Goal: Task Accomplishment & Management: Complete application form

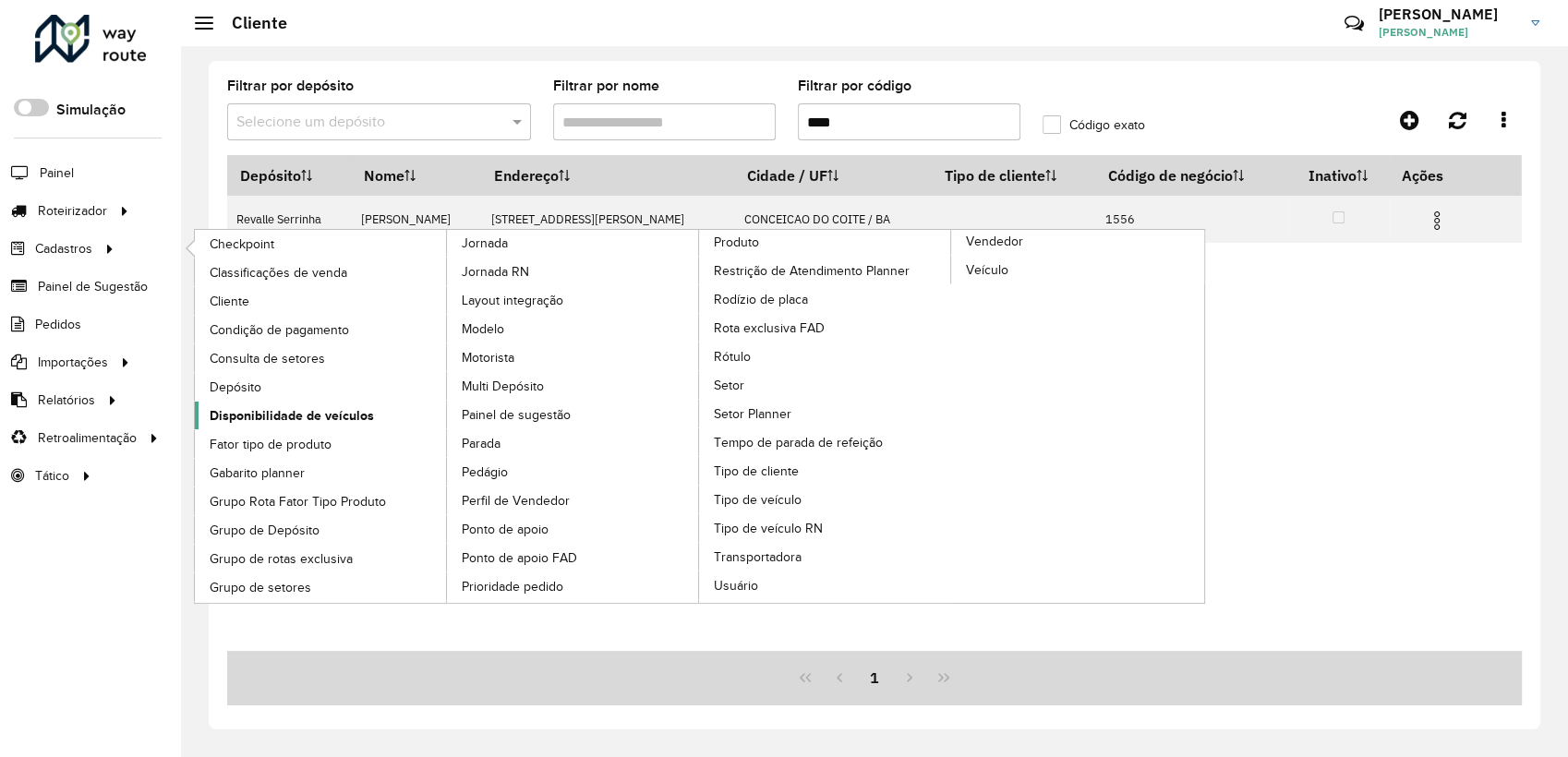
click at [293, 426] on link "Disponibilidade de veículos" at bounding box center [321, 416] width 253 height 28
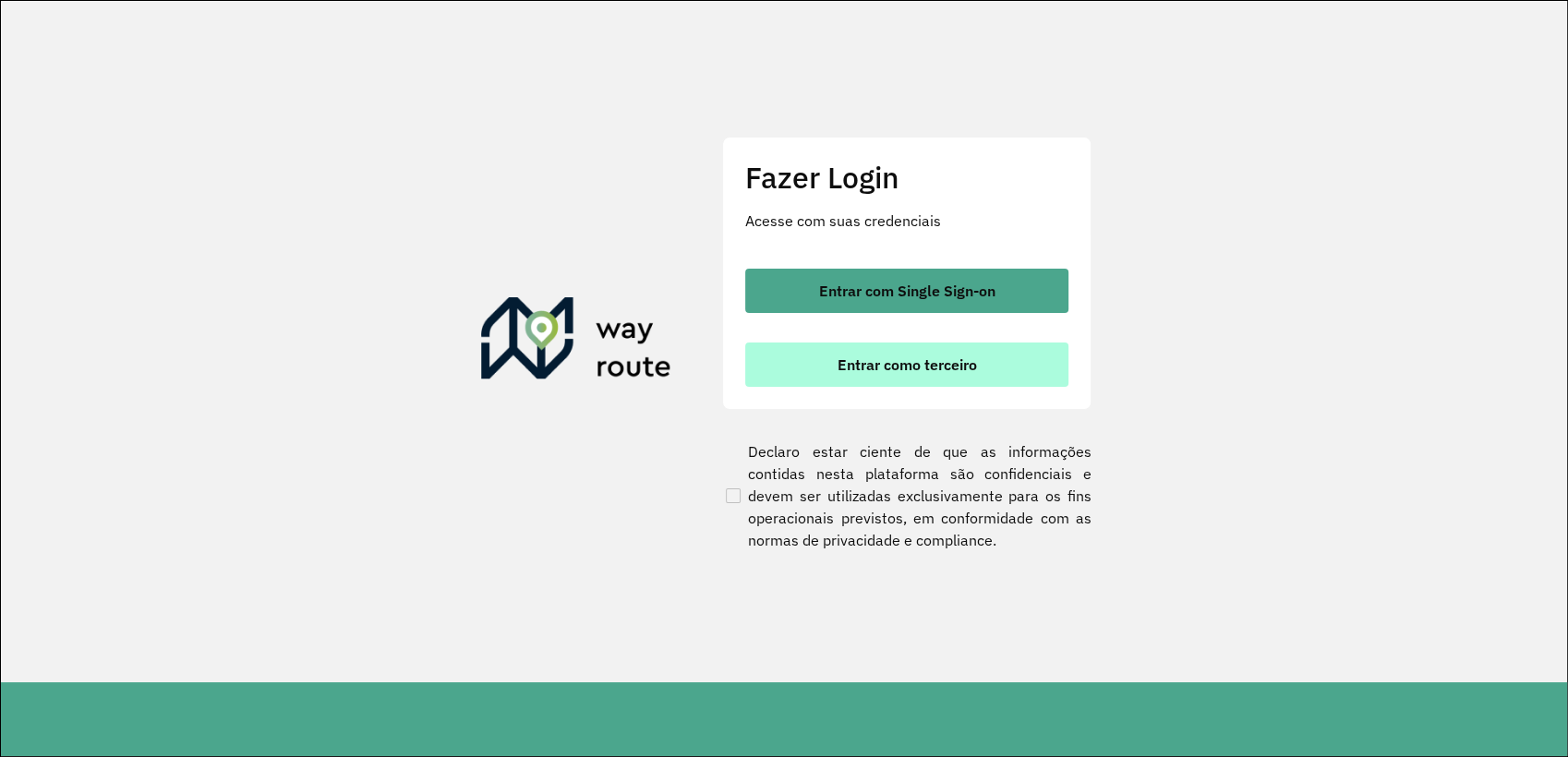
click at [812, 361] on button "Entrar como terceiro" at bounding box center [907, 365] width 323 height 44
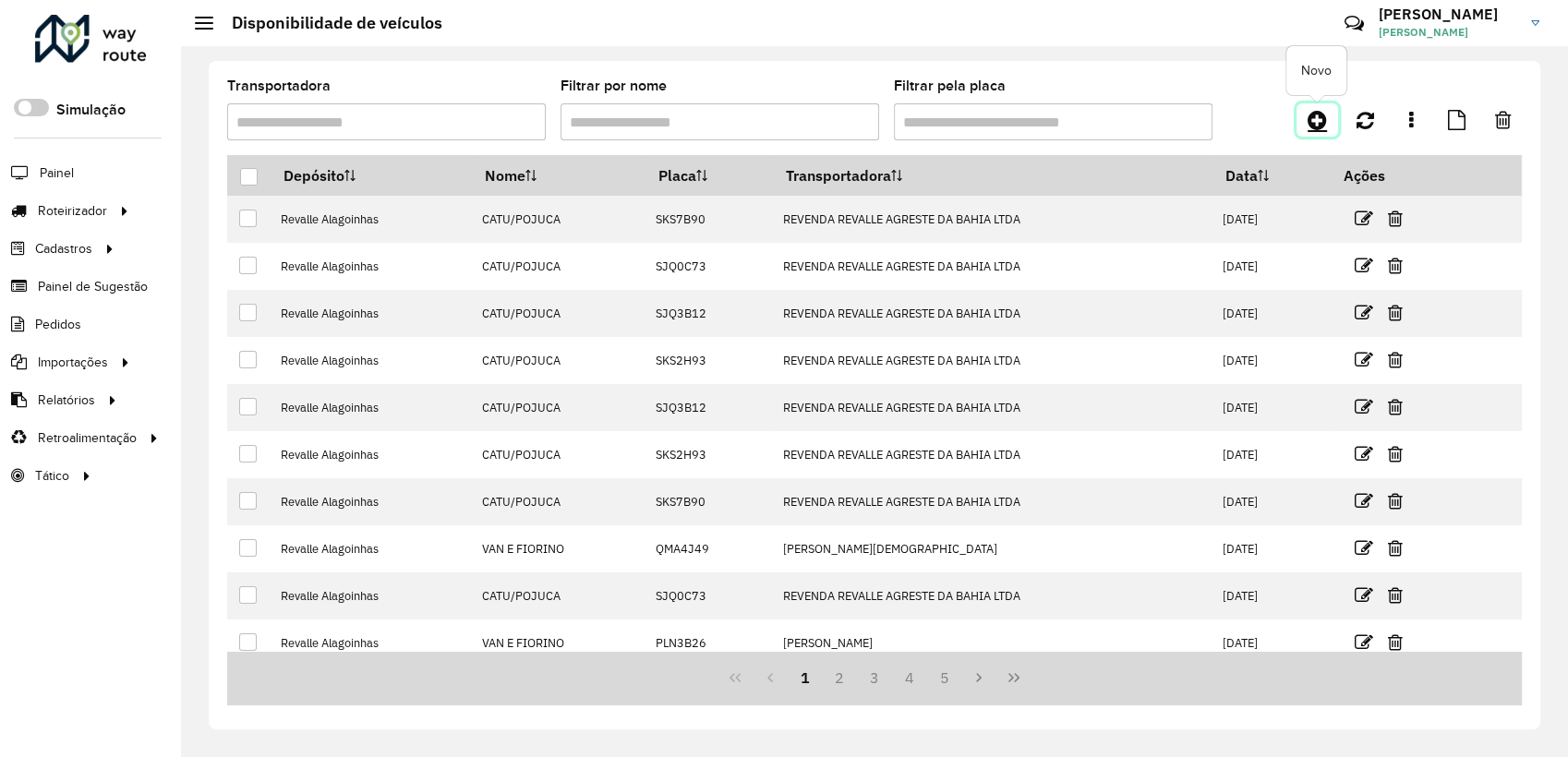
click at [1324, 113] on icon at bounding box center [1317, 119] width 19 height 22
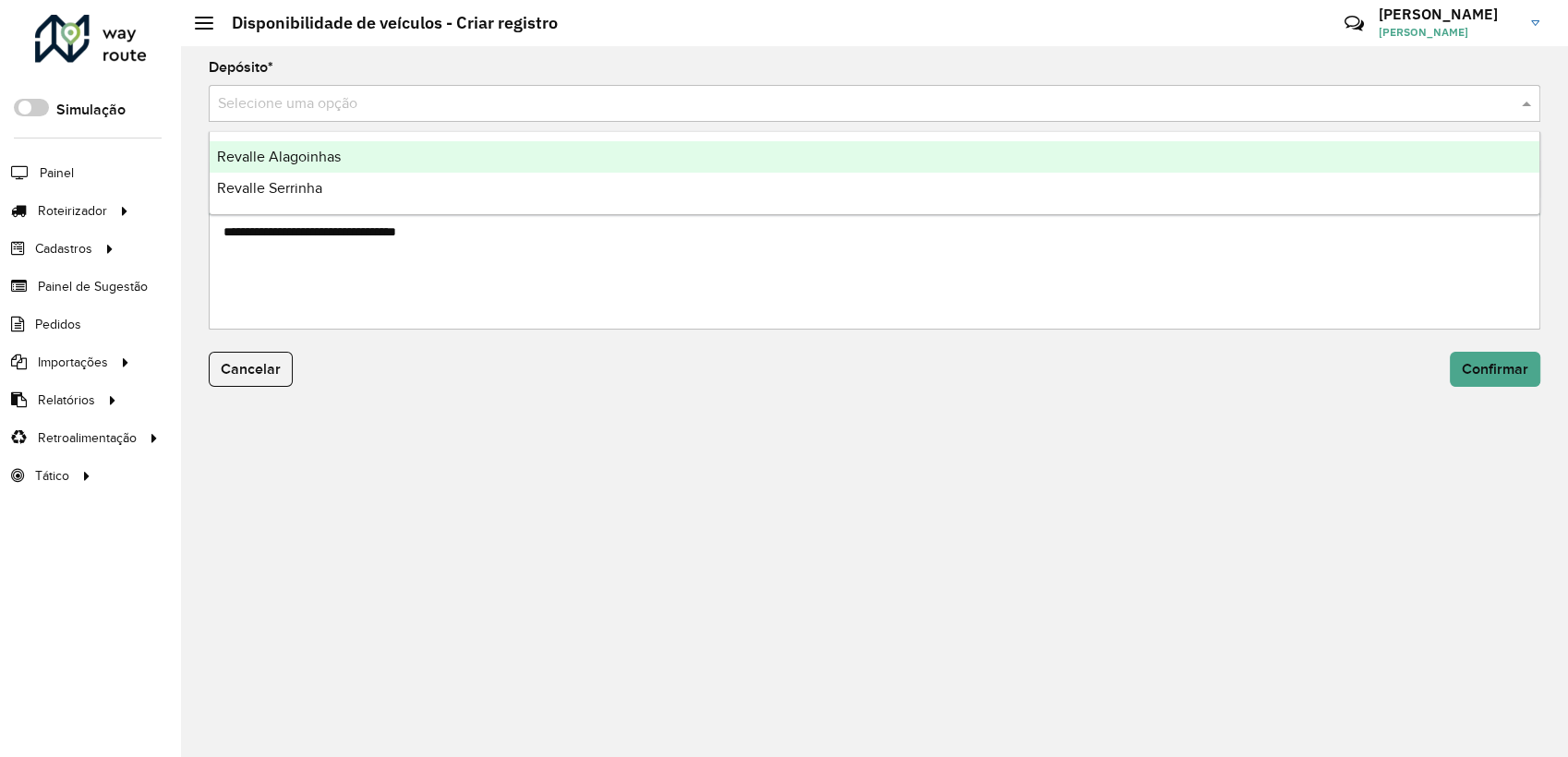
drag, startPoint x: 501, startPoint y: 122, endPoint x: 427, endPoint y: 139, distance: 75.9
click at [497, 122] on div "Selecione uma opção" at bounding box center [874, 103] width 1331 height 37
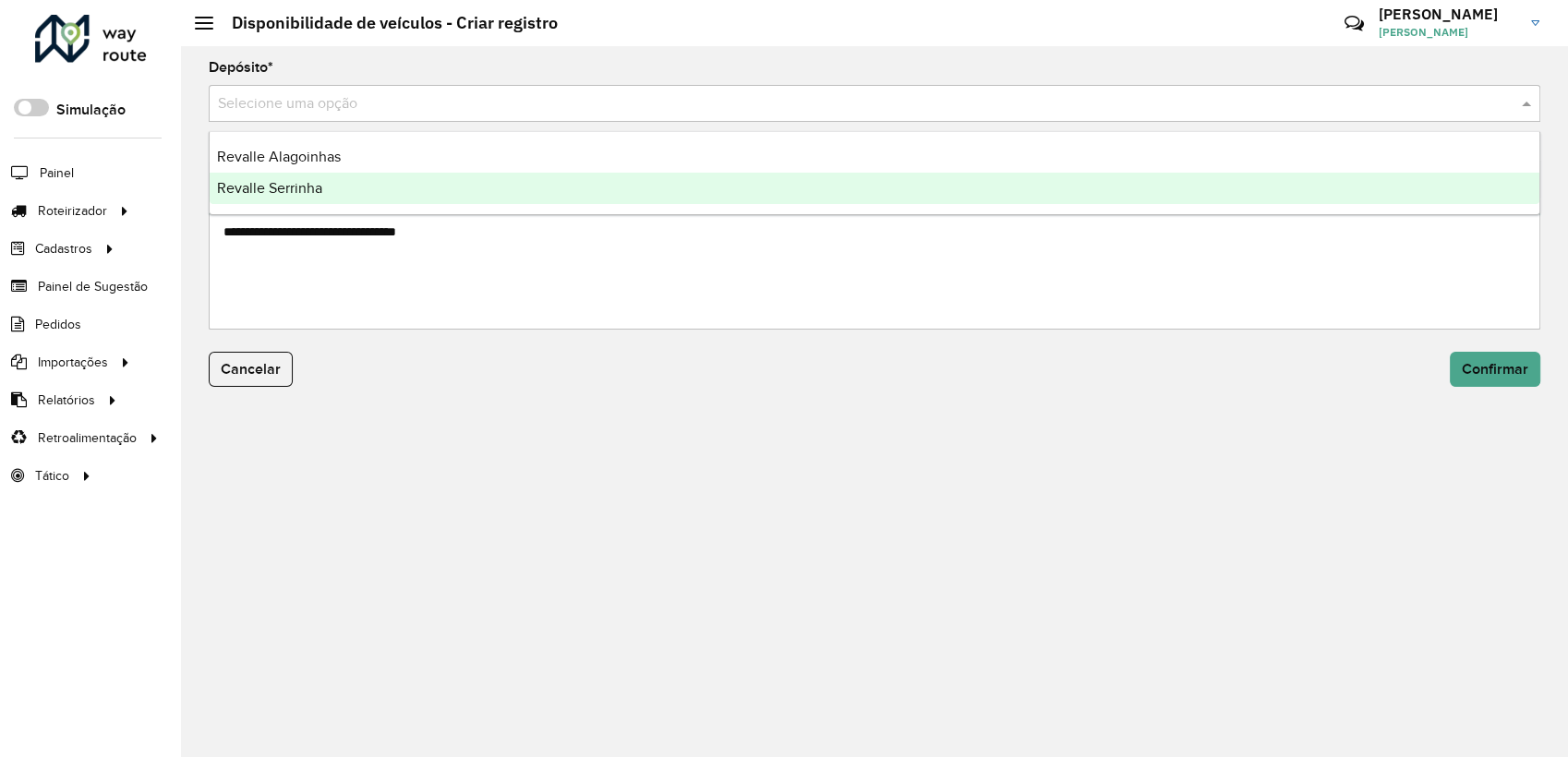
click at [376, 193] on div "Revalle Serrinha" at bounding box center [874, 188] width 1329 height 32
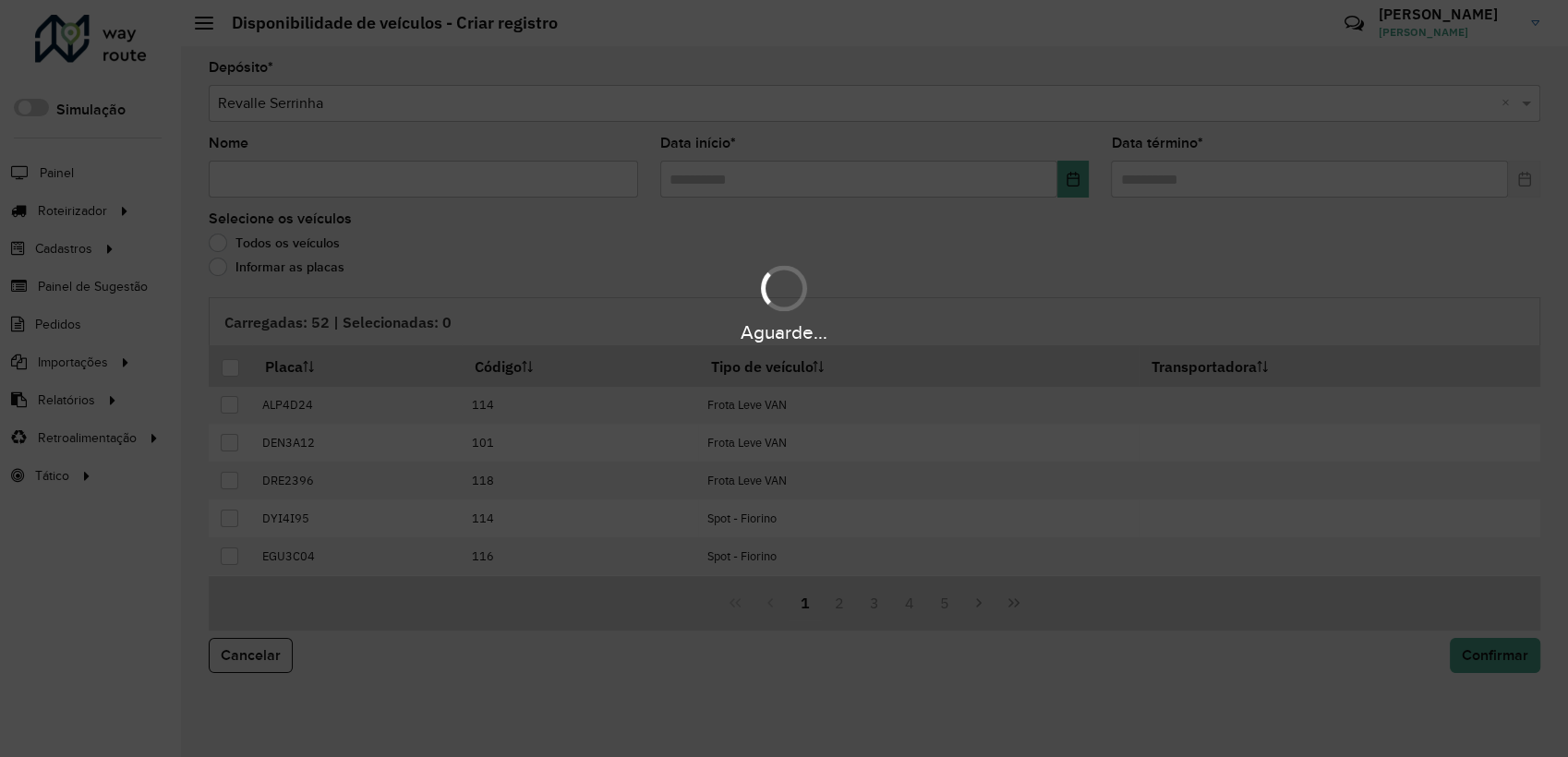
click at [362, 173] on input "Nome" at bounding box center [423, 179] width 429 height 37
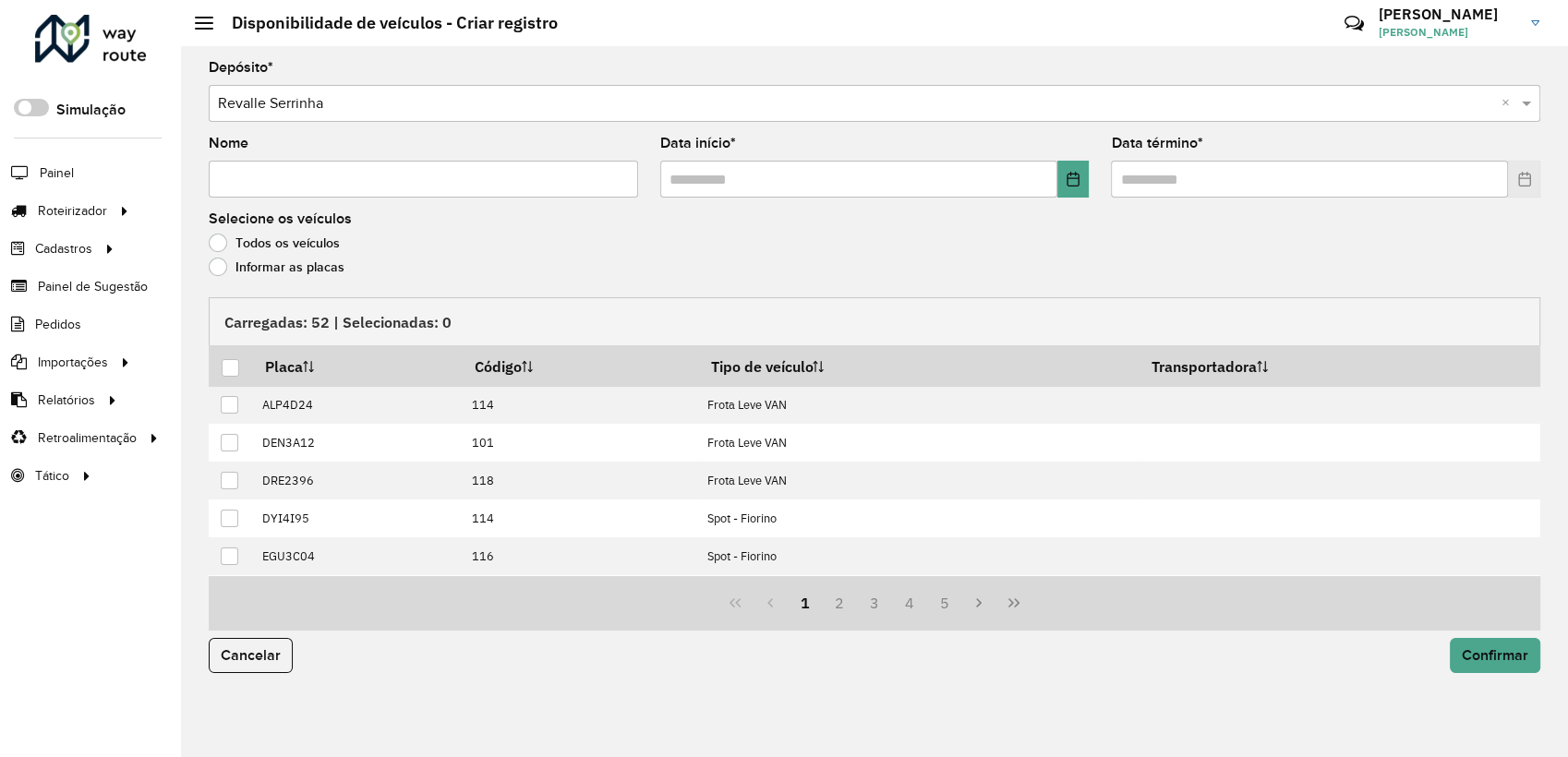
click at [351, 189] on input "Nome" at bounding box center [423, 179] width 429 height 37
paste input "**********"
type input "**********"
drag, startPoint x: 1064, startPoint y: 172, endPoint x: 1064, endPoint y: 187, distance: 15.0
click at [1064, 176] on button "Choose Date" at bounding box center [1074, 179] width 33 height 37
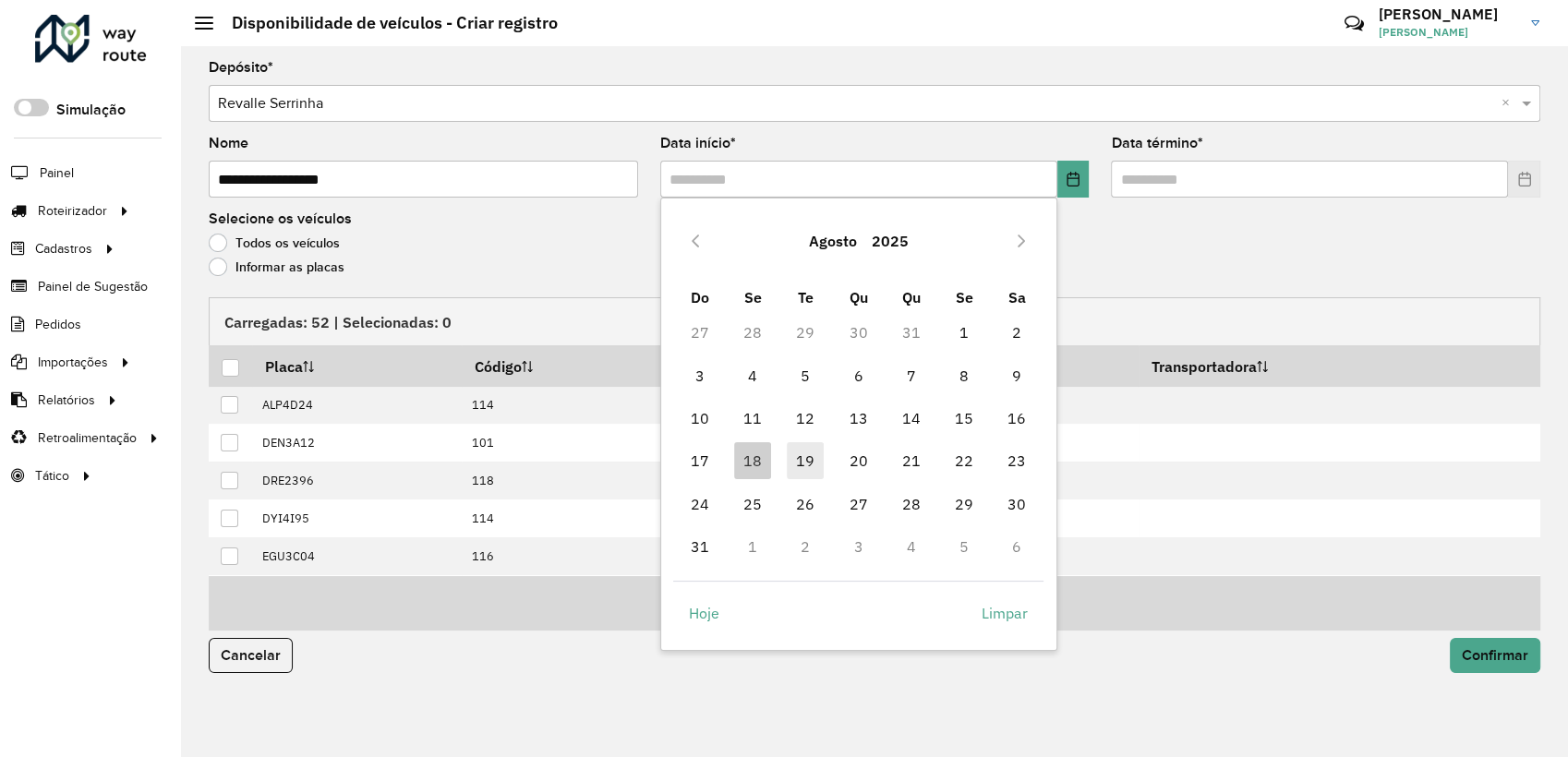
click at [806, 464] on span "19" at bounding box center [805, 461] width 37 height 37
type input "**********"
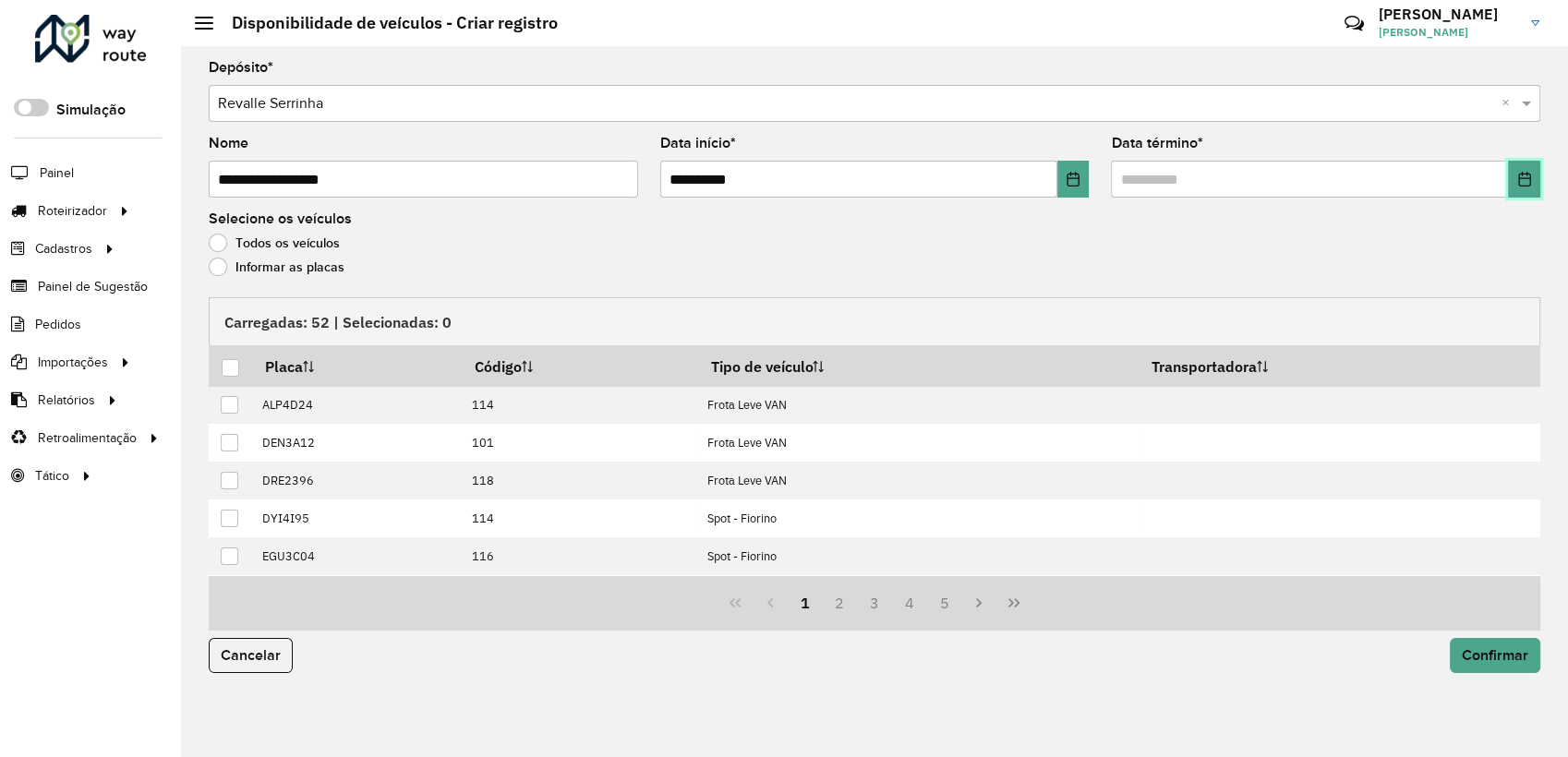
click at [1538, 180] on button "Choose Date" at bounding box center [1524, 179] width 33 height 37
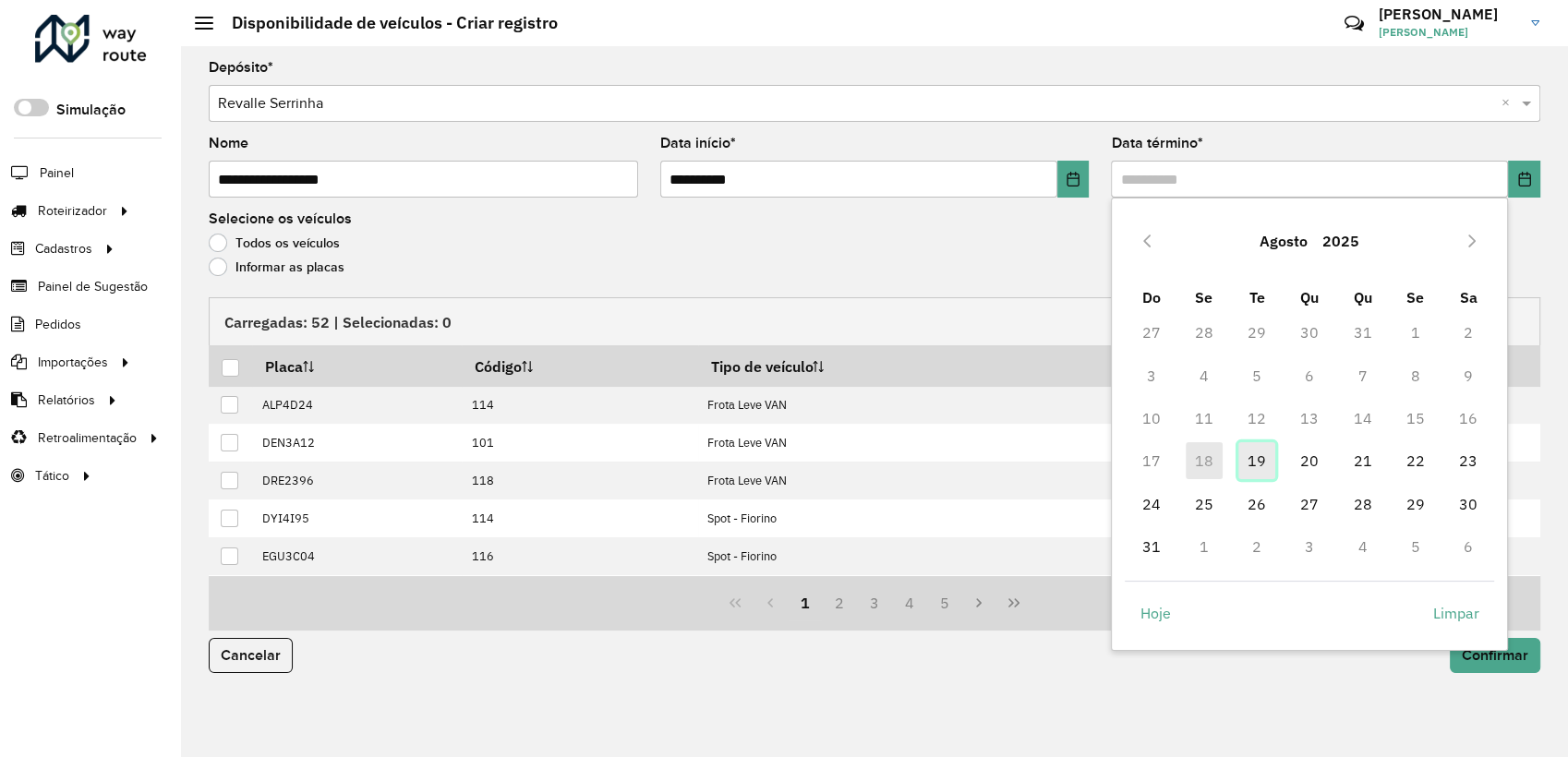
click at [1245, 467] on span "19" at bounding box center [1256, 461] width 37 height 37
type input "**********"
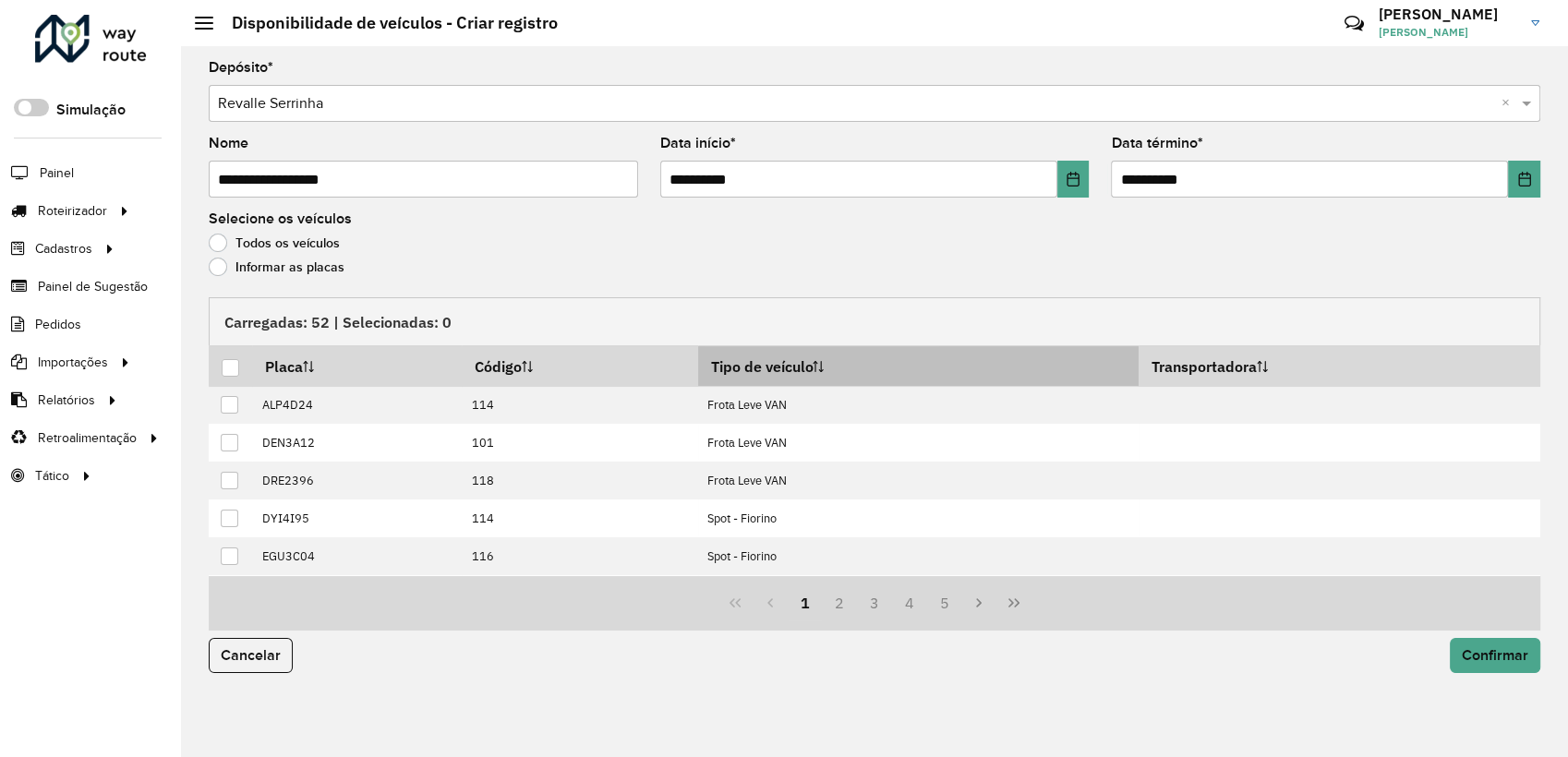
drag, startPoint x: 811, startPoint y: 375, endPoint x: 796, endPoint y: 383, distance: 17.0
click at [805, 379] on th "Tipo de veículo" at bounding box center [919, 366] width 441 height 39
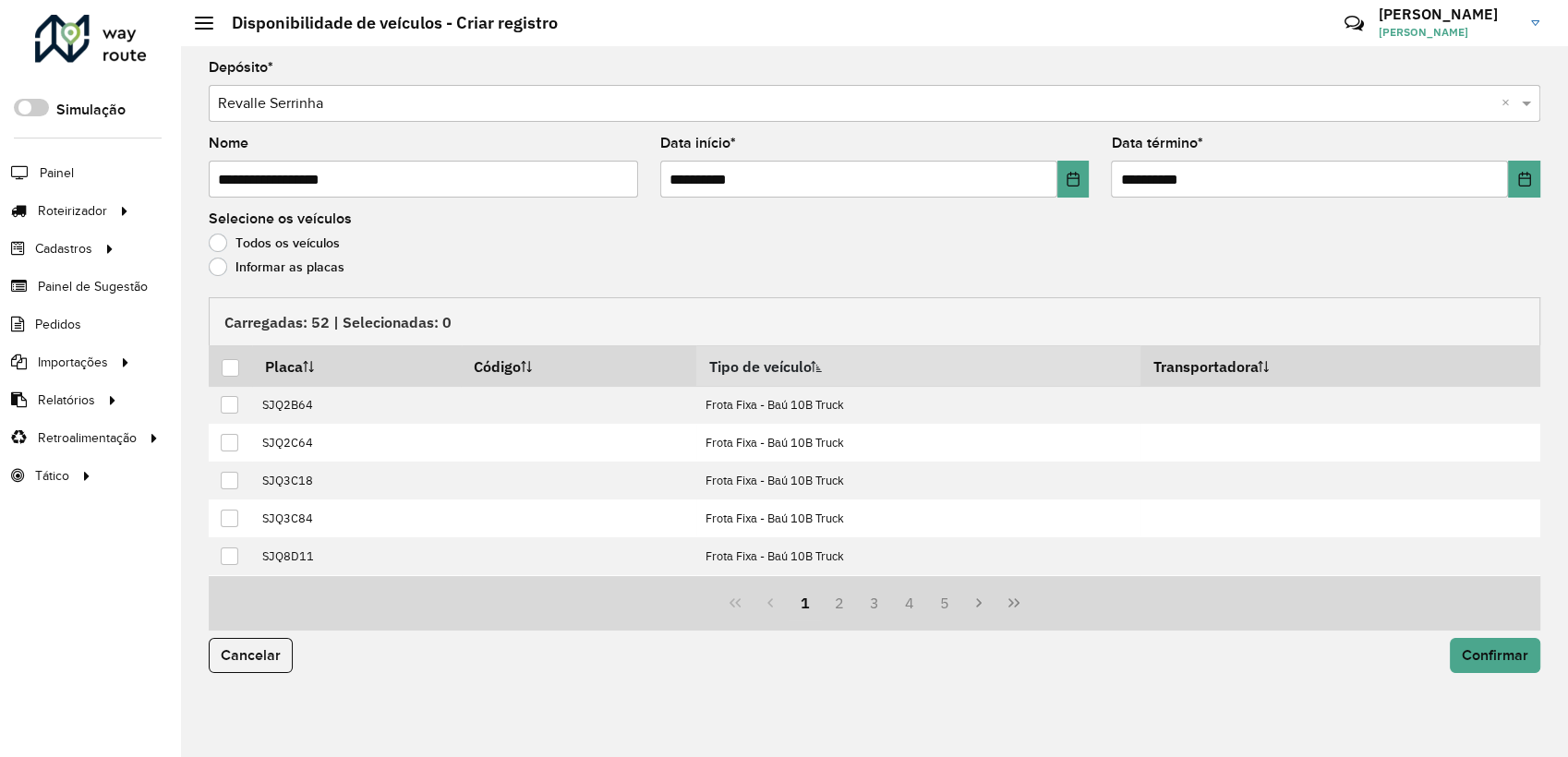
scroll to position [187, 0]
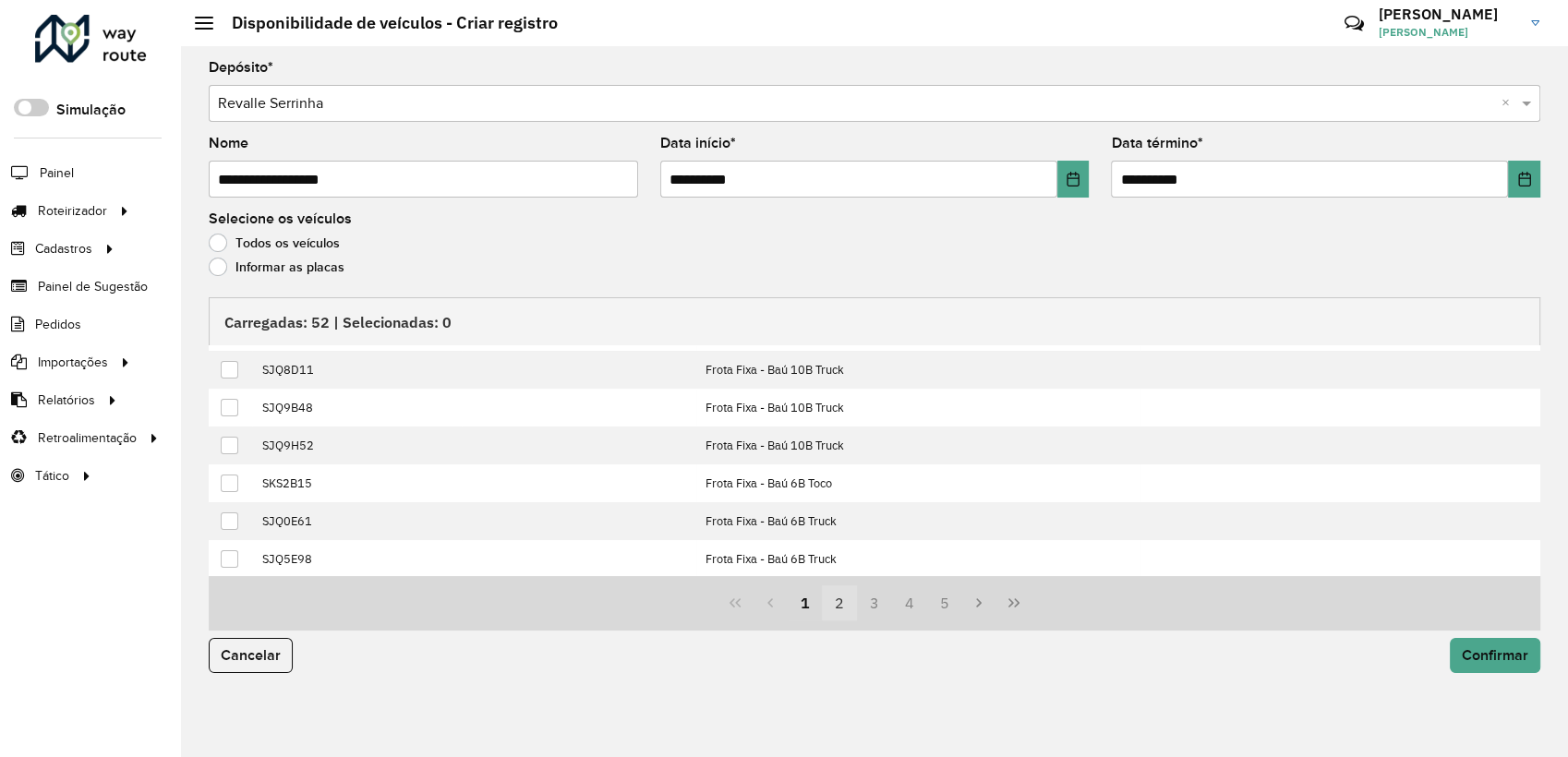
click at [837, 594] on button "2" at bounding box center [839, 603] width 35 height 35
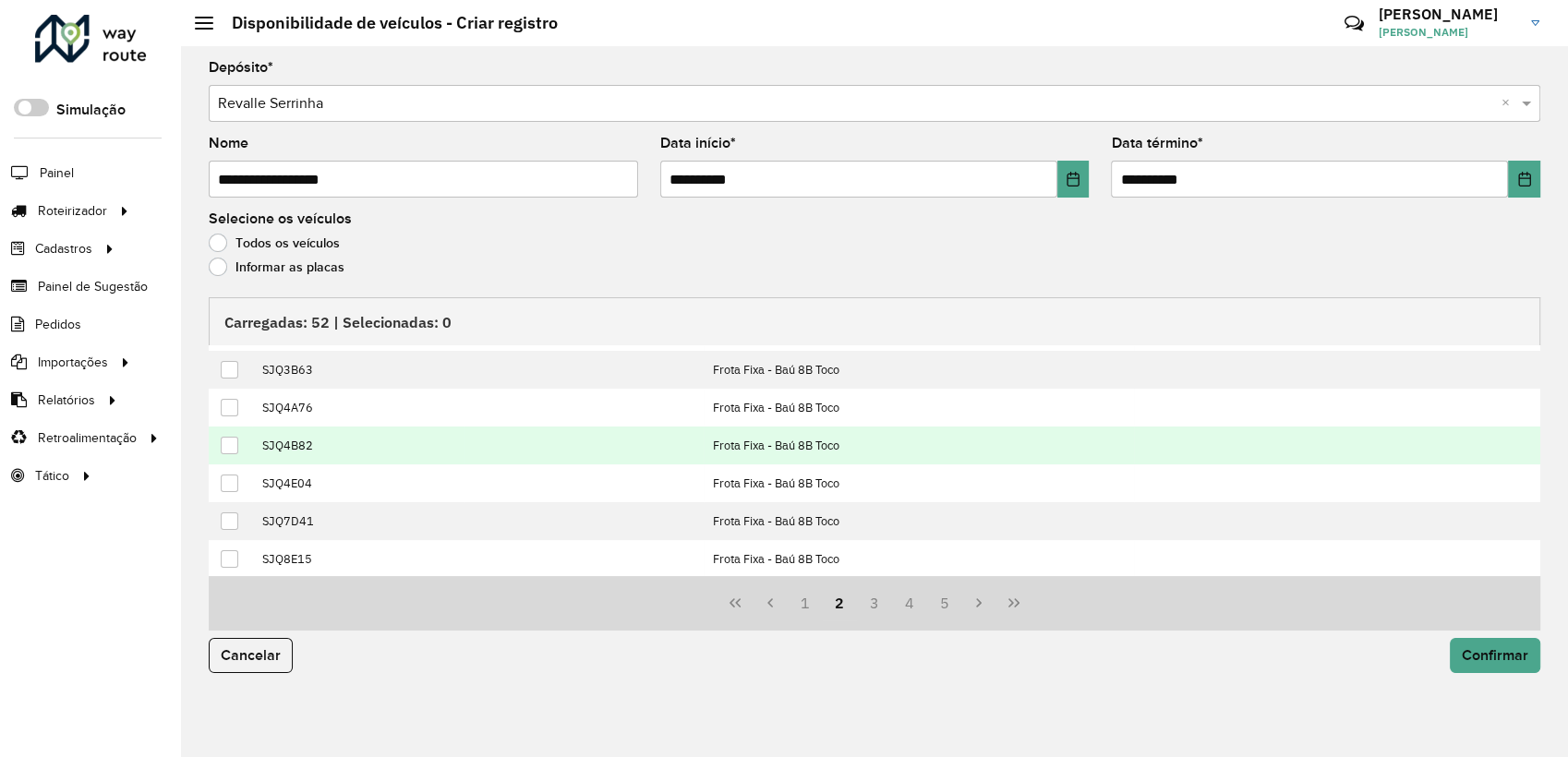
drag, startPoint x: 229, startPoint y: 481, endPoint x: 235, endPoint y: 446, distance: 35.5
click at [229, 480] on div at bounding box center [229, 483] width 17 height 17
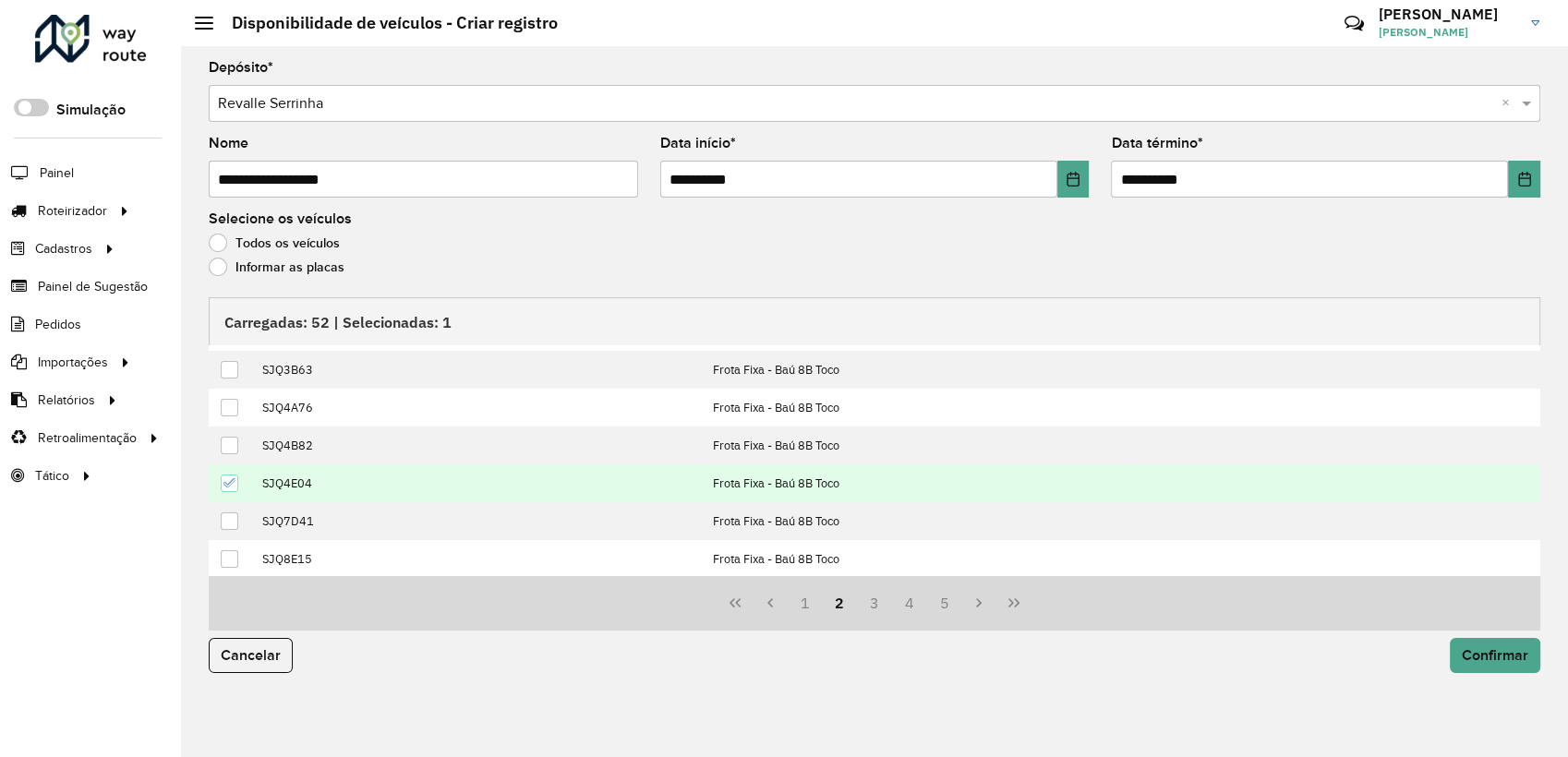
drag, startPoint x: 230, startPoint y: 407, endPoint x: 235, endPoint y: 463, distance: 56.2
click at [230, 409] on div at bounding box center [229, 408] width 17 height 17
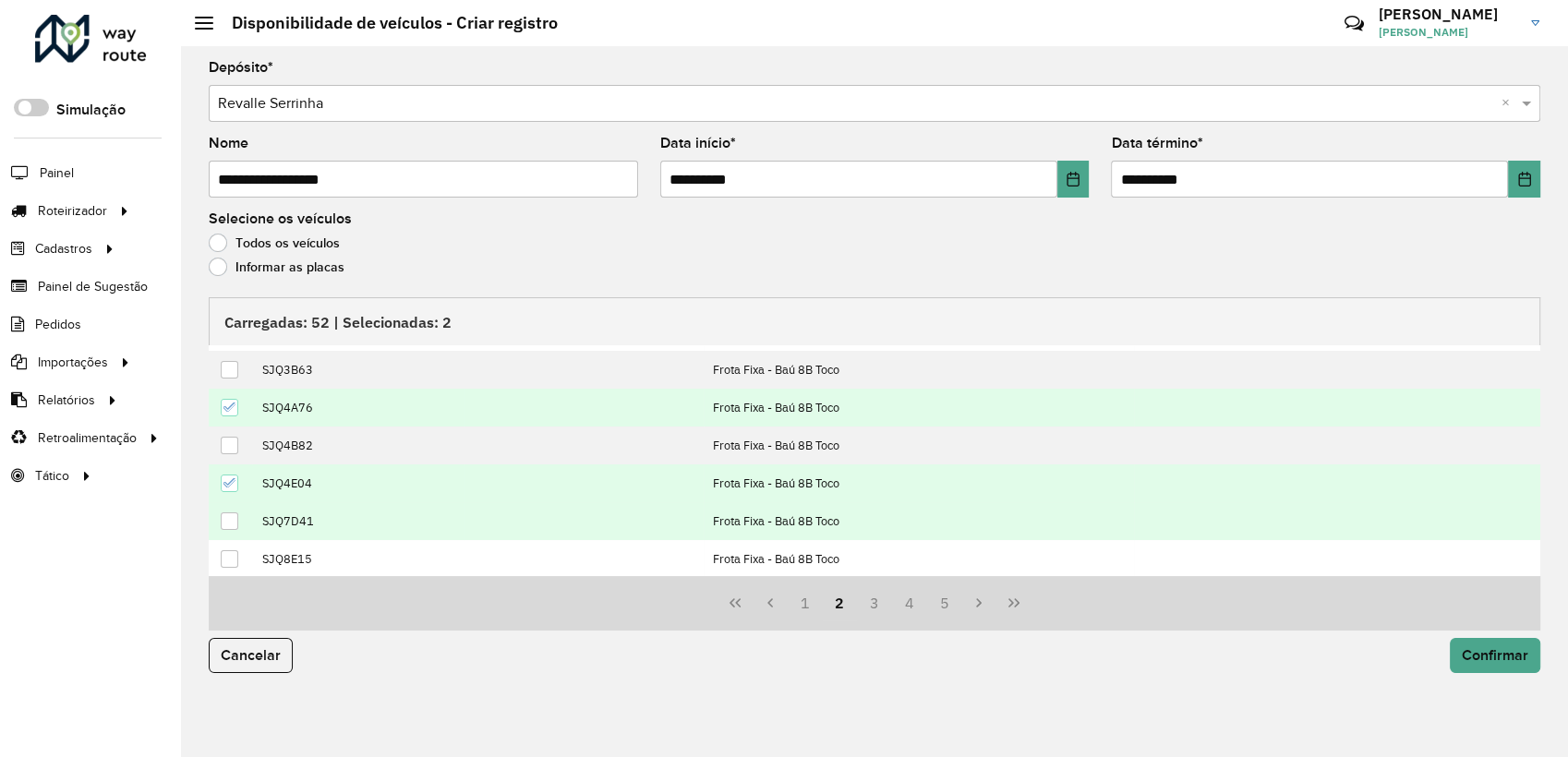
drag, startPoint x: 225, startPoint y: 521, endPoint x: 240, endPoint y: 527, distance: 16.2
click at [228, 522] on div at bounding box center [229, 521] width 17 height 17
click at [1490, 655] on span "Confirmar" at bounding box center [1494, 655] width 66 height 15
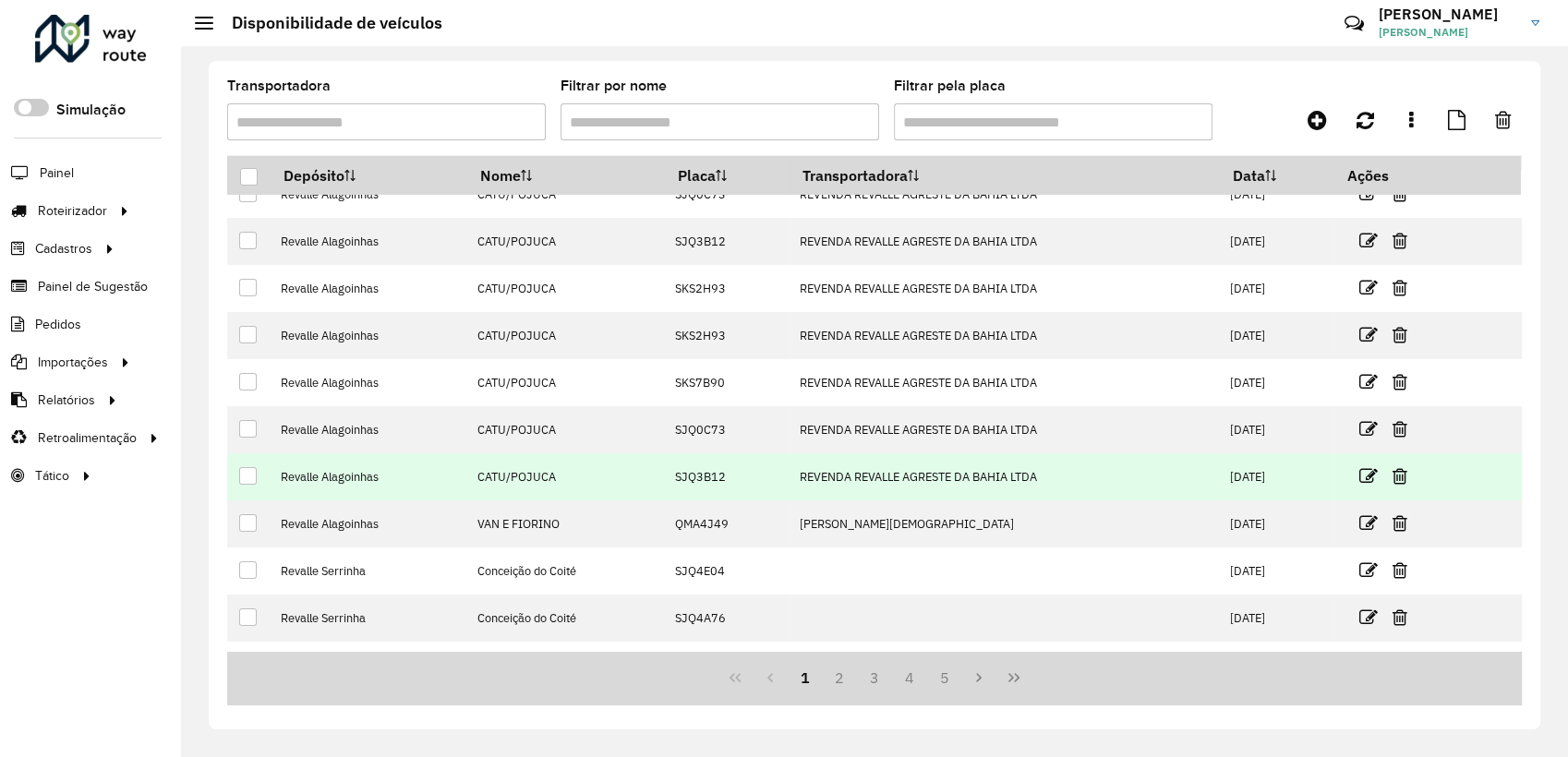
scroll to position [108, 0]
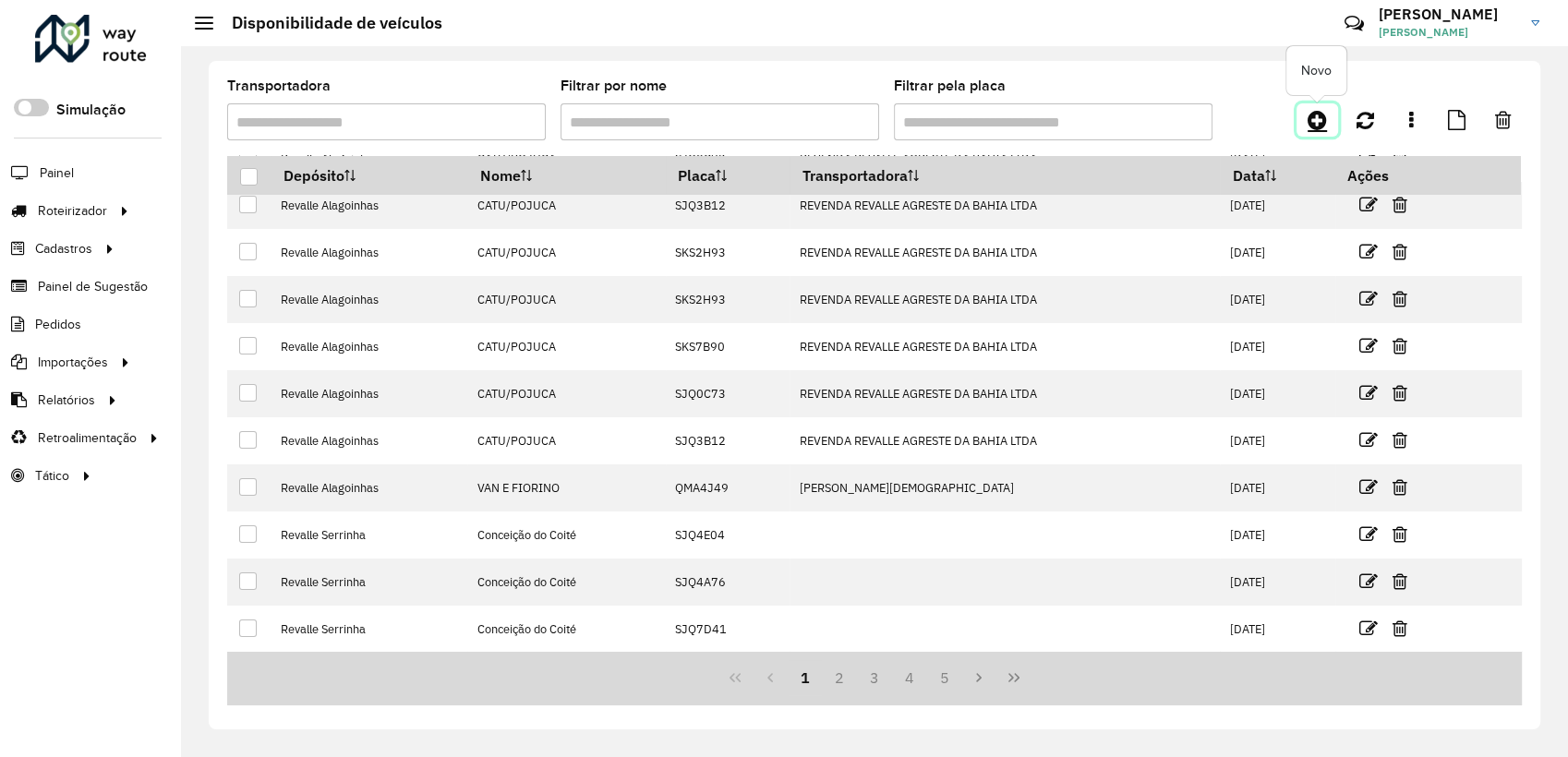
click at [1321, 114] on icon at bounding box center [1317, 119] width 19 height 22
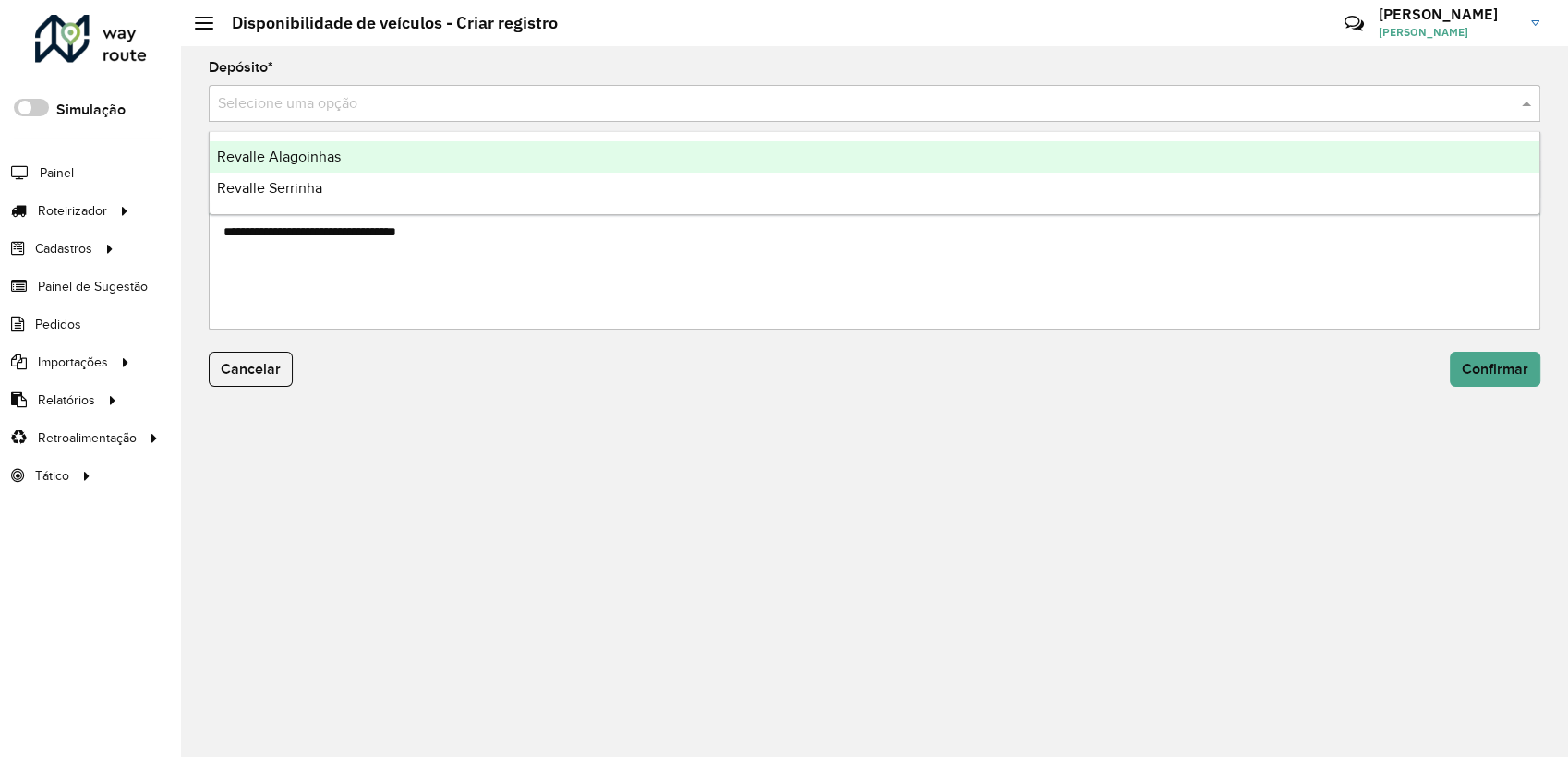
drag, startPoint x: 450, startPoint y: 109, endPoint x: 438, endPoint y: 176, distance: 68.1
click at [450, 109] on input "text" at bounding box center [856, 104] width 1277 height 22
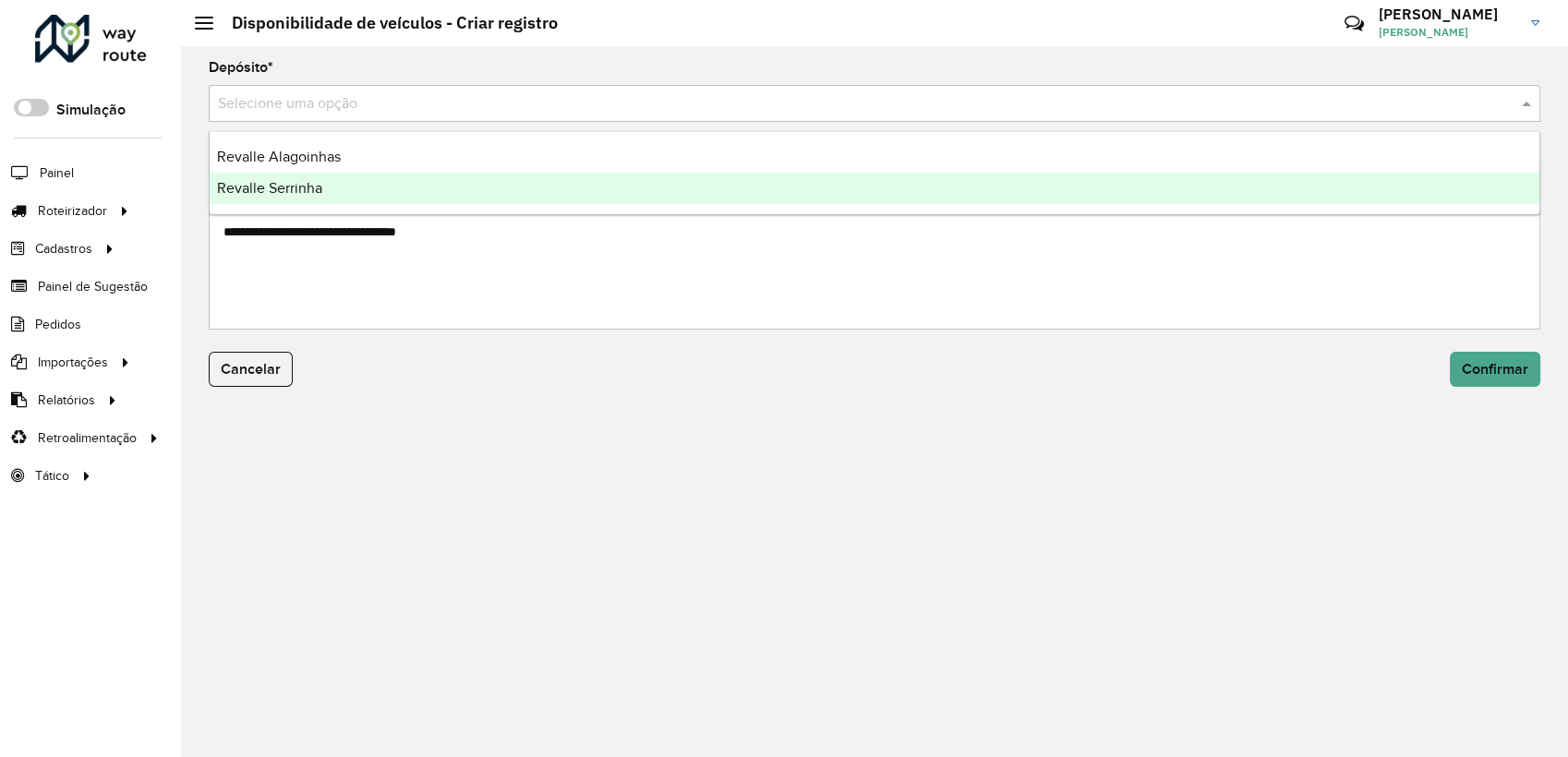
click at [420, 192] on div "Revalle Serrinha" at bounding box center [874, 188] width 1329 height 32
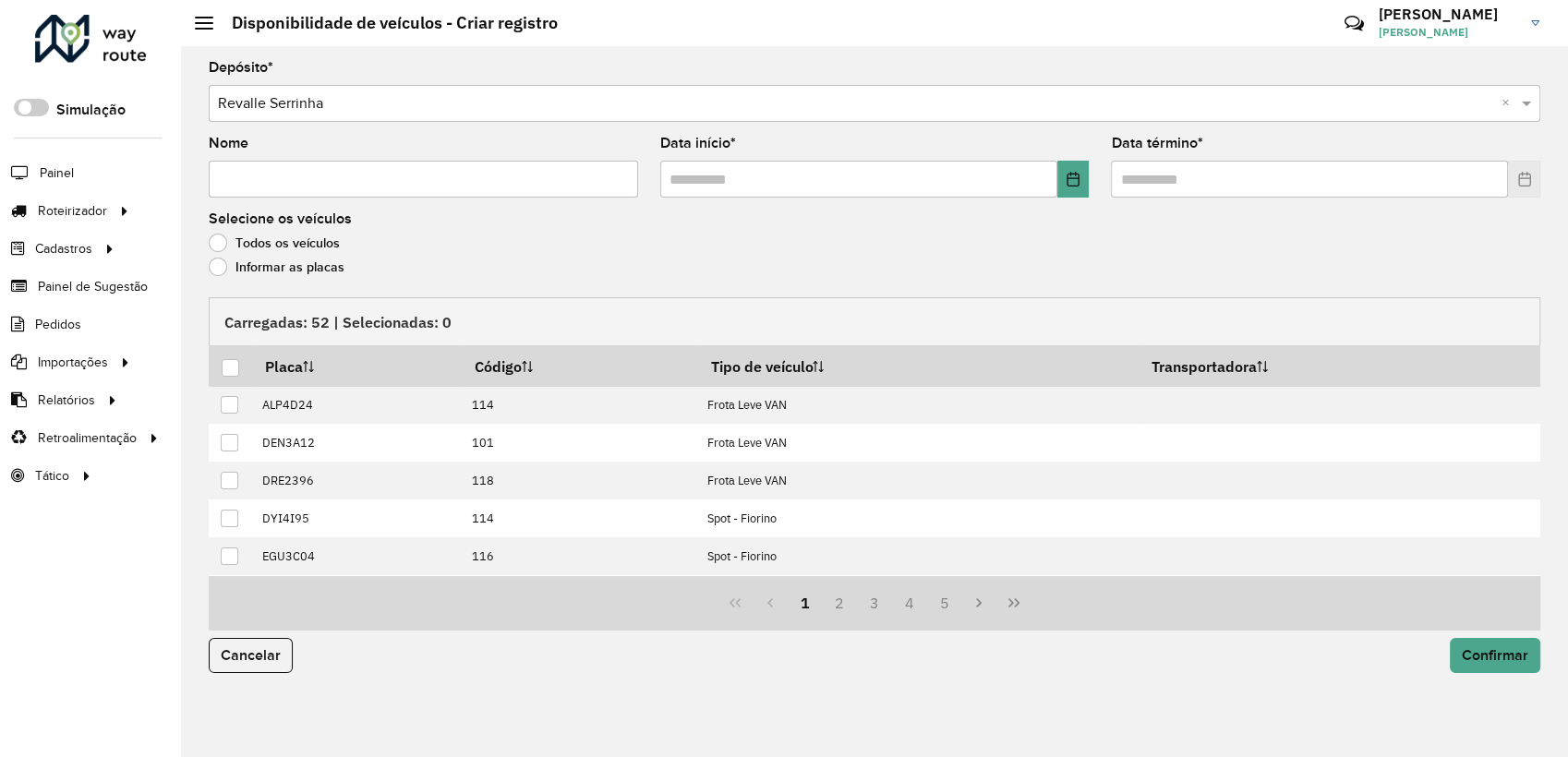
click at [420, 181] on input "Nome" at bounding box center [423, 179] width 429 height 37
paste input "********"
type input "********"
click at [1064, 182] on button "Choose Date" at bounding box center [1074, 179] width 33 height 37
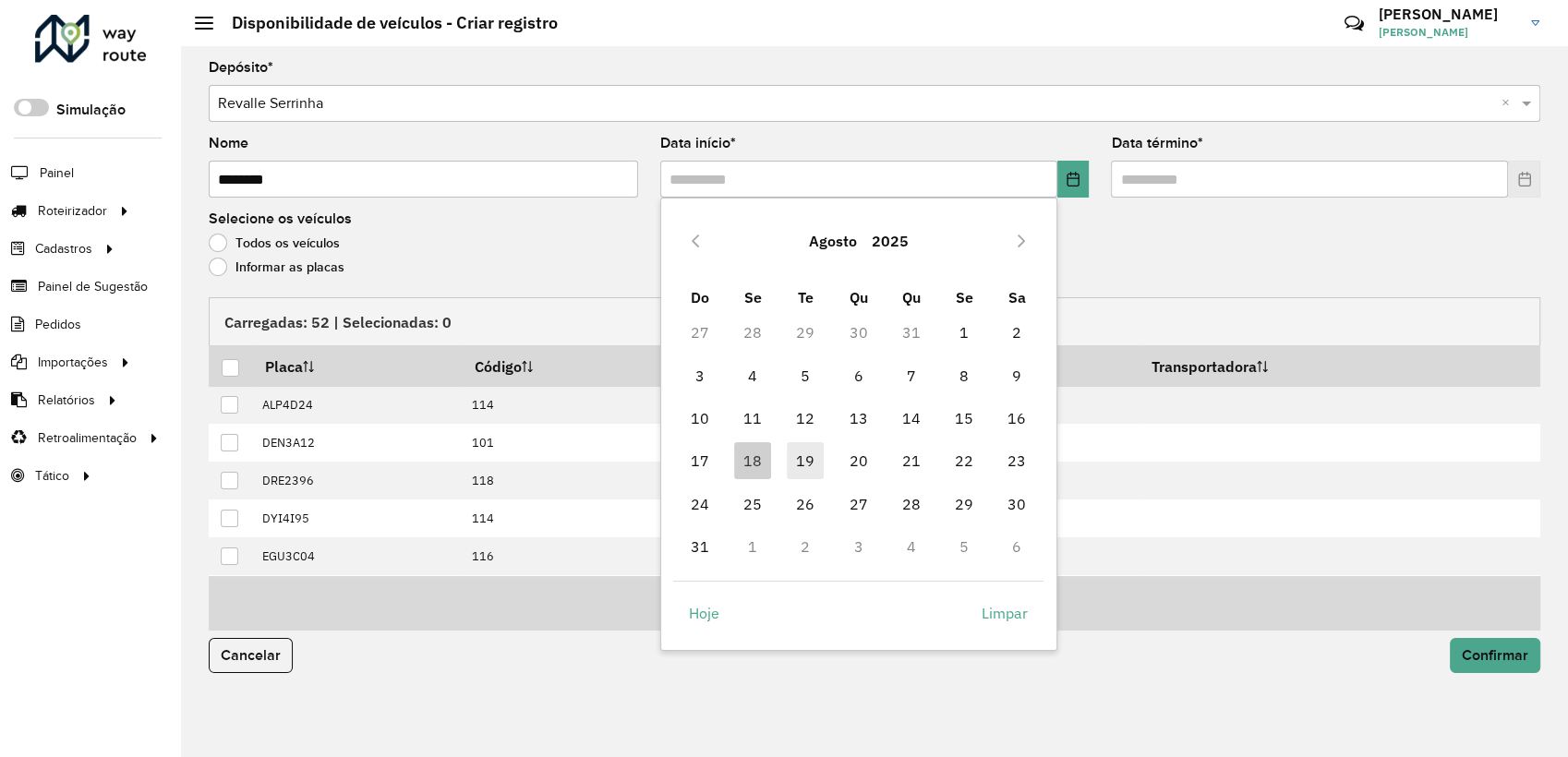
drag, startPoint x: 813, startPoint y: 462, endPoint x: 857, endPoint y: 447, distance: 46.5
click at [813, 463] on span "19" at bounding box center [805, 461] width 37 height 37
type input "**********"
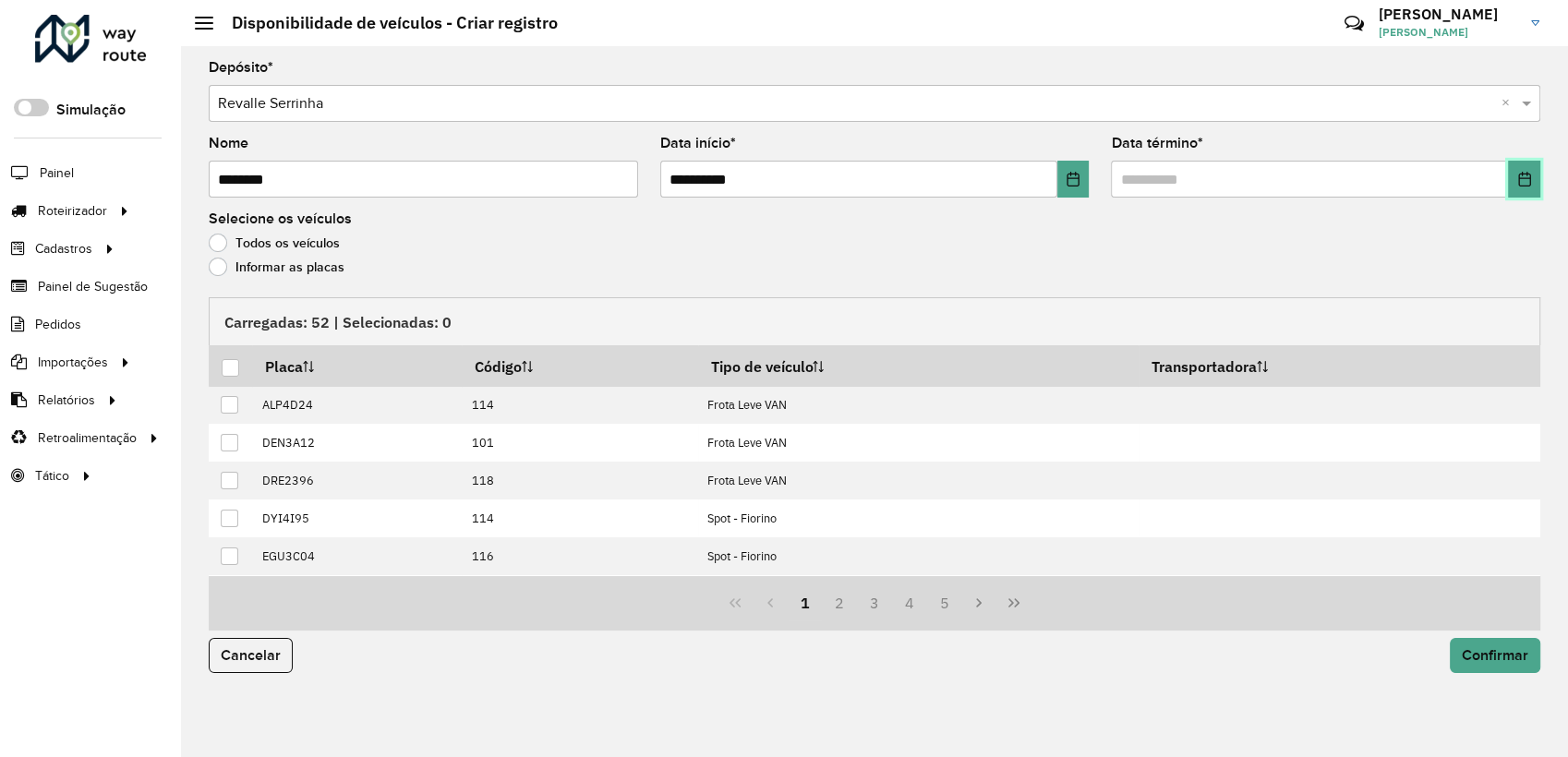
click at [1529, 174] on icon "Choose Date" at bounding box center [1524, 179] width 14 height 14
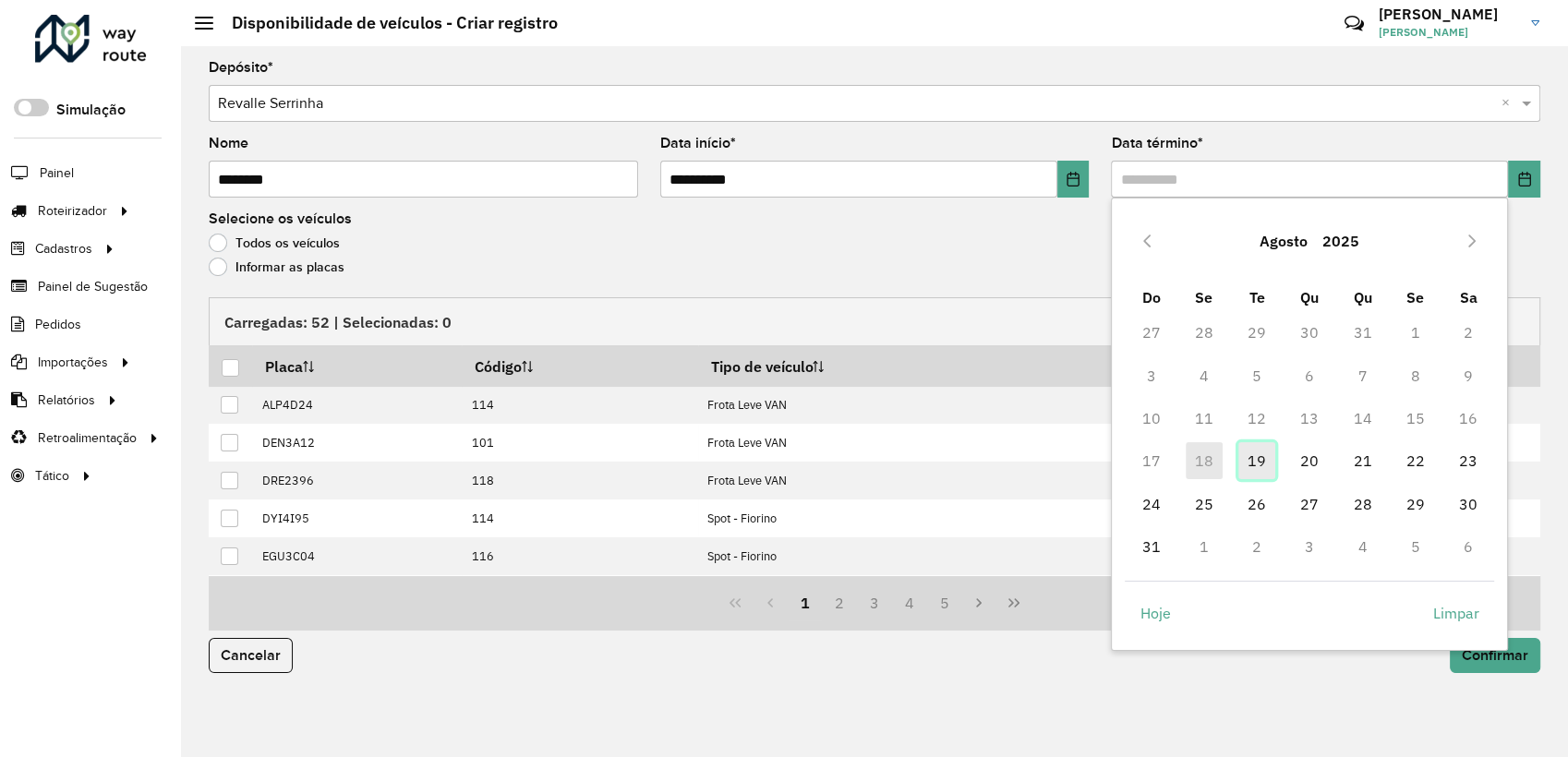
click at [1264, 467] on span "19" at bounding box center [1256, 461] width 37 height 37
type input "**********"
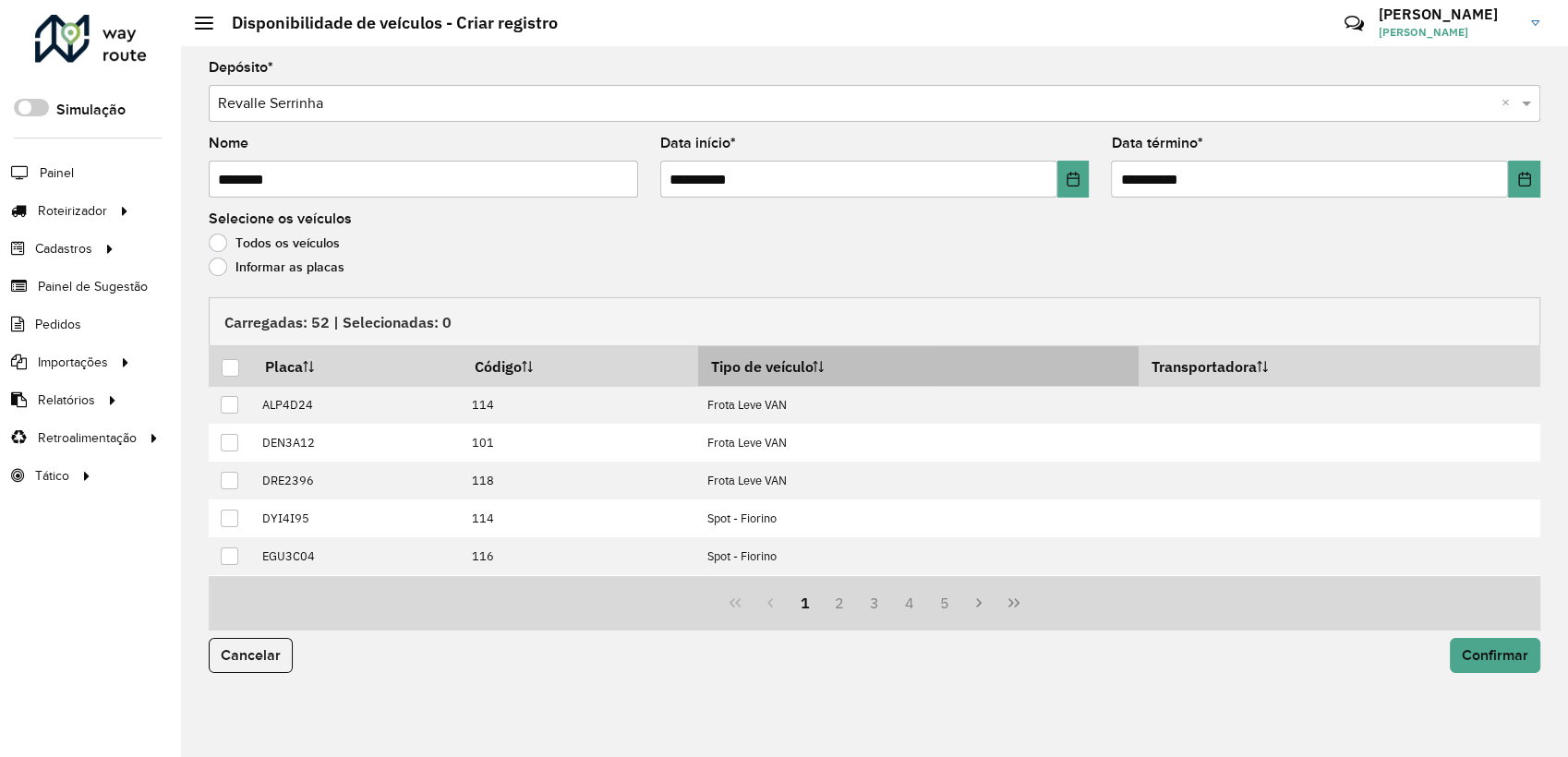
click at [839, 366] on th "Tipo de veículo" at bounding box center [919, 366] width 441 height 39
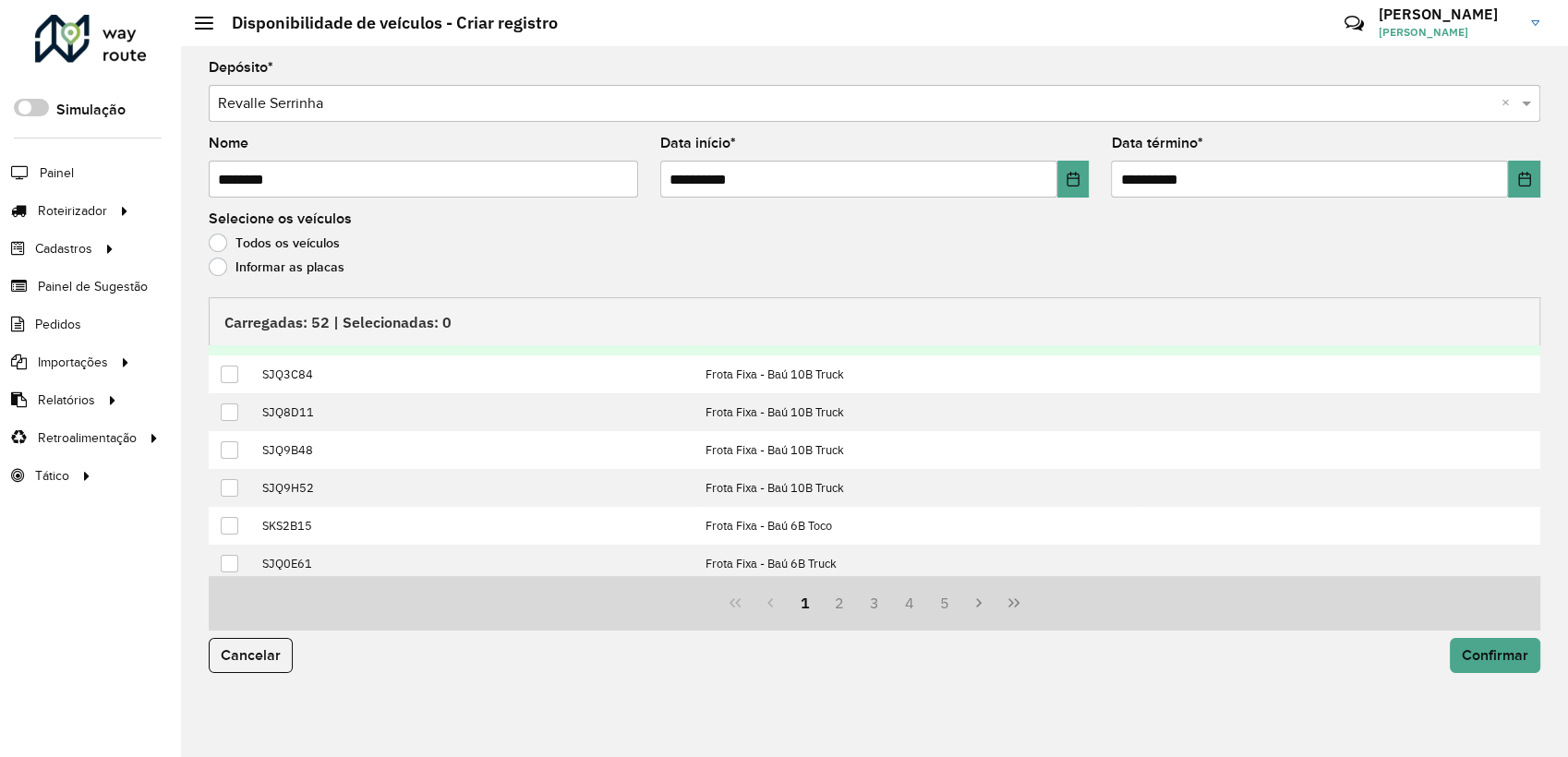
scroll to position [187, 0]
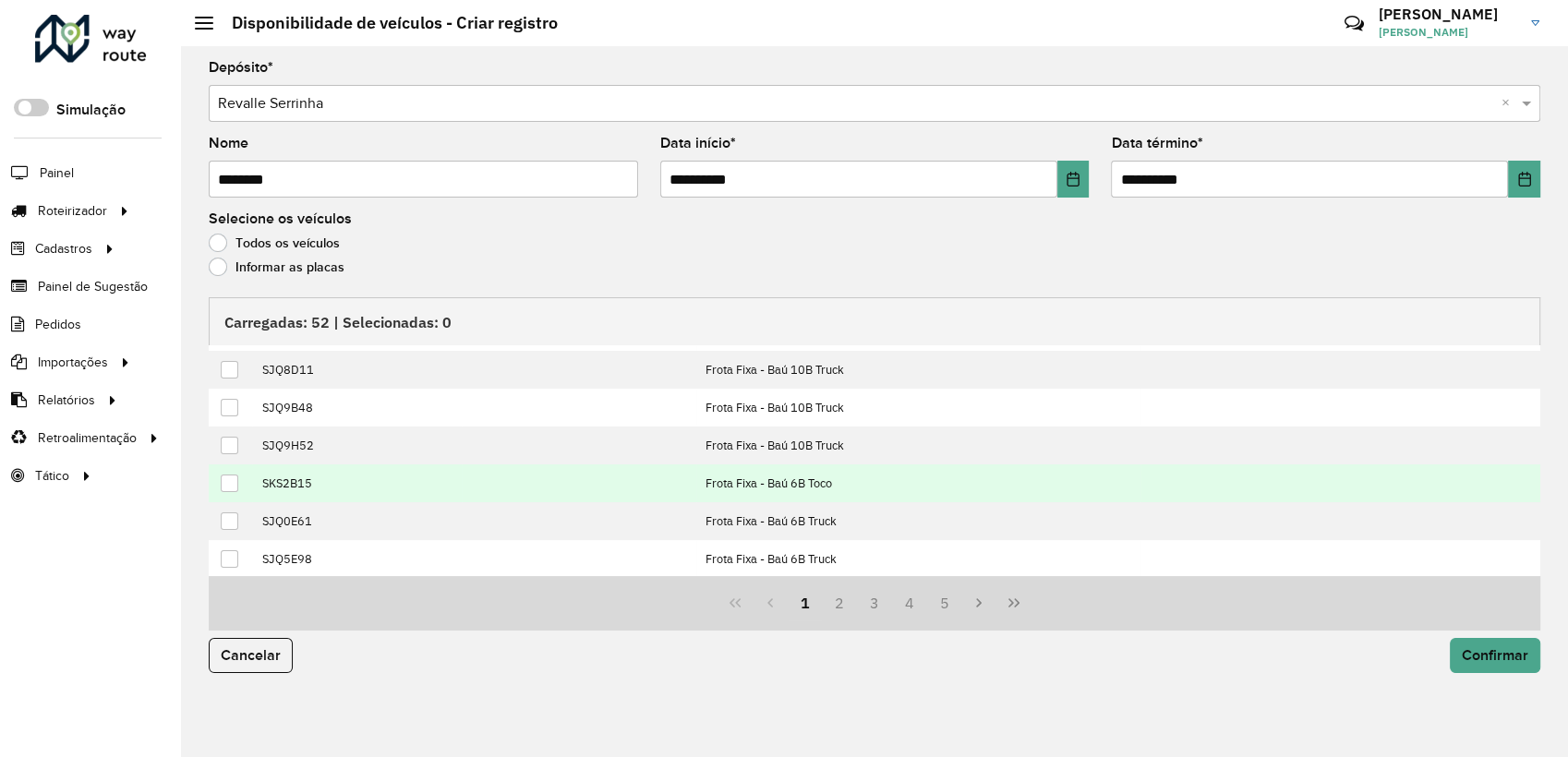
drag, startPoint x: 228, startPoint y: 515, endPoint x: 233, endPoint y: 495, distance: 20.6
click at [231, 513] on div at bounding box center [229, 521] width 17 height 17
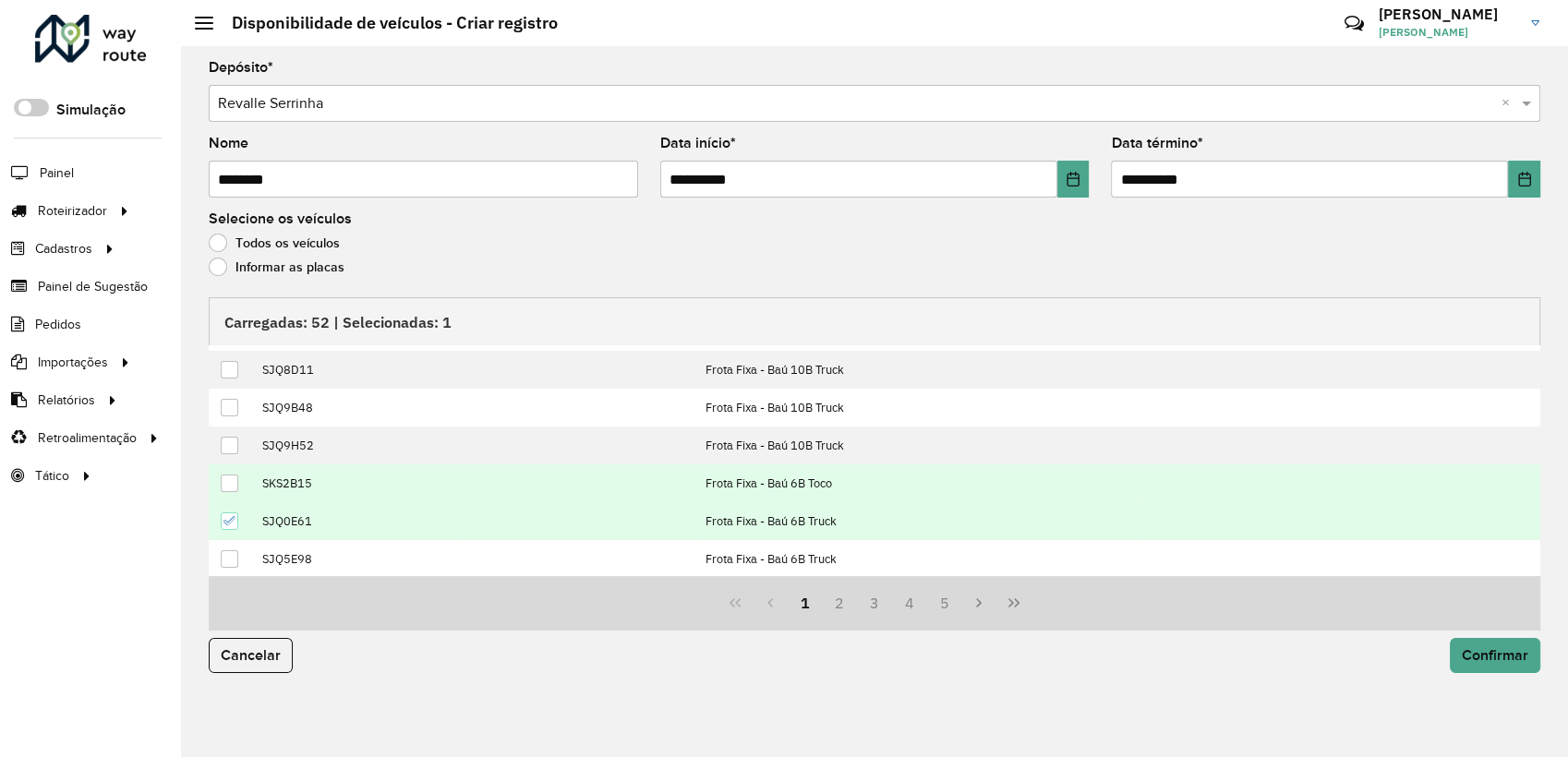
click at [230, 489] on div at bounding box center [229, 483] width 17 height 17
click at [872, 611] on button "3" at bounding box center [874, 603] width 35 height 35
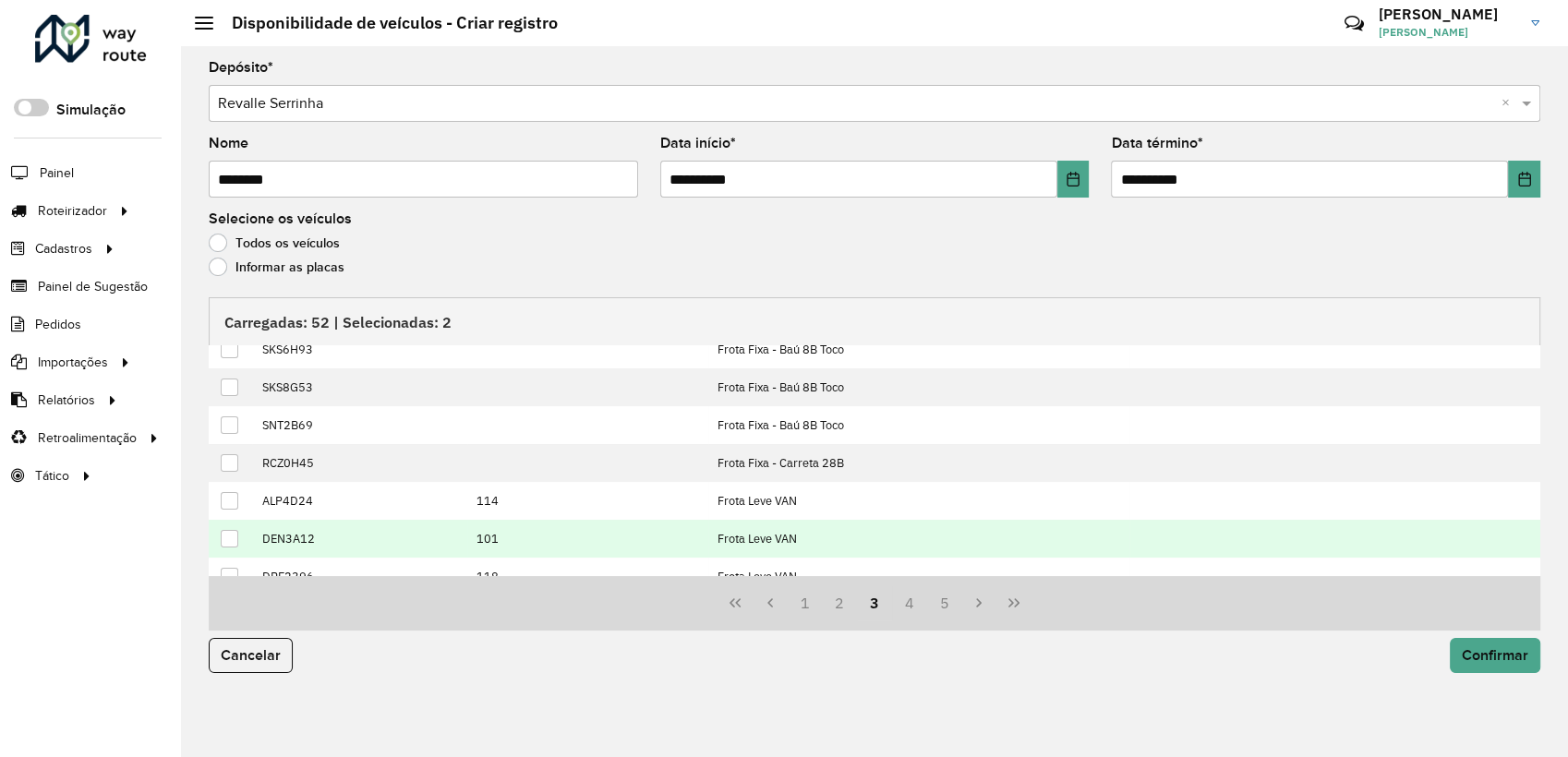
scroll to position [0, 0]
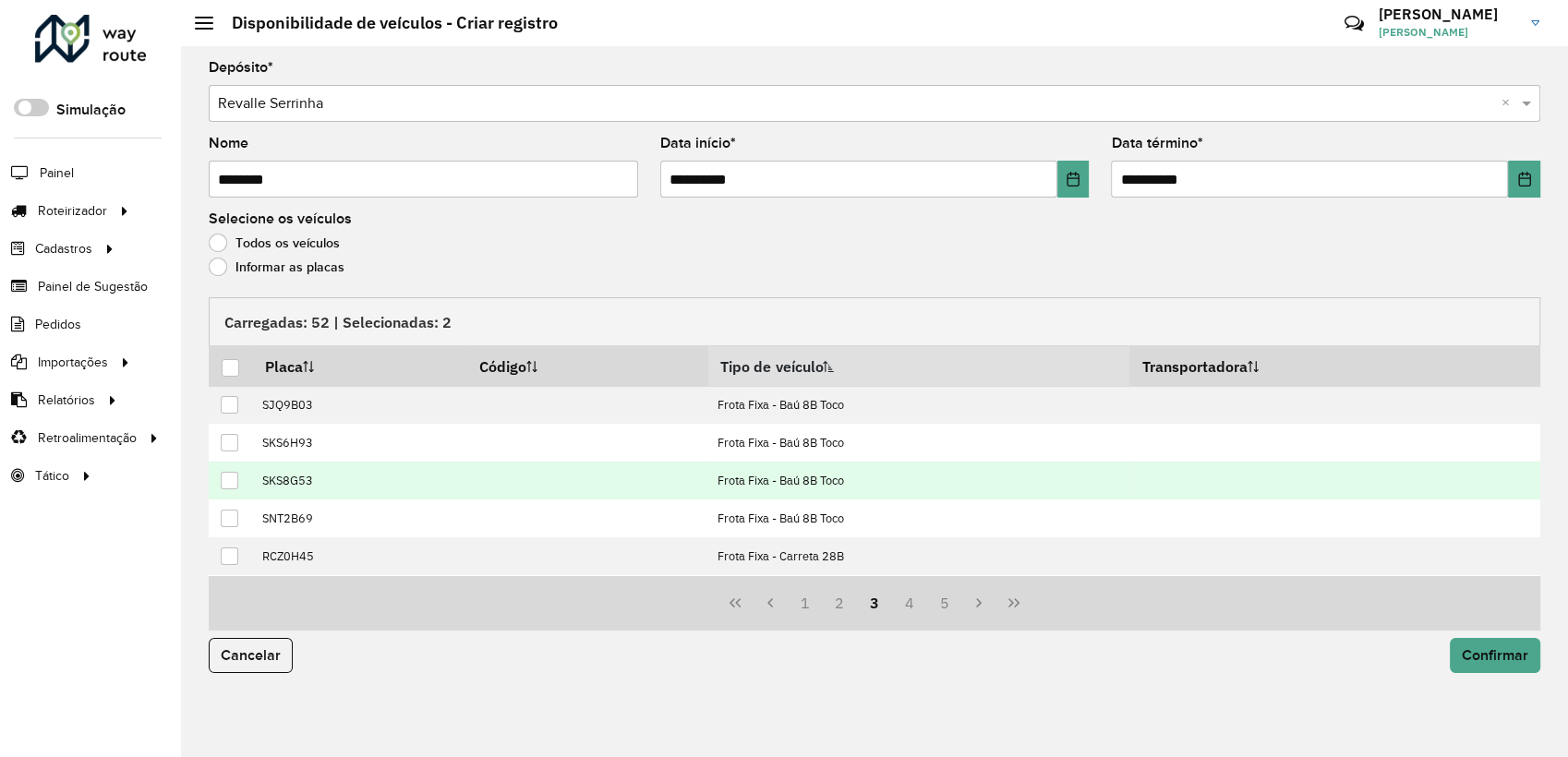
click at [239, 484] on td at bounding box center [230, 480] width 43 height 38
click at [236, 486] on div at bounding box center [229, 480] width 17 height 17
click at [1511, 656] on span "Confirmar" at bounding box center [1494, 655] width 66 height 15
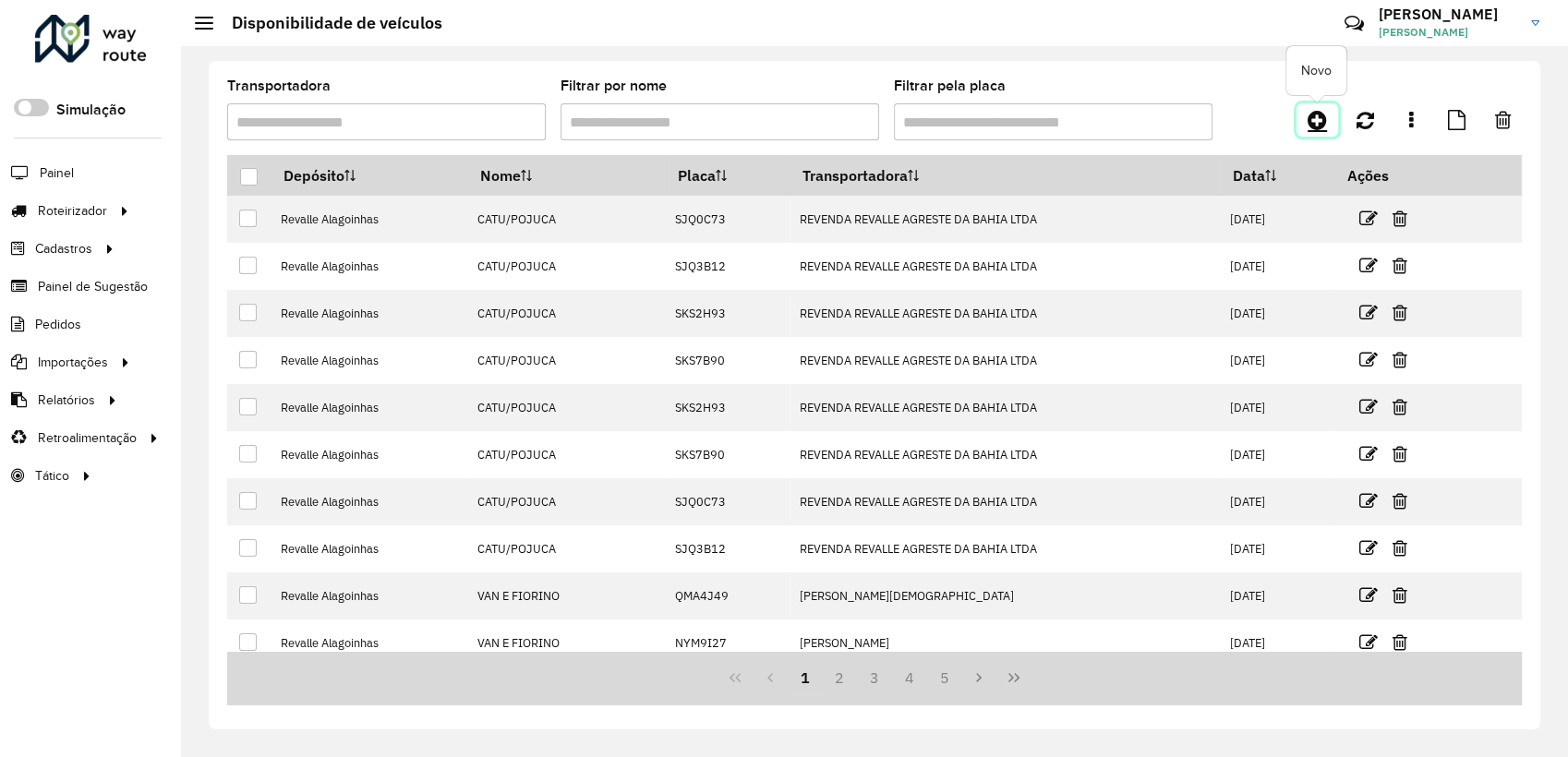
click at [1322, 122] on icon at bounding box center [1317, 119] width 19 height 22
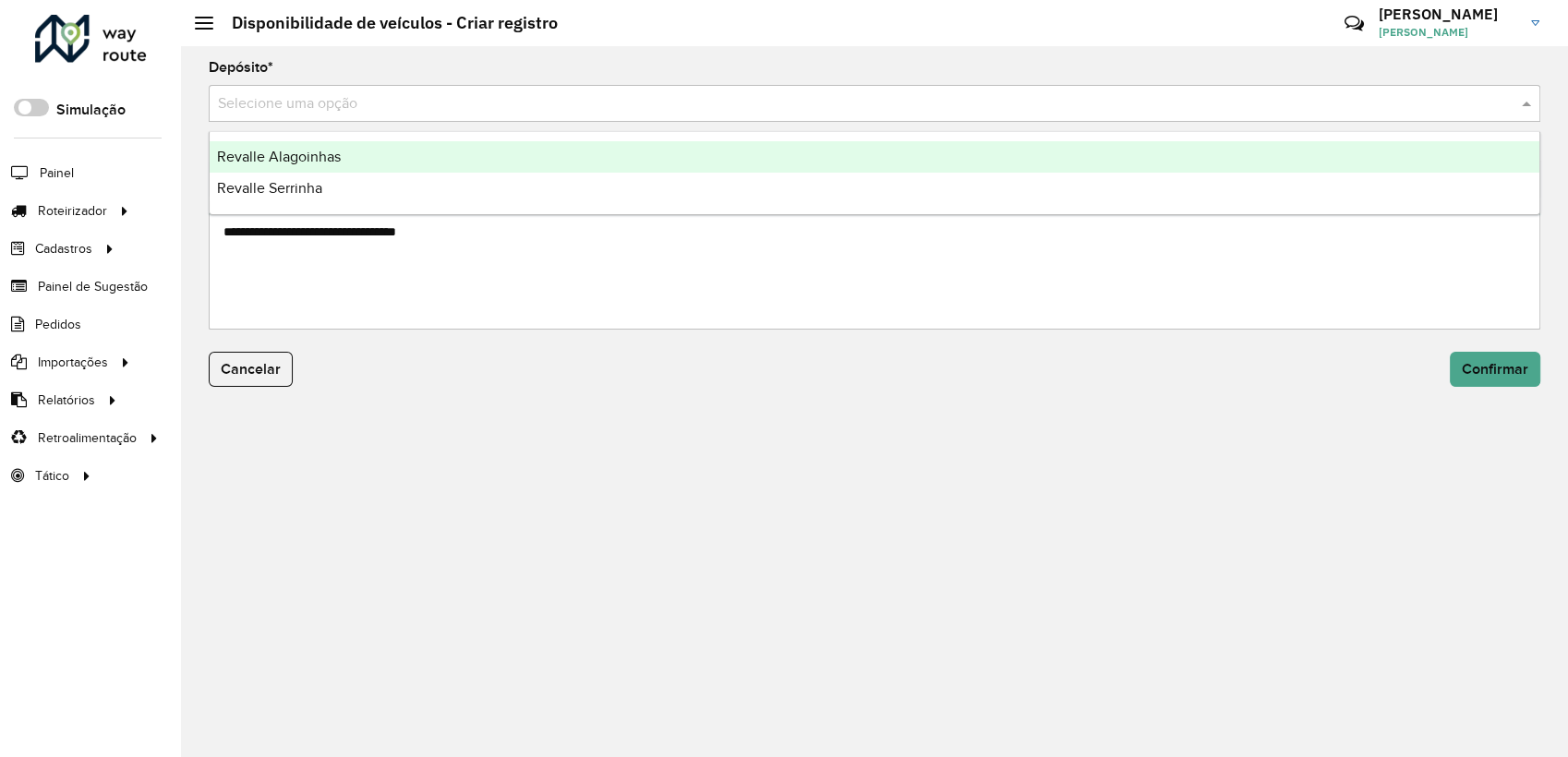
drag, startPoint x: 458, startPoint y: 107, endPoint x: 440, endPoint y: 130, distance: 29.2
click at [458, 107] on input "text" at bounding box center [856, 104] width 1277 height 22
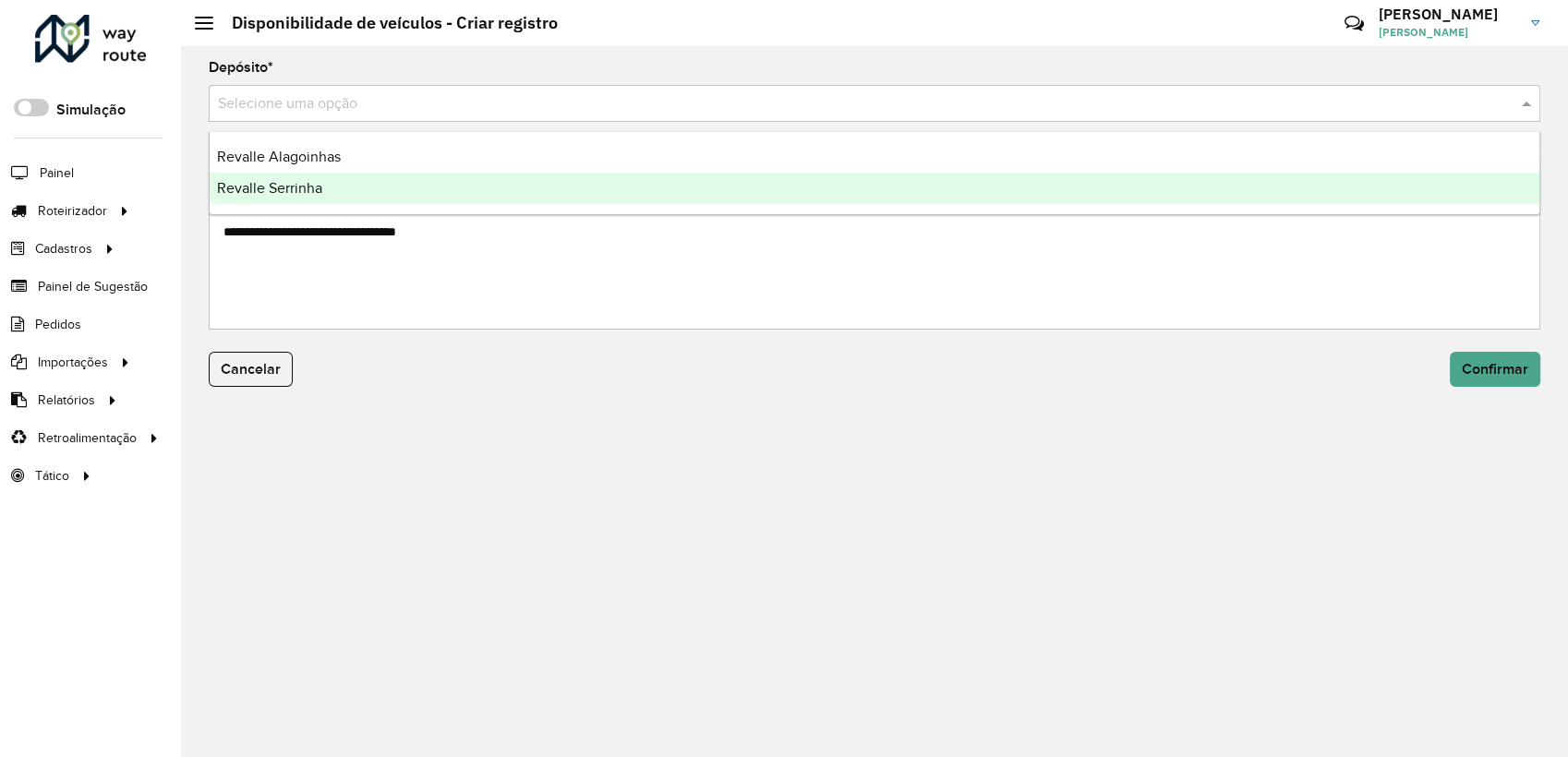
click at [349, 184] on div "Revalle Serrinha" at bounding box center [874, 188] width 1329 height 32
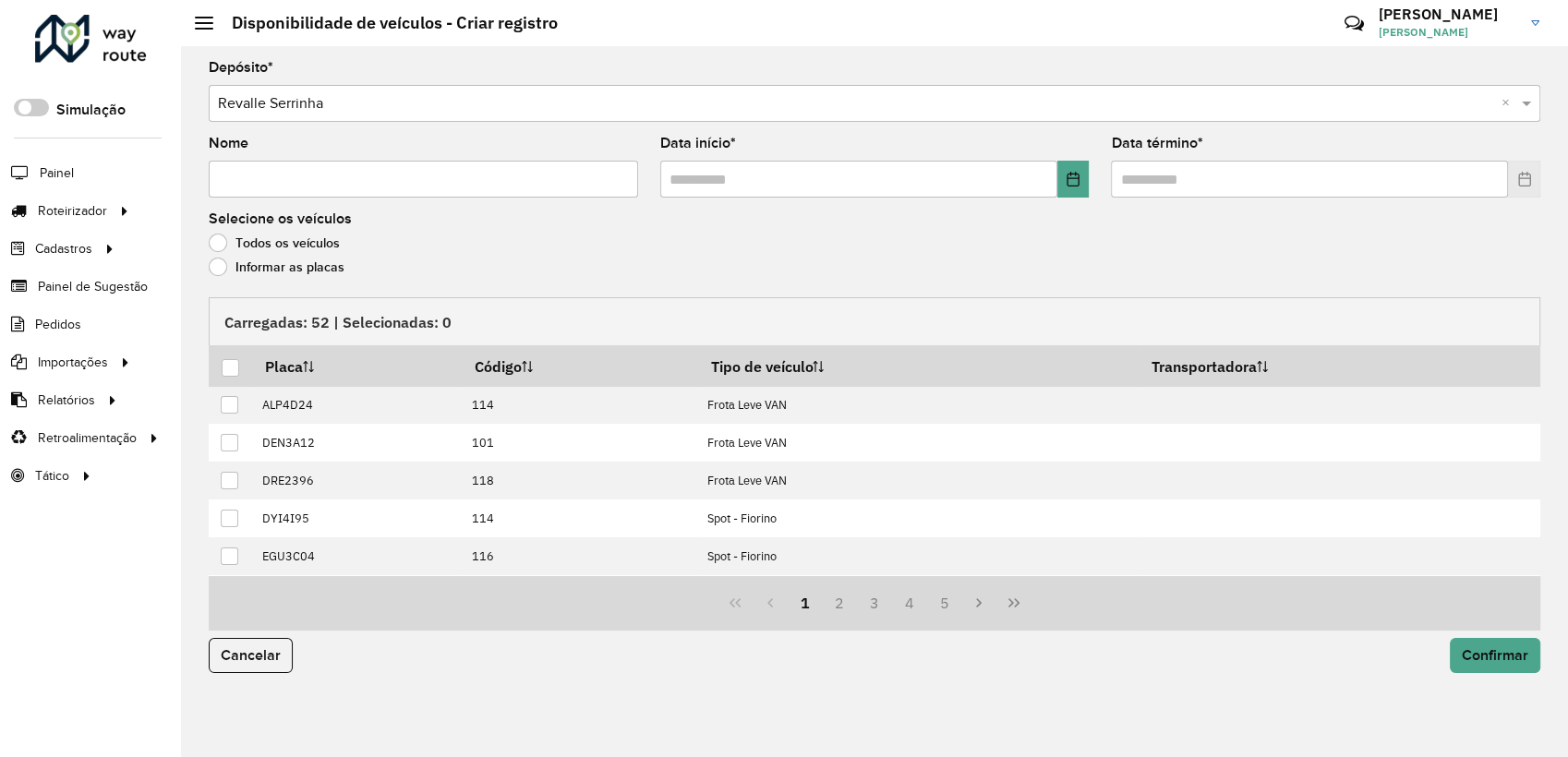
click at [349, 184] on input "Nome" at bounding box center [423, 179] width 429 height 37
paste input "**********"
type input "**********"
drag, startPoint x: 1072, startPoint y: 180, endPoint x: 1061, endPoint y: 192, distance: 16.3
click at [1071, 180] on icon "Choose Date" at bounding box center [1073, 179] width 14 height 14
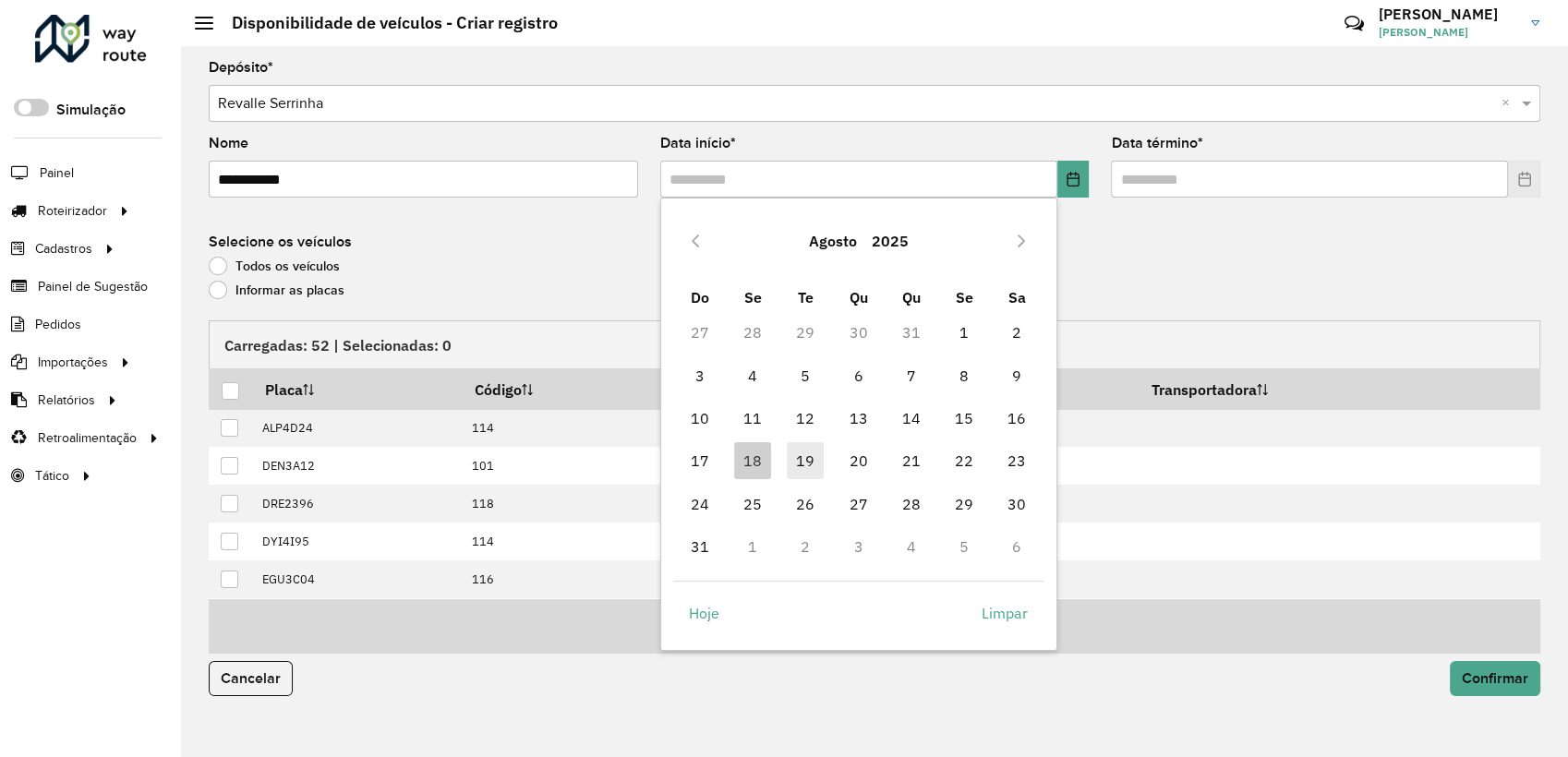
click at [819, 462] on span "19" at bounding box center [805, 461] width 37 height 37
type input "**********"
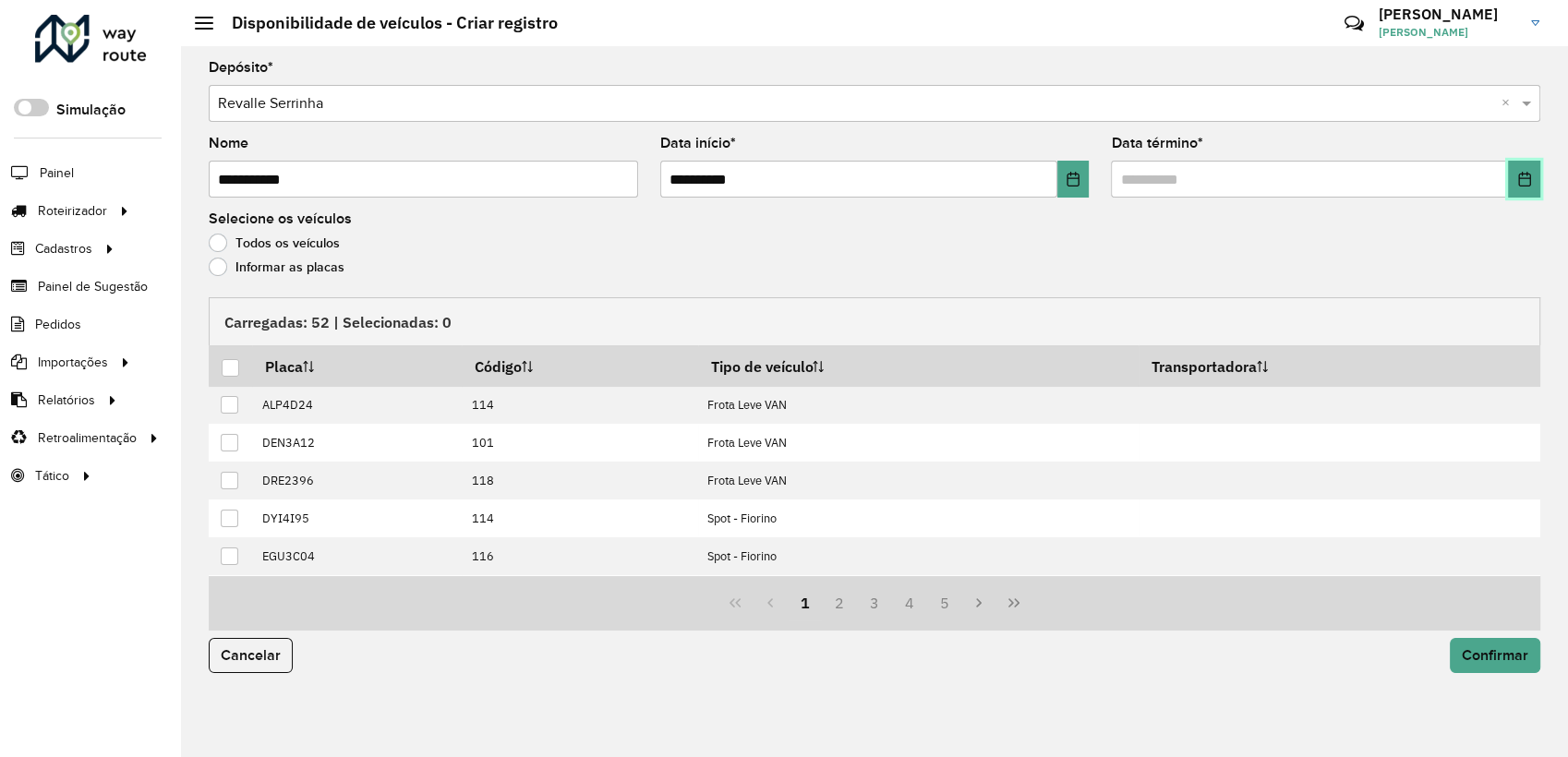
drag, startPoint x: 1531, startPoint y: 169, endPoint x: 1502, endPoint y: 195, distance: 38.9
click at [1531, 170] on button "Choose Date" at bounding box center [1524, 179] width 33 height 37
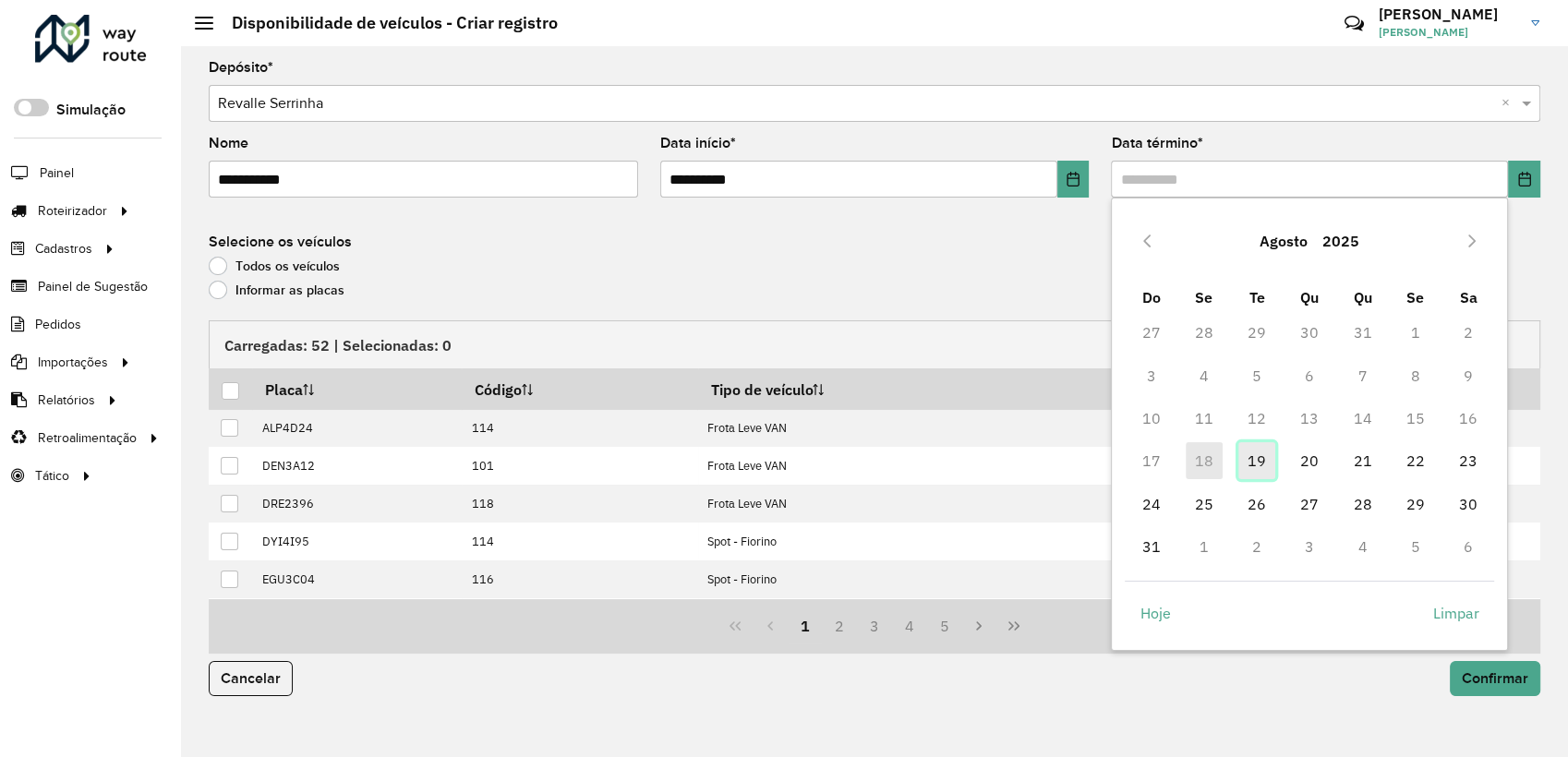
click at [1270, 449] on span "19" at bounding box center [1256, 461] width 37 height 37
type input "**********"
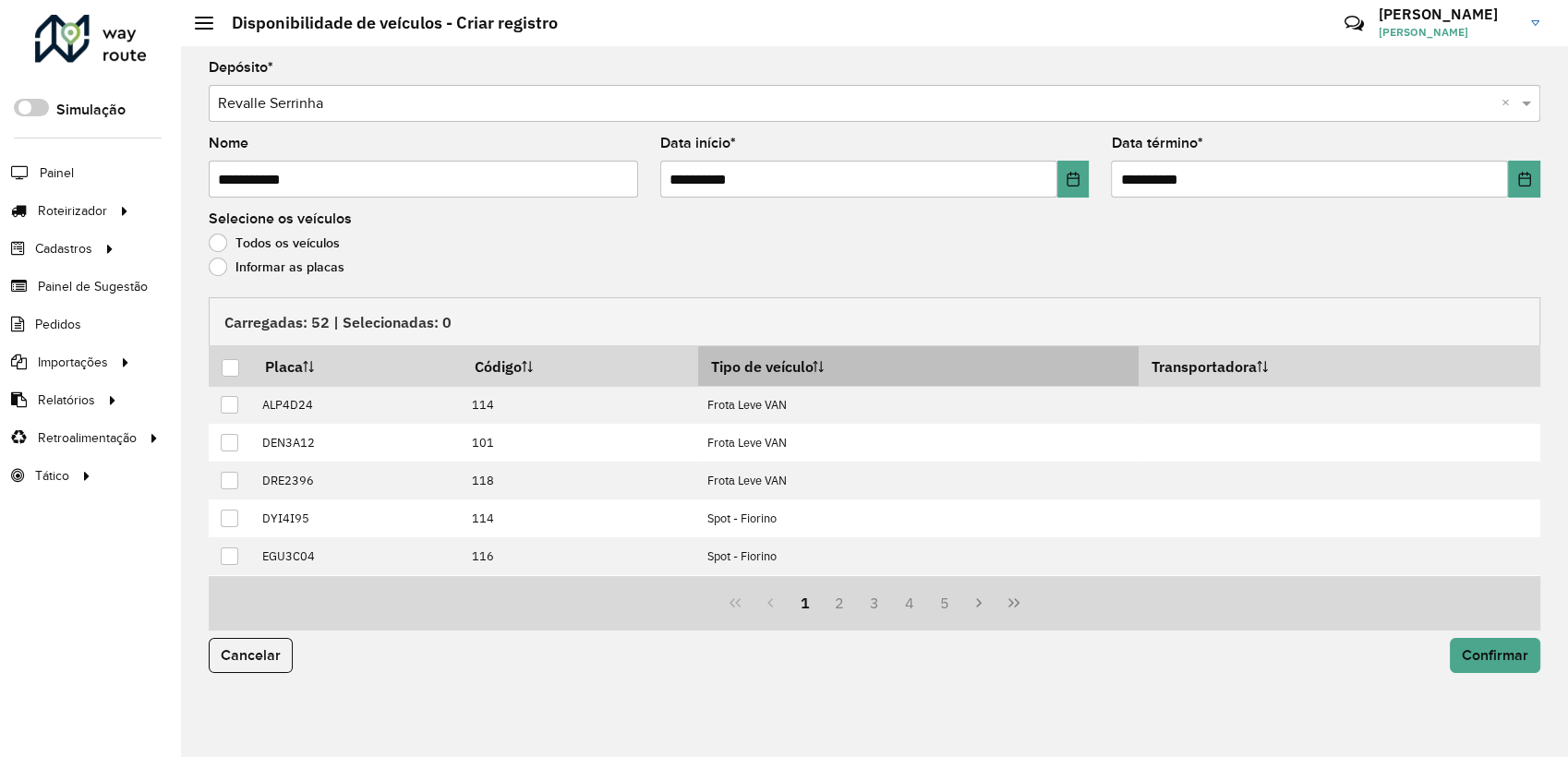
click at [827, 355] on th "Tipo de veículo" at bounding box center [919, 366] width 441 height 39
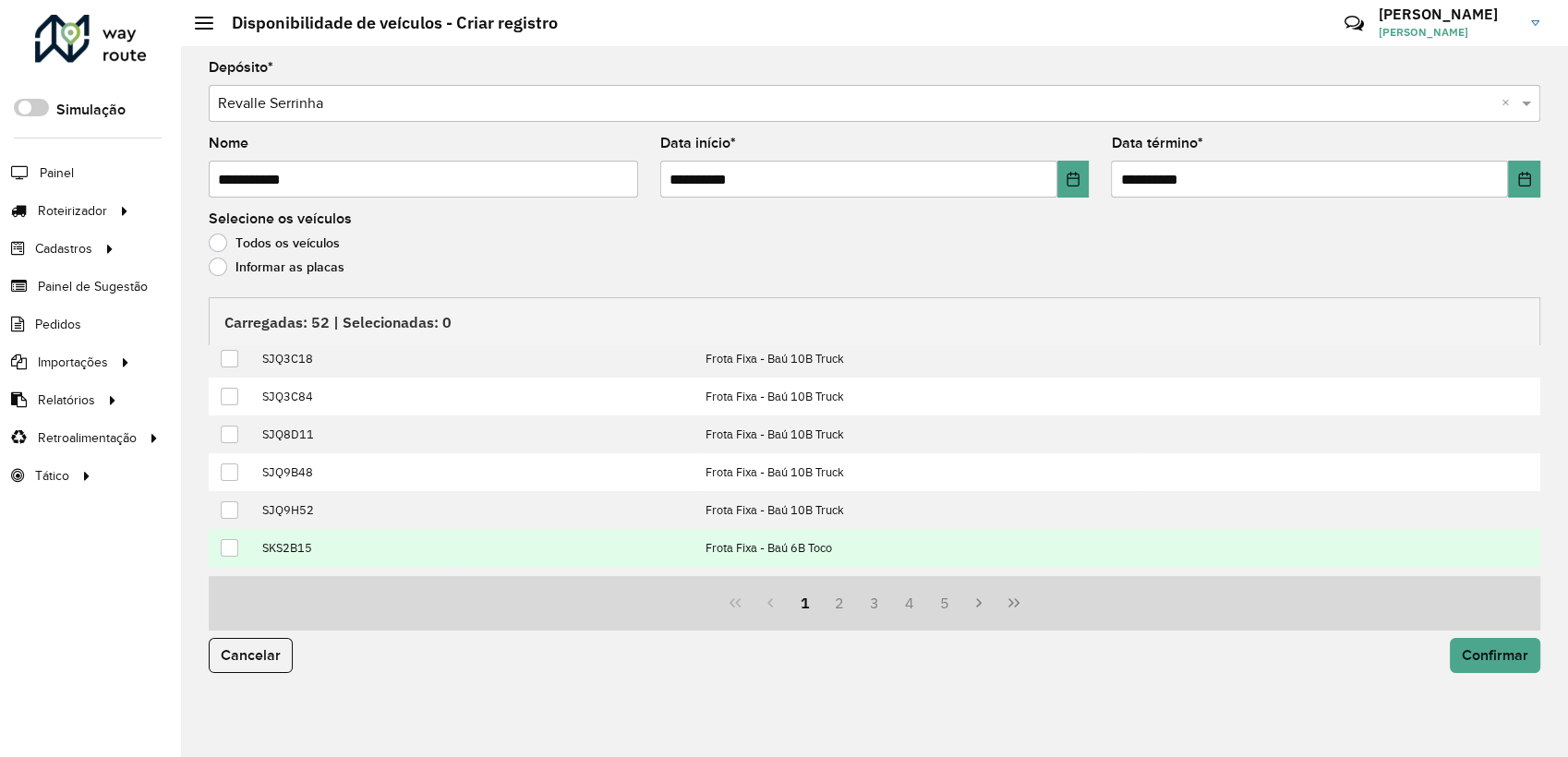
scroll to position [187, 0]
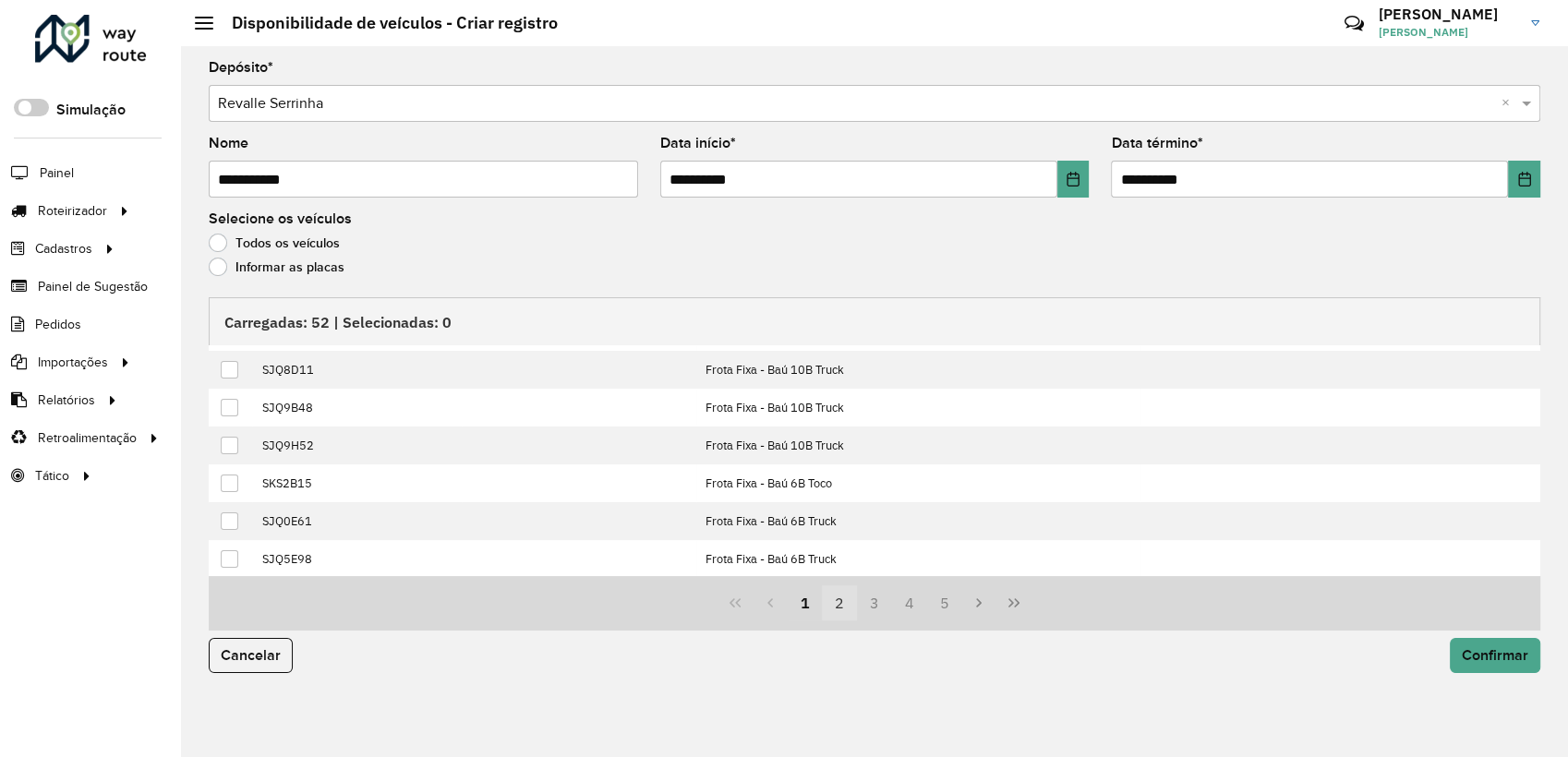
click at [851, 605] on button "2" at bounding box center [839, 603] width 35 height 35
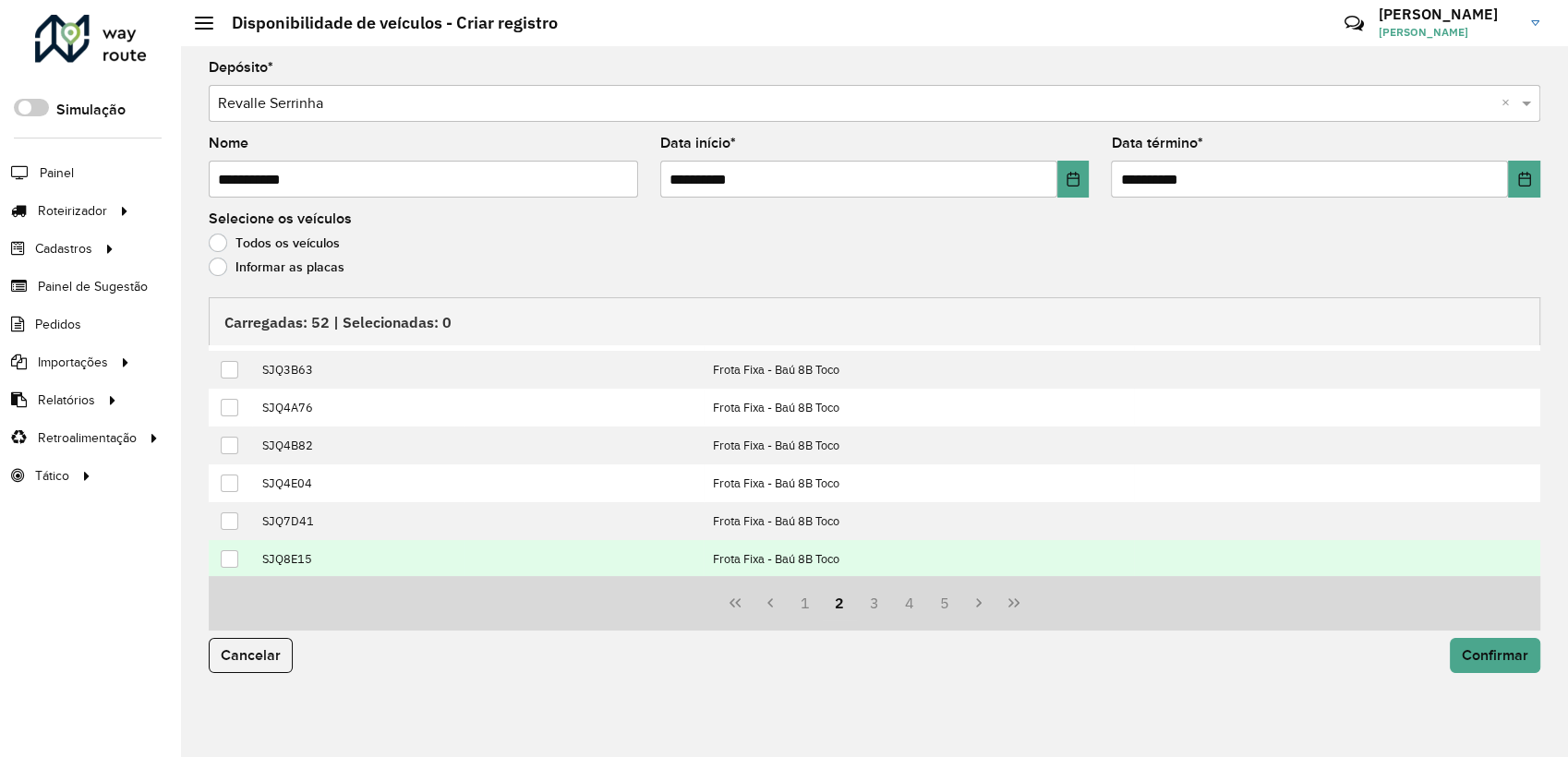
click at [218, 564] on td at bounding box center [230, 559] width 43 height 38
click at [222, 564] on div at bounding box center [229, 559] width 17 height 17
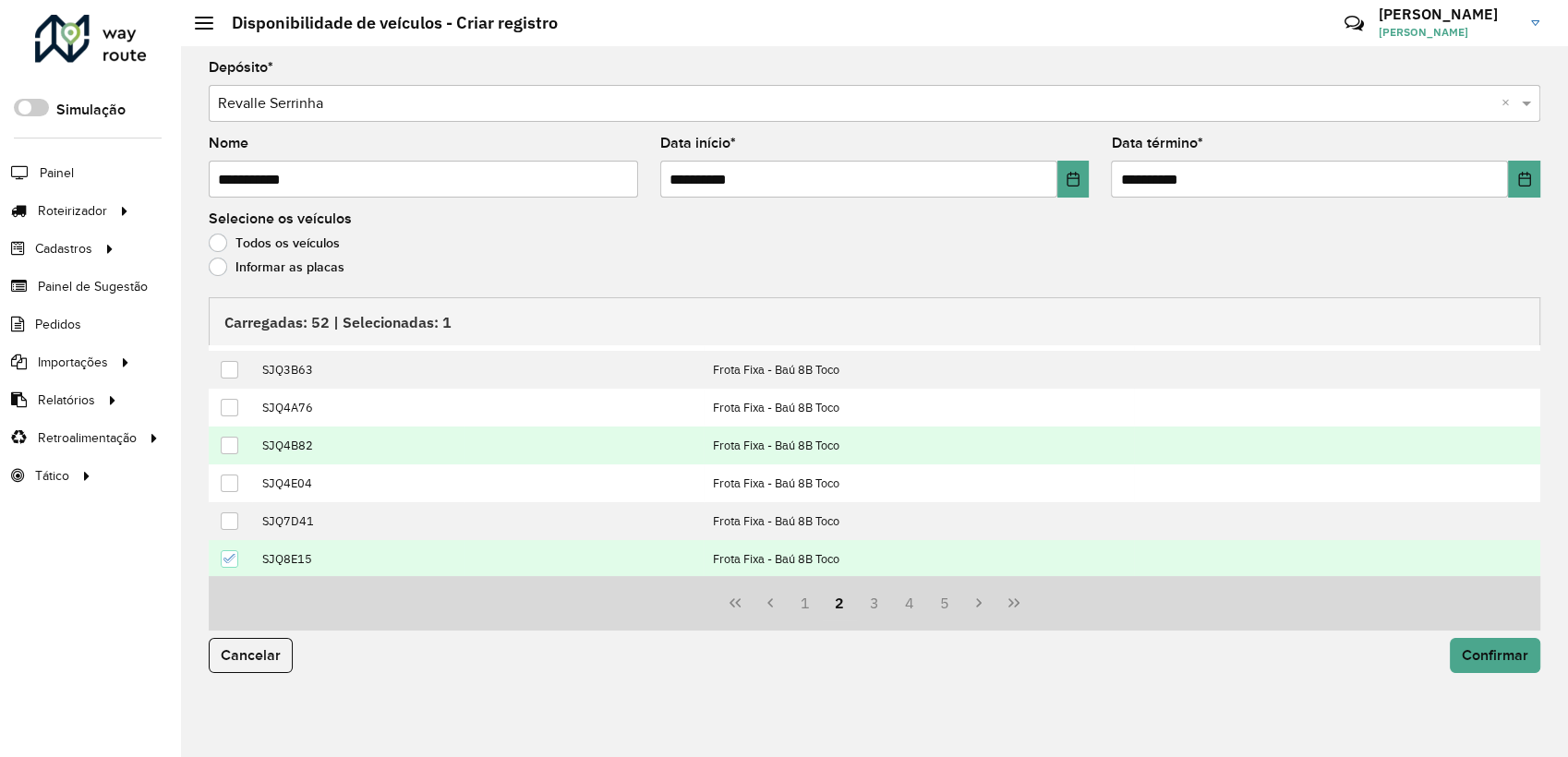
click at [234, 452] on div at bounding box center [229, 445] width 17 height 17
click at [1493, 647] on span "Confirmar" at bounding box center [1494, 655] width 66 height 15
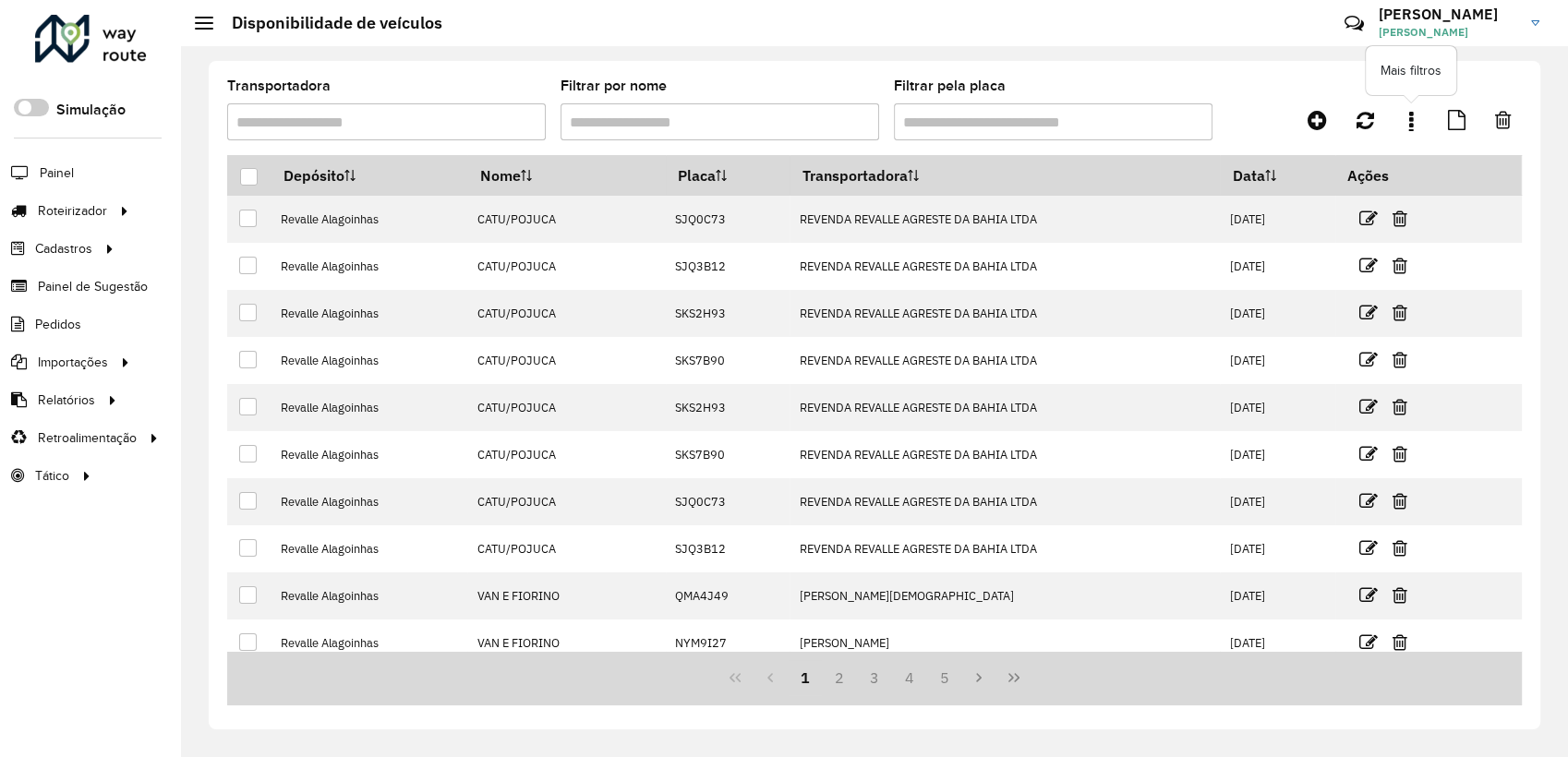
click at [1418, 112] on link at bounding box center [1410, 120] width 37 height 34
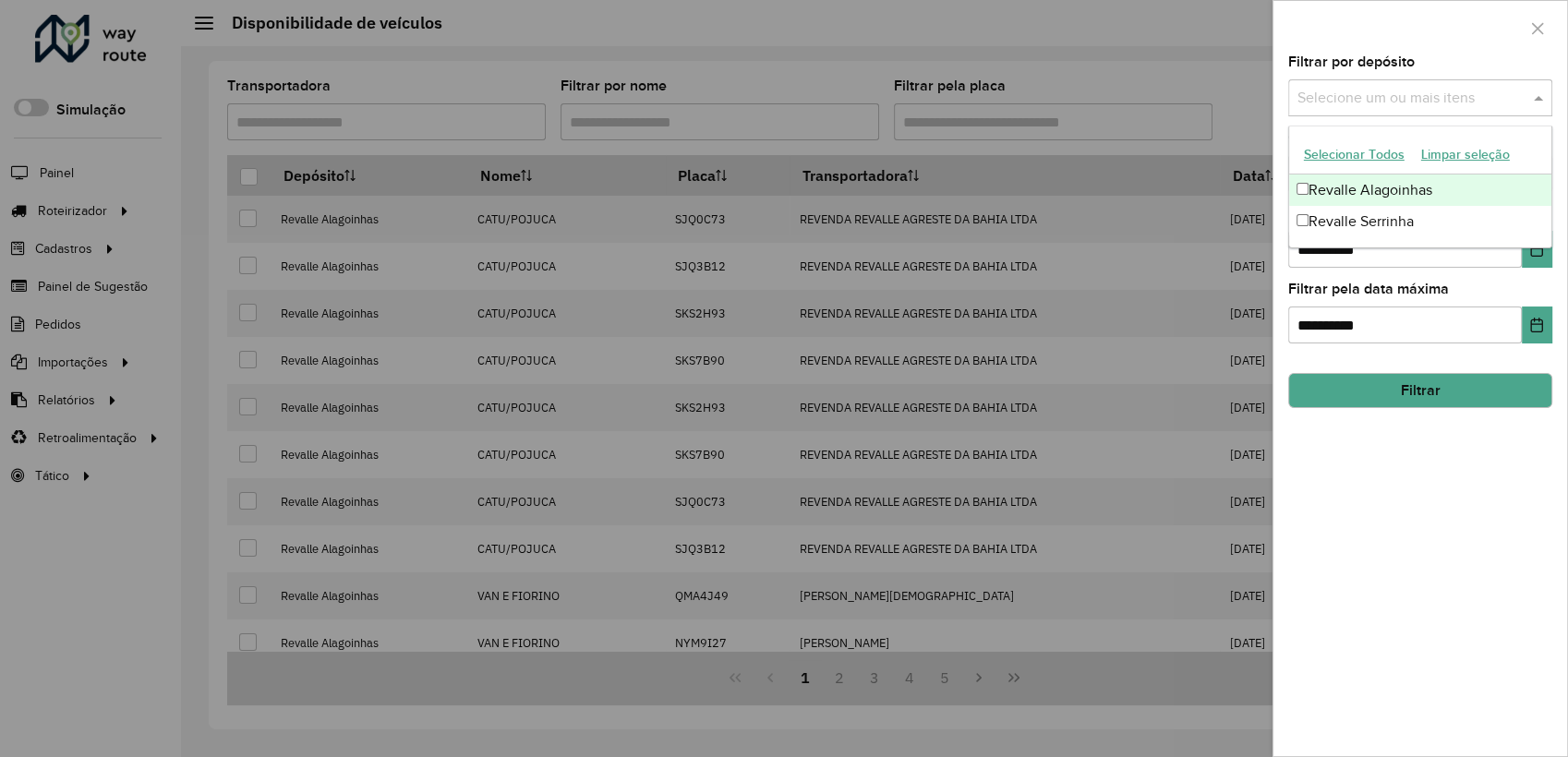
drag, startPoint x: 1447, startPoint y: 102, endPoint x: 1439, endPoint y: 140, distance: 38.8
click at [1446, 102] on input "text" at bounding box center [1411, 98] width 237 height 22
click at [1408, 219] on div "Revalle Serrinha" at bounding box center [1420, 221] width 263 height 32
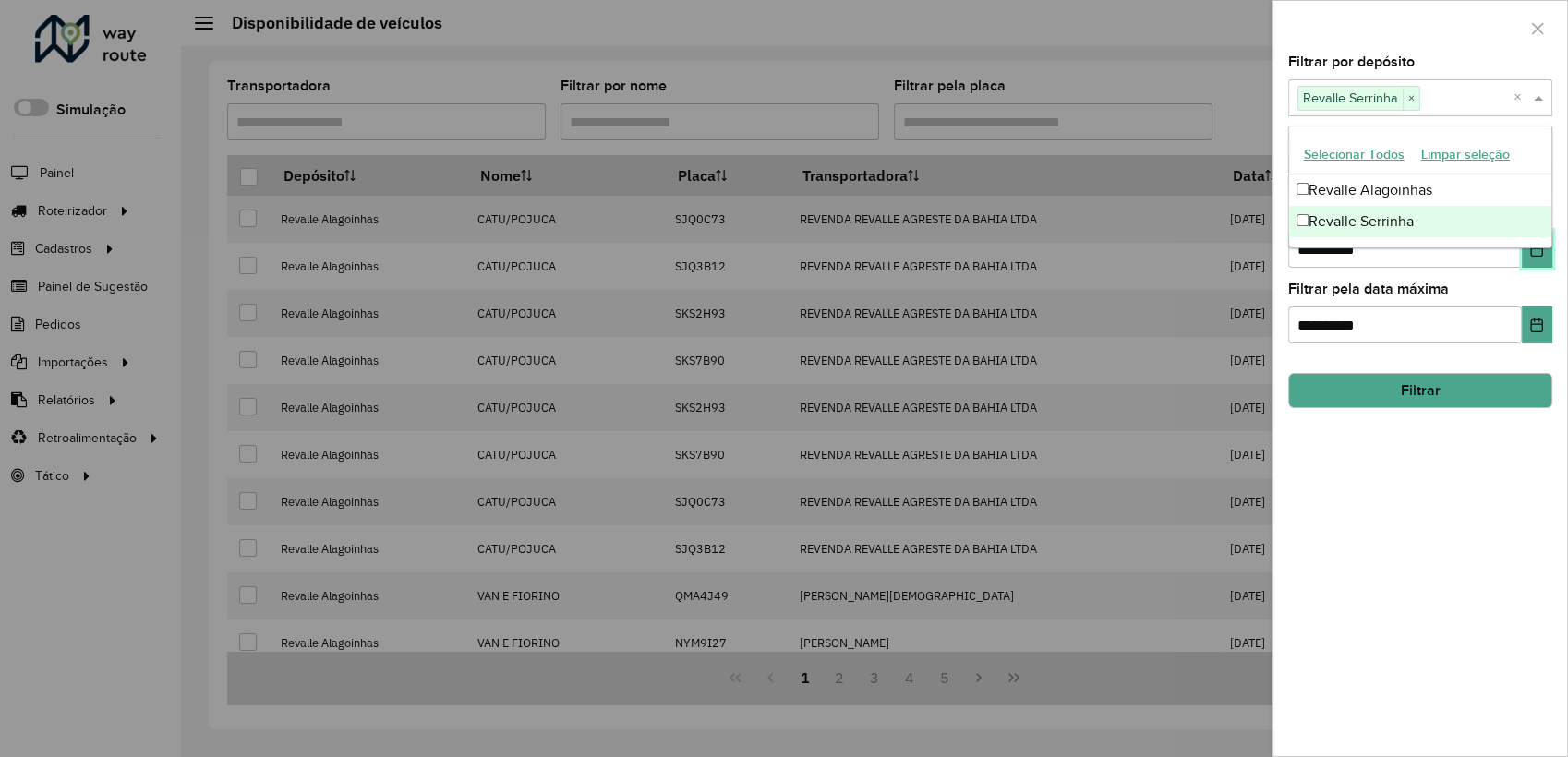
click at [1540, 259] on button "Choose Date" at bounding box center [1537, 249] width 31 height 37
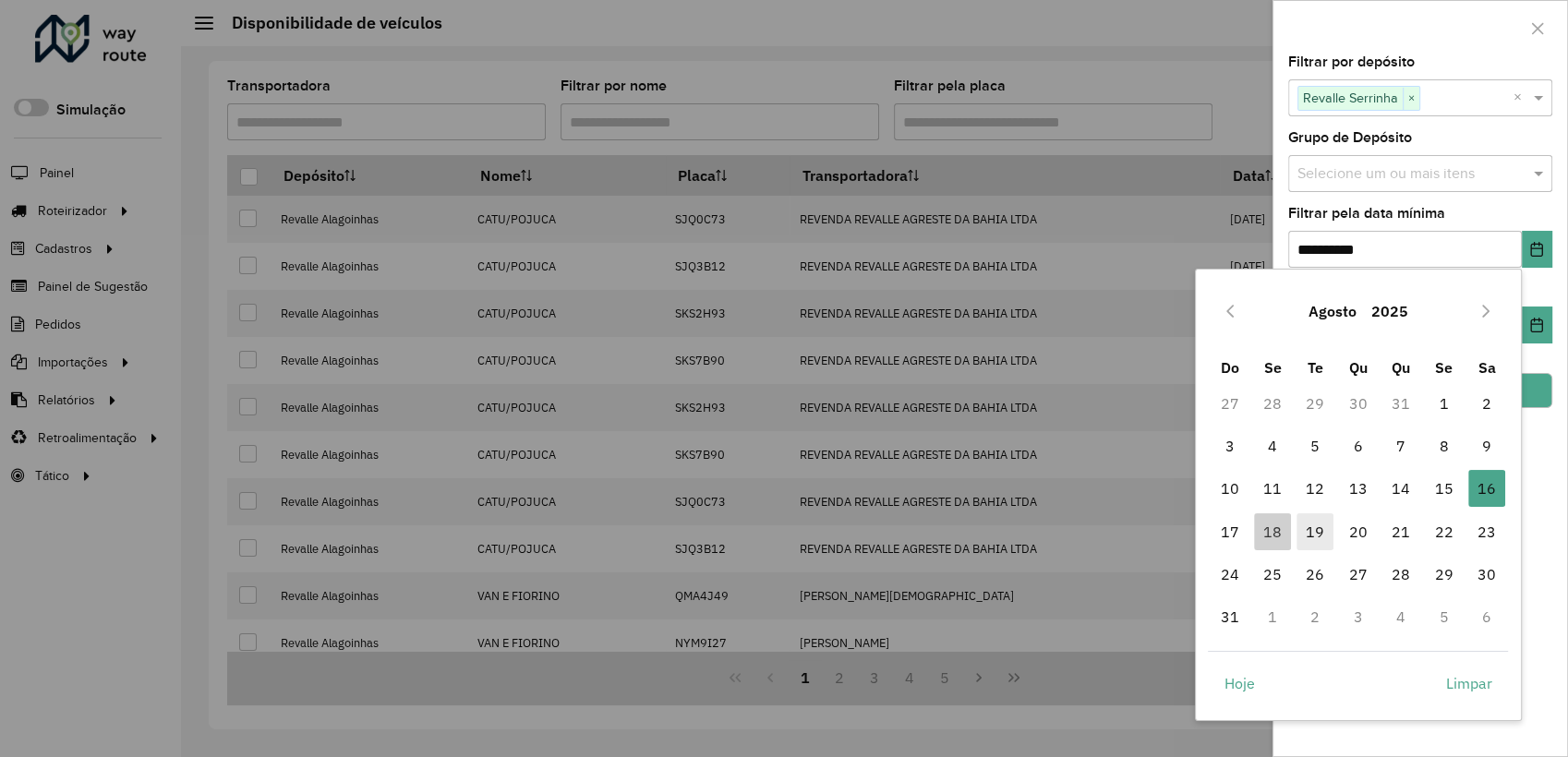
click at [1321, 533] on span "19" at bounding box center [1315, 532] width 37 height 37
type input "**********"
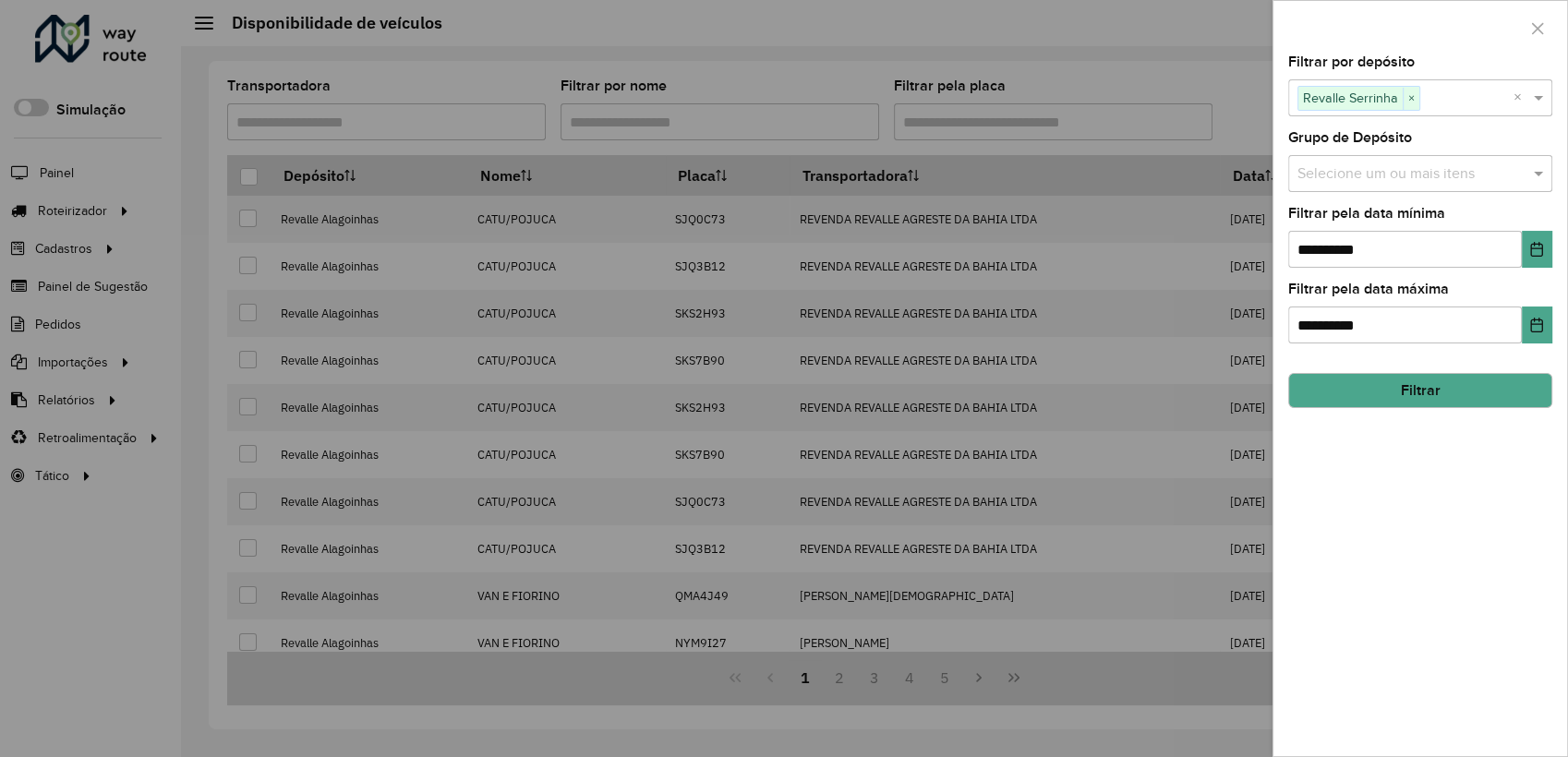
click at [1506, 395] on button "Filtrar" at bounding box center [1420, 391] width 265 height 35
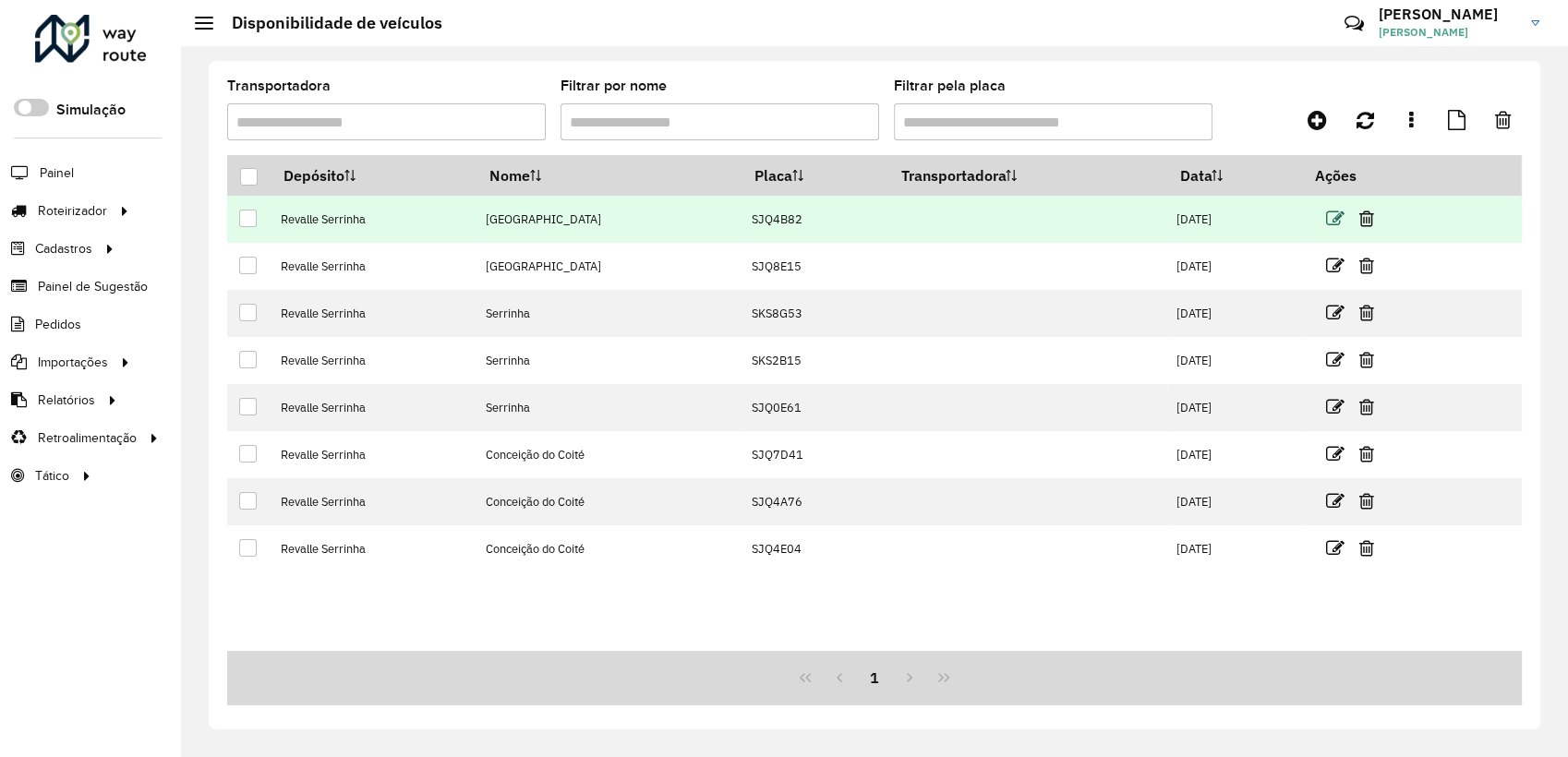
click at [1339, 219] on icon at bounding box center [1334, 218] width 18 height 18
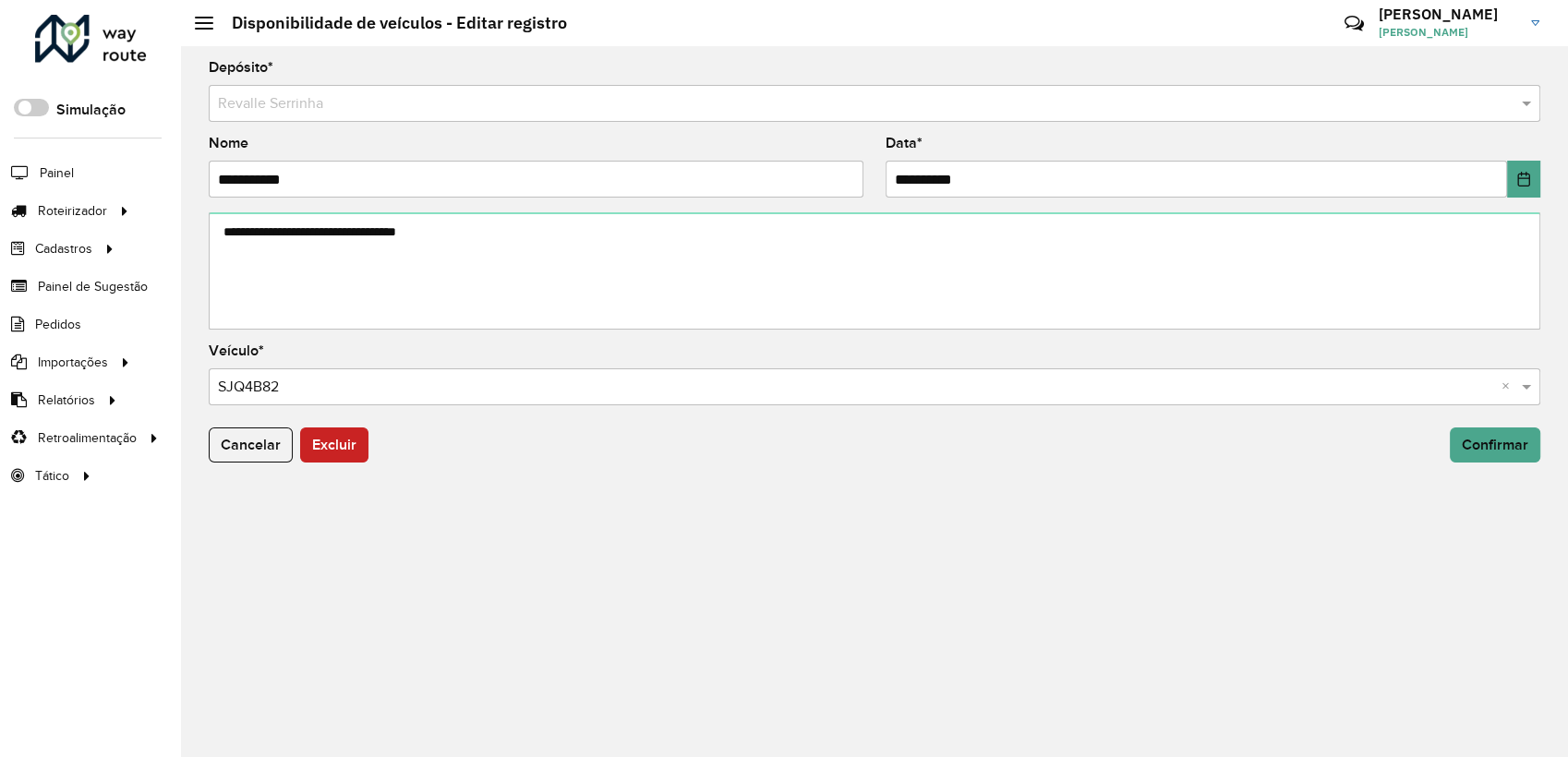
click at [338, 186] on input "**********" at bounding box center [536, 179] width 655 height 37
type input "*****"
click at [1478, 437] on span "Confirmar" at bounding box center [1494, 444] width 66 height 15
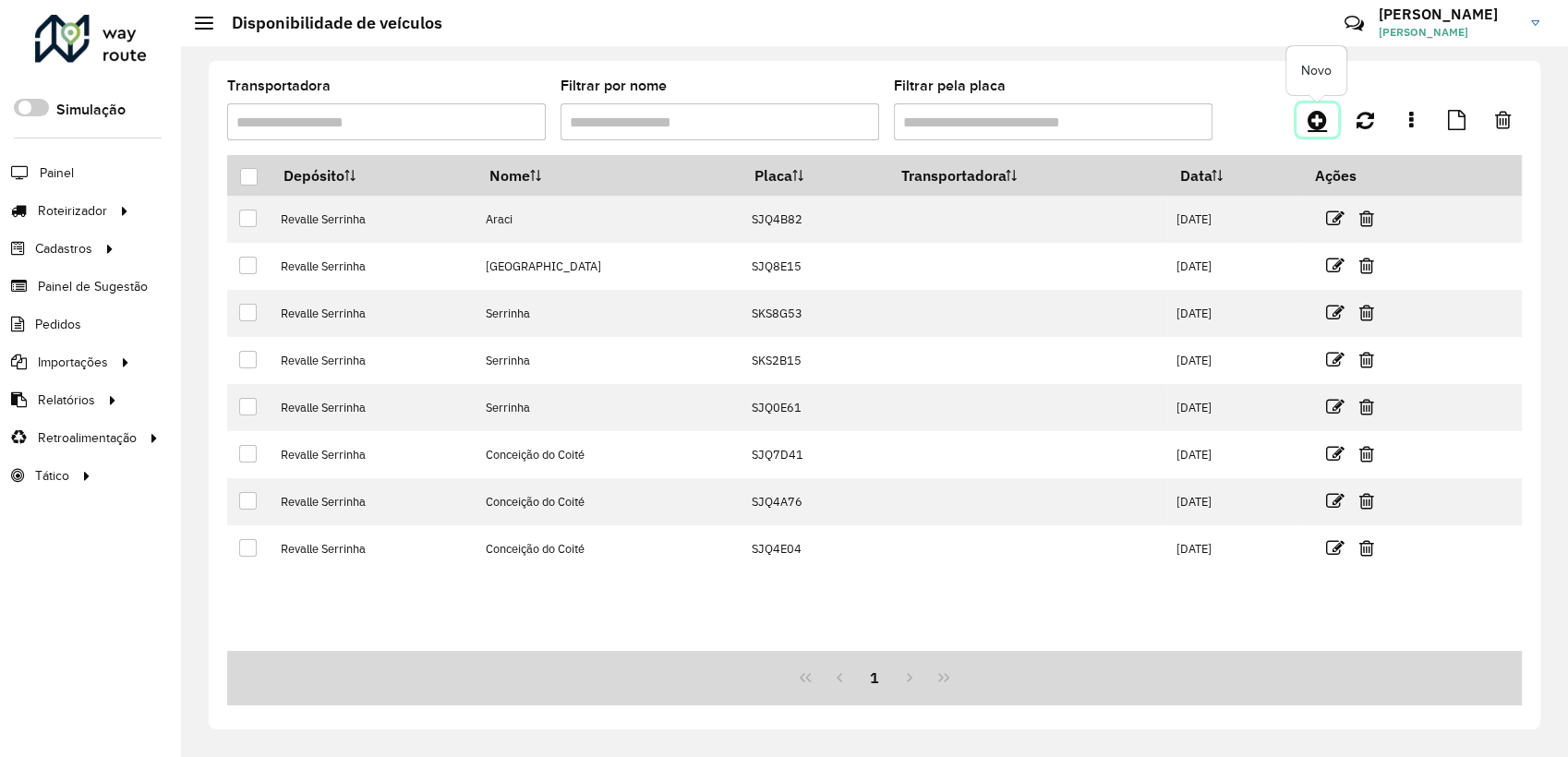
click at [1310, 127] on icon at bounding box center [1317, 119] width 19 height 22
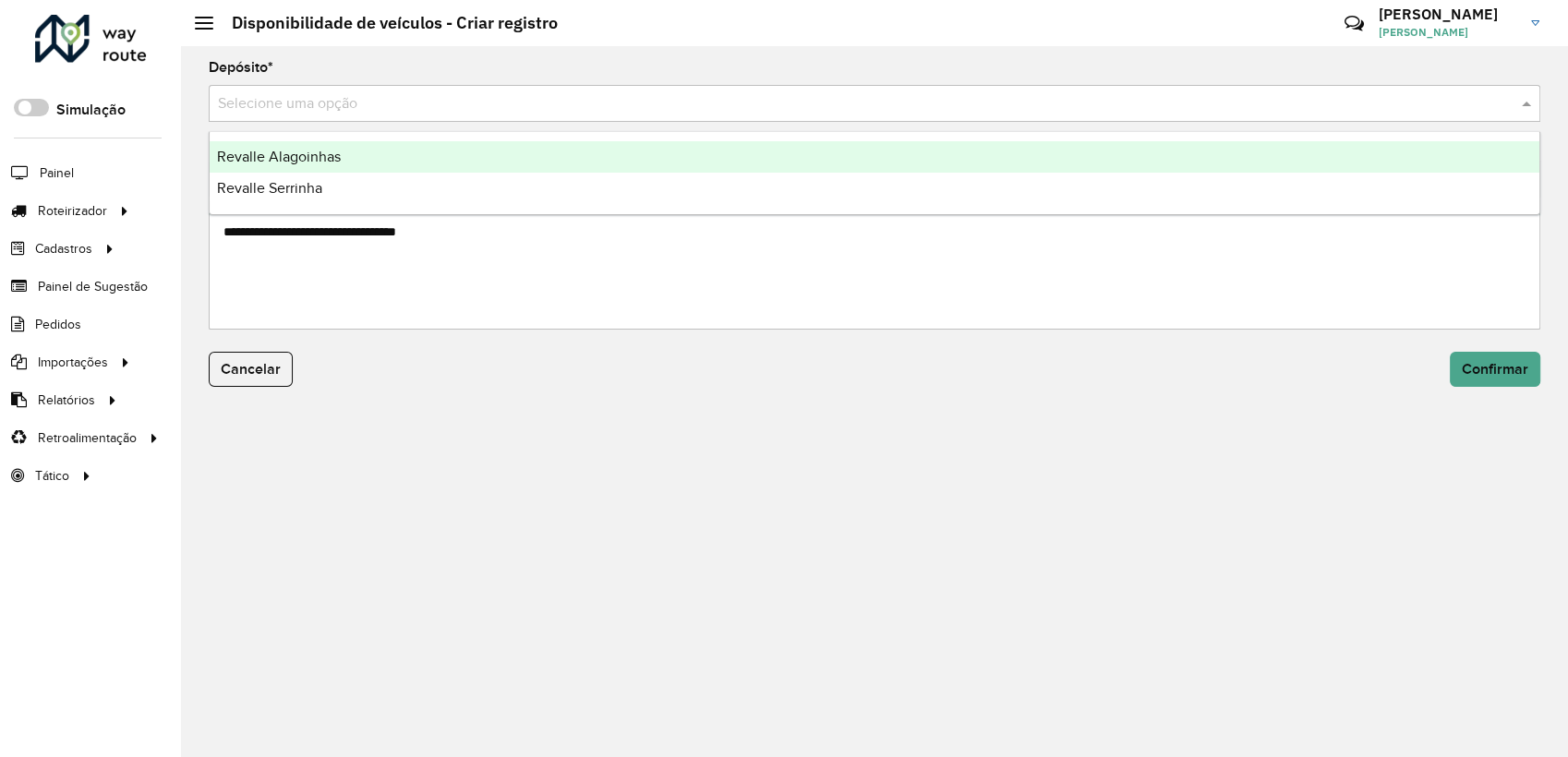
drag, startPoint x: 371, startPoint y: 106, endPoint x: 356, endPoint y: 133, distance: 30.9
click at [368, 114] on input "text" at bounding box center [856, 104] width 1277 height 22
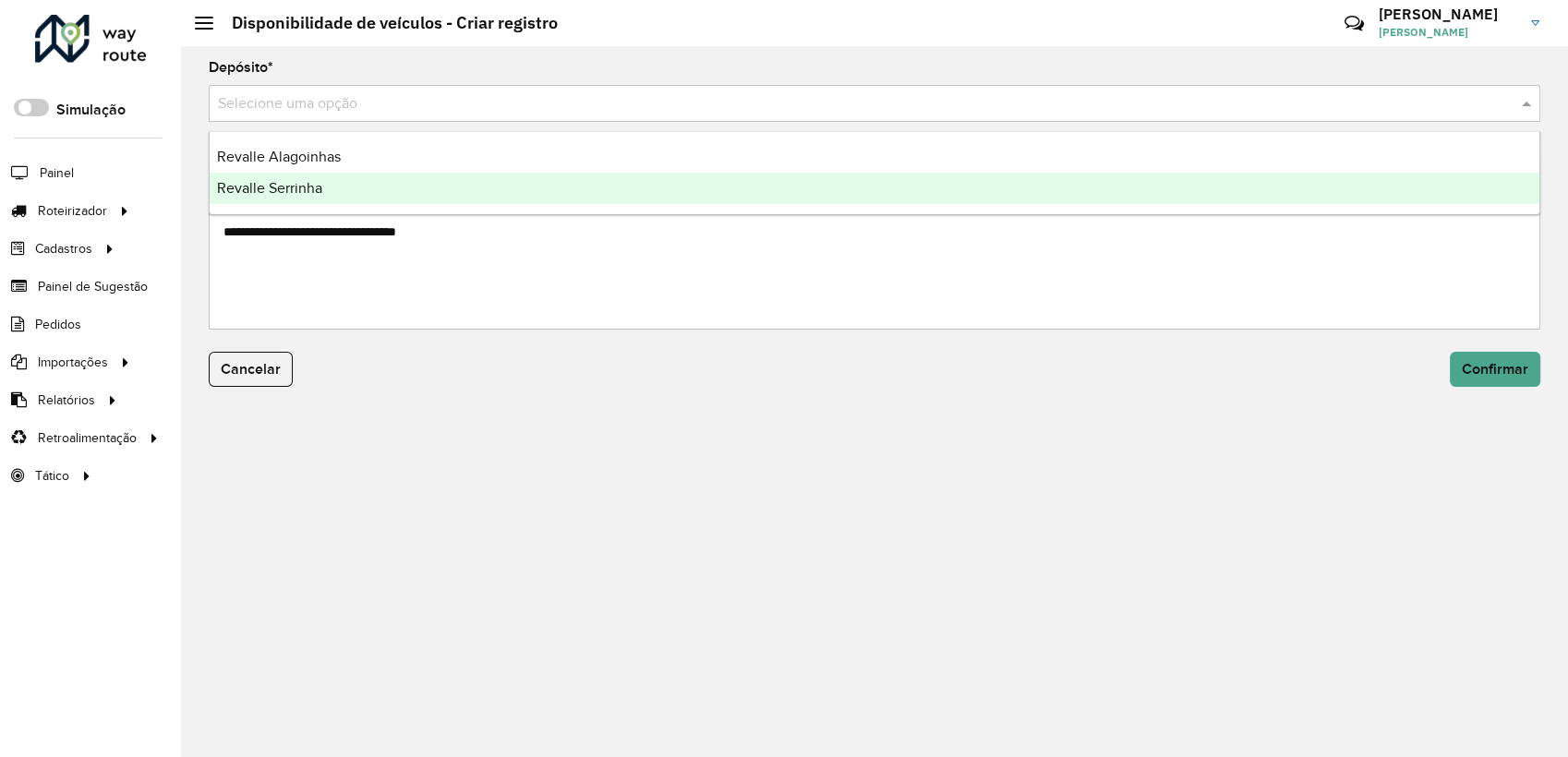
click at [334, 196] on div "Revalle Serrinha" at bounding box center [874, 188] width 1329 height 32
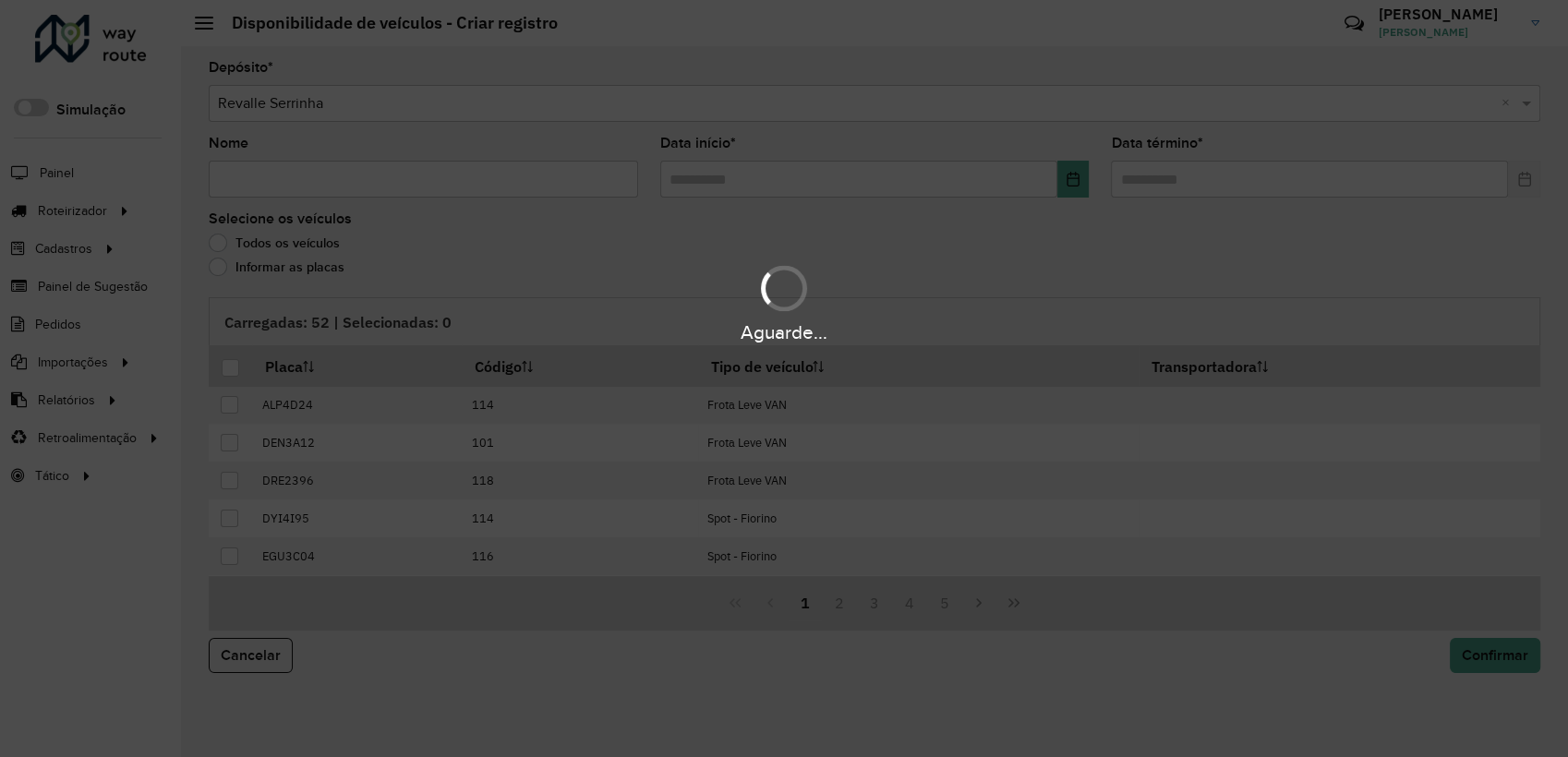
click at [370, 177] on div "Aguarde..." at bounding box center [784, 378] width 1568 height 757
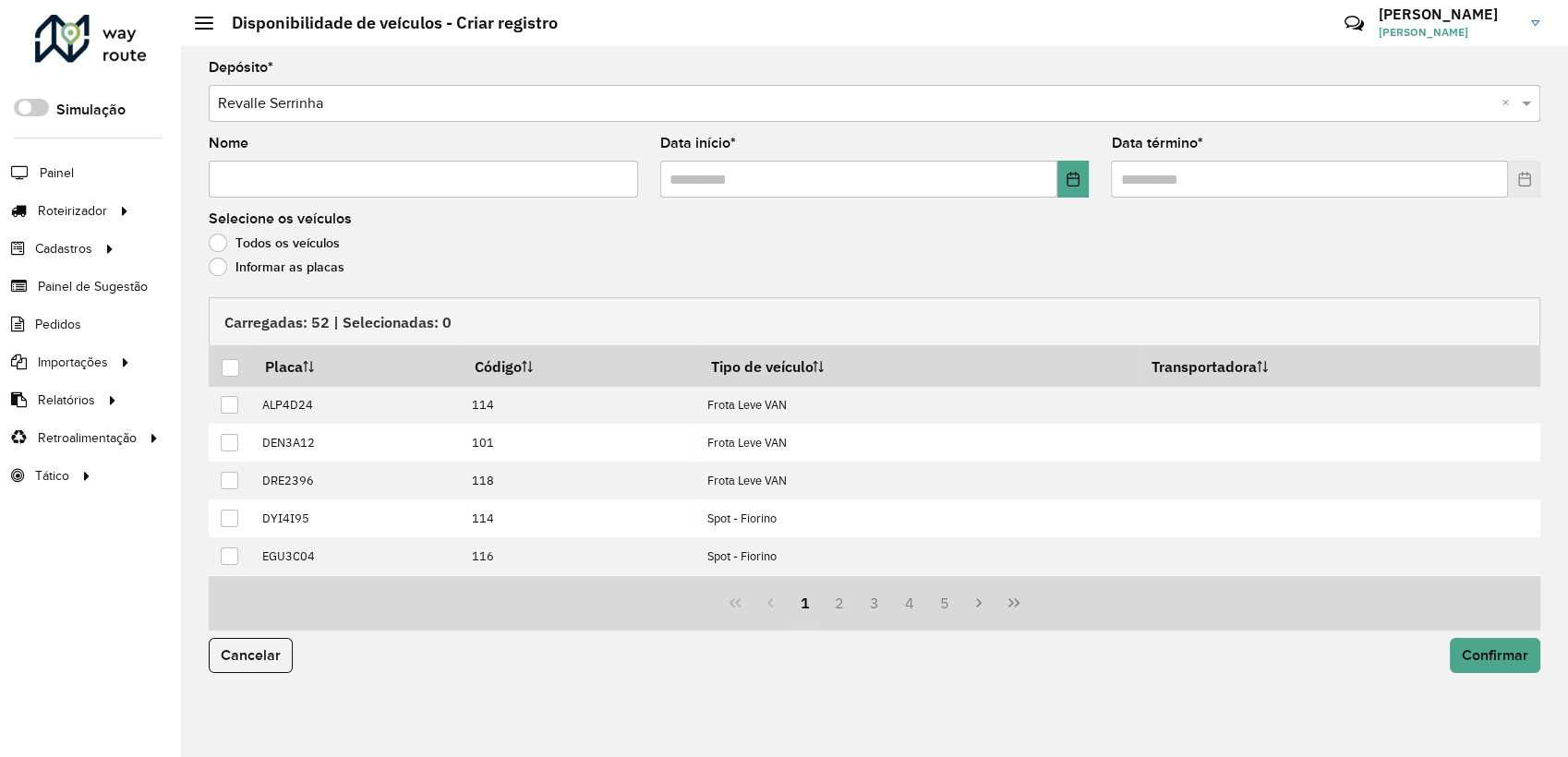
click at [357, 186] on input "Nome" at bounding box center [423, 179] width 429 height 37
paste input "**********"
type input "**********"
click at [1069, 175] on icon "Choose Date" at bounding box center [1073, 179] width 14 height 14
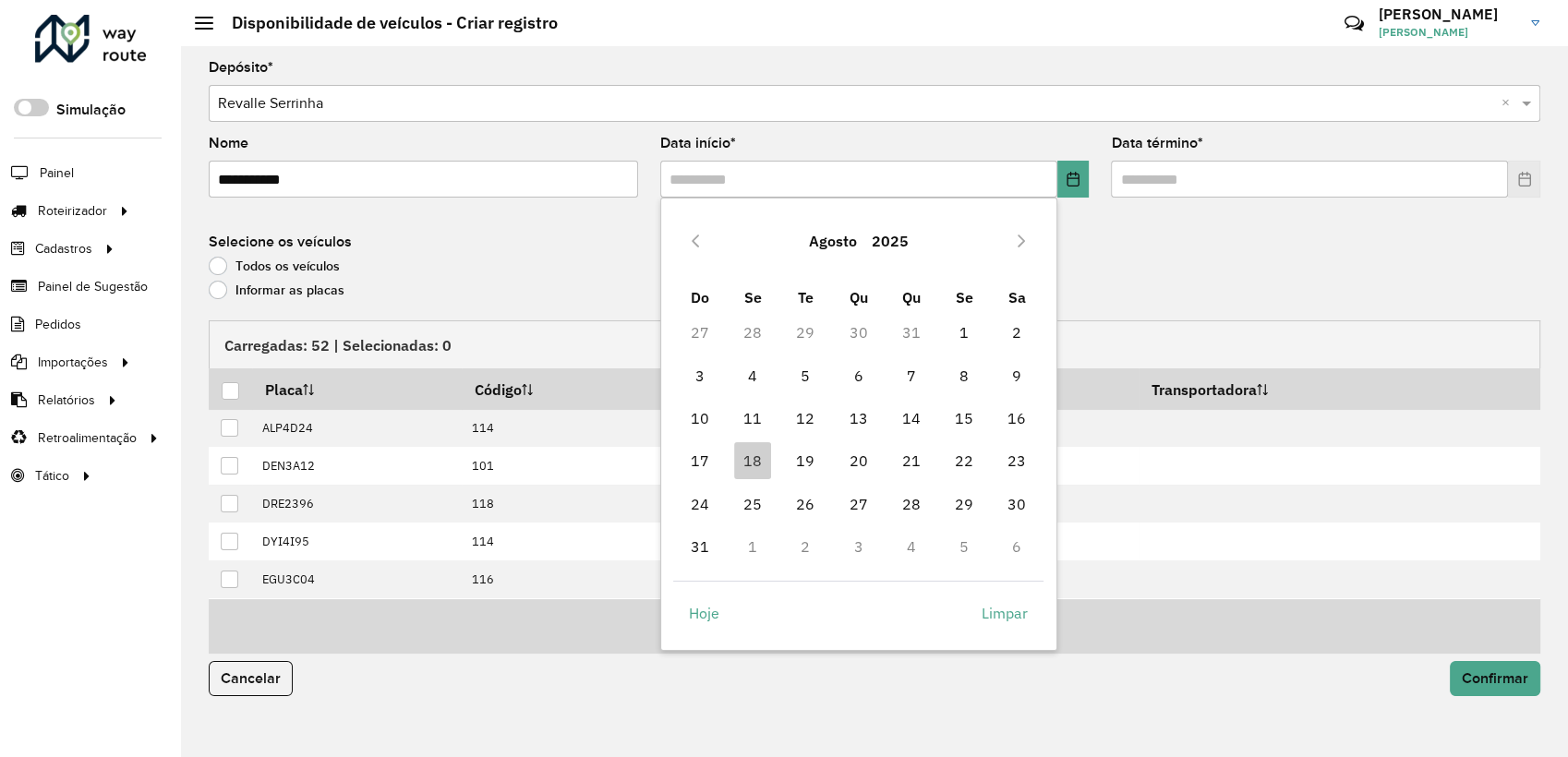
drag, startPoint x: 803, startPoint y: 459, endPoint x: 1006, endPoint y: 396, distance: 212.6
click at [801, 460] on span "19" at bounding box center [805, 461] width 37 height 37
type input "**********"
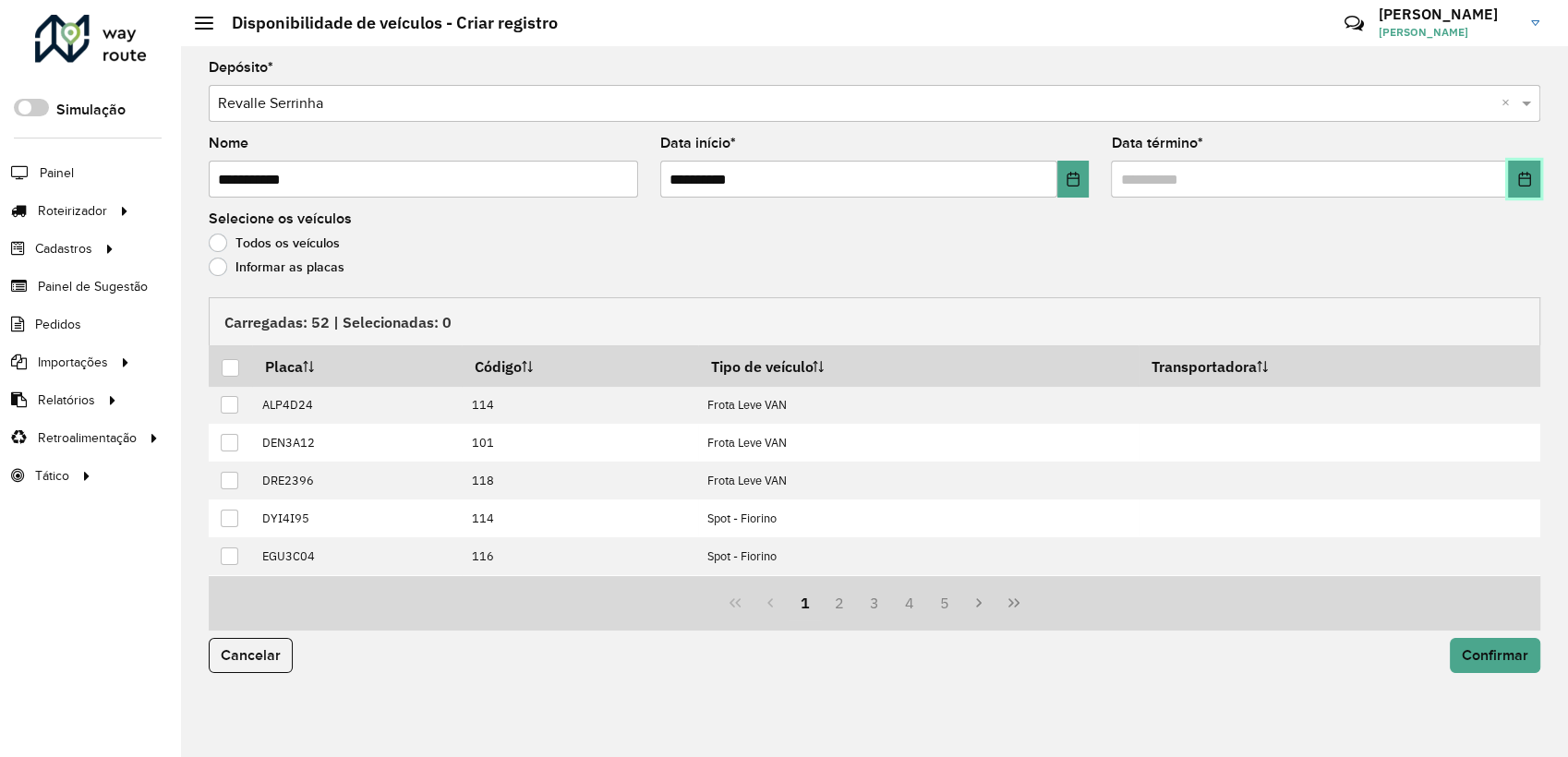
click at [1522, 189] on button "Choose Date" at bounding box center [1524, 179] width 33 height 37
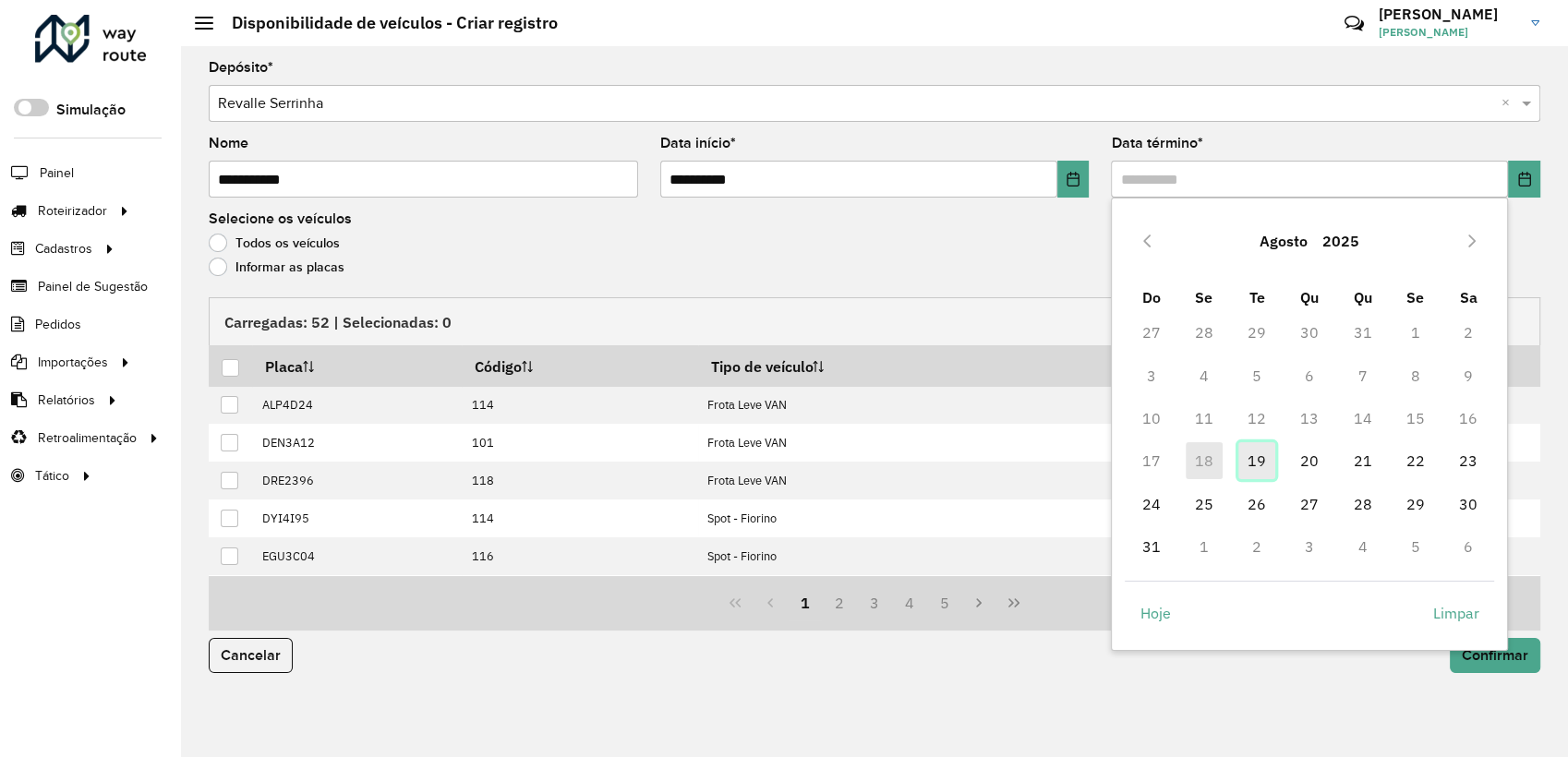
click at [1263, 473] on span "19" at bounding box center [1256, 461] width 37 height 37
type input "**********"
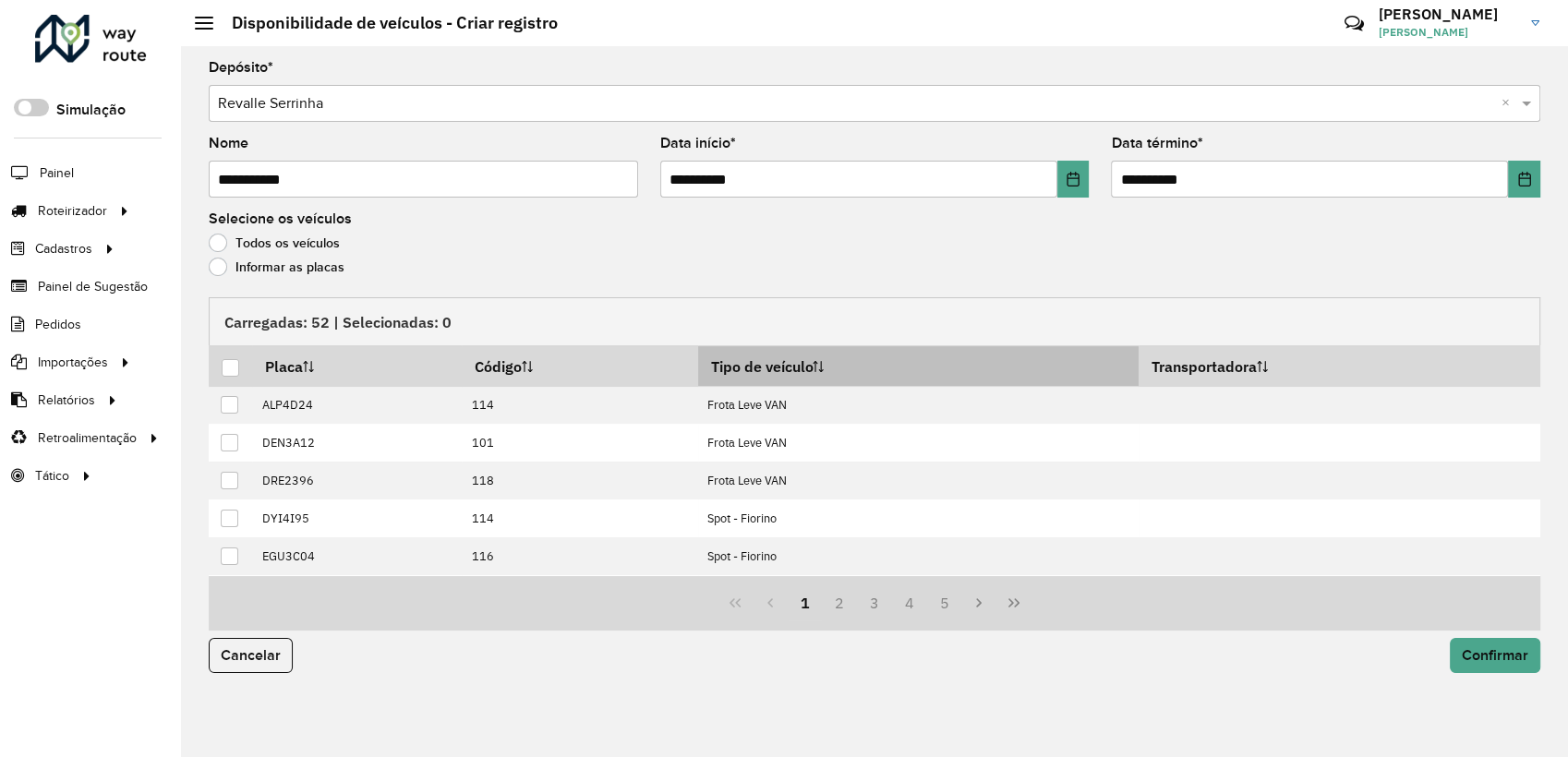
click at [812, 373] on th "Tipo de veículo" at bounding box center [919, 366] width 441 height 39
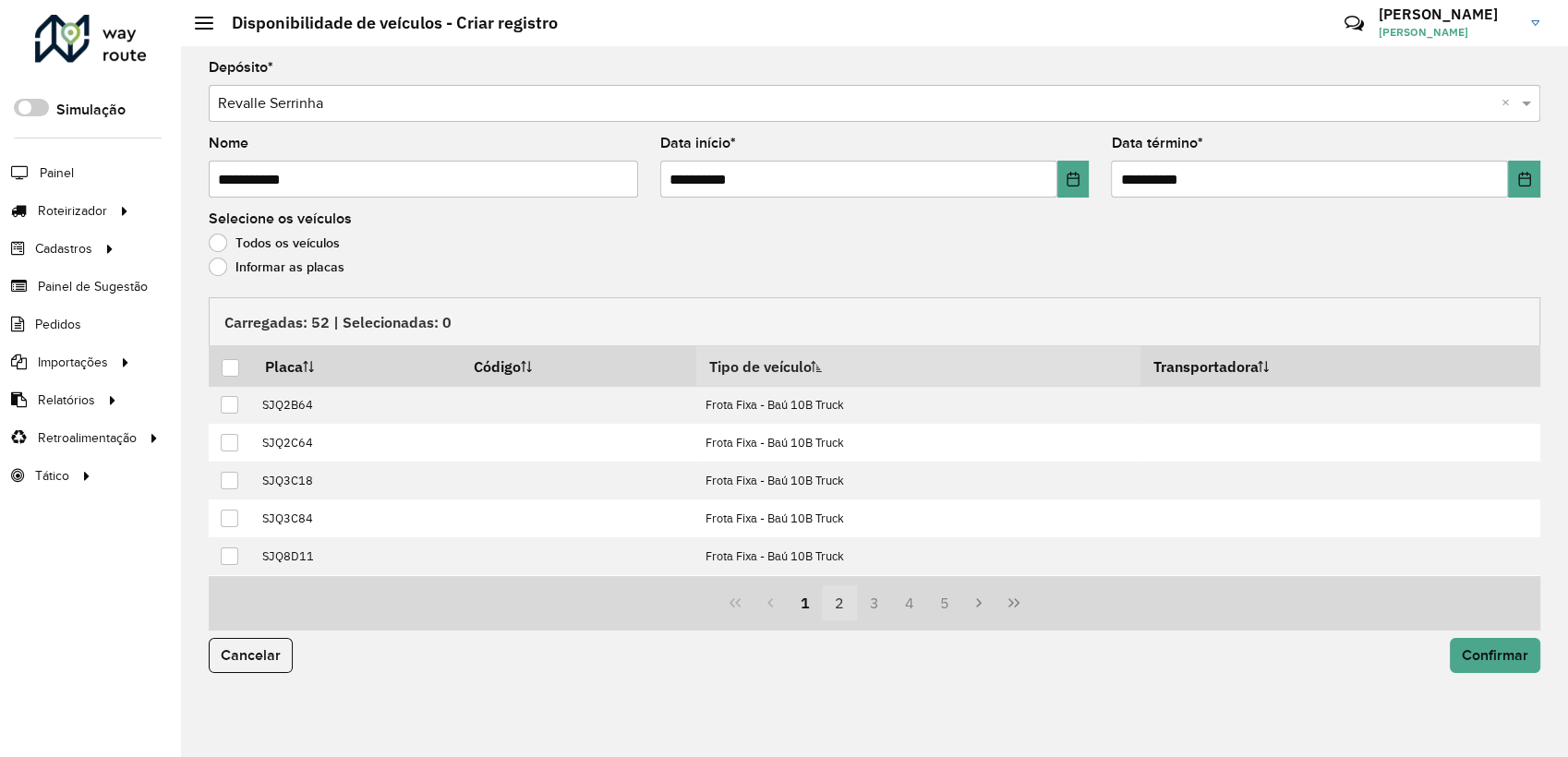
click at [842, 598] on button "2" at bounding box center [839, 603] width 35 height 35
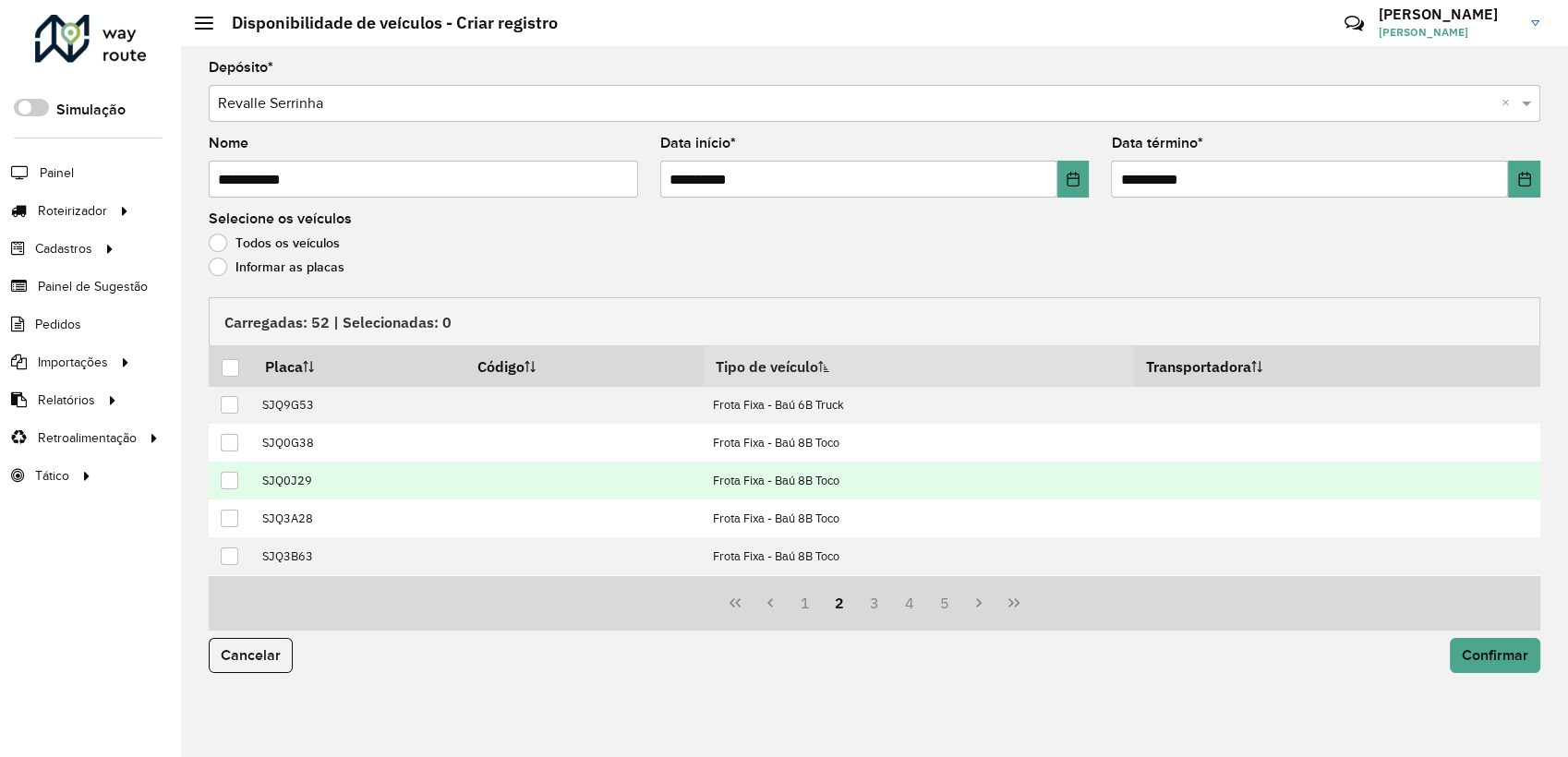
drag, startPoint x: 230, startPoint y: 446, endPoint x: 472, endPoint y: 481, distance: 244.5
click at [234, 447] on div at bounding box center [229, 442] width 17 height 17
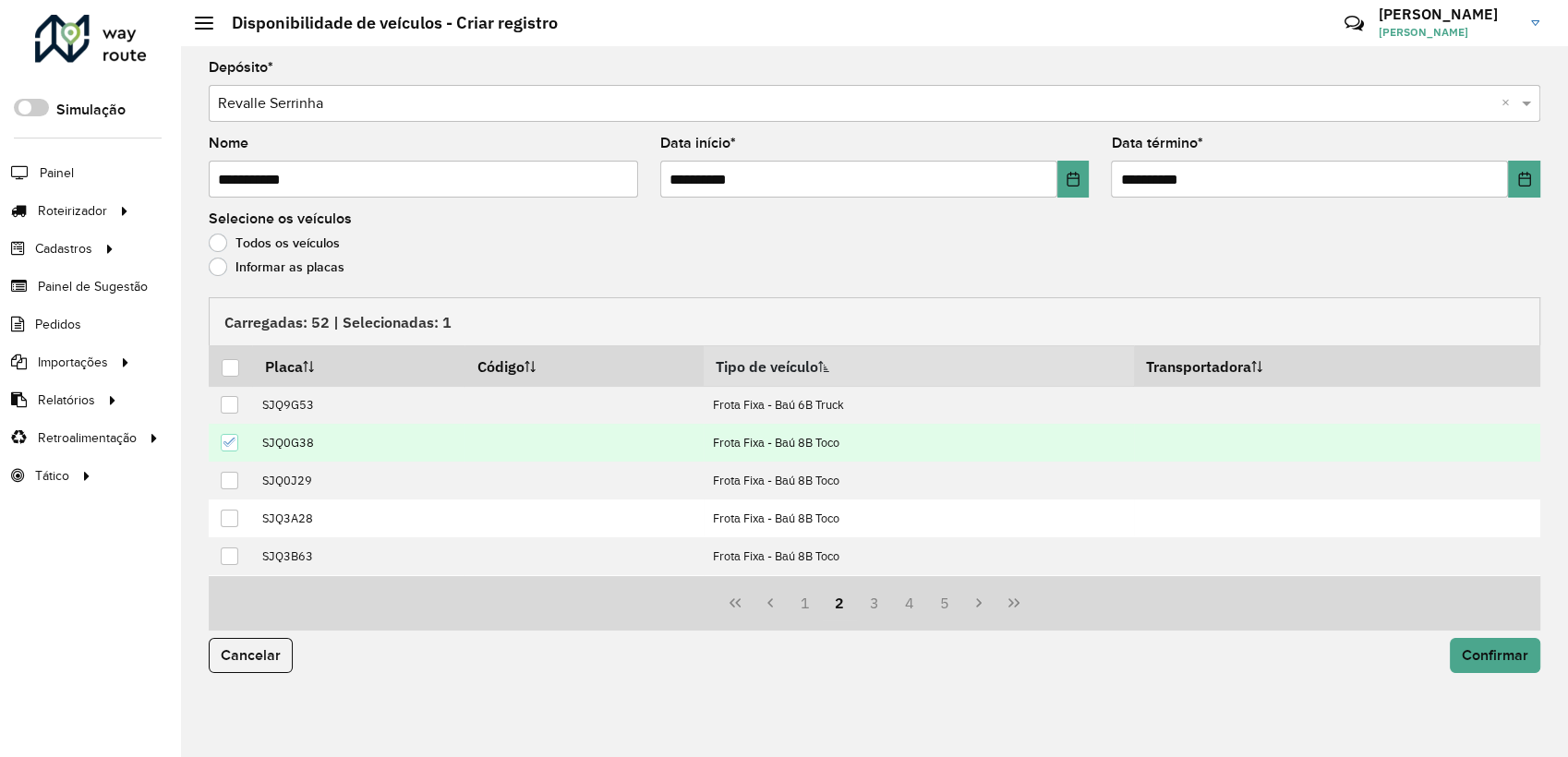
click at [1488, 633] on div "Cancelar Confirmar" at bounding box center [873, 663] width 1353 height 64
click at [1488, 640] on button "Confirmar" at bounding box center [1495, 655] width 90 height 35
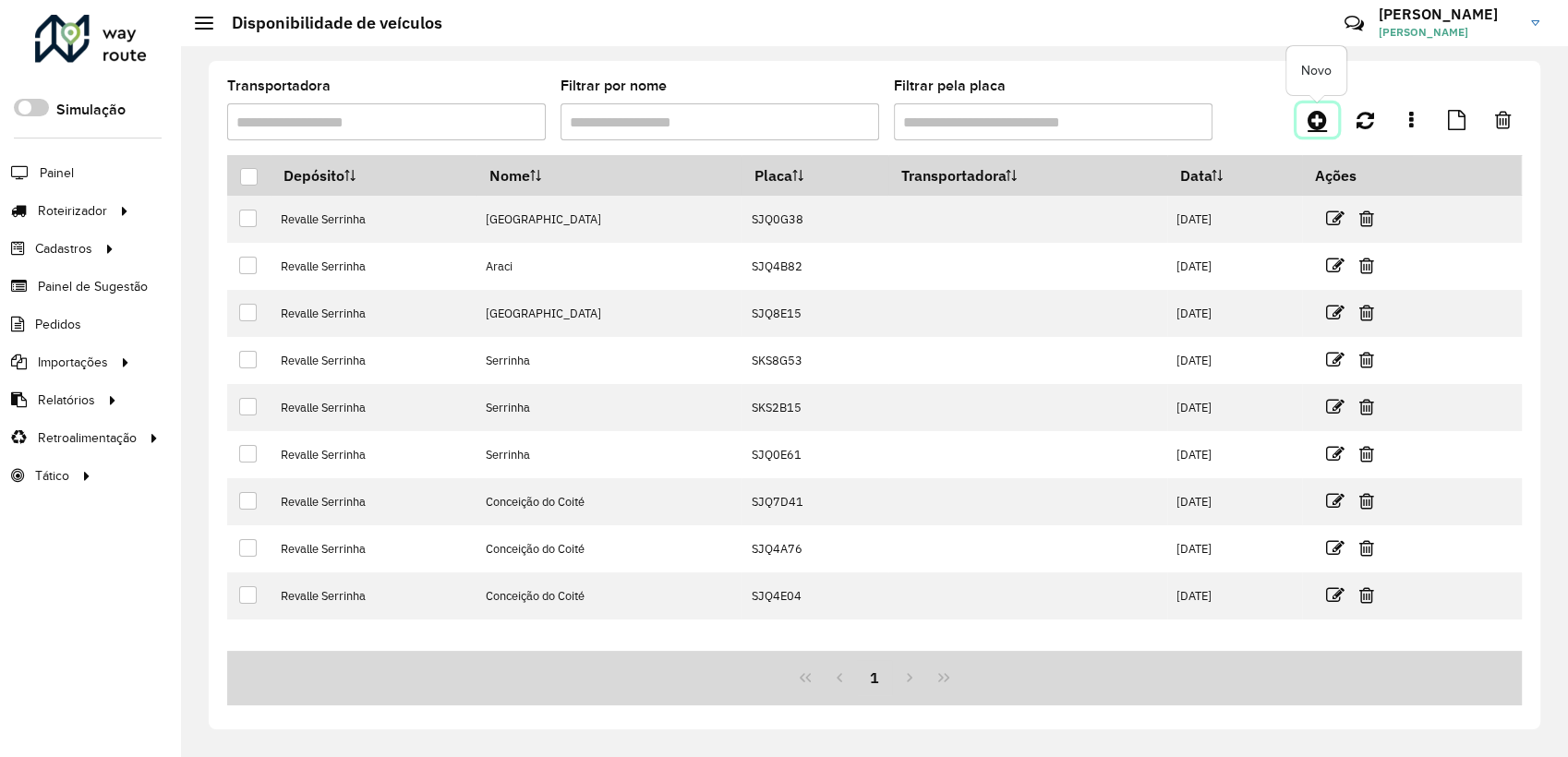
click at [1304, 114] on link at bounding box center [1317, 120] width 41 height 34
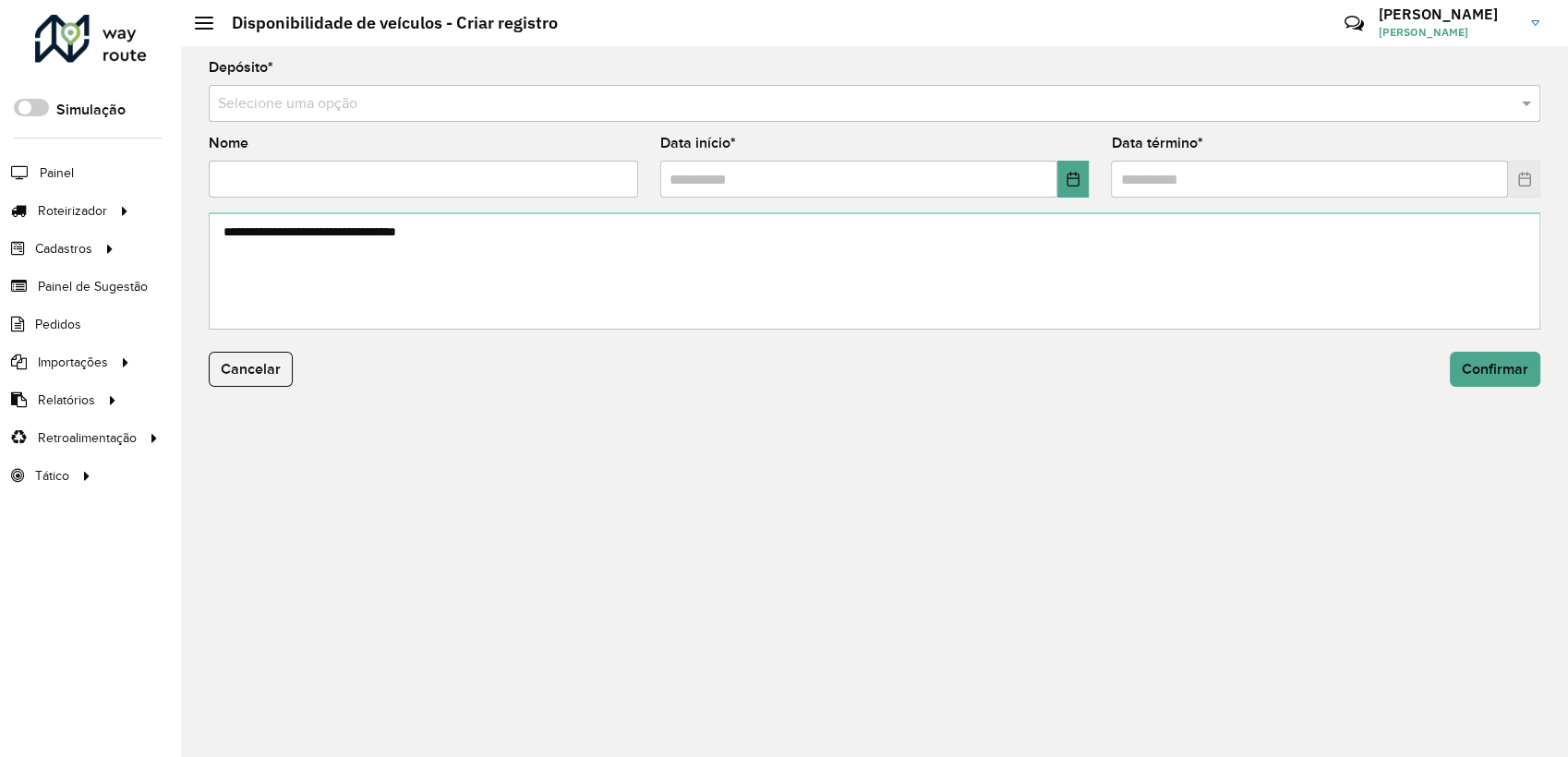
drag, startPoint x: 266, startPoint y: 105, endPoint x: 278, endPoint y: 126, distance: 24.2
click at [266, 107] on input "text" at bounding box center [856, 104] width 1277 height 22
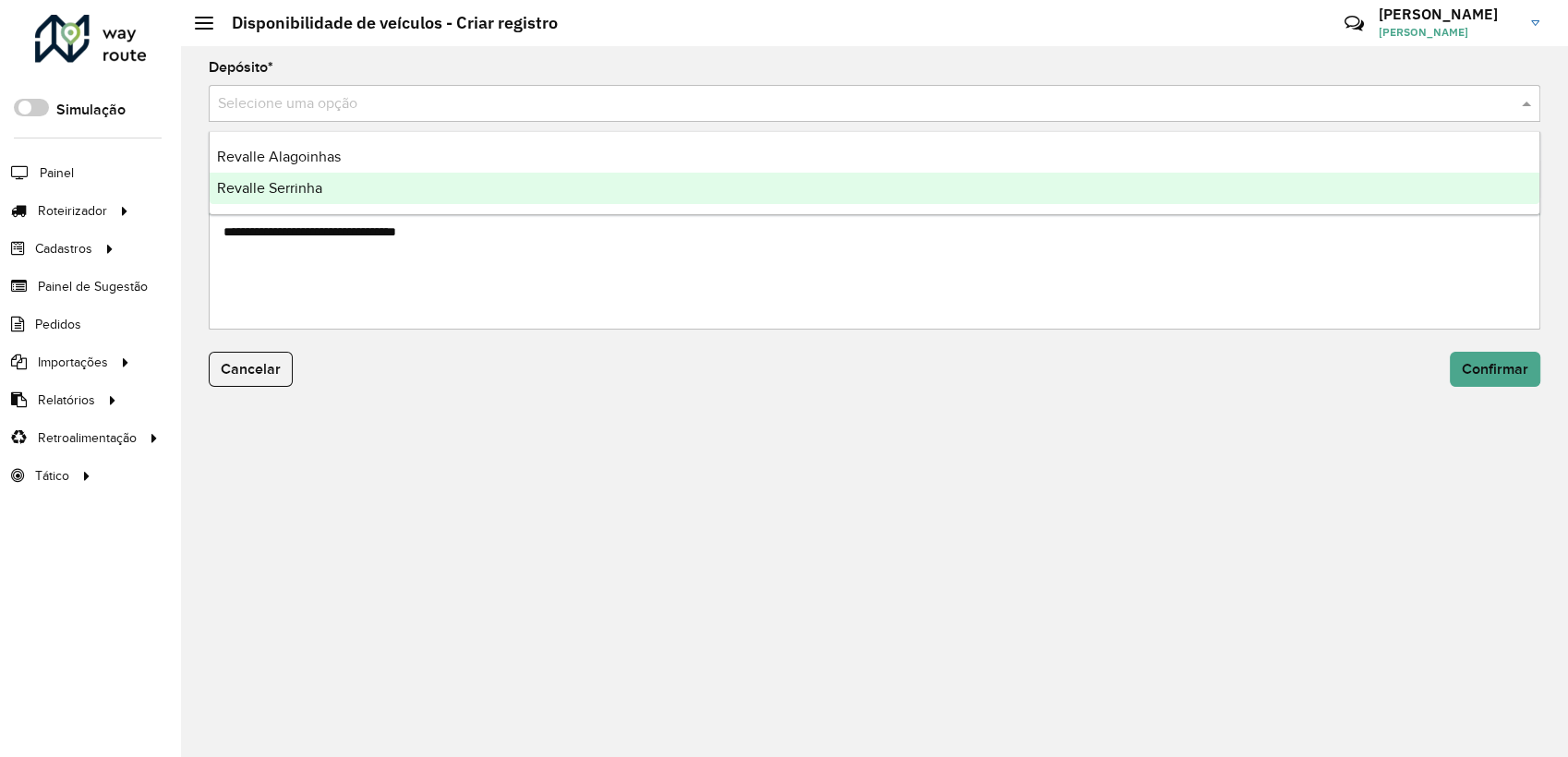
click at [288, 180] on span "Revalle Serrinha" at bounding box center [269, 188] width 105 height 15
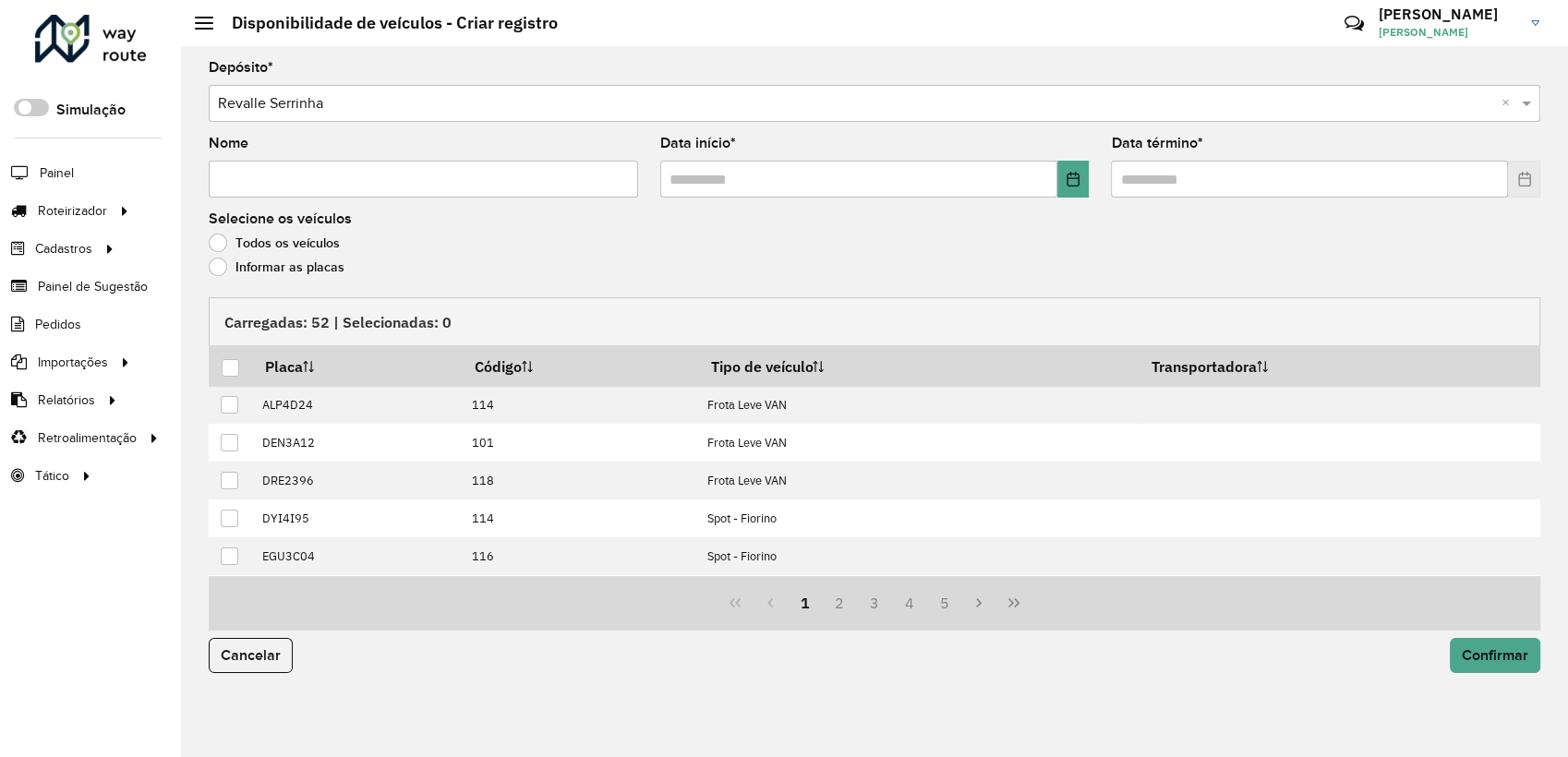
click at [290, 178] on input "Nome" at bounding box center [423, 179] width 429 height 37
paste input "********"
type input "********"
drag, startPoint x: 1068, startPoint y: 185, endPoint x: 1051, endPoint y: 195, distance: 19.7
click at [1065, 187] on button "Choose Date" at bounding box center [1074, 179] width 33 height 37
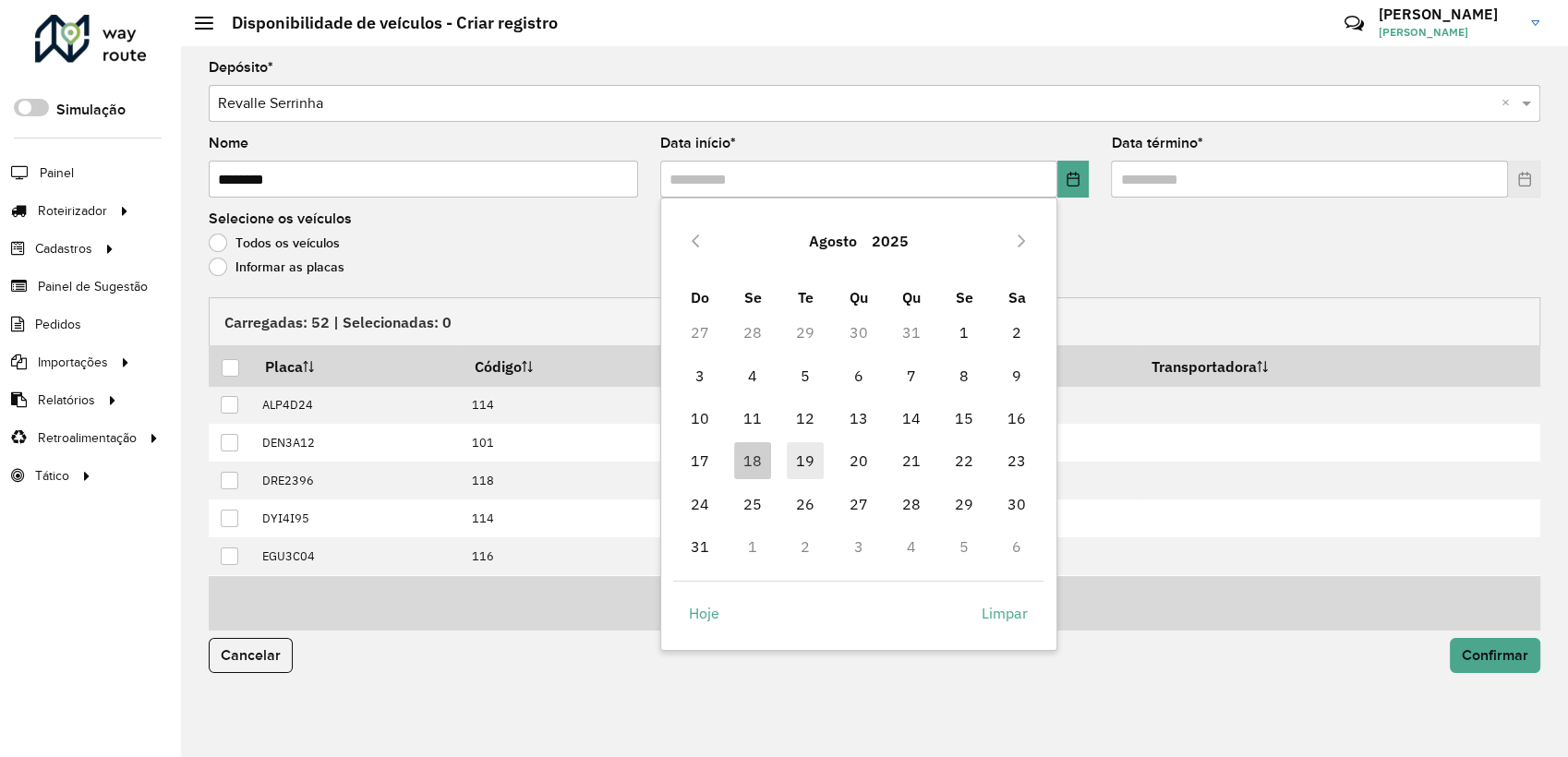
click at [812, 462] on span "19" at bounding box center [805, 461] width 37 height 37
type input "**********"
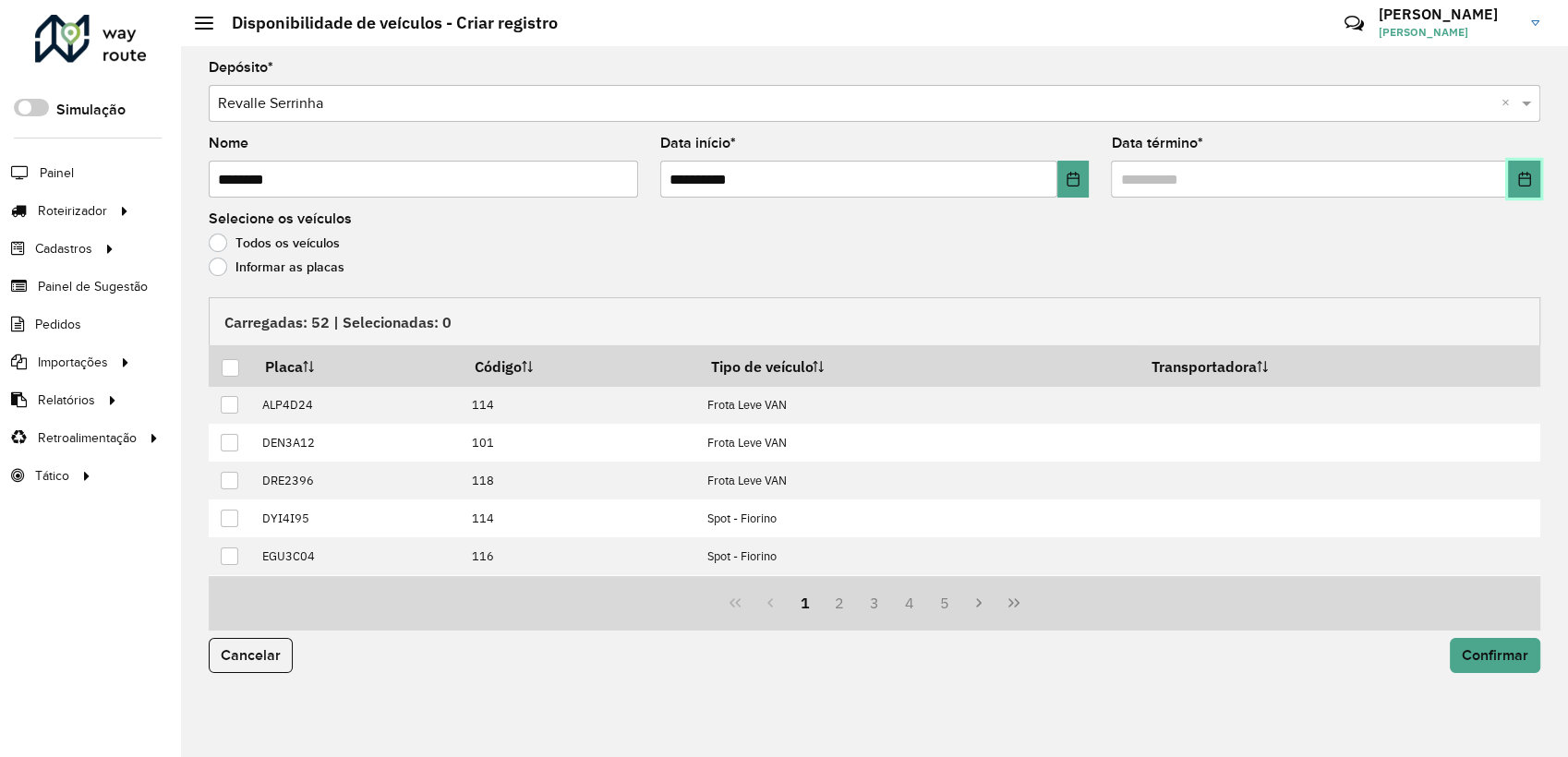
click at [1520, 177] on icon "Choose Date" at bounding box center [1524, 179] width 14 height 14
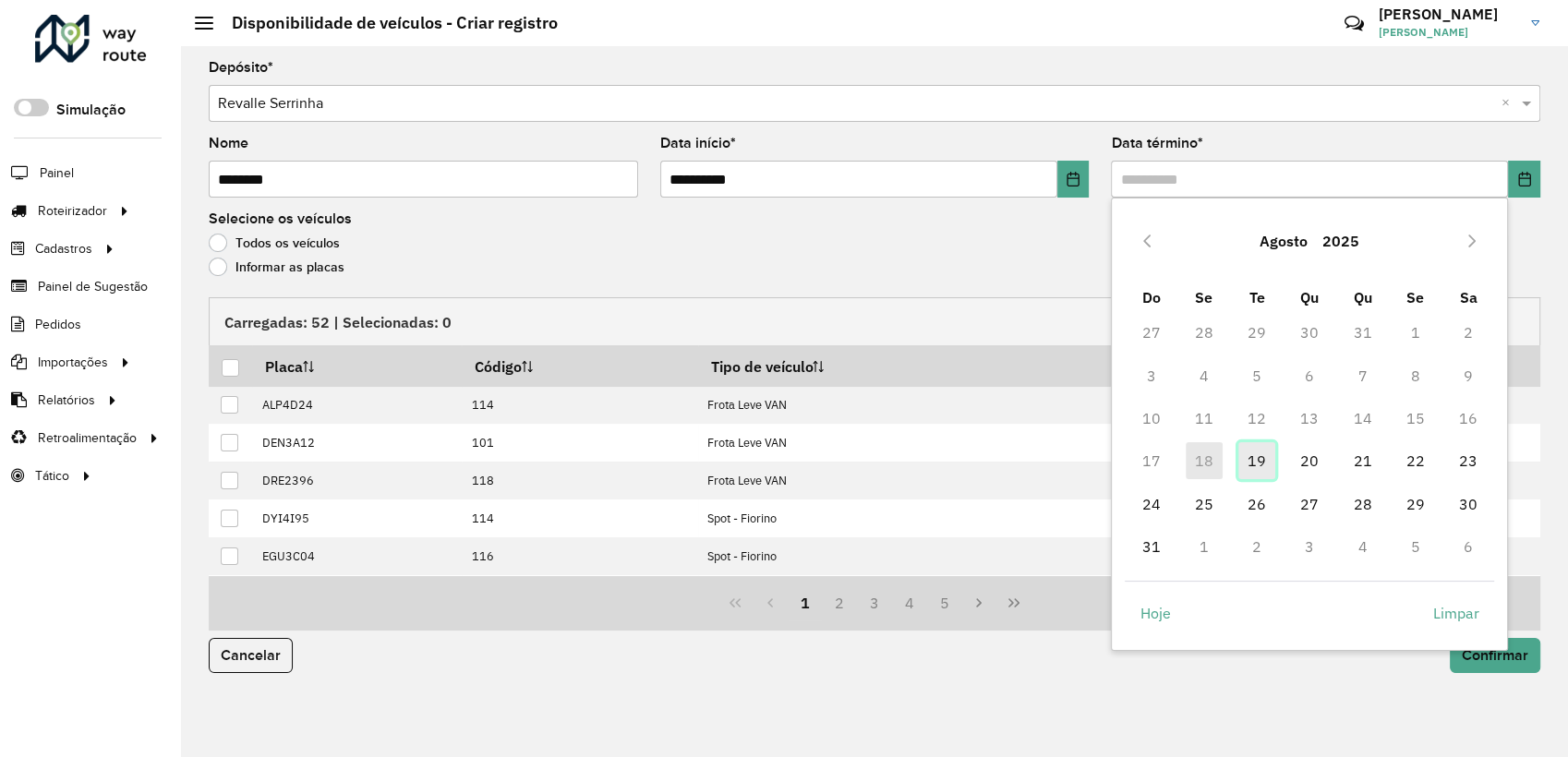
click at [1249, 452] on span "19" at bounding box center [1256, 461] width 37 height 37
type input "**********"
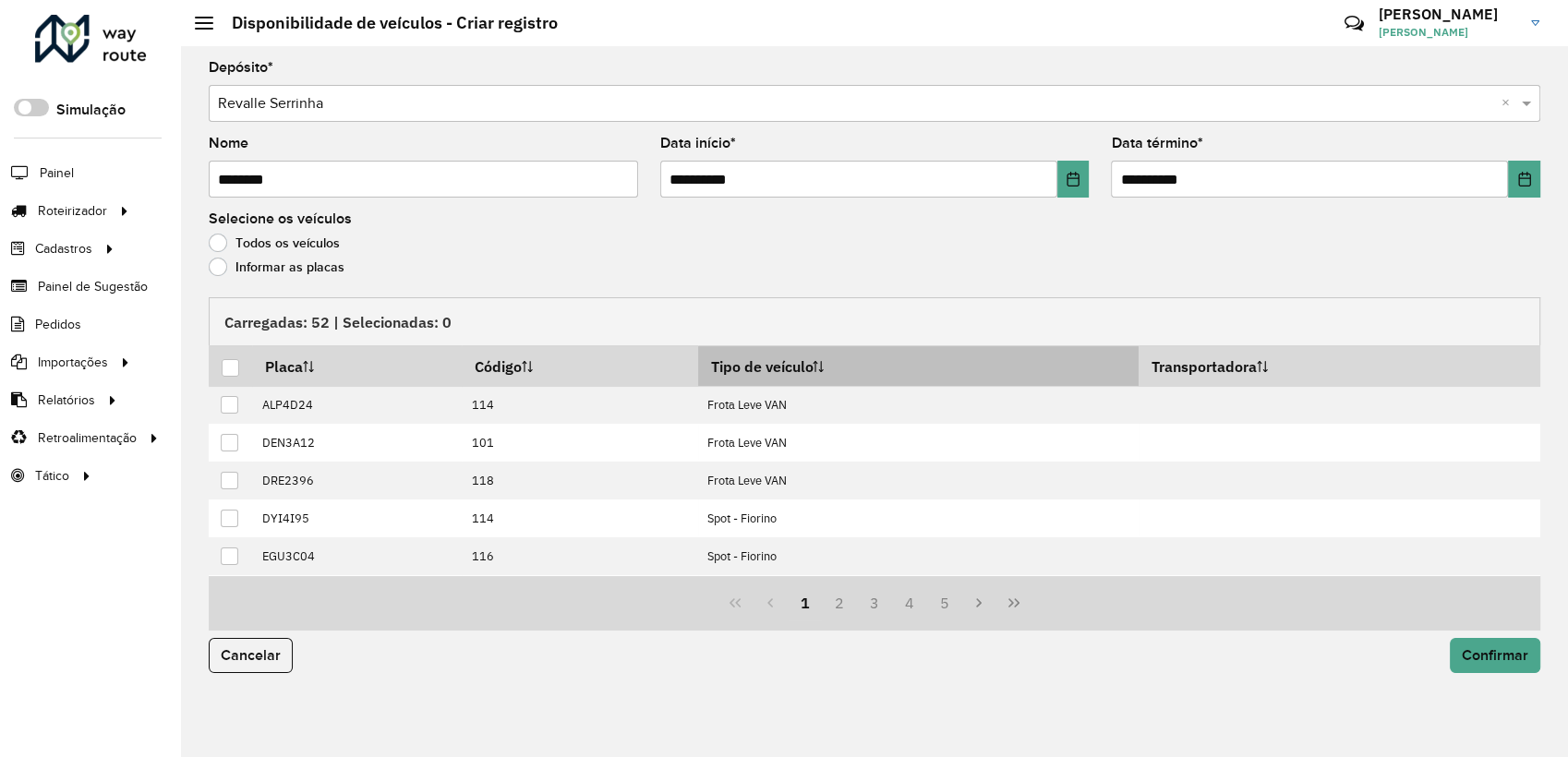
click at [790, 348] on th "Tipo de veículo" at bounding box center [919, 366] width 441 height 39
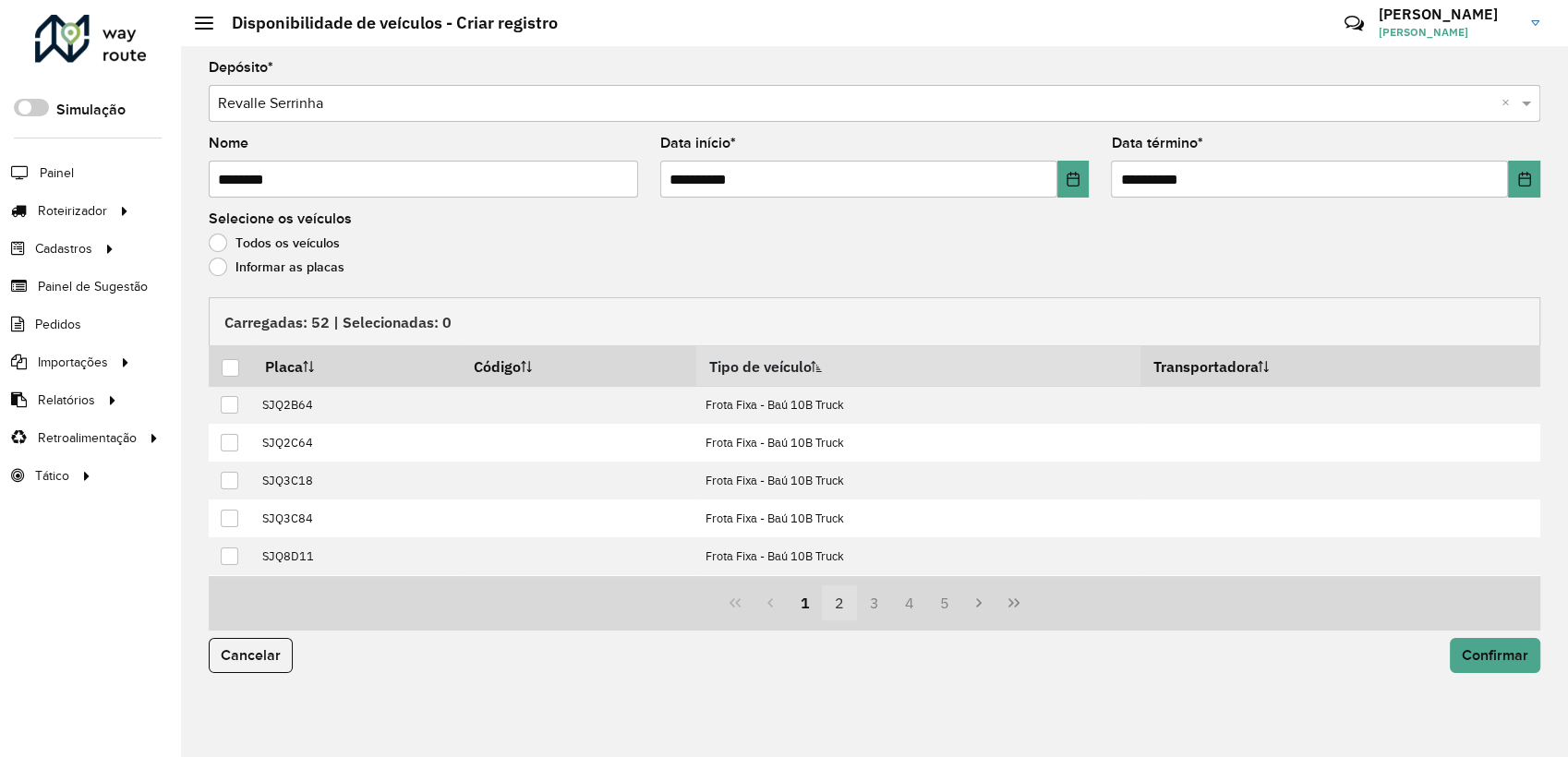
click at [860, 602] on button "3" at bounding box center [874, 603] width 35 height 35
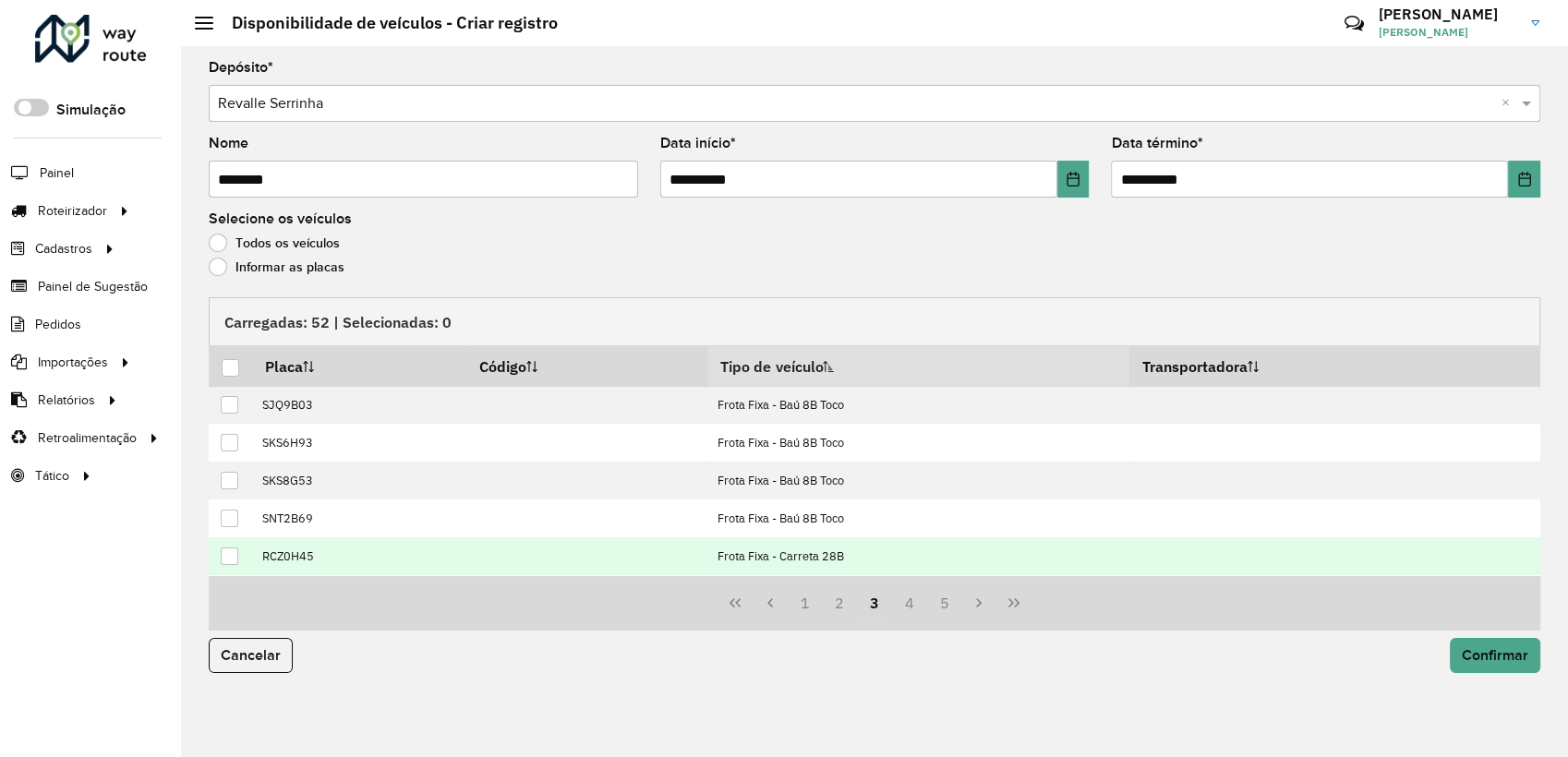
scroll to position [187, 0]
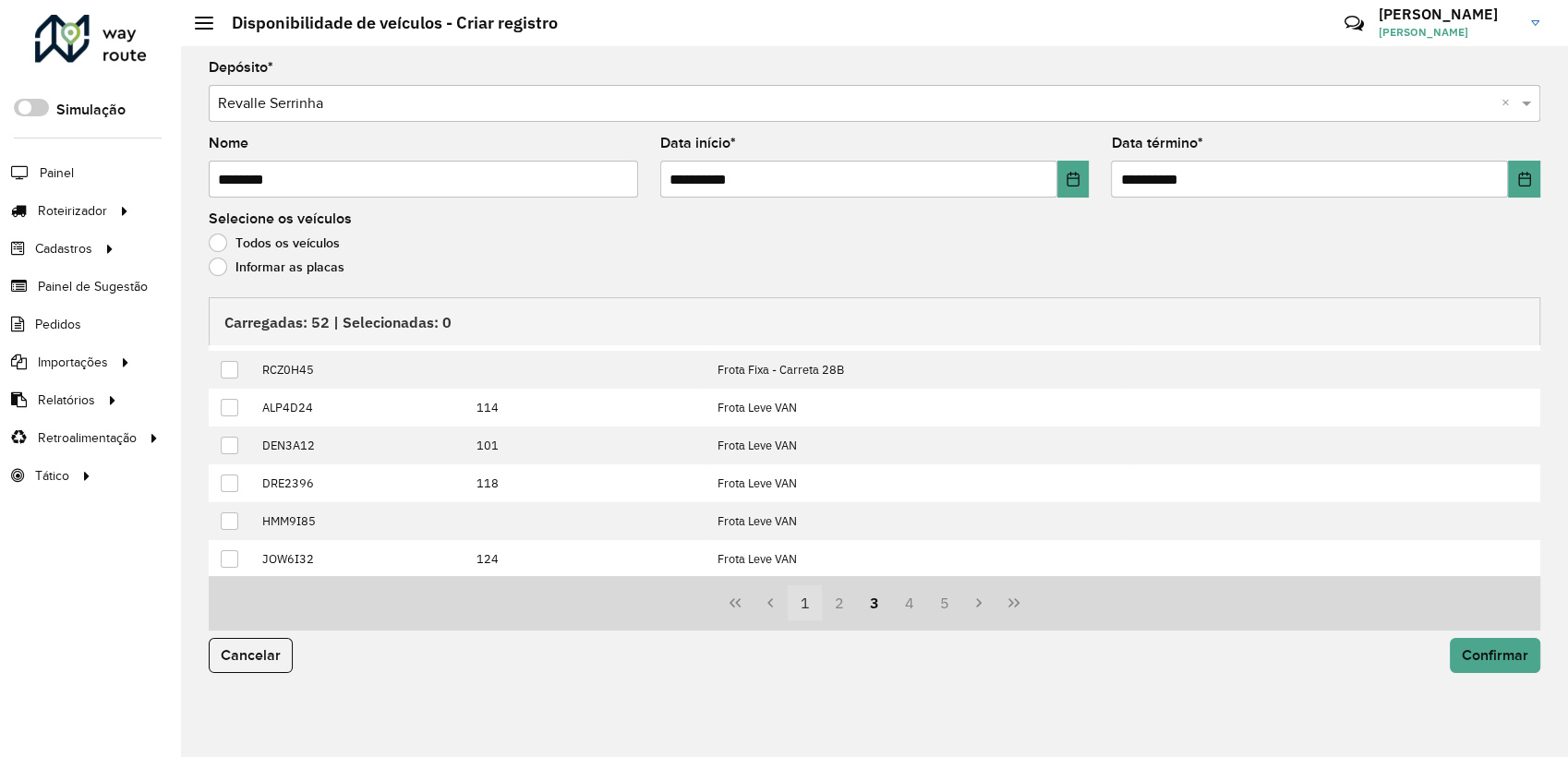
click at [803, 605] on button "1" at bounding box center [805, 603] width 35 height 35
click at [838, 609] on button "2" at bounding box center [839, 603] width 35 height 35
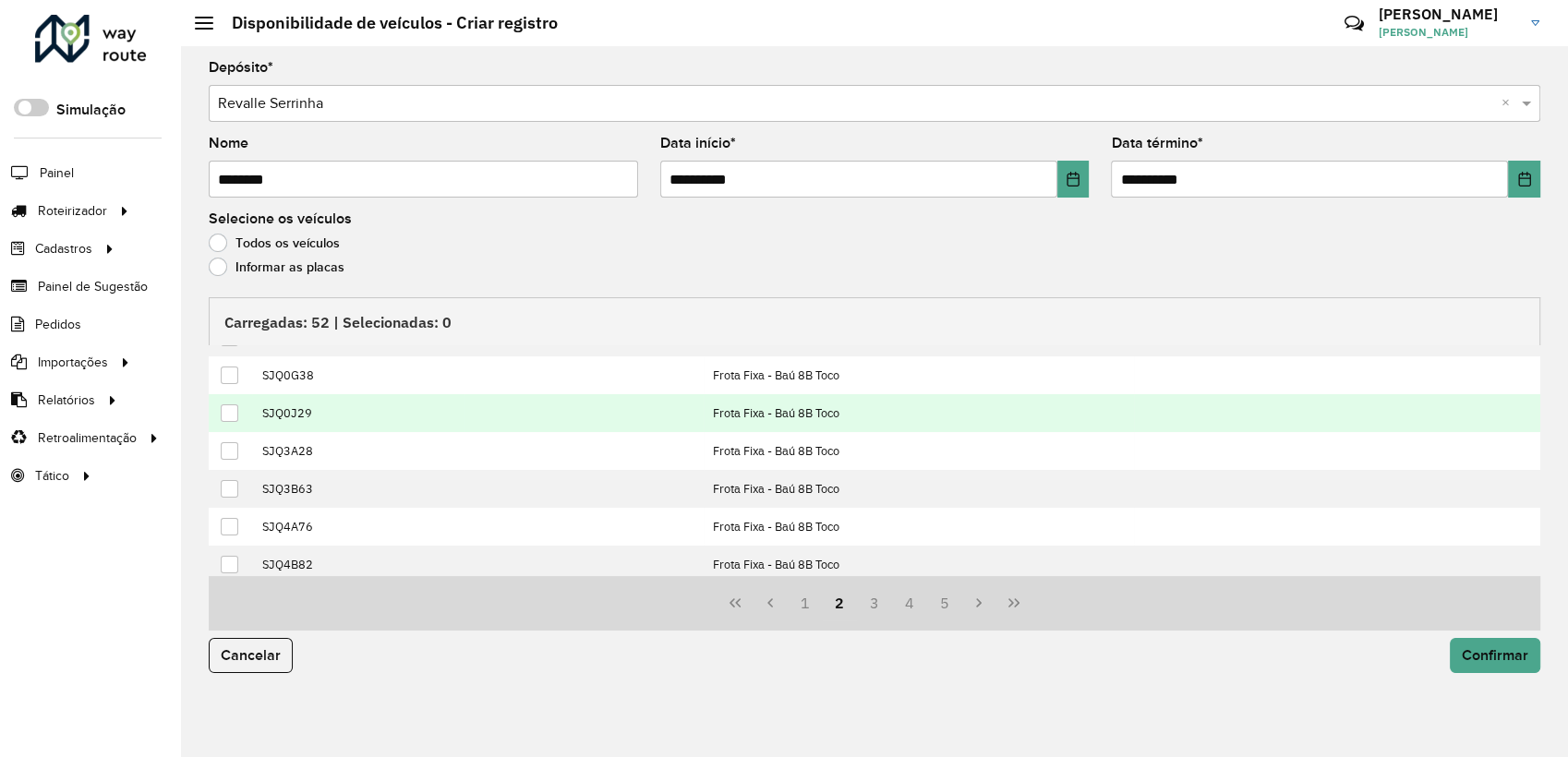
scroll to position [0, 0]
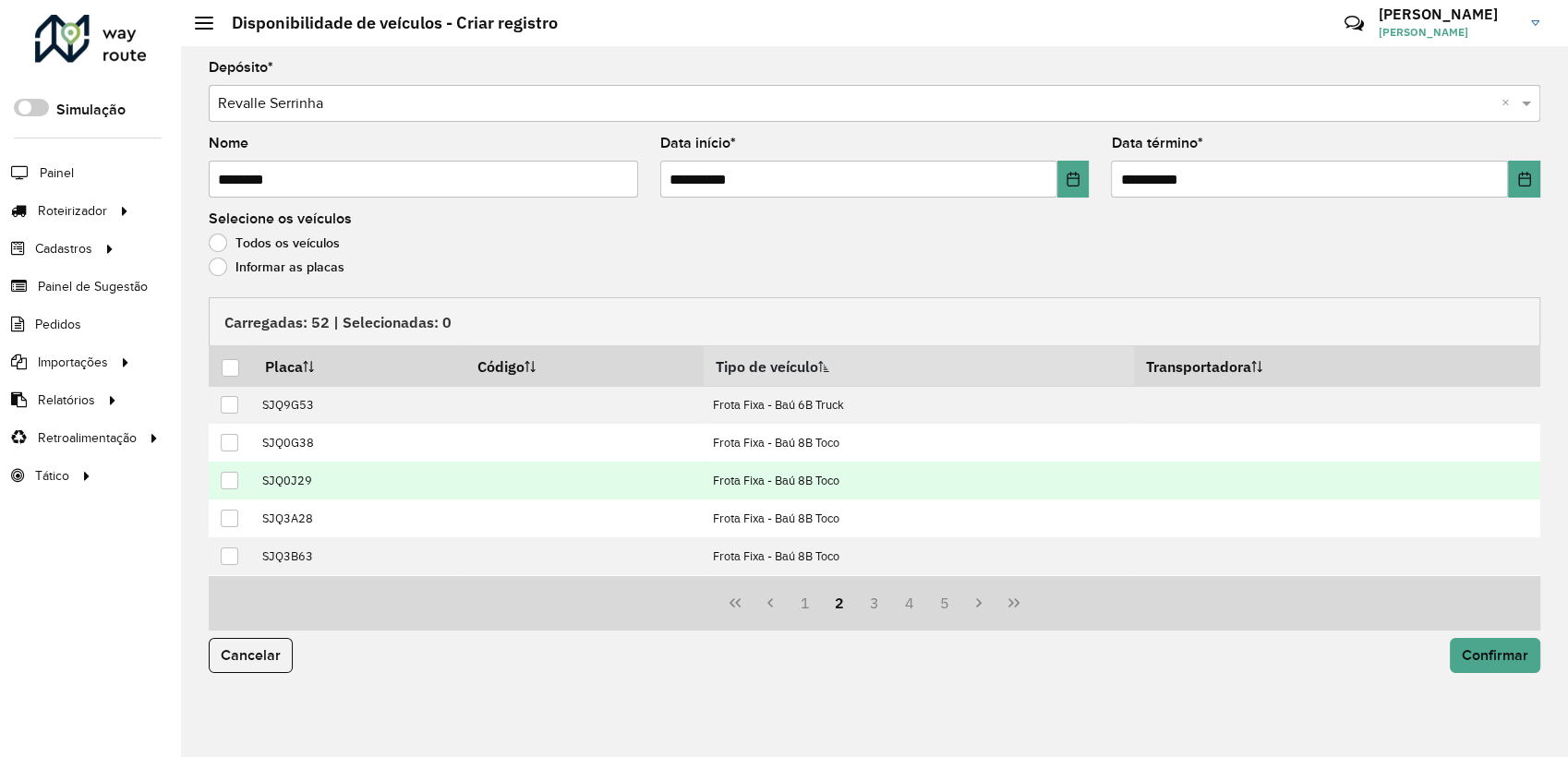
click at [241, 482] on td at bounding box center [230, 480] width 43 height 38
drag, startPoint x: 235, startPoint y: 483, endPoint x: 273, endPoint y: 490, distance: 38.6
click at [236, 483] on div at bounding box center [229, 480] width 17 height 17
click at [1512, 654] on span "Confirmar" at bounding box center [1494, 655] width 66 height 15
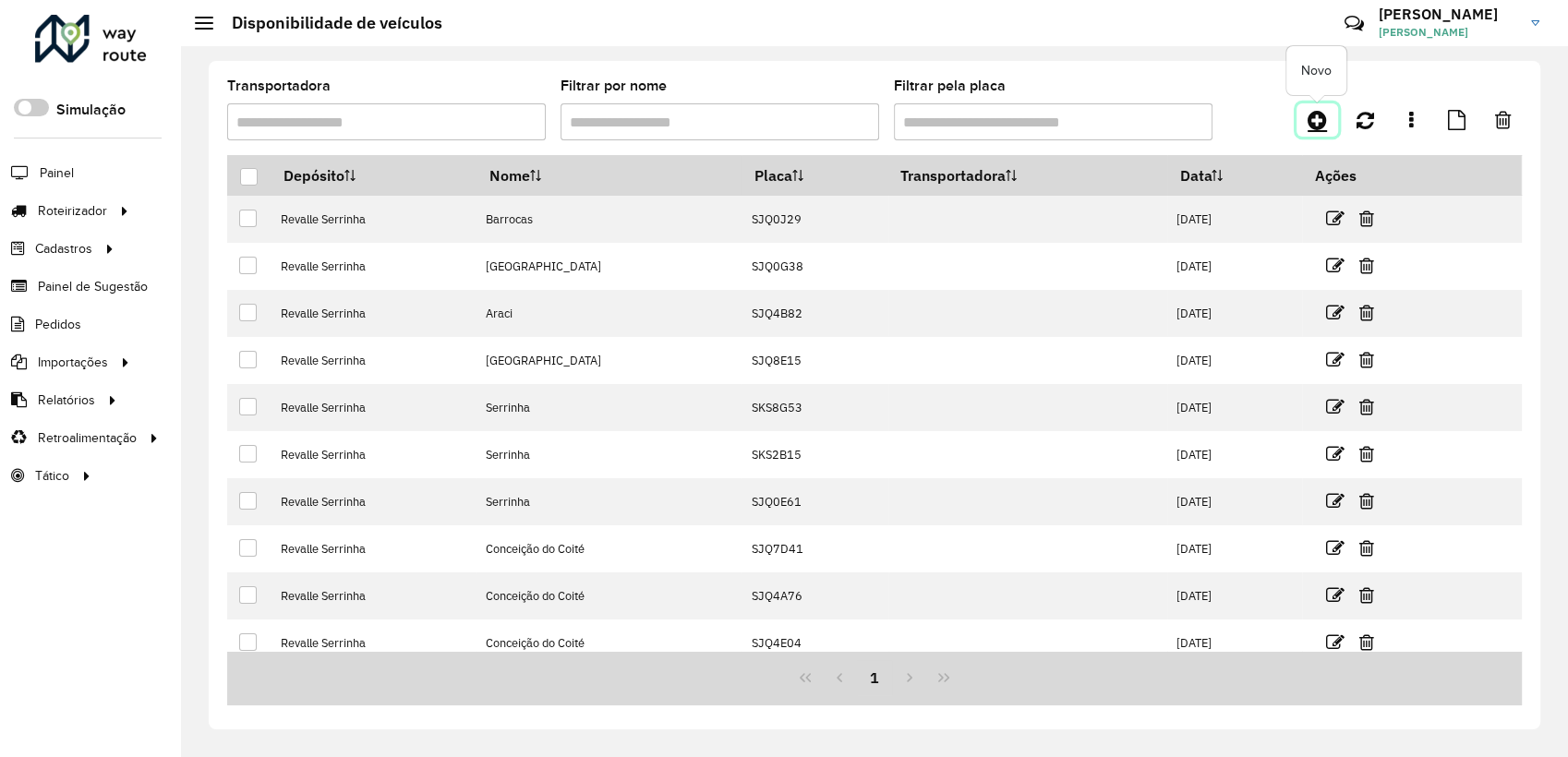
click at [1328, 120] on link at bounding box center [1317, 120] width 41 height 34
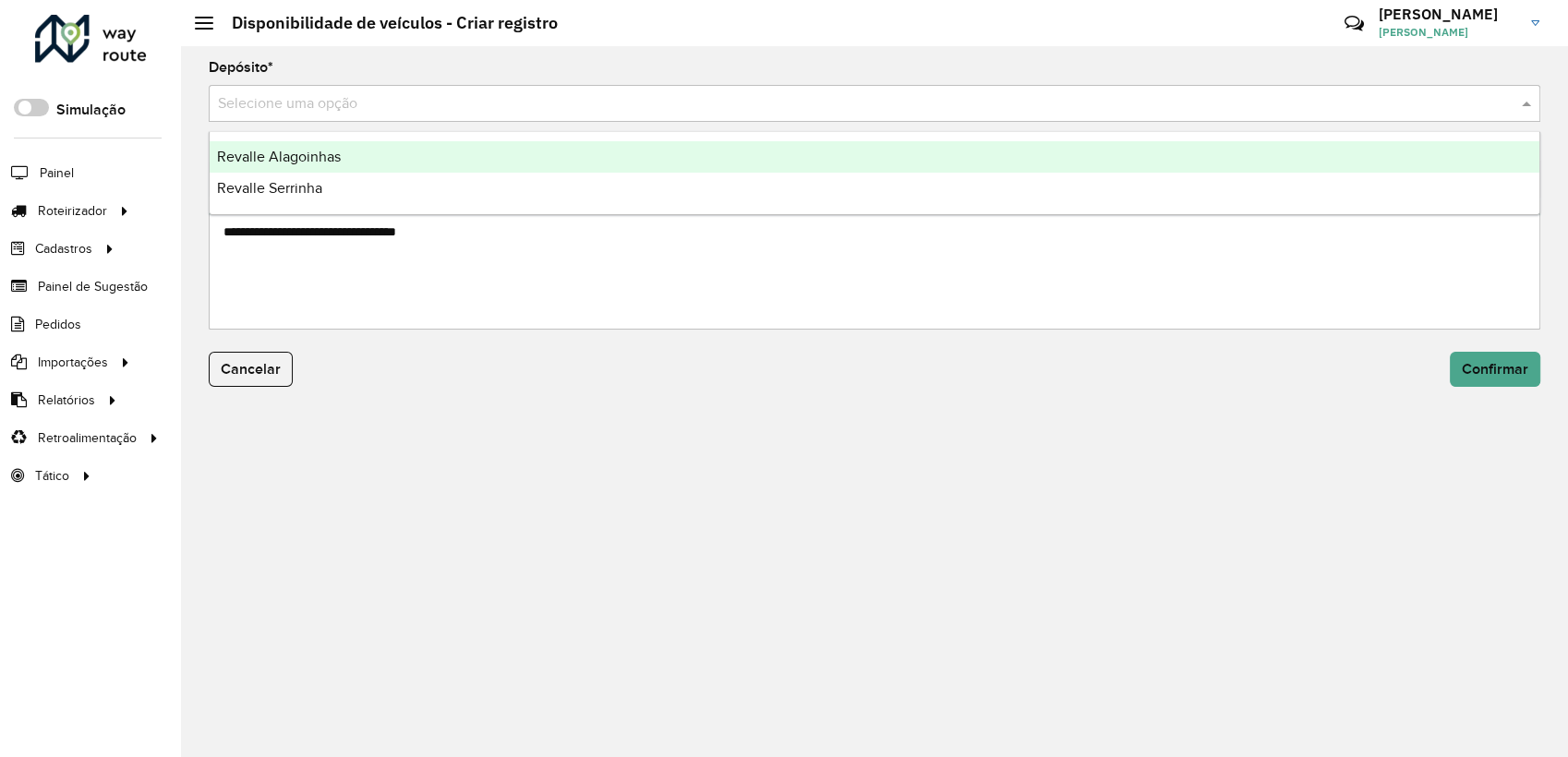
drag, startPoint x: 311, startPoint y: 97, endPoint x: 317, endPoint y: 153, distance: 56.3
click at [311, 97] on input "text" at bounding box center [856, 104] width 1277 height 22
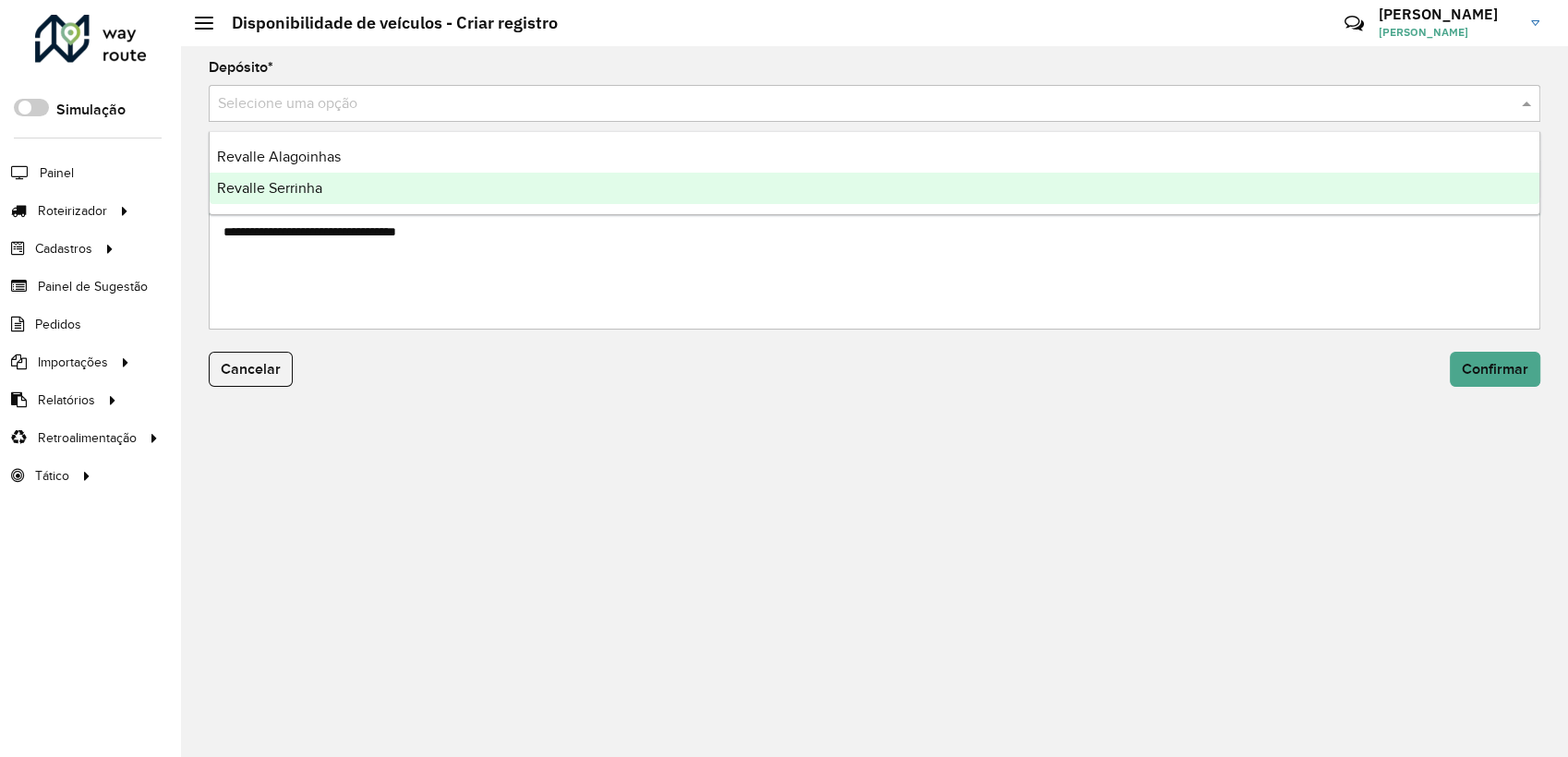
click at [314, 172] on div "Revalle Serrinha" at bounding box center [874, 188] width 1329 height 32
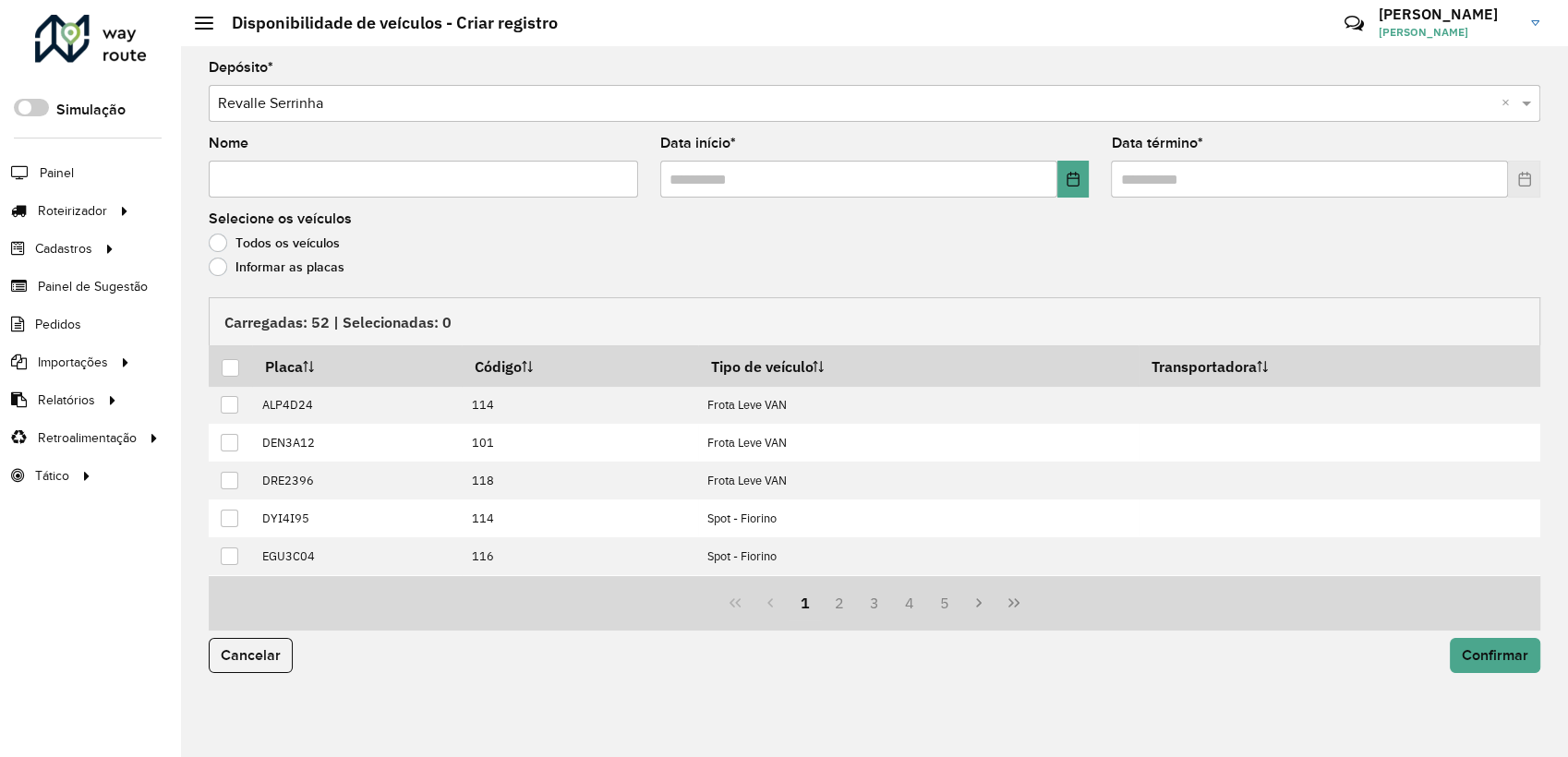
click at [313, 180] on input "Nome" at bounding box center [423, 179] width 429 height 37
paste input "**********"
type input "**********"
click at [1070, 172] on icon "Choose Date" at bounding box center [1073, 179] width 14 height 14
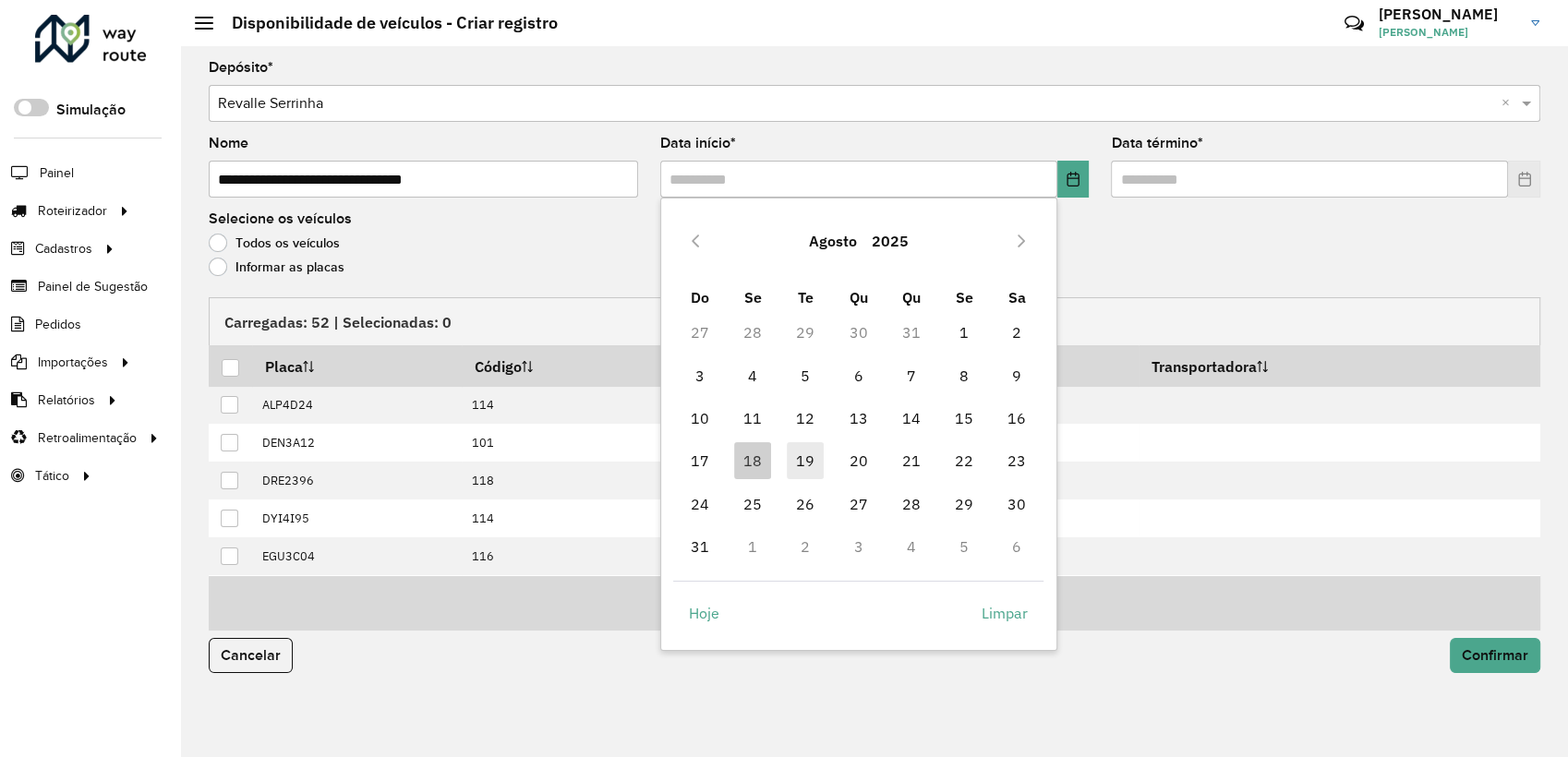
click at [806, 450] on span "19" at bounding box center [805, 461] width 37 height 37
type input "**********"
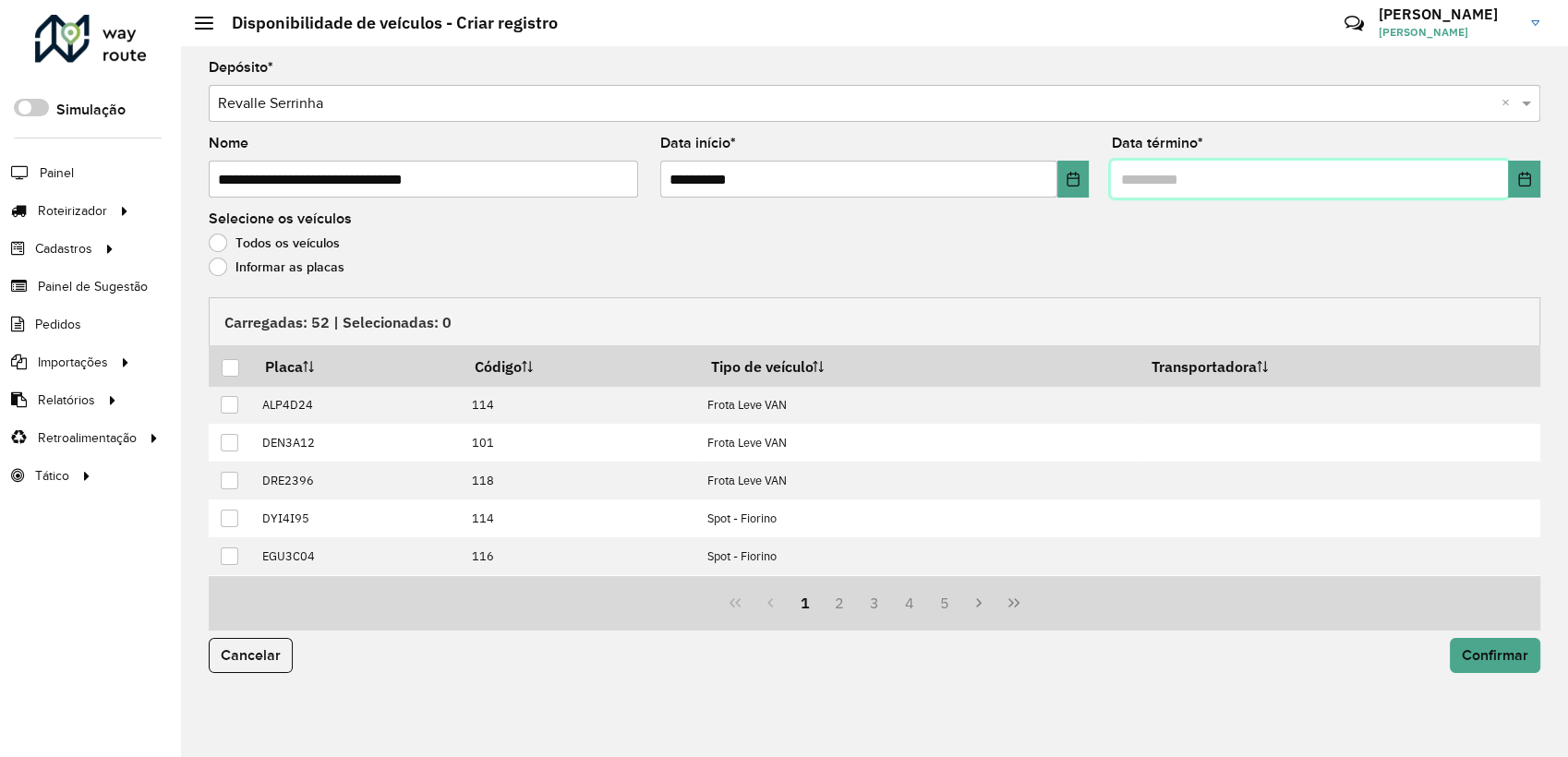
click at [1506, 186] on span at bounding box center [1326, 179] width 429 height 37
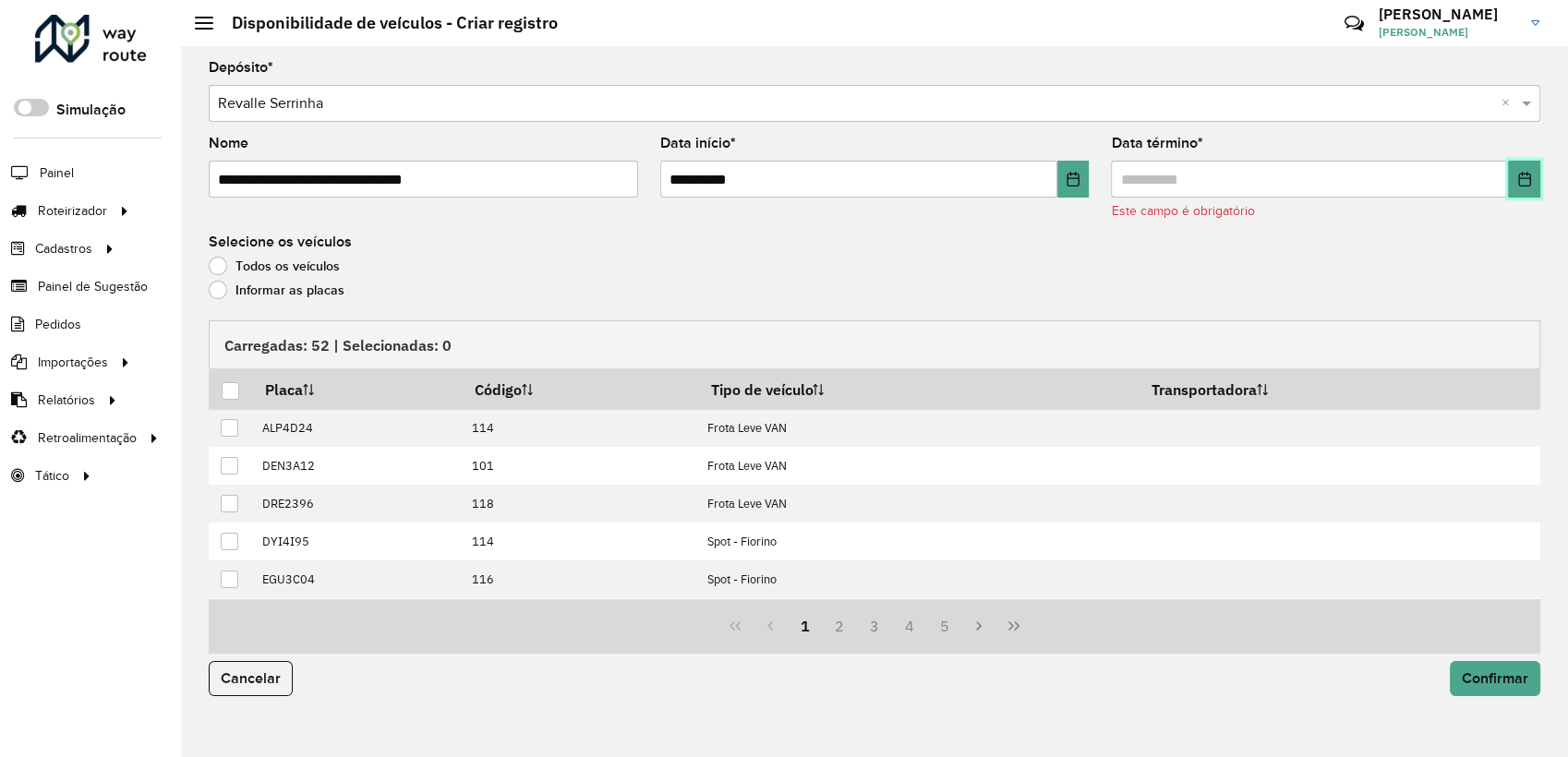
click at [1512, 186] on button "Choose Date" at bounding box center [1524, 179] width 33 height 37
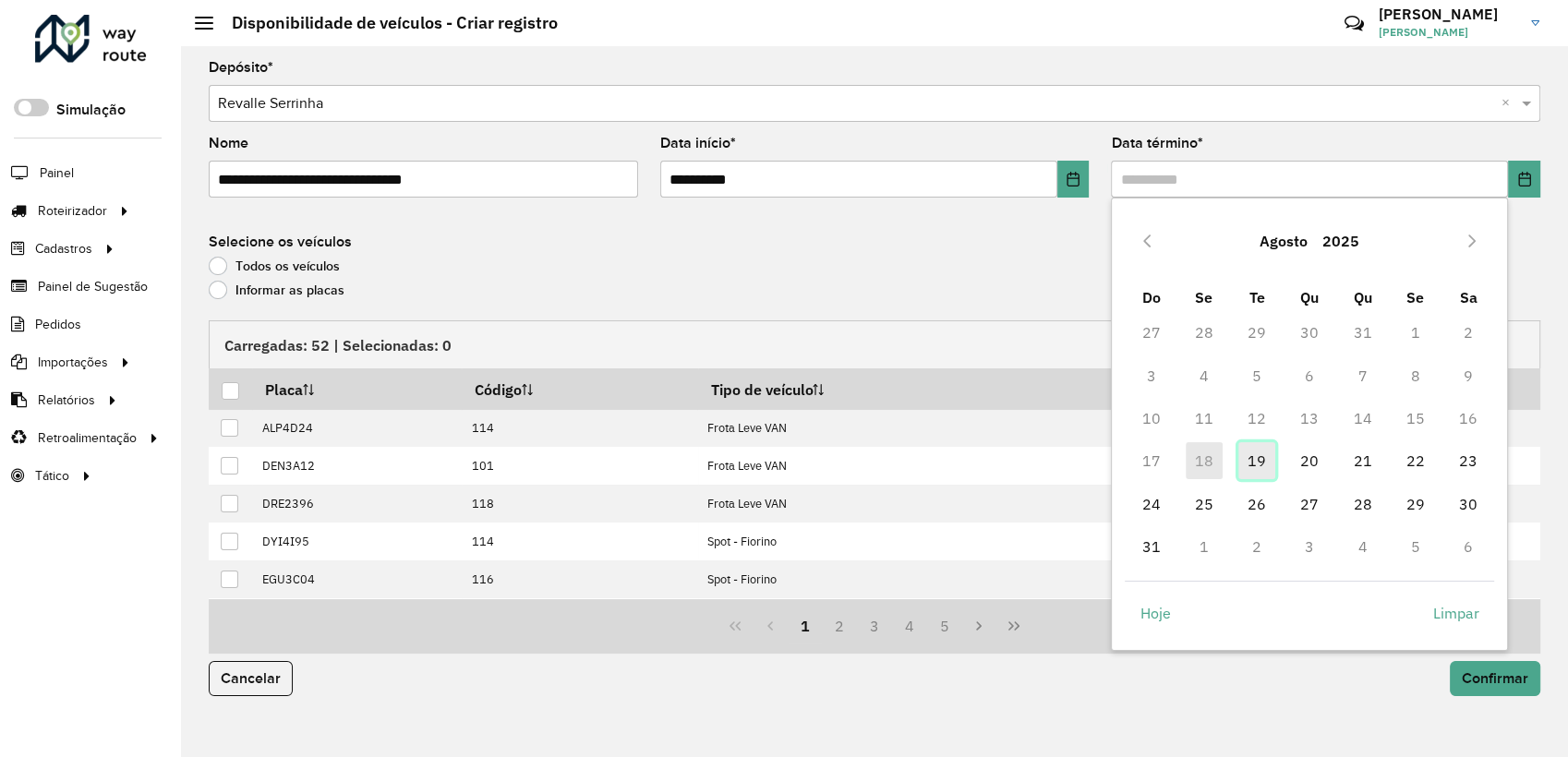
click at [1263, 454] on span "19" at bounding box center [1256, 461] width 37 height 37
type input "**********"
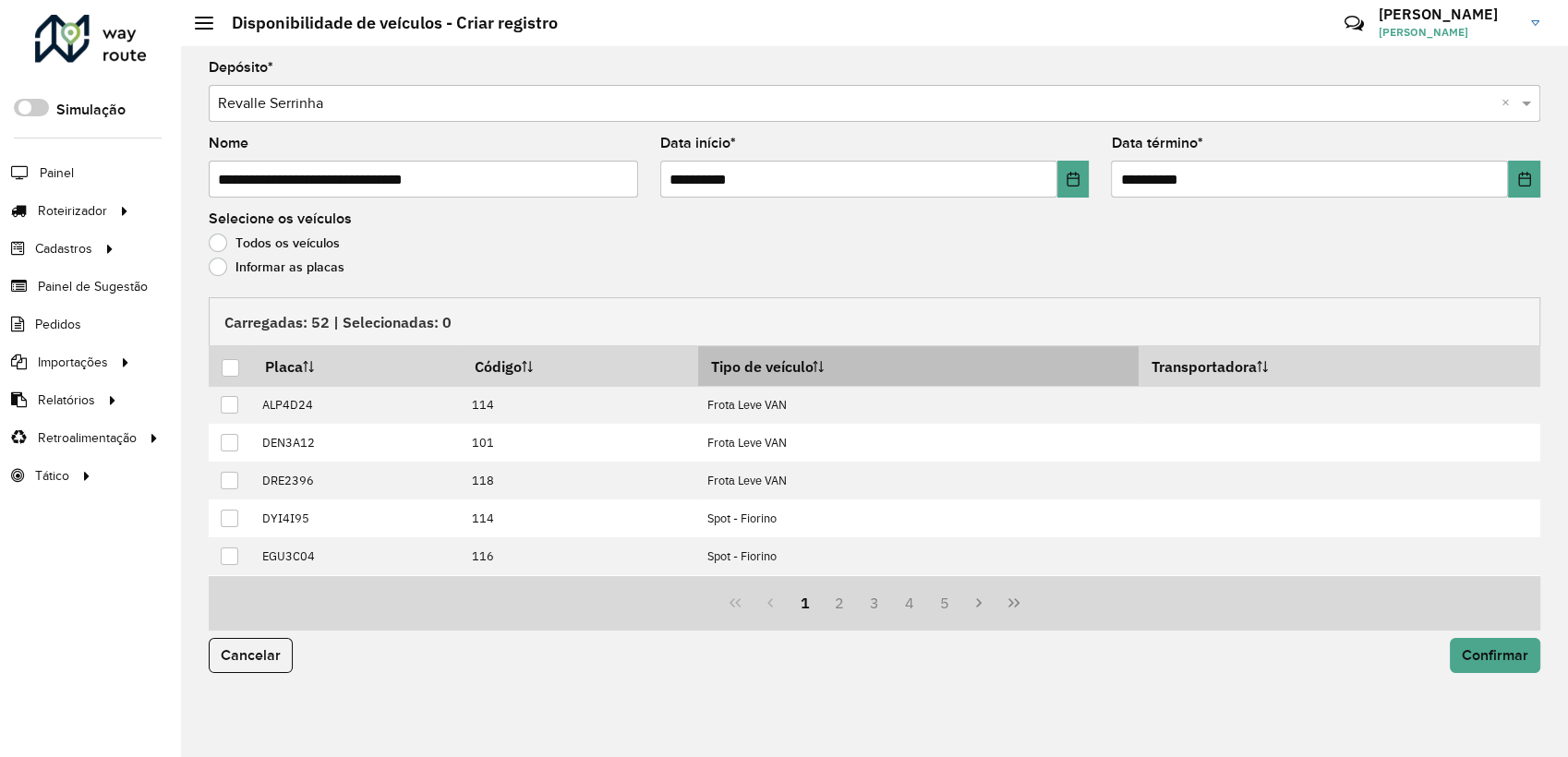
click at [823, 371] on icon at bounding box center [819, 366] width 12 height 12
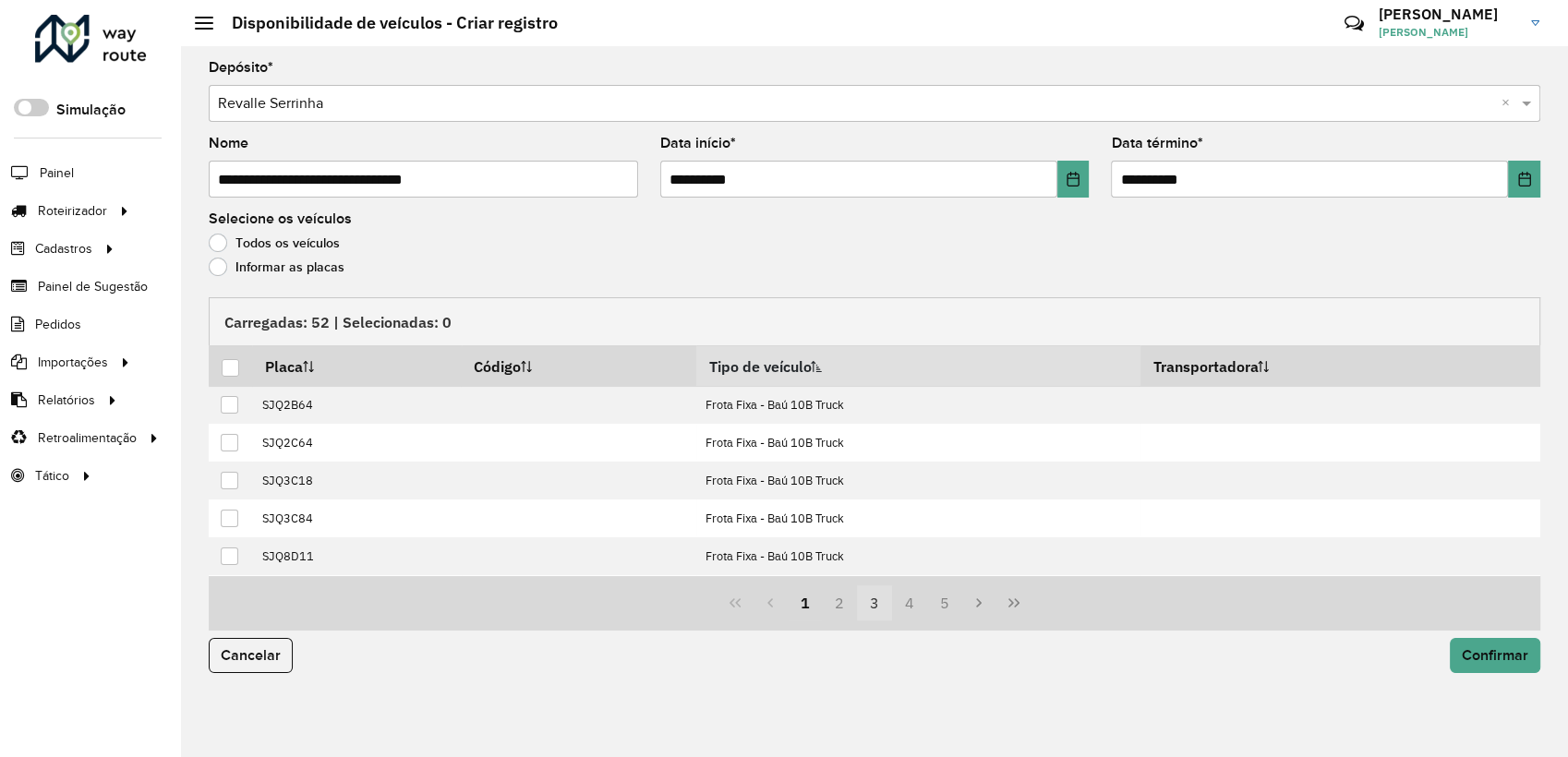
click at [878, 615] on button "3" at bounding box center [874, 603] width 35 height 35
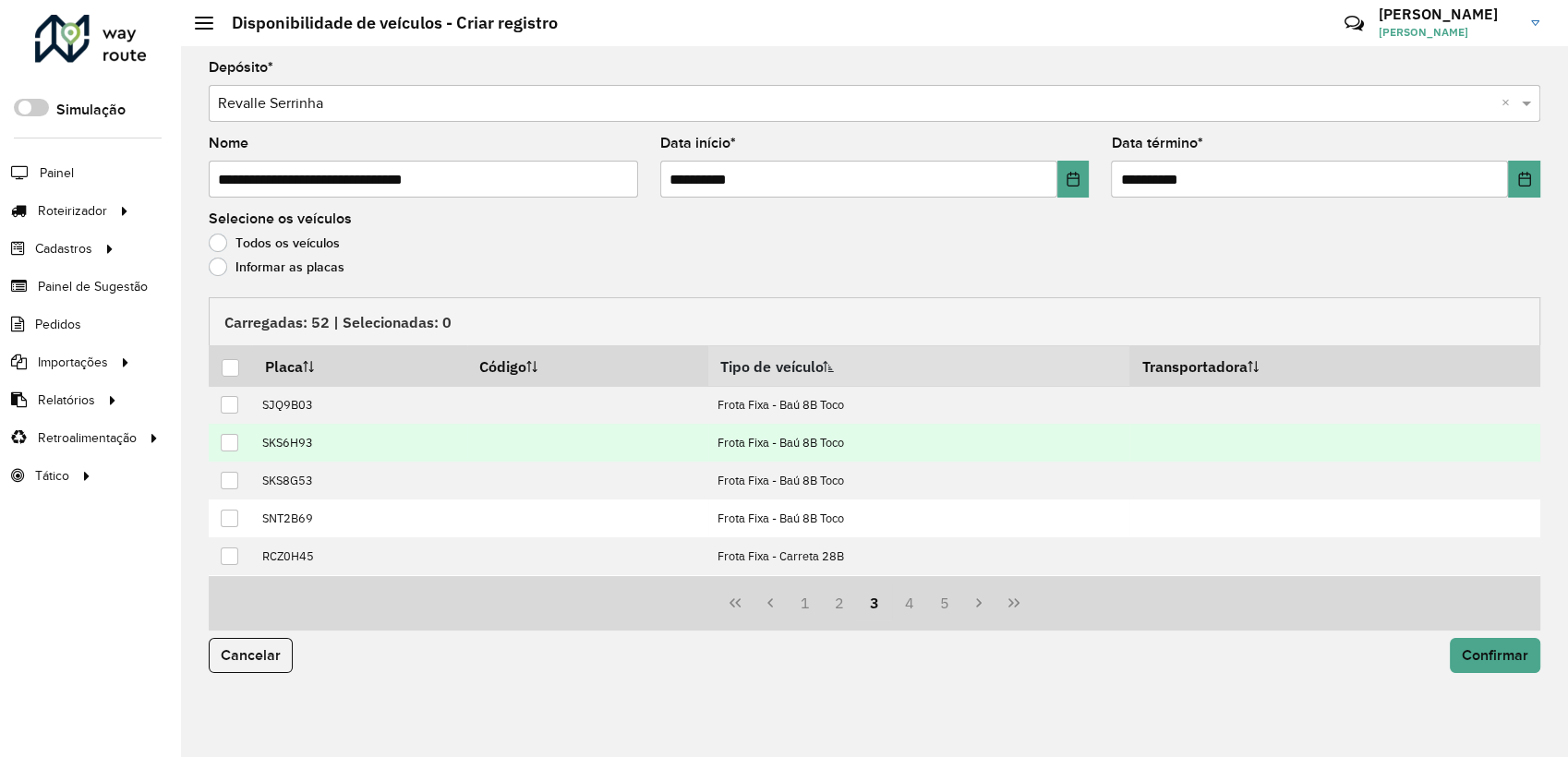
click at [237, 441] on div at bounding box center [229, 442] width 17 height 17
click at [1452, 660] on button "Confirmar" at bounding box center [1495, 655] width 90 height 35
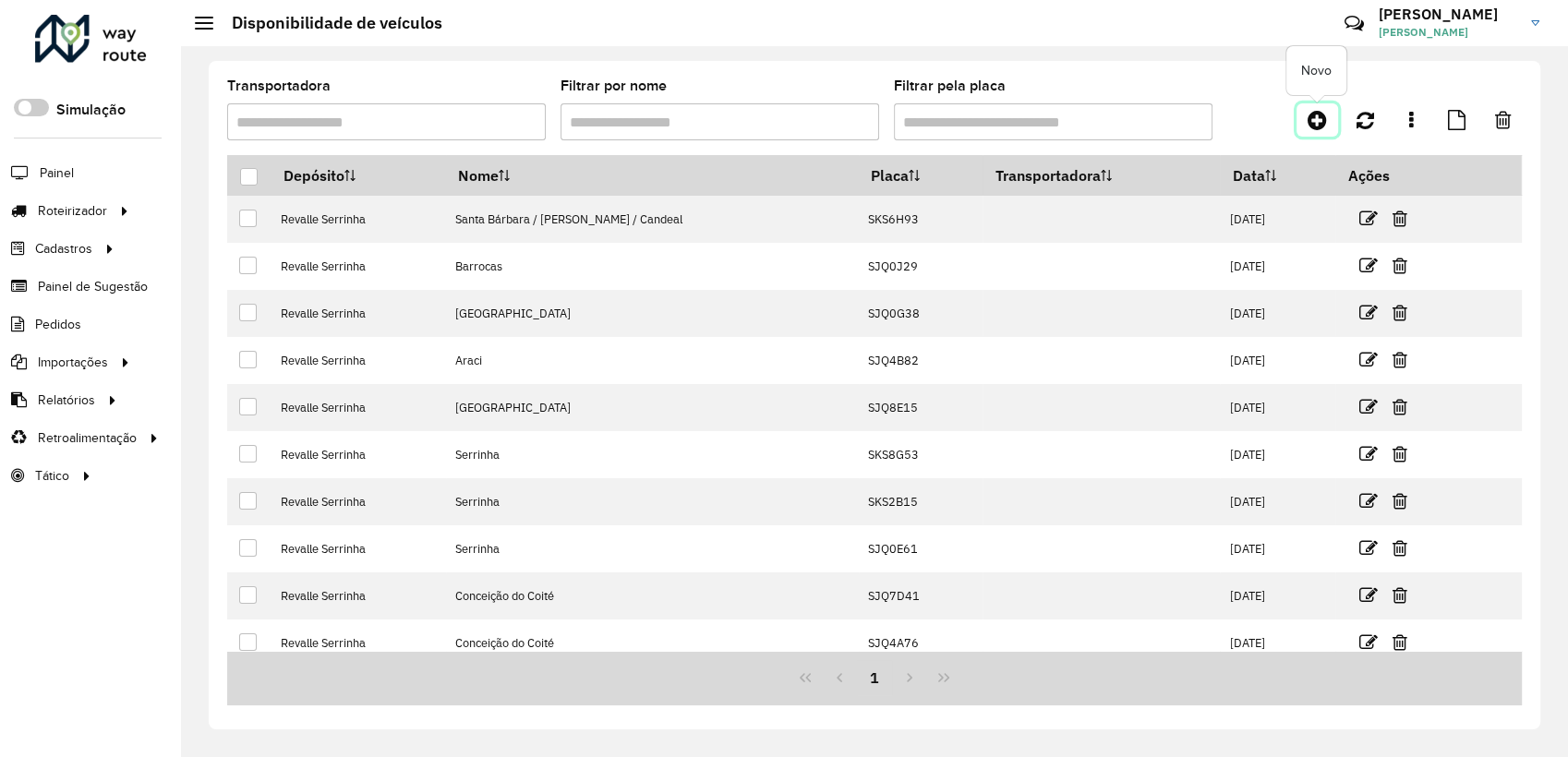
click at [1320, 117] on icon at bounding box center [1317, 119] width 19 height 22
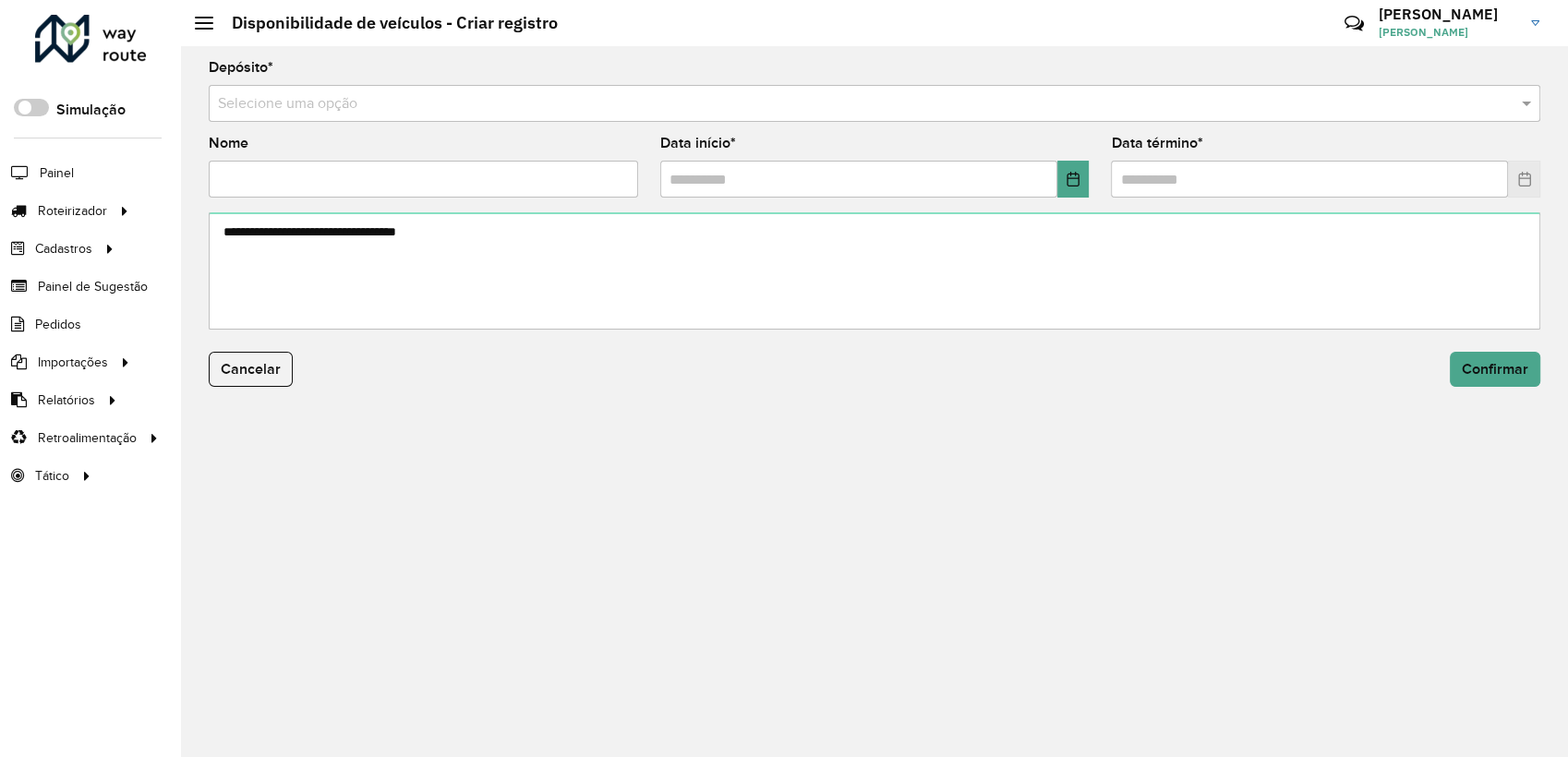
click at [268, 96] on input "text" at bounding box center [856, 104] width 1277 height 22
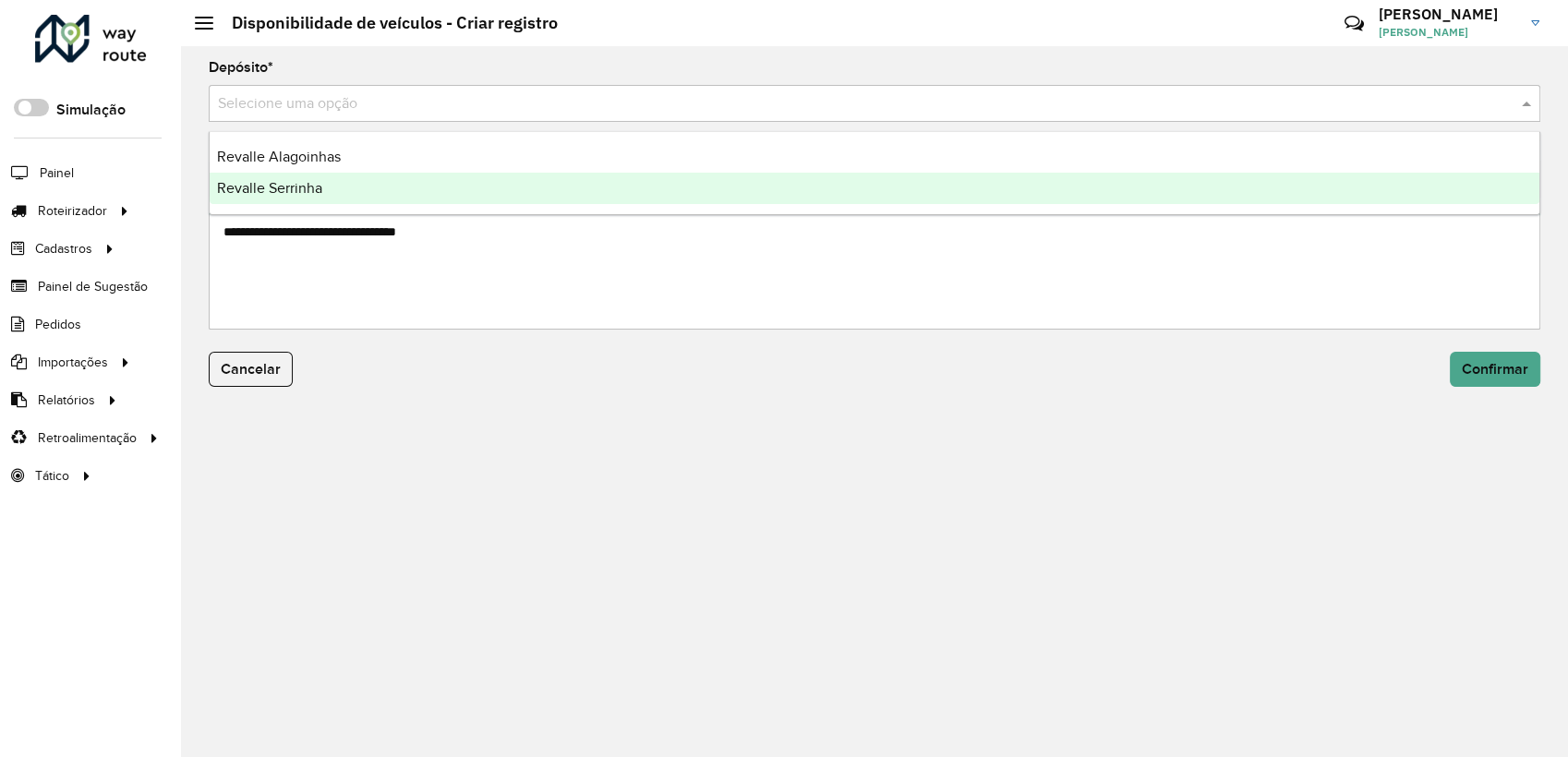
click at [286, 187] on span "Revalle Serrinha" at bounding box center [269, 188] width 105 height 15
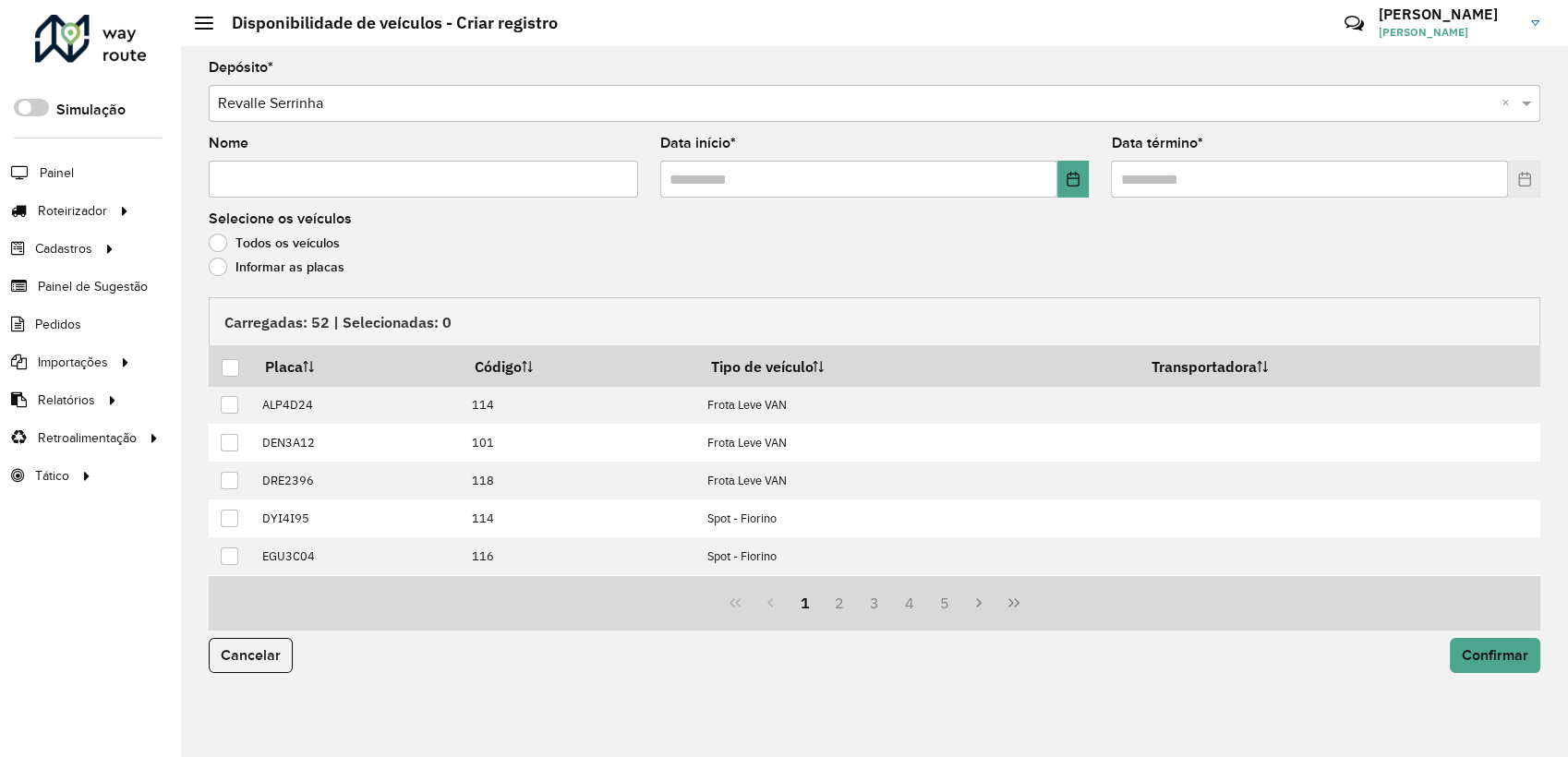
click at [289, 181] on input "Nome" at bounding box center [423, 179] width 429 height 37
paste input "**********"
type input "**********"
click at [1073, 177] on icon "Choose Date" at bounding box center [1073, 179] width 14 height 14
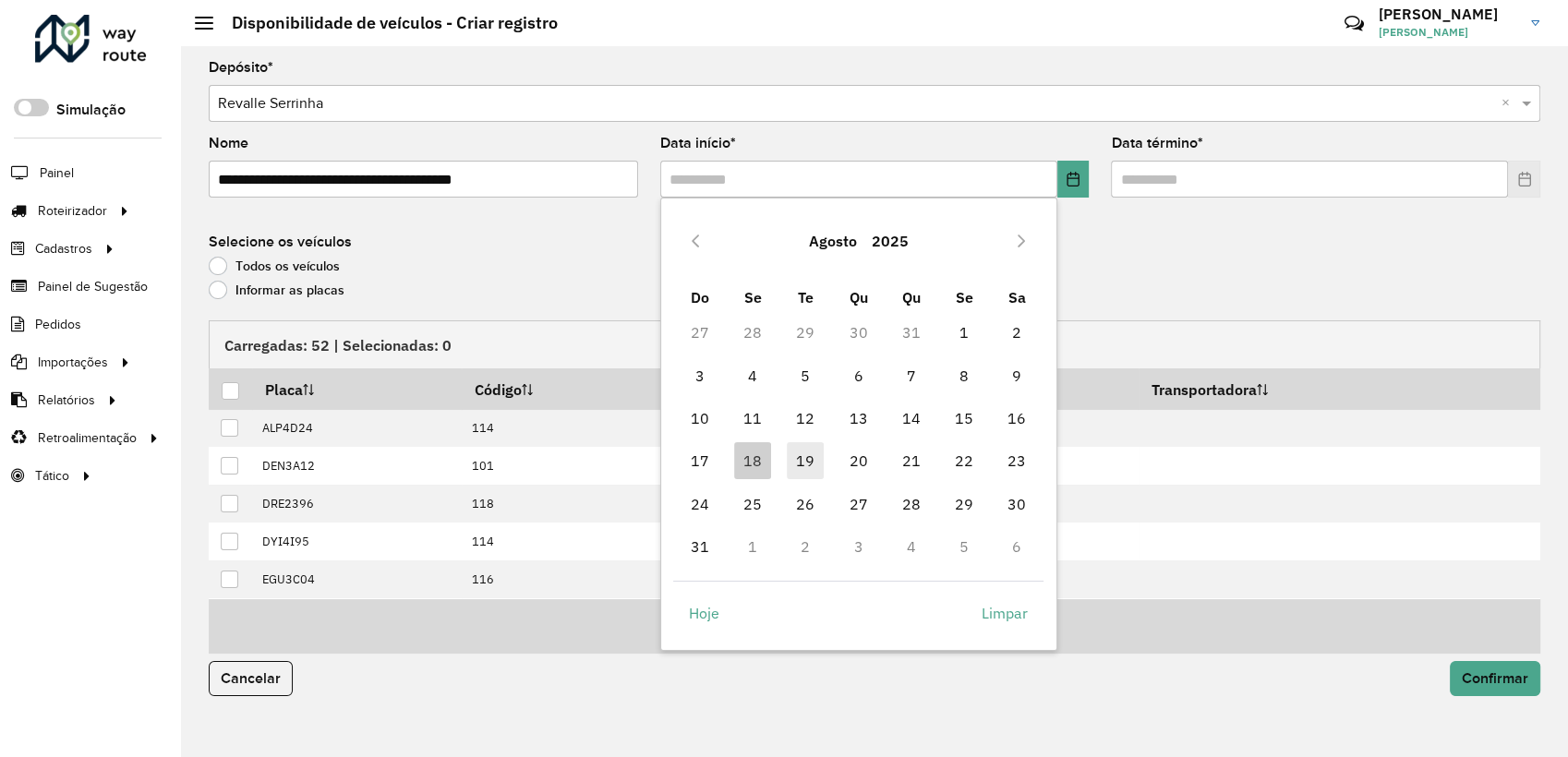
drag, startPoint x: 802, startPoint y: 465, endPoint x: 845, endPoint y: 445, distance: 47.4
click at [809, 467] on span "19" at bounding box center [805, 461] width 37 height 37
type input "**********"
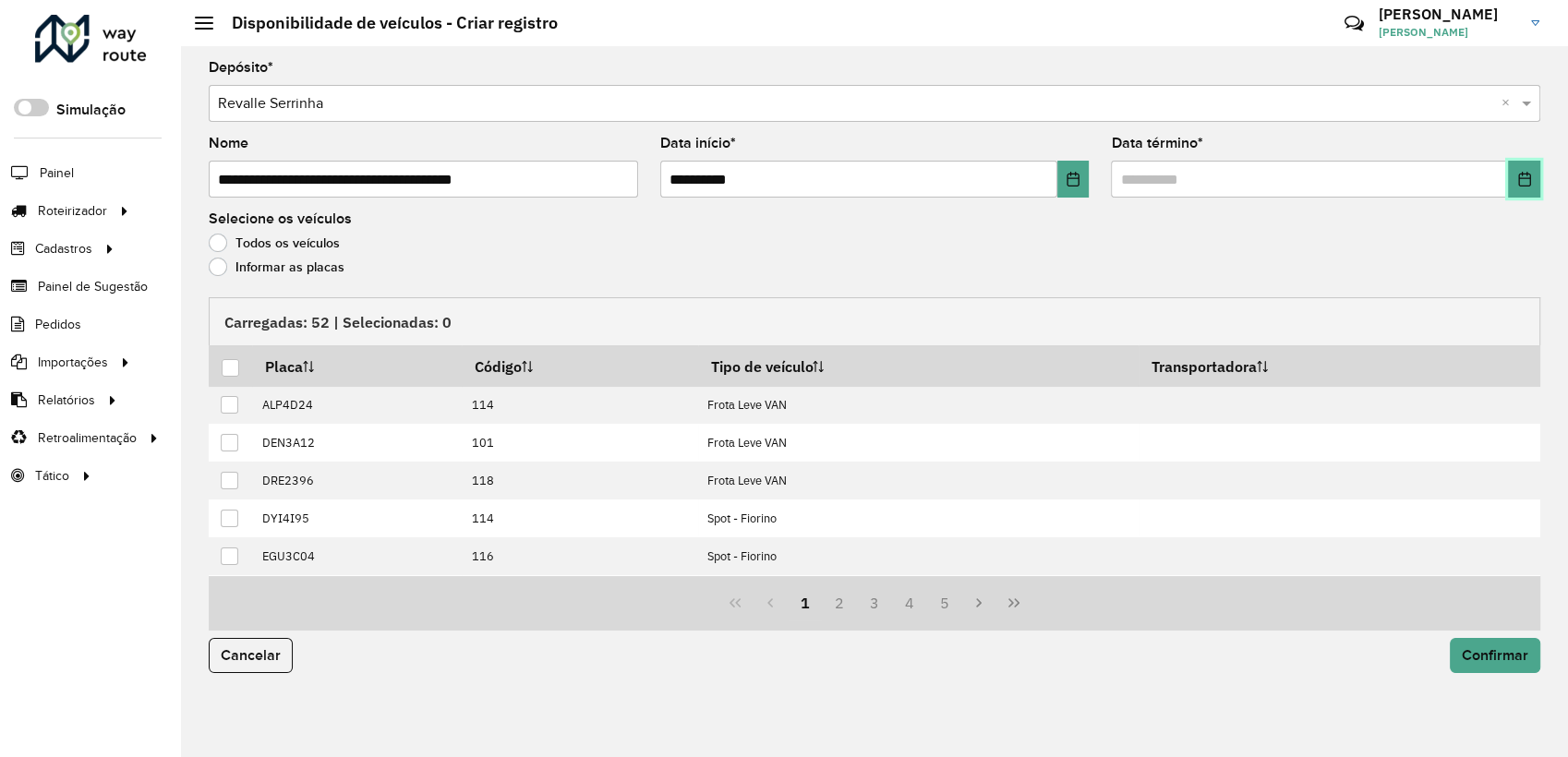
drag, startPoint x: 1528, startPoint y: 179, endPoint x: 1505, endPoint y: 195, distance: 28.0
click at [1527, 179] on icon "Choose Date" at bounding box center [1524, 179] width 14 height 14
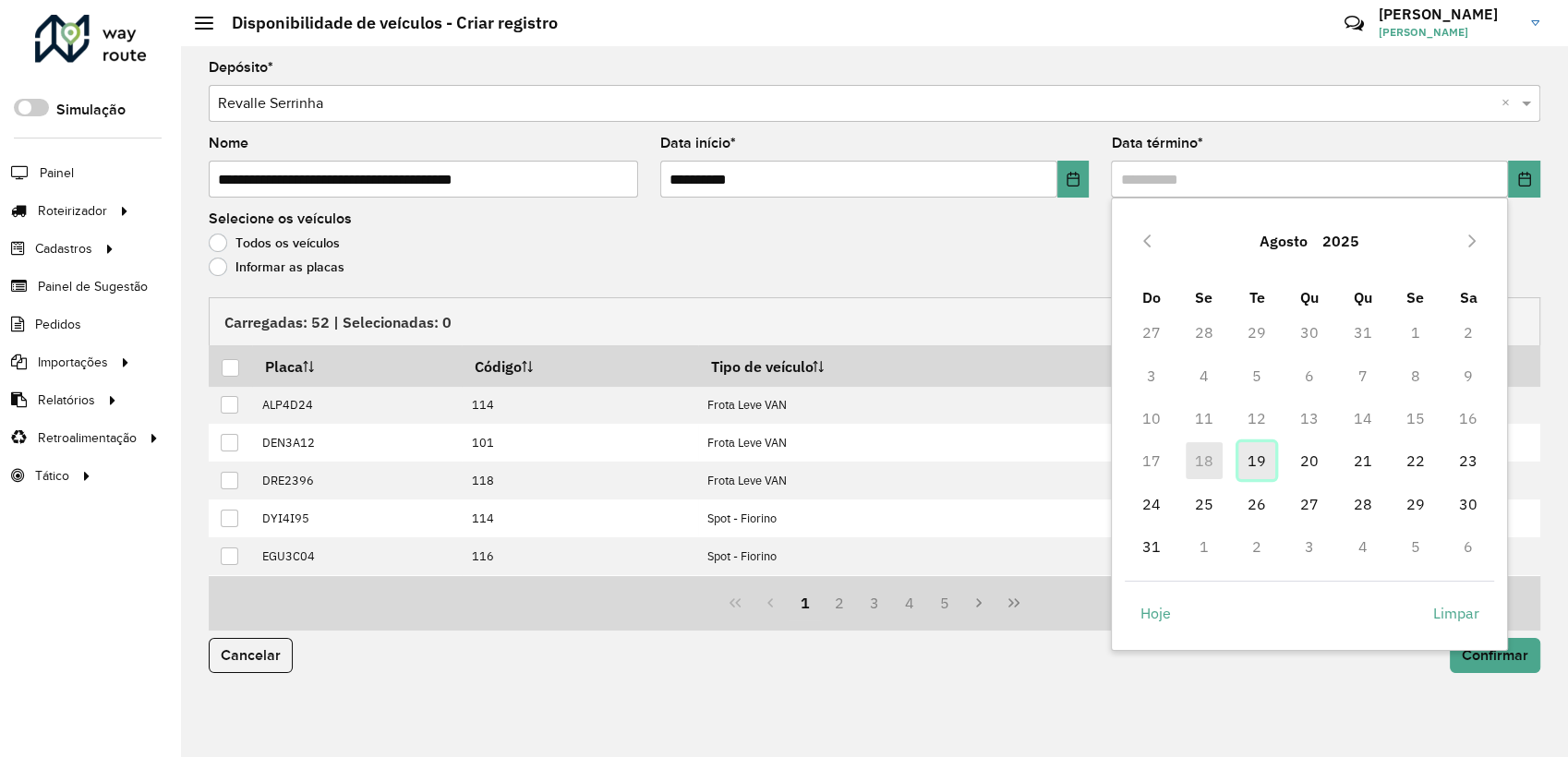
click at [1267, 454] on span "19" at bounding box center [1256, 461] width 37 height 37
type input "**********"
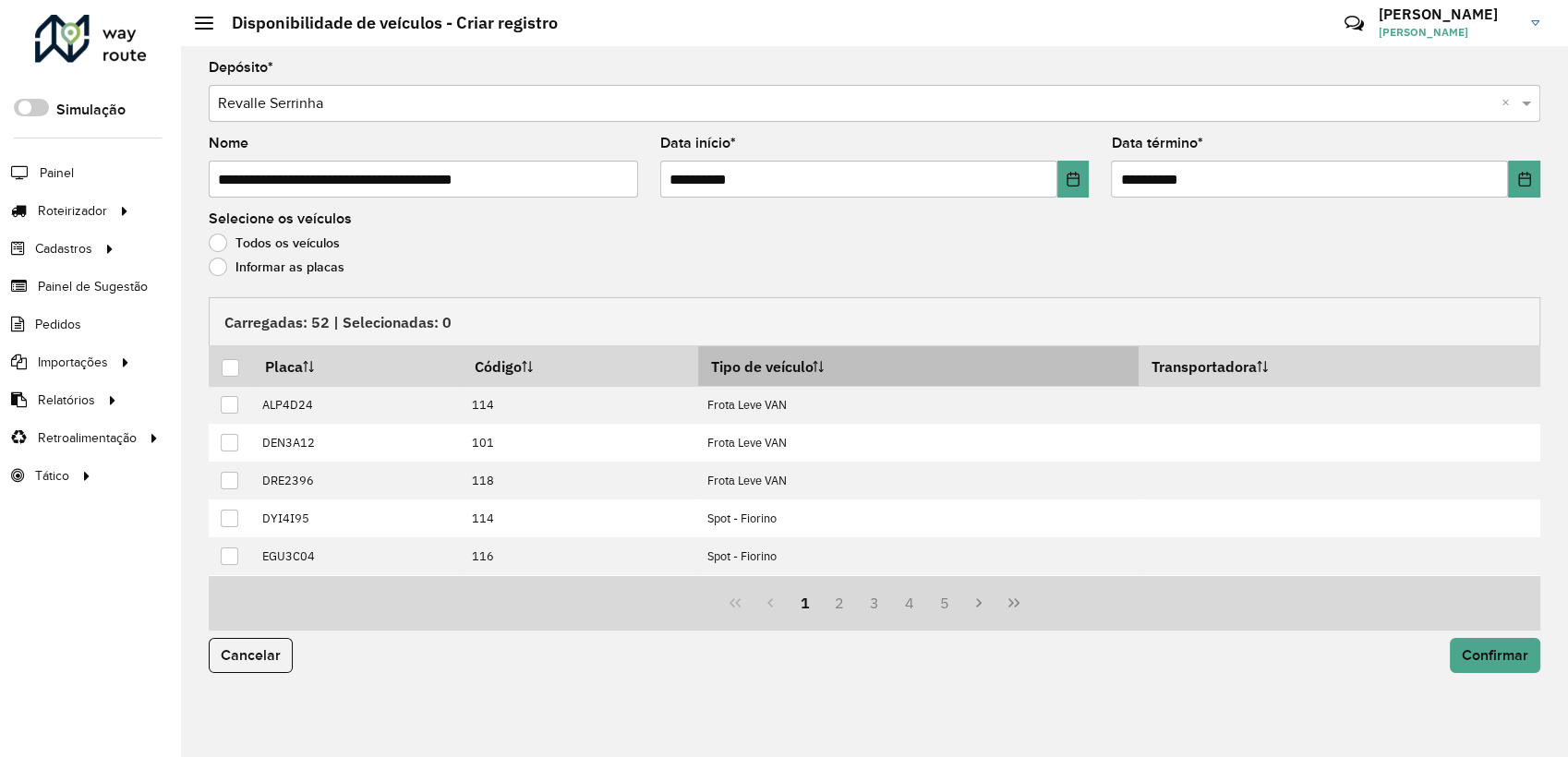
click at [799, 359] on th "Tipo de veículo" at bounding box center [919, 366] width 441 height 39
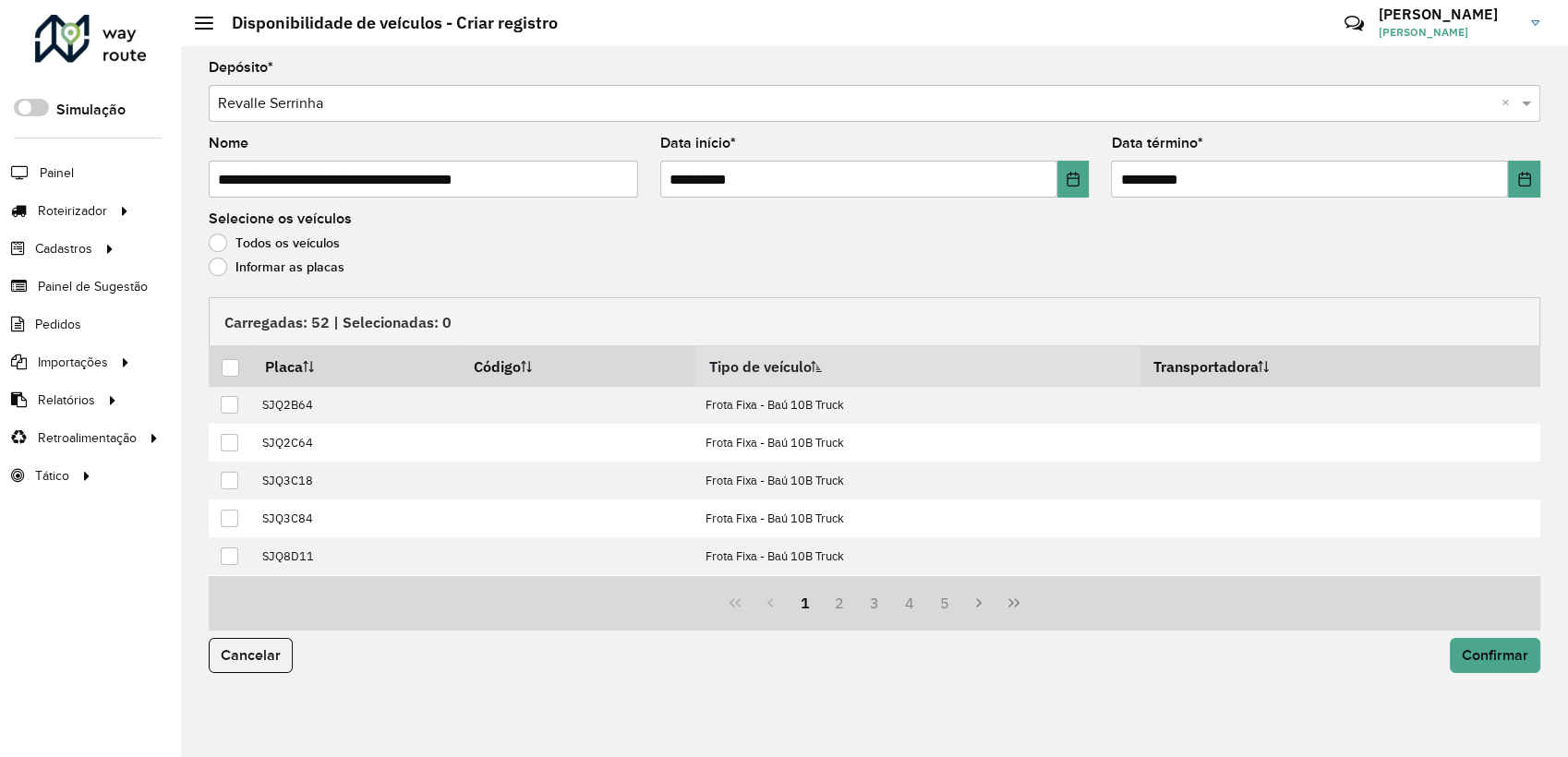
scroll to position [187, 0]
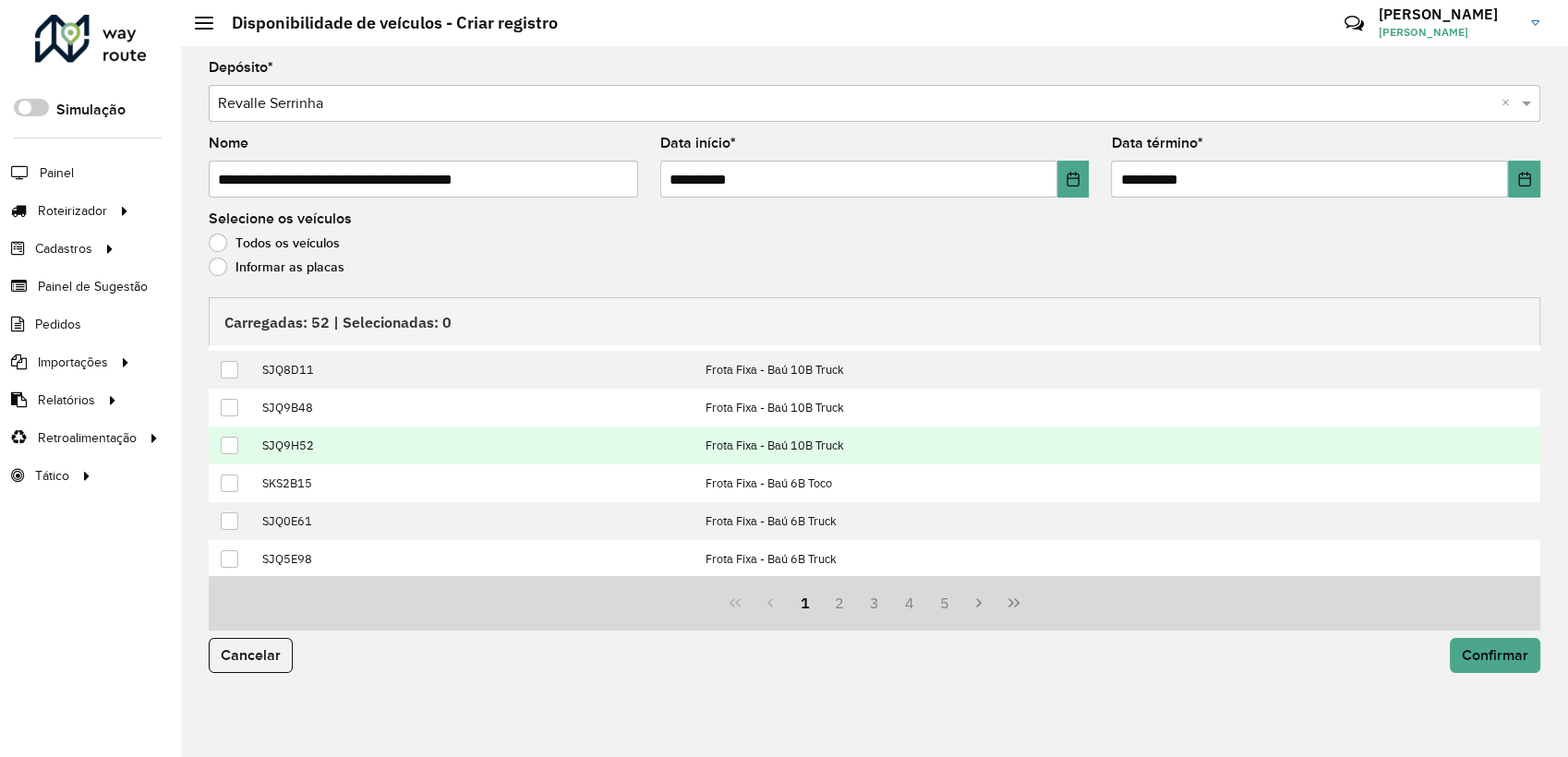
drag, startPoint x: 228, startPoint y: 411, endPoint x: 271, endPoint y: 432, distance: 47.9
click at [228, 414] on div at bounding box center [229, 408] width 17 height 17
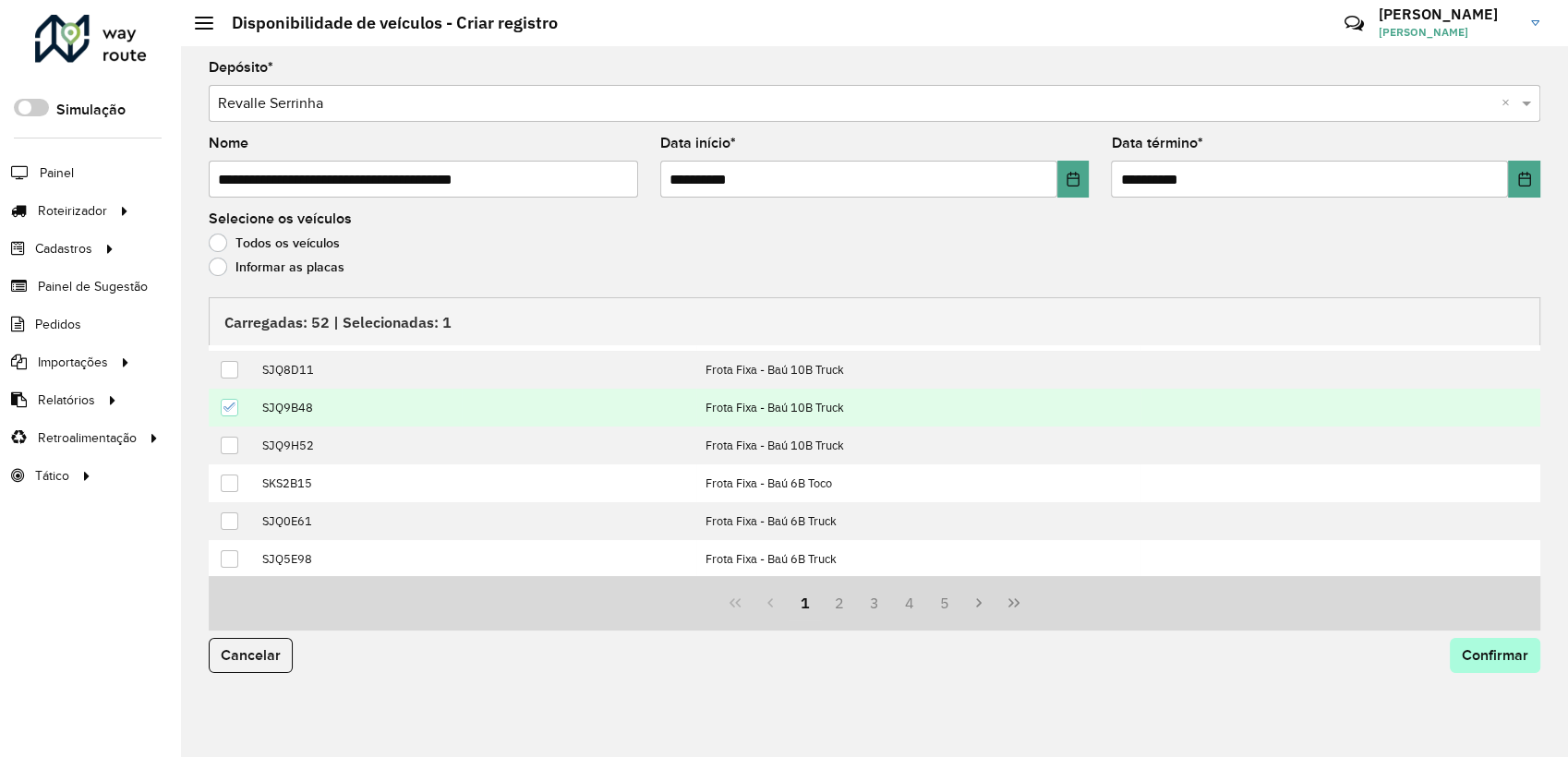
drag, startPoint x: 1481, startPoint y: 634, endPoint x: 1479, endPoint y: 648, distance: 14.1
click at [1481, 634] on div "Cancelar Confirmar" at bounding box center [873, 663] width 1353 height 64
drag, startPoint x: 1482, startPoint y: 648, endPoint x: 1472, endPoint y: 646, distance: 10.2
click at [1482, 649] on span "Confirmar" at bounding box center [1494, 655] width 66 height 15
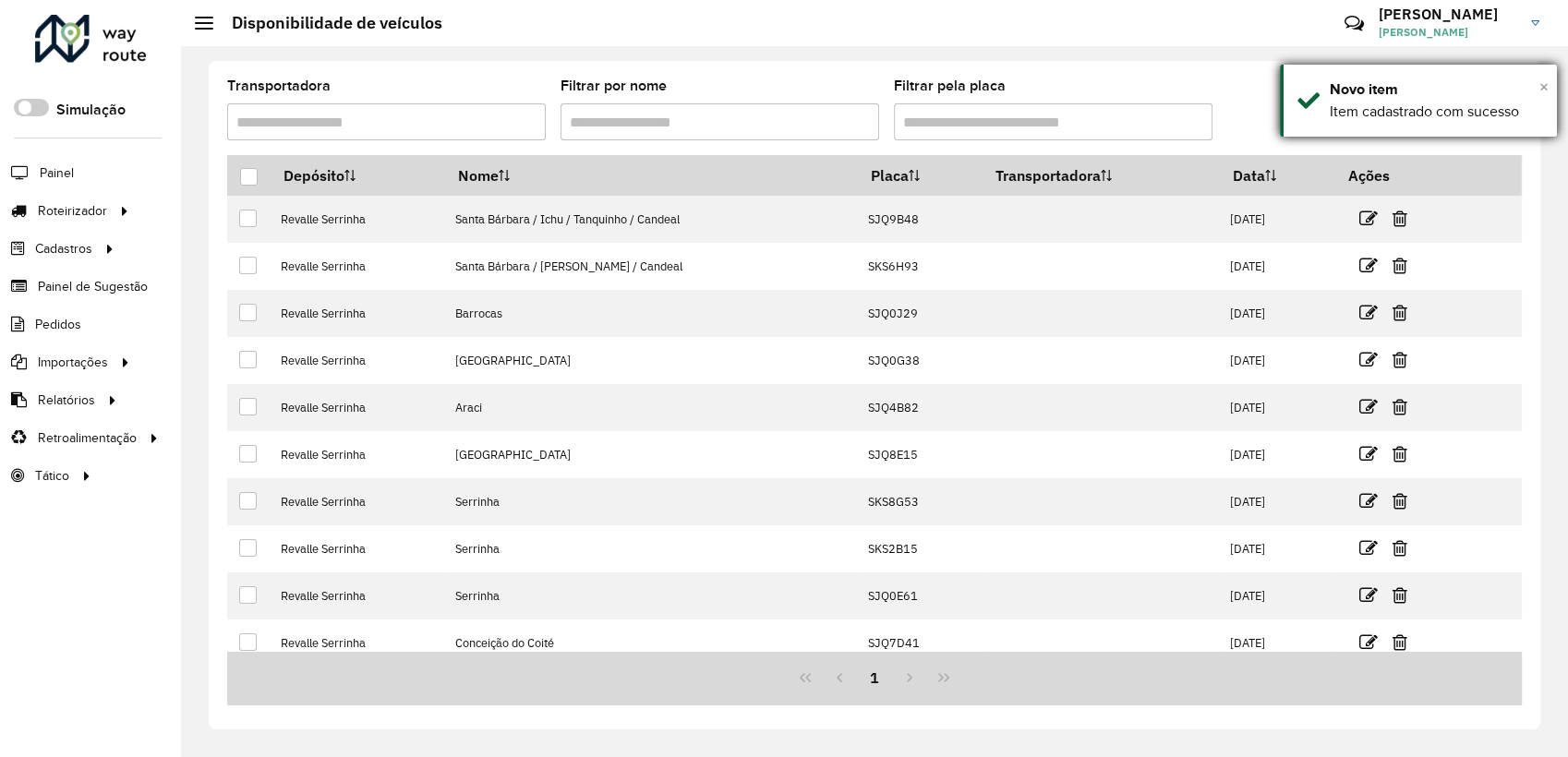
click at [1547, 86] on span "×" at bounding box center [1544, 87] width 10 height 20
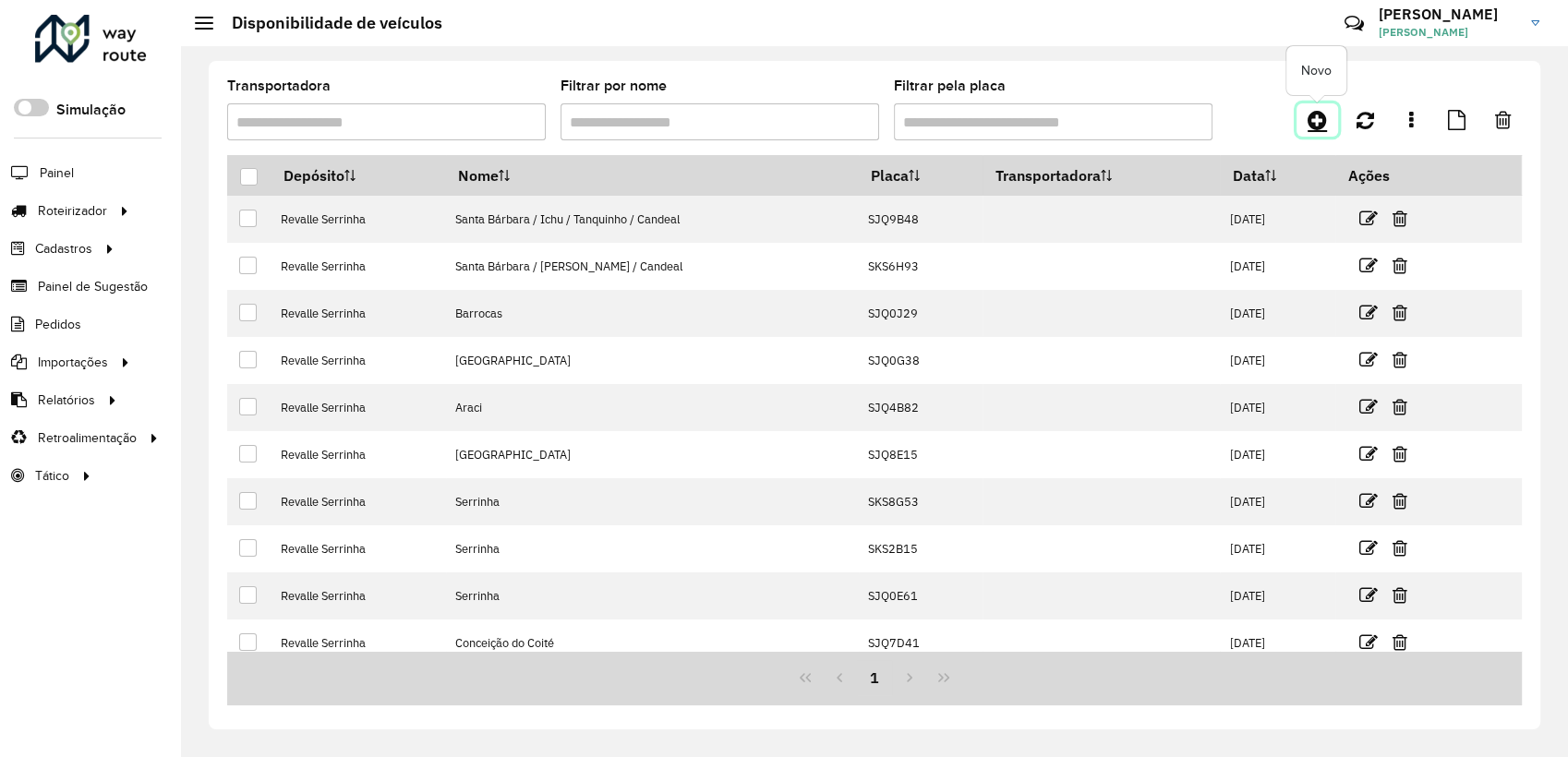
click at [1317, 120] on icon at bounding box center [1317, 119] width 19 height 22
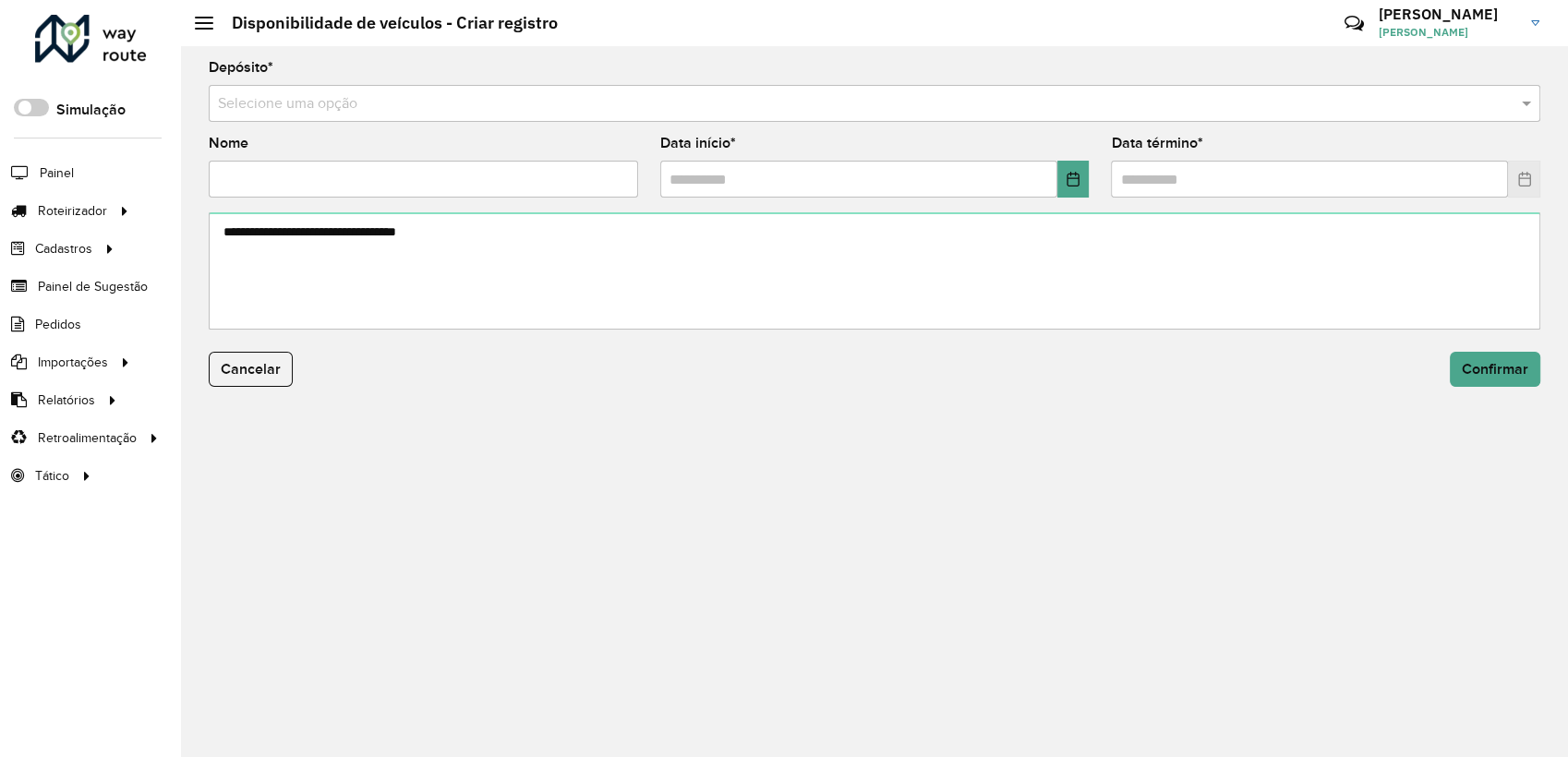
click at [325, 97] on input "text" at bounding box center [856, 104] width 1277 height 22
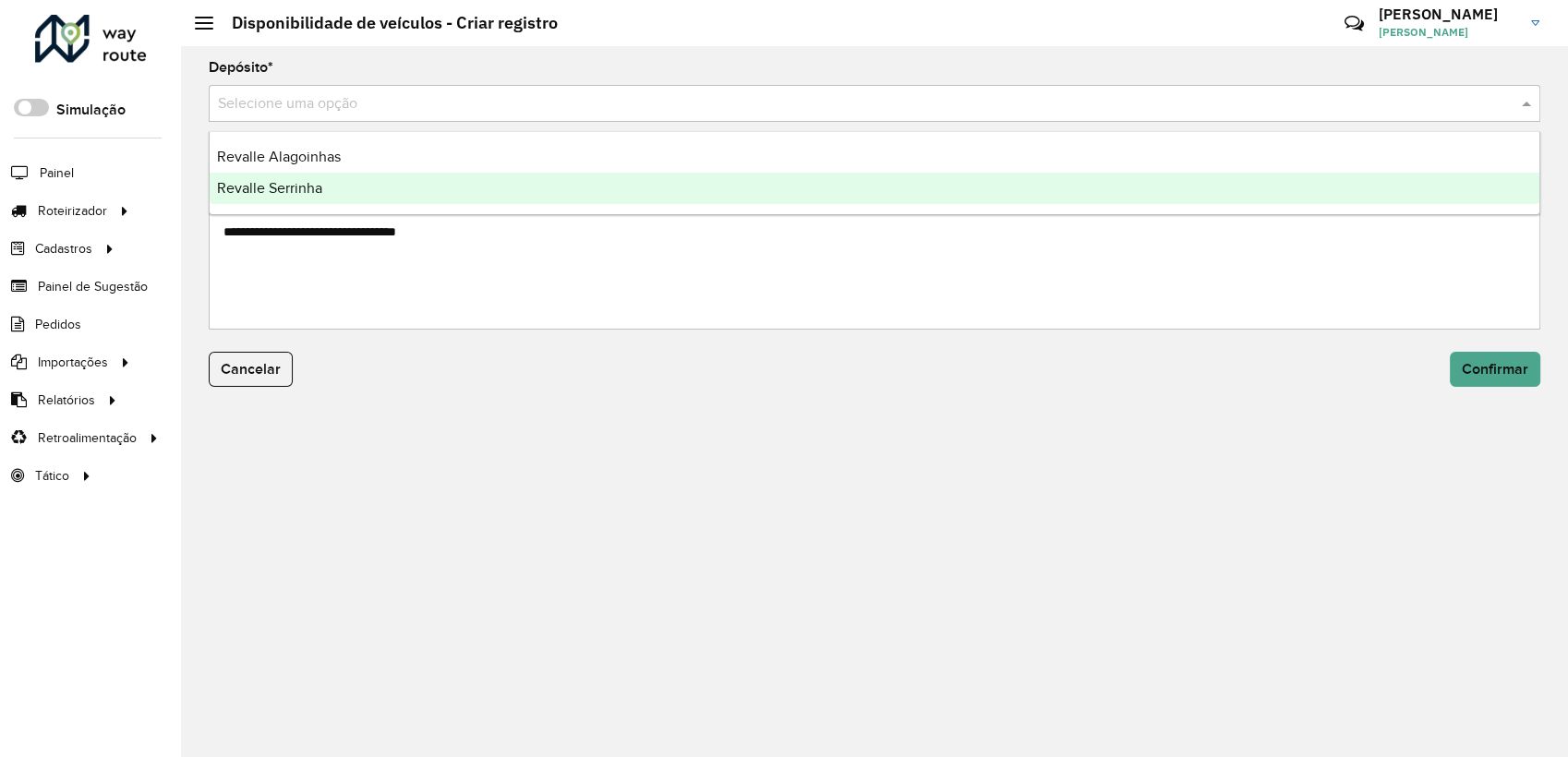
click at [309, 190] on span "Revalle Serrinha" at bounding box center [269, 188] width 105 height 15
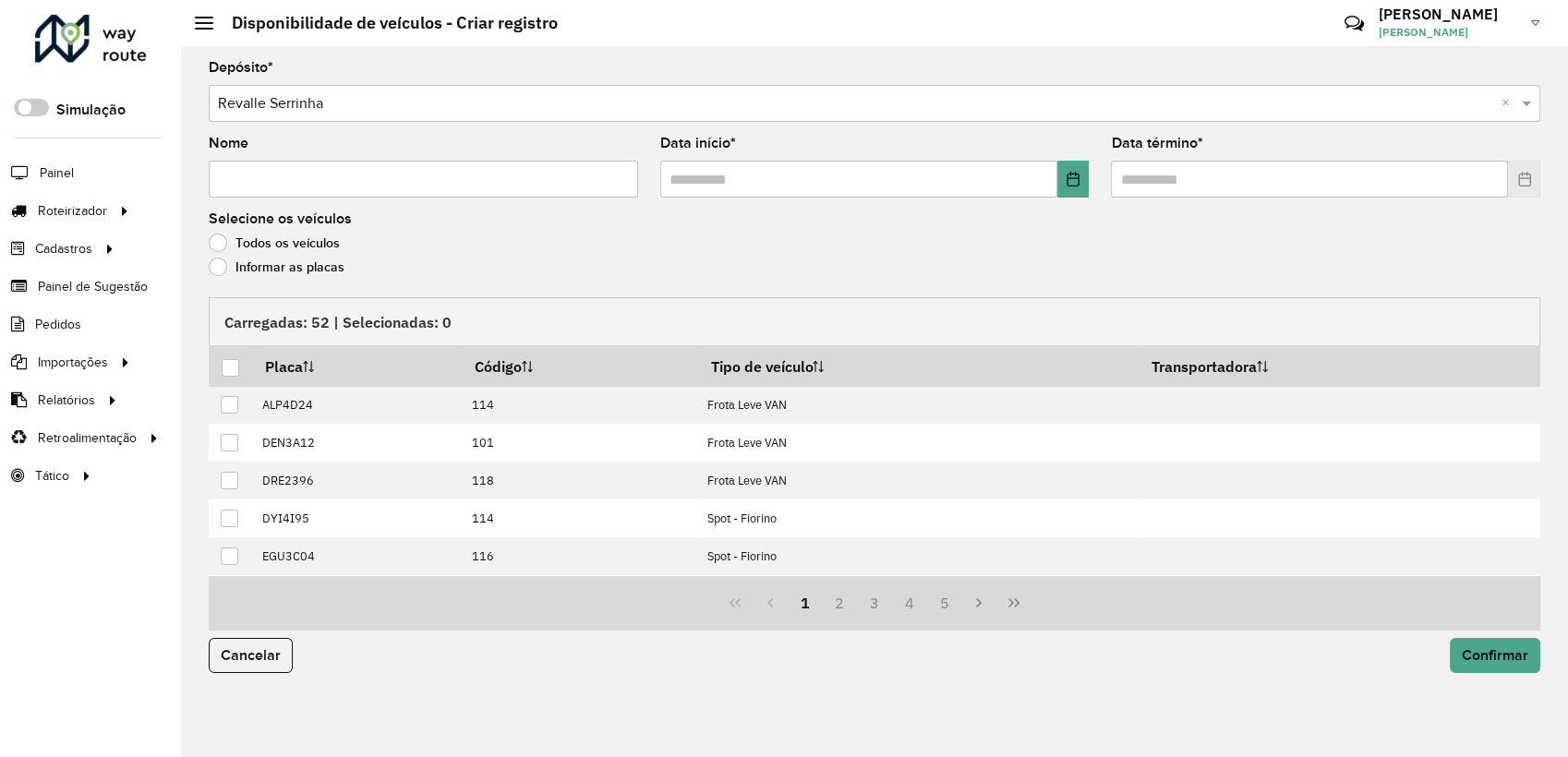
click at [309, 182] on input "Nome" at bounding box center [423, 179] width 429 height 37
paste input "**********"
type input "**********"
click at [1070, 178] on icon "Choose Date" at bounding box center [1073, 179] width 12 height 14
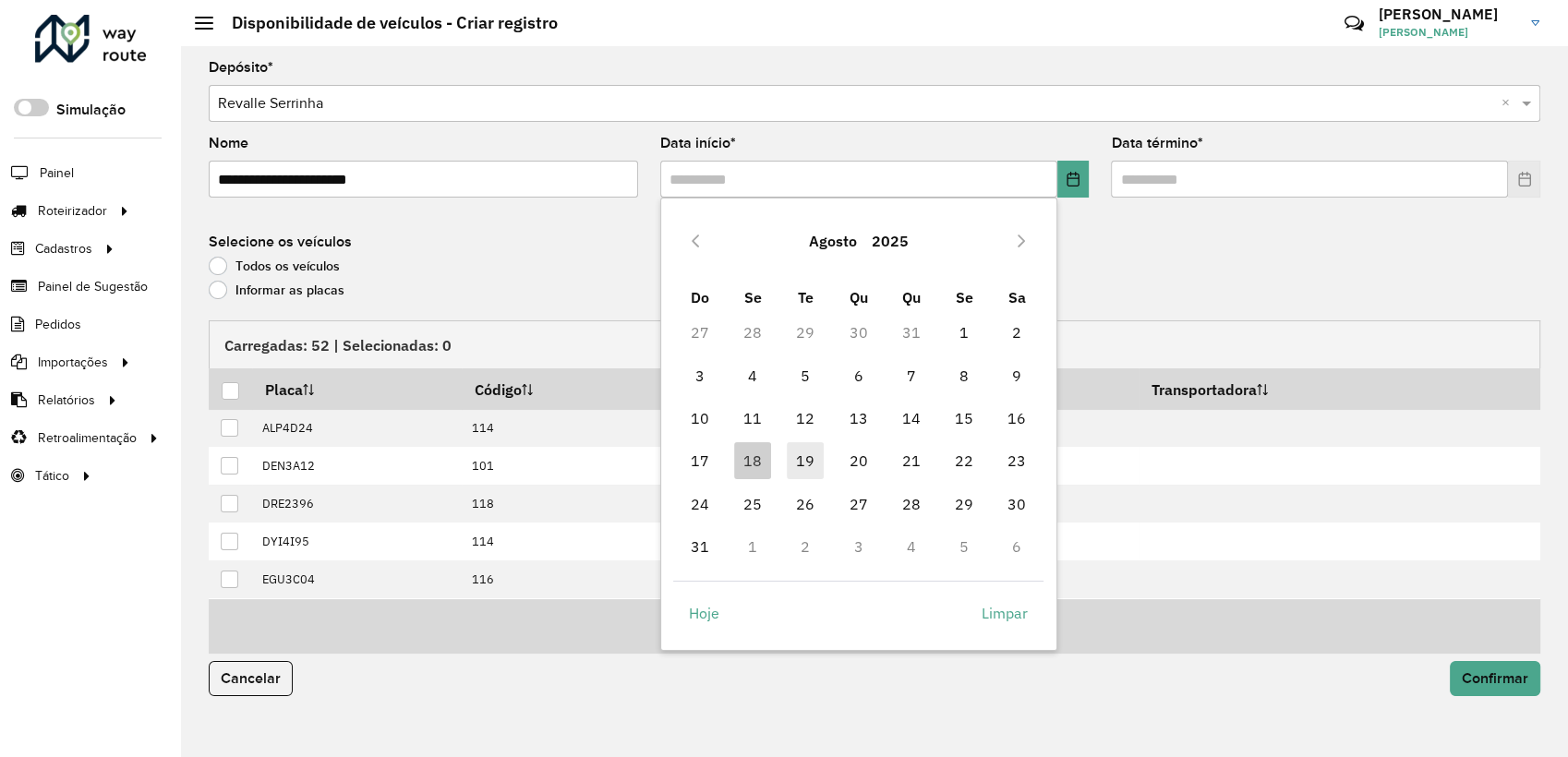
click at [820, 457] on span "19" at bounding box center [805, 461] width 37 height 37
type input "**********"
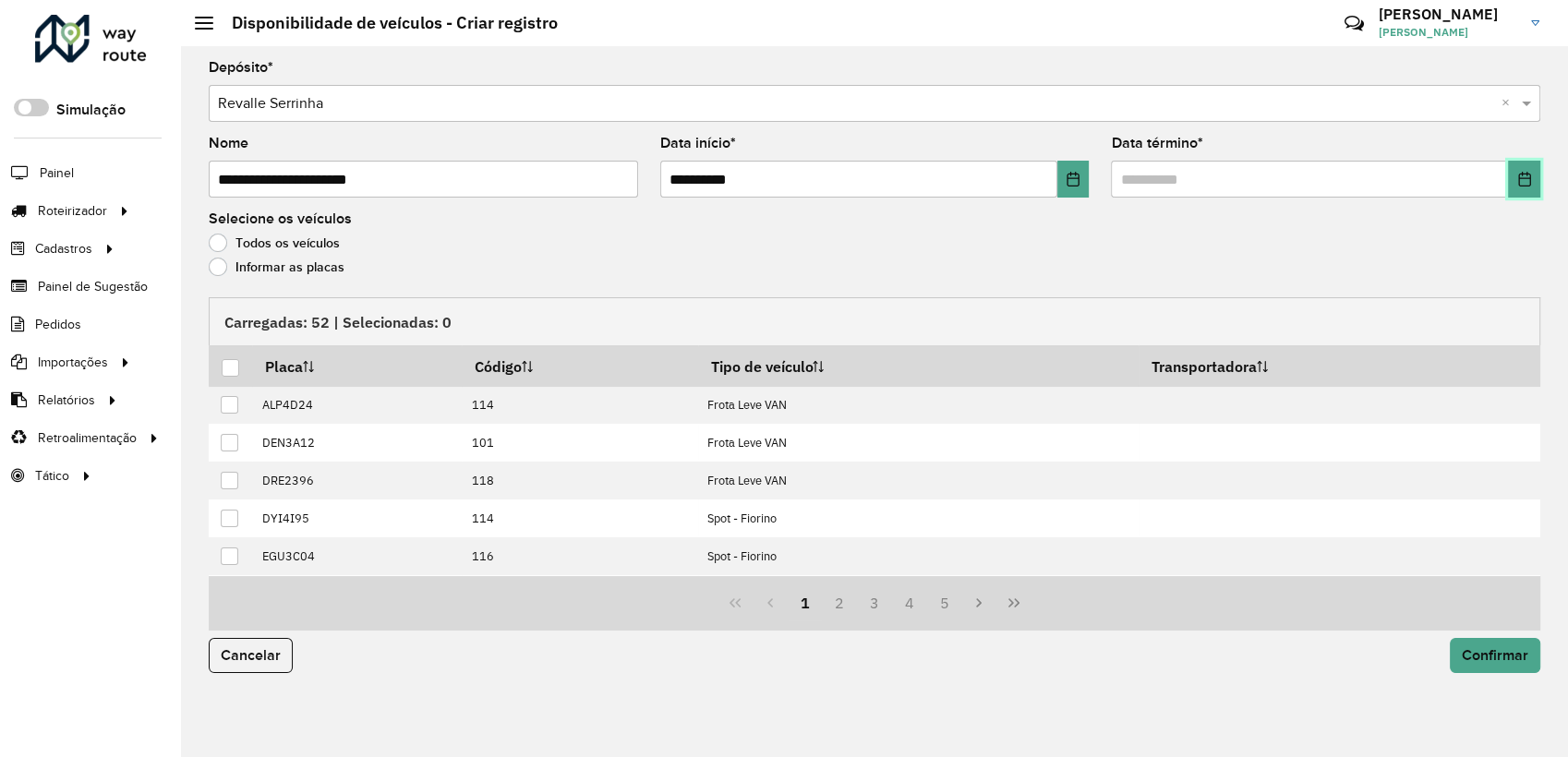
drag, startPoint x: 1524, startPoint y: 170, endPoint x: 1504, endPoint y: 195, distance: 32.0
click at [1522, 172] on button "Choose Date" at bounding box center [1524, 179] width 33 height 37
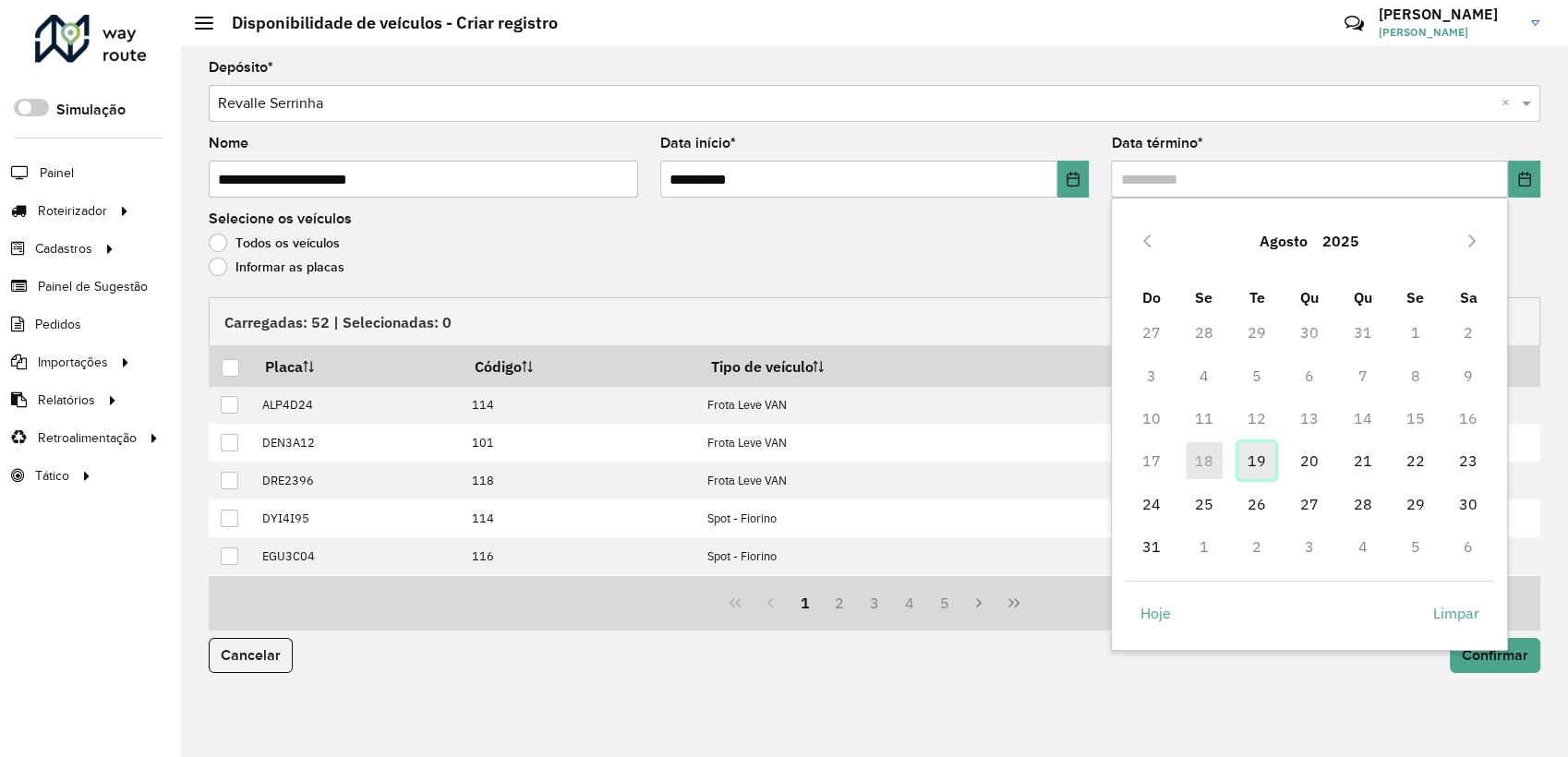
click at [1247, 463] on span "19" at bounding box center [1256, 461] width 37 height 37
type input "**********"
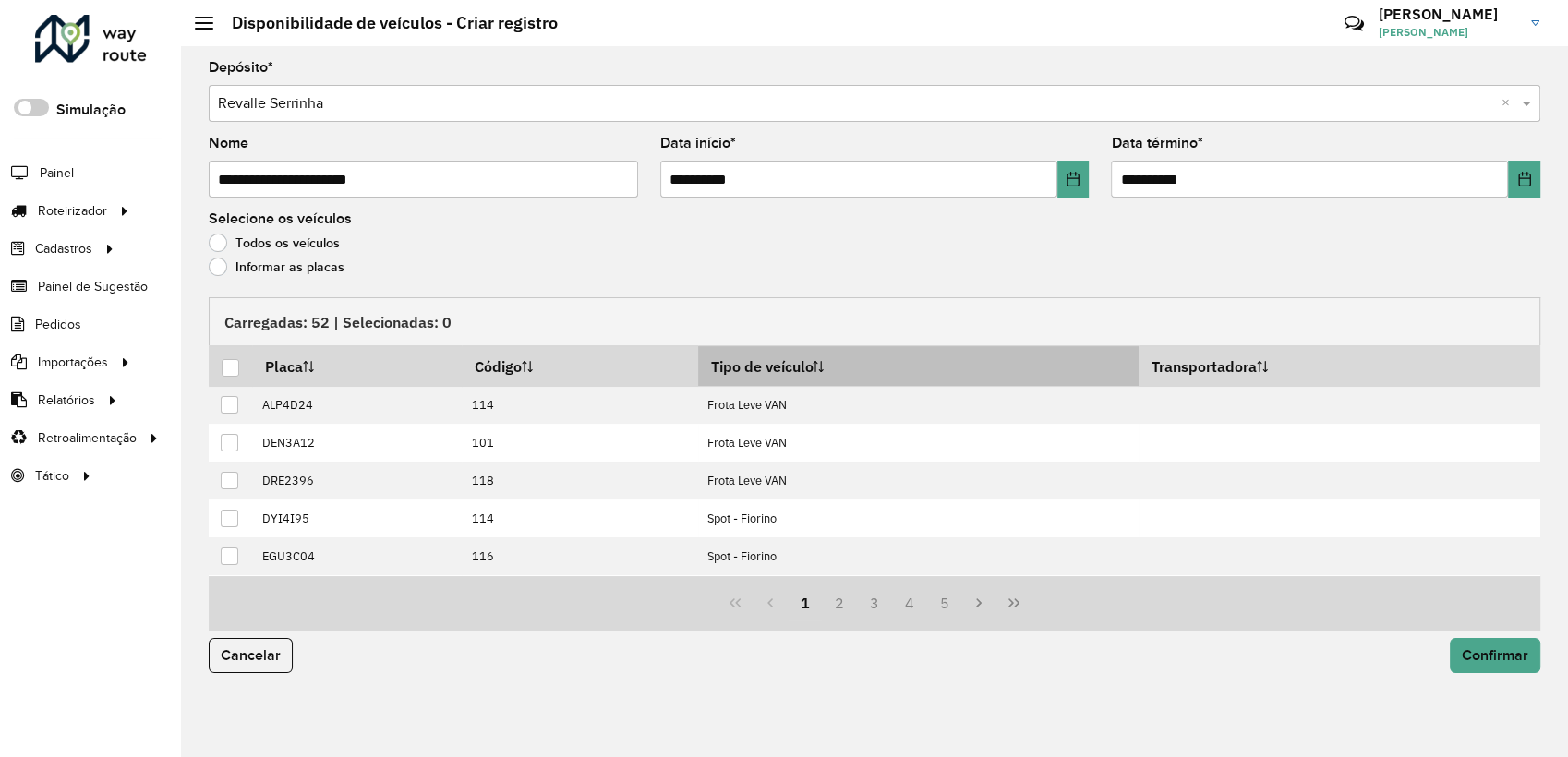
click at [836, 370] on th "Tipo de veículo" at bounding box center [919, 366] width 441 height 39
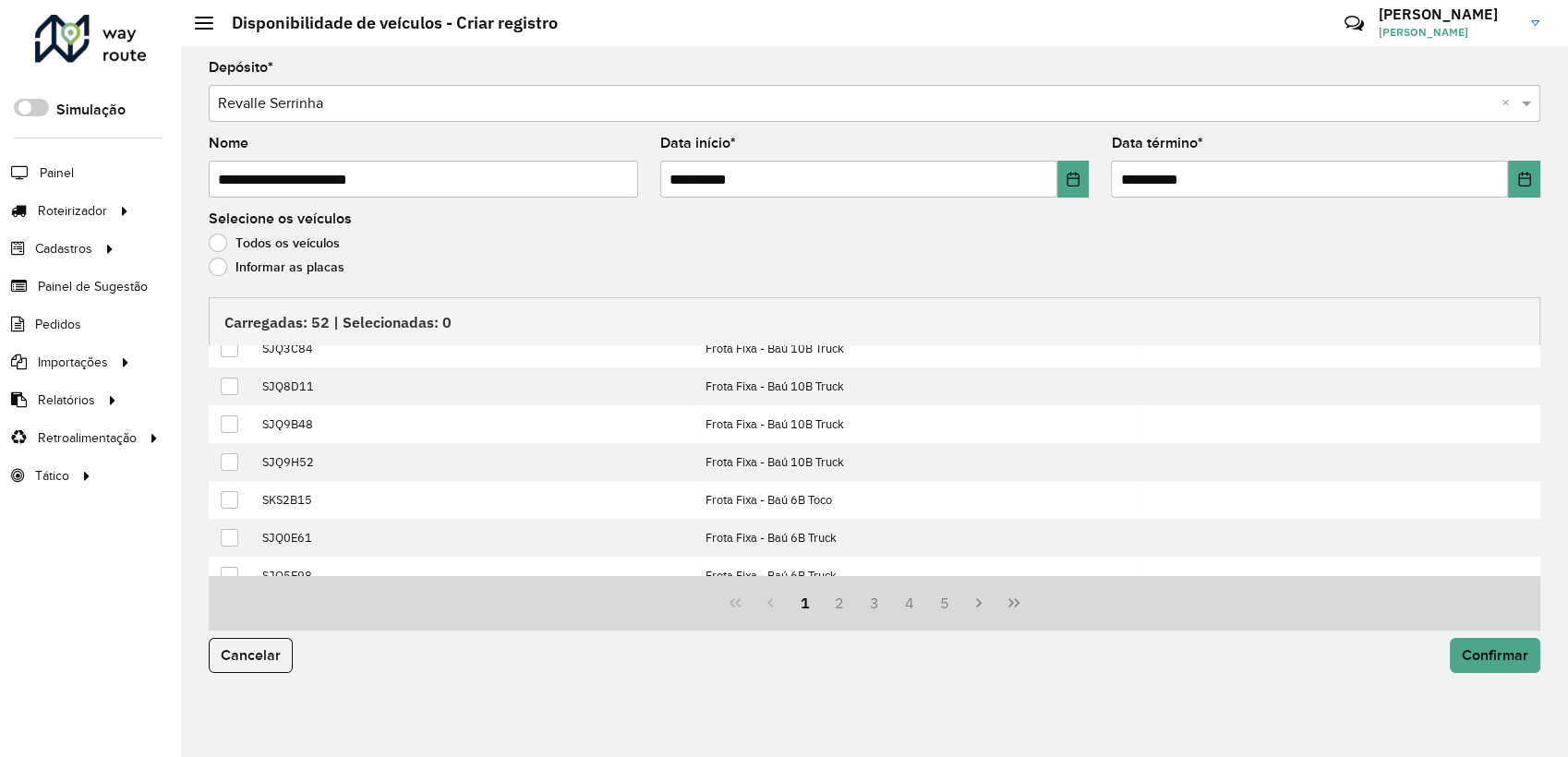
scroll to position [187, 0]
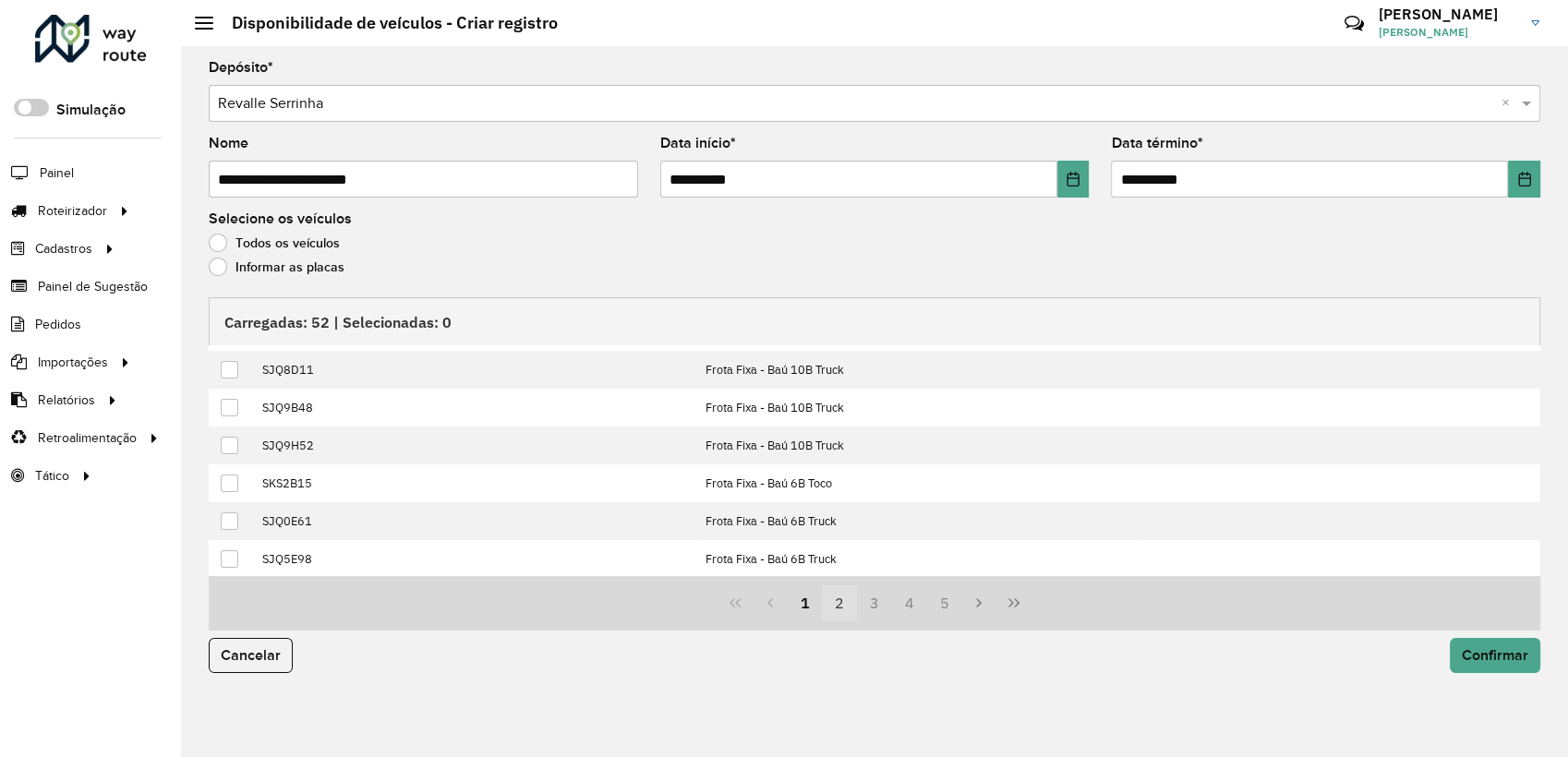
click at [841, 605] on button "2" at bounding box center [839, 603] width 35 height 35
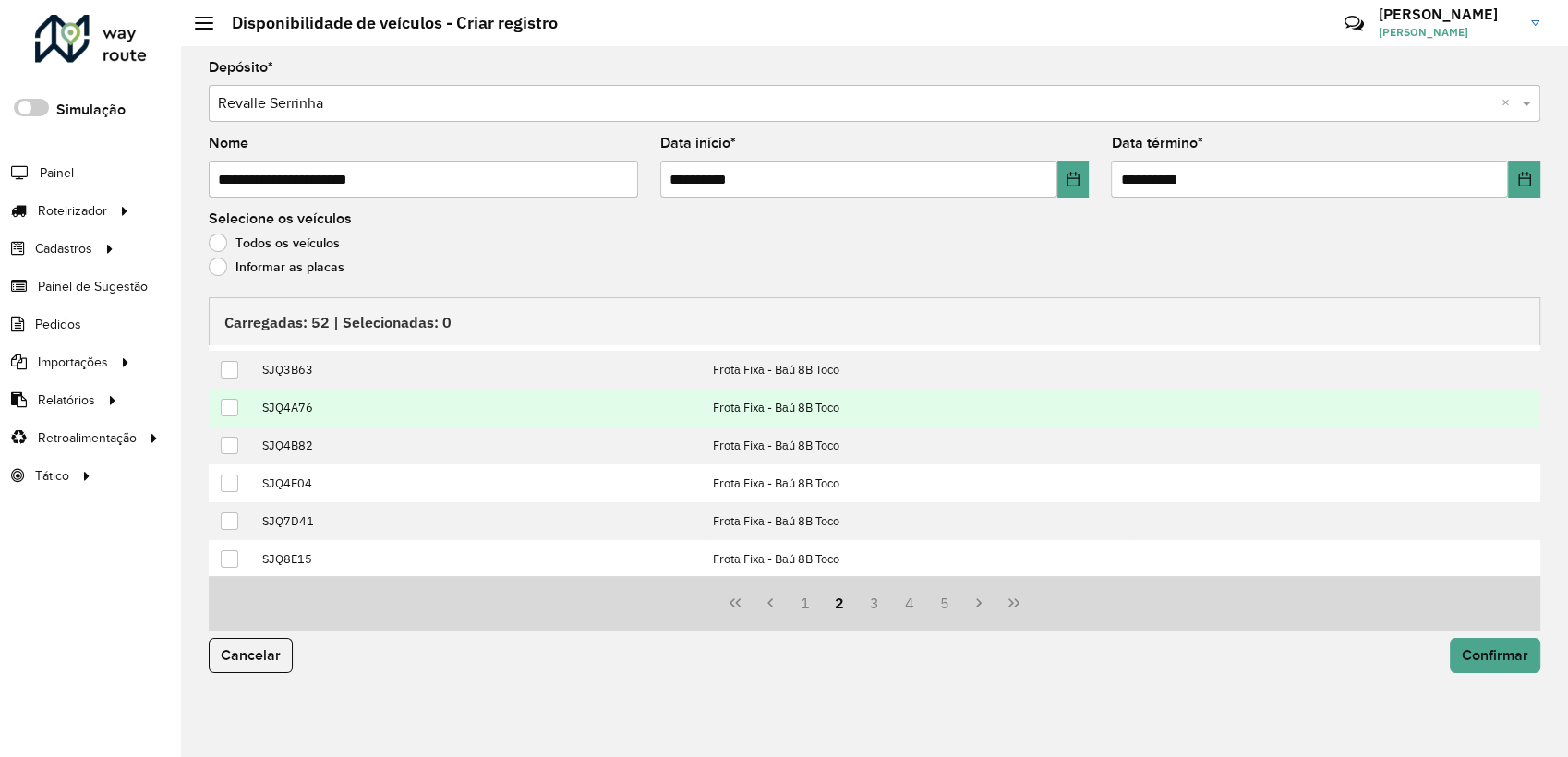
scroll to position [0, 0]
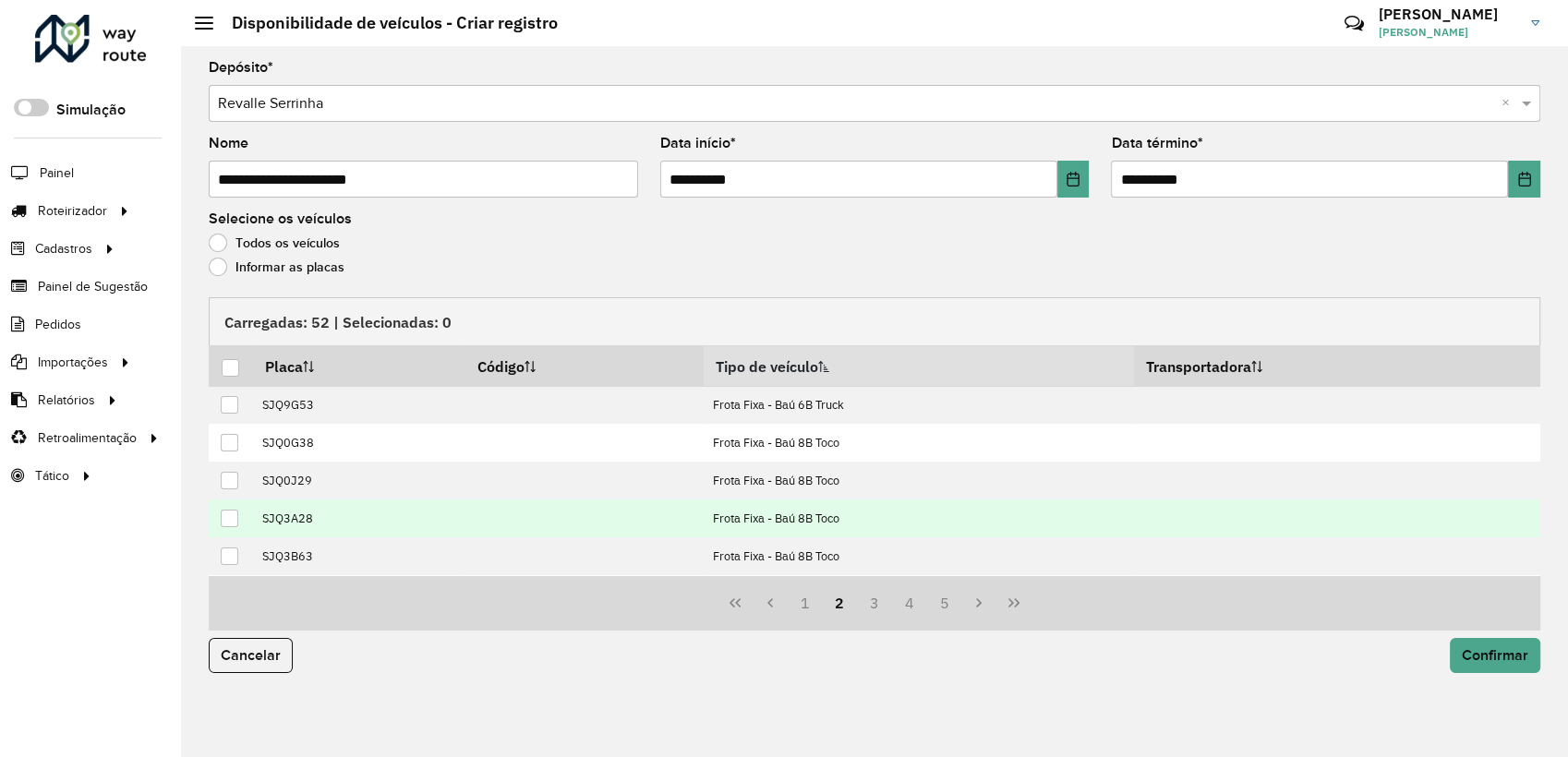
click at [237, 518] on div at bounding box center [229, 518] width 17 height 17
click at [1503, 665] on button "Confirmar" at bounding box center [1495, 655] width 90 height 35
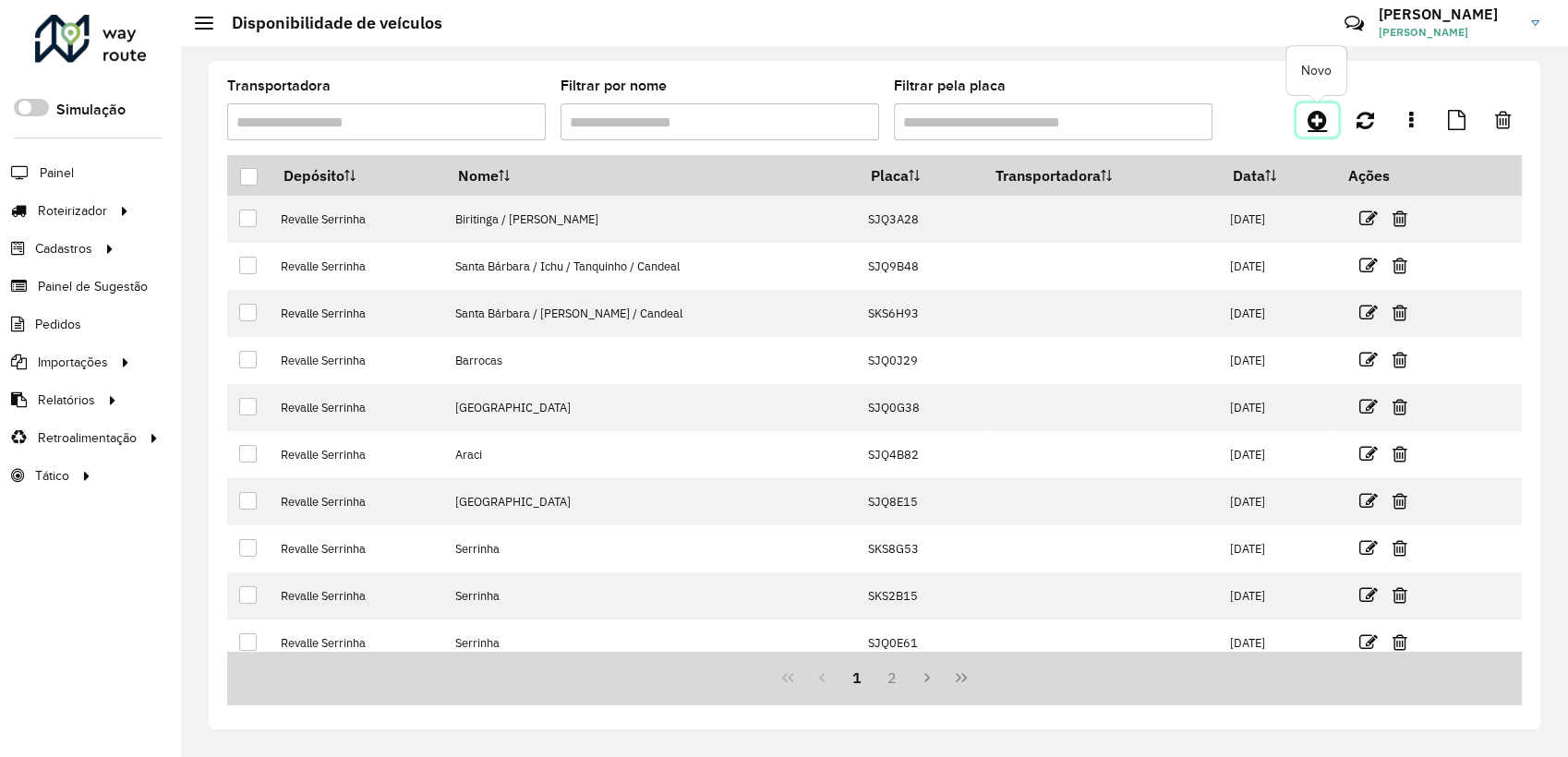
click at [1322, 120] on icon at bounding box center [1317, 119] width 19 height 22
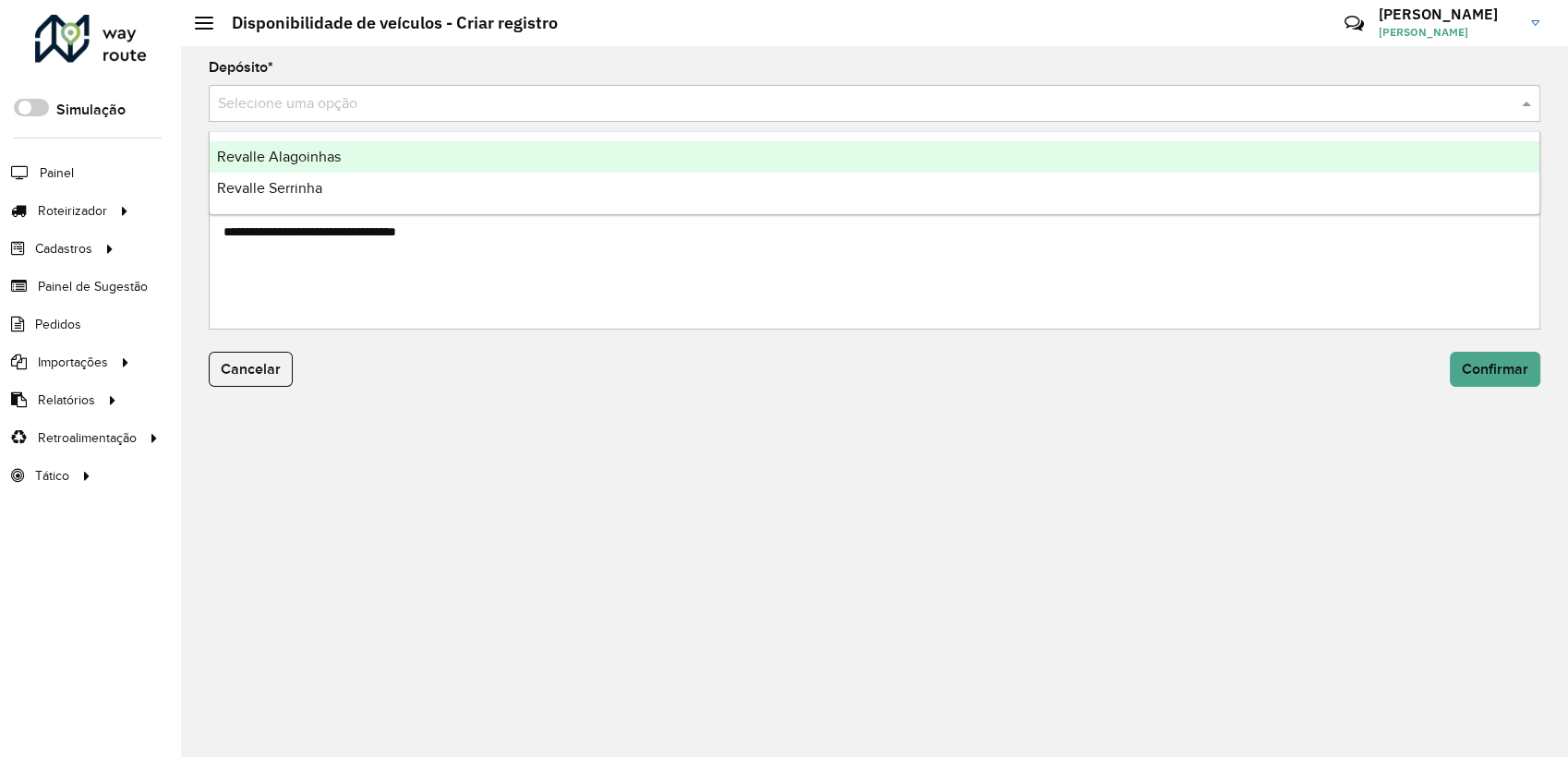
drag, startPoint x: 364, startPoint y: 100, endPoint x: 358, endPoint y: 151, distance: 51.4
click at [363, 103] on input "text" at bounding box center [856, 104] width 1277 height 22
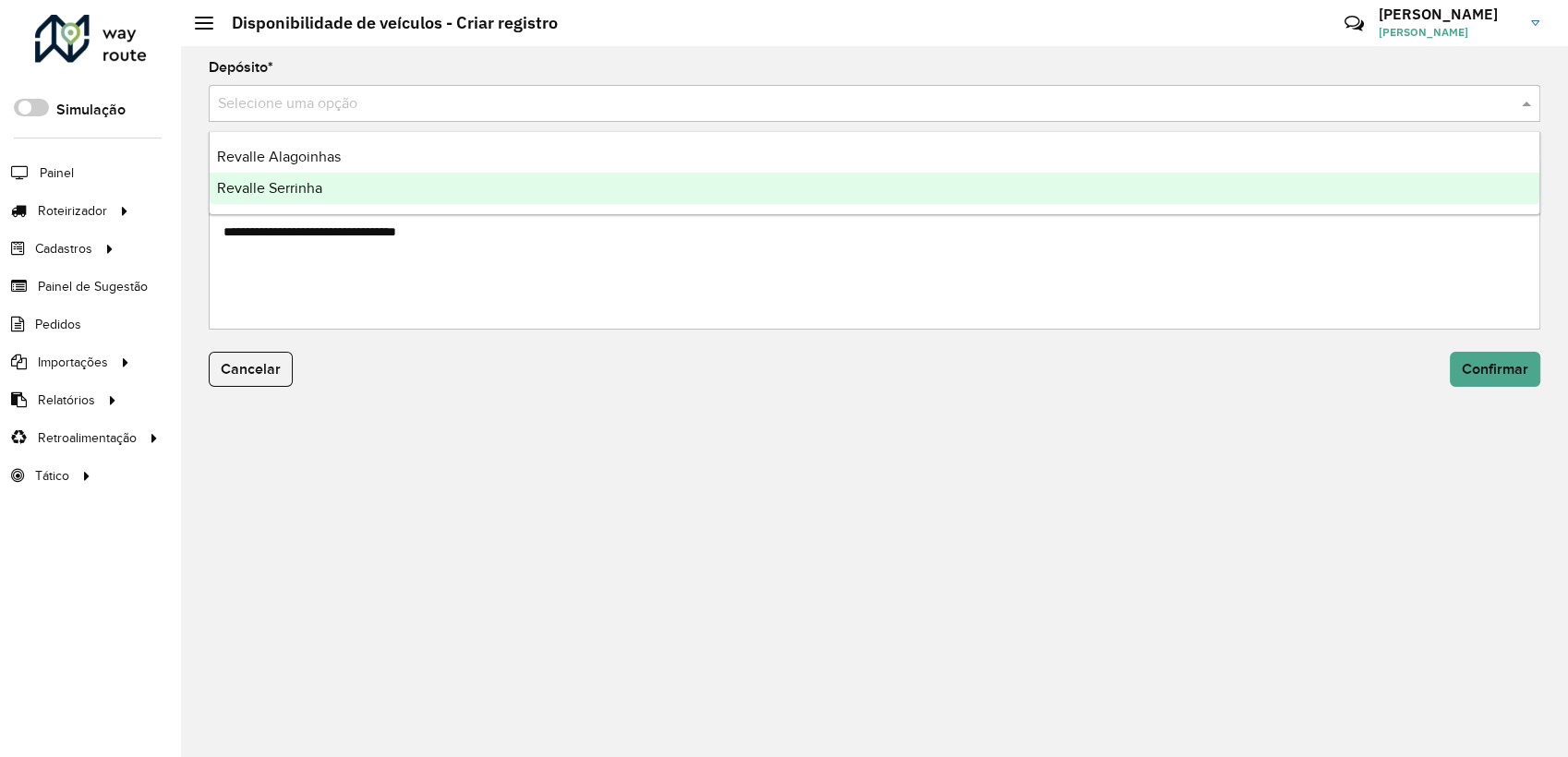
click at [339, 194] on div "Revalle Serrinha" at bounding box center [874, 188] width 1329 height 32
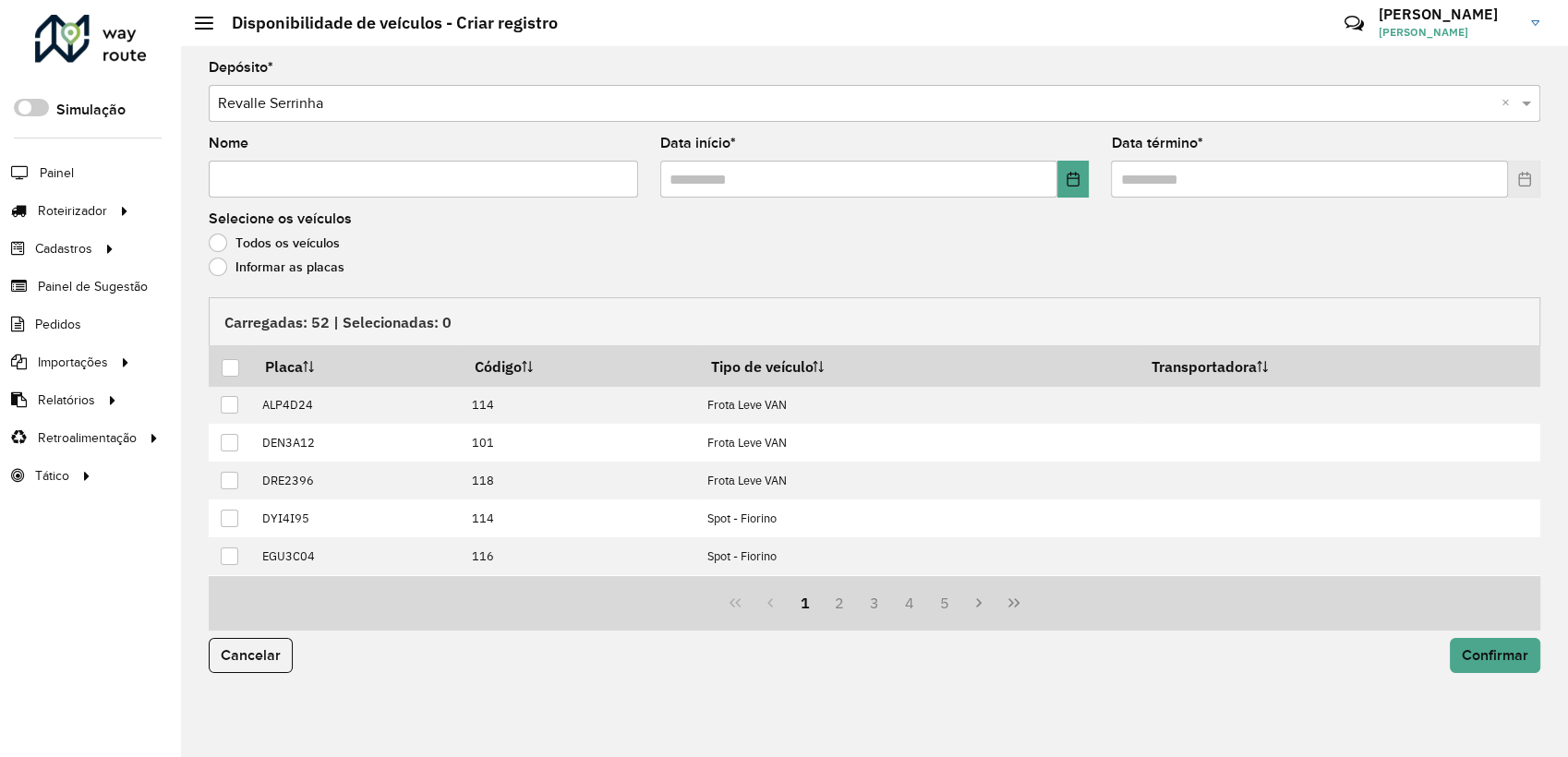
click at [354, 180] on input "Nome" at bounding box center [423, 179] width 429 height 37
paste input "**********"
drag, startPoint x: 366, startPoint y: 176, endPoint x: 578, endPoint y: 189, distance: 212.4
click at [578, 189] on input "**********" at bounding box center [423, 179] width 429 height 37
type input "**********"
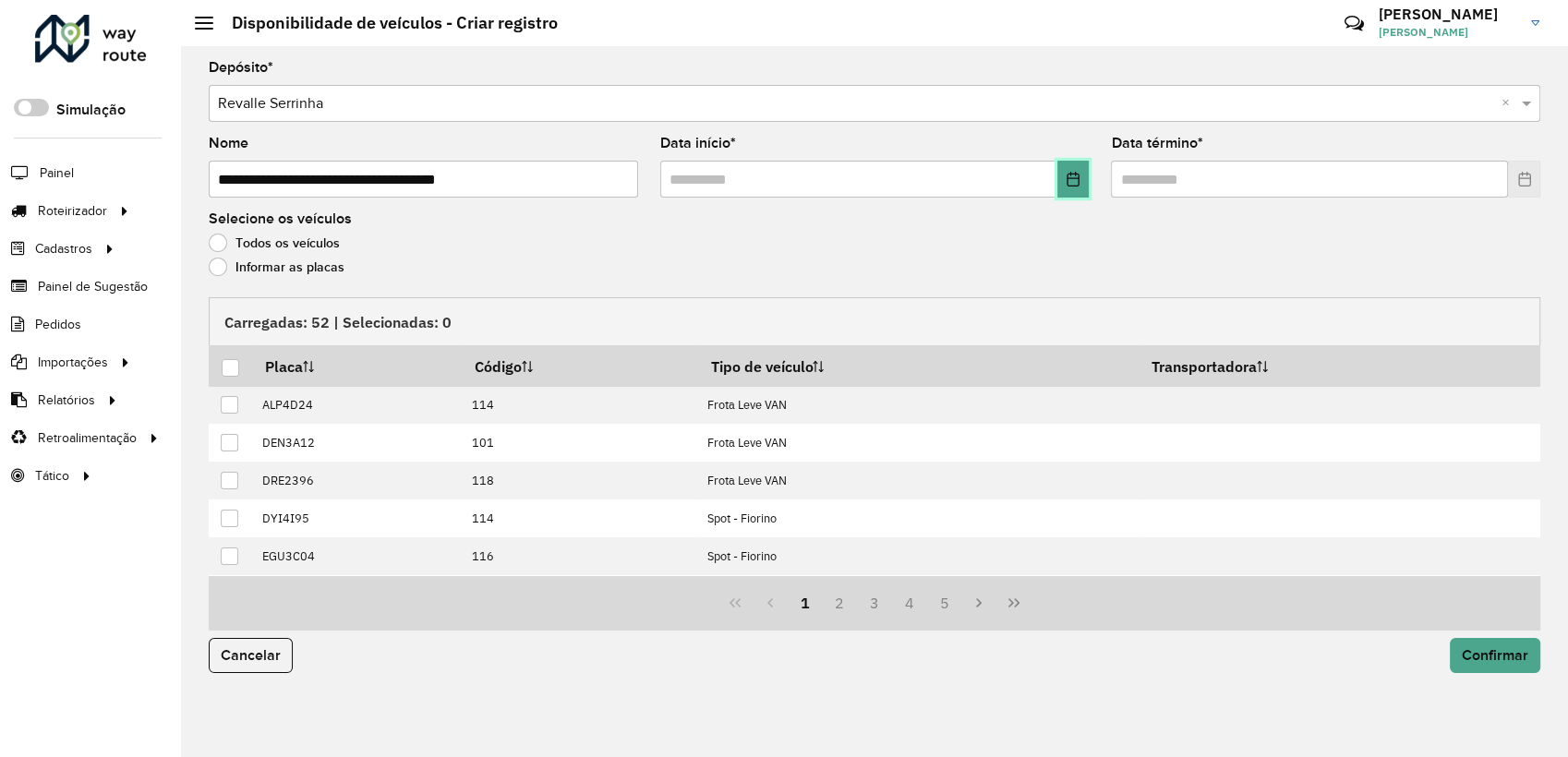
drag, startPoint x: 1068, startPoint y: 172, endPoint x: 1057, endPoint y: 218, distance: 47.3
click at [1069, 173] on icon "Choose Date" at bounding box center [1073, 179] width 14 height 14
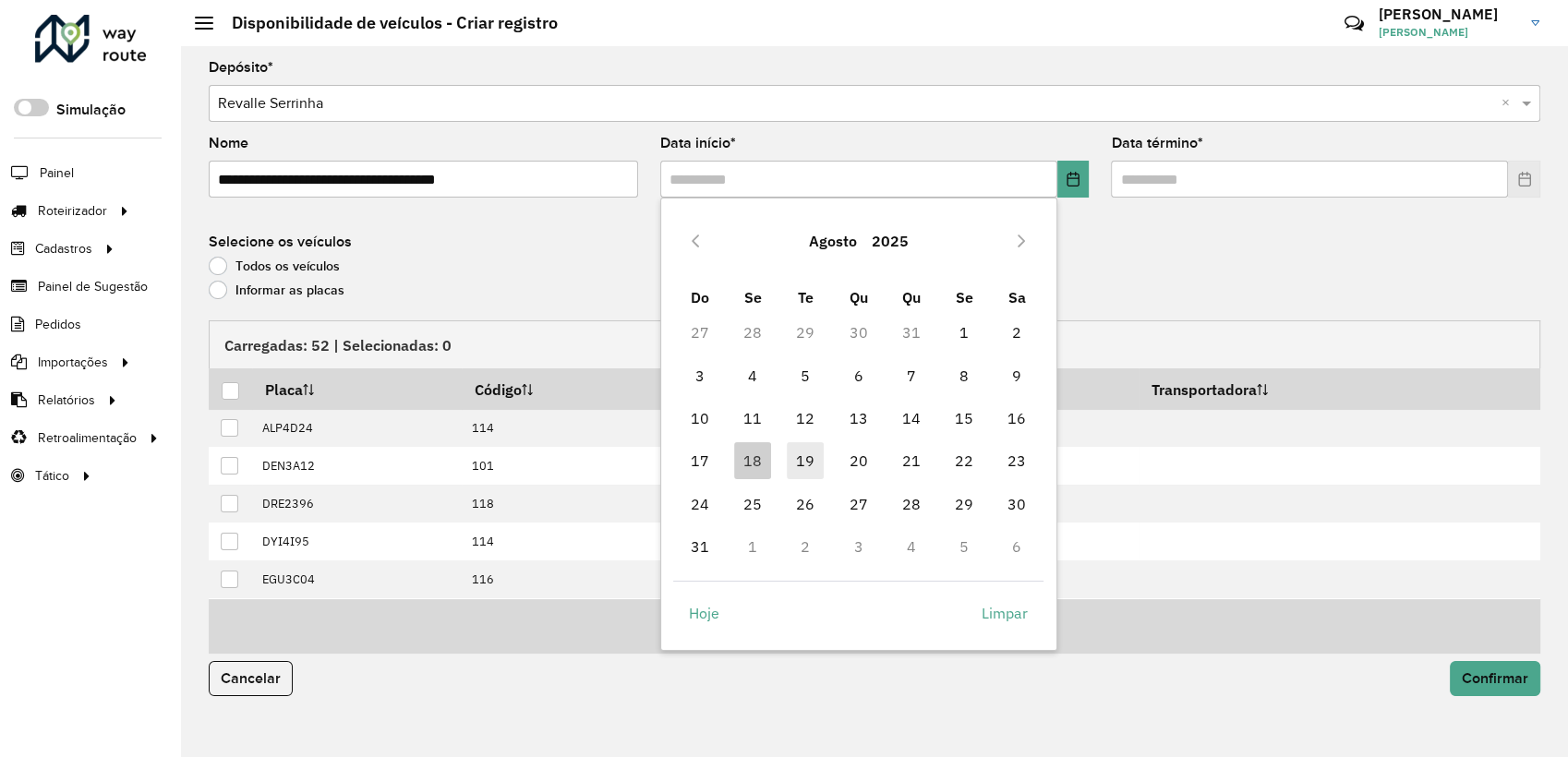
click at [817, 466] on span "19" at bounding box center [805, 461] width 37 height 37
type input "**********"
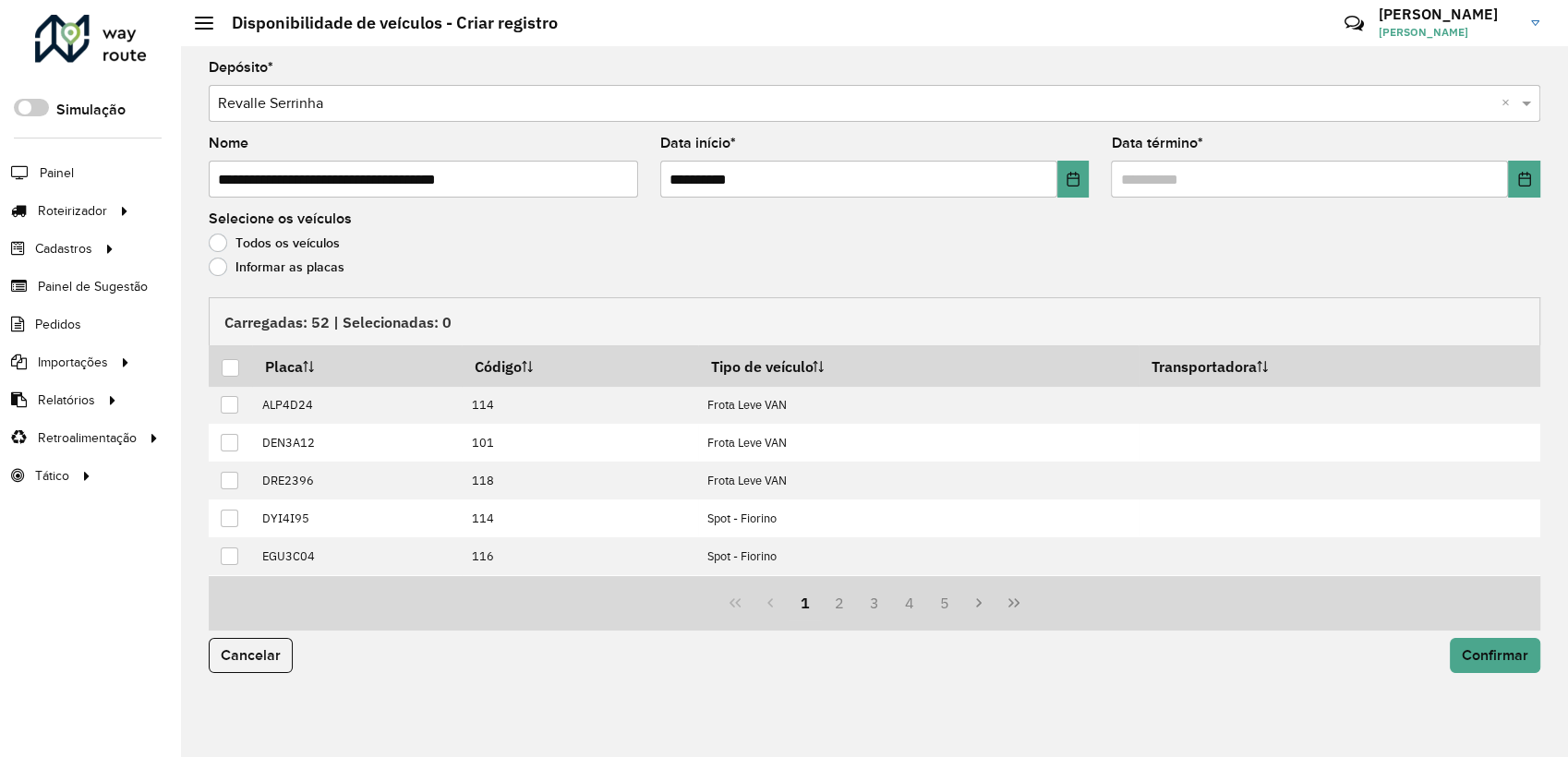
click at [1543, 195] on formly-field "Data término *" at bounding box center [1325, 174] width 451 height 76
drag, startPoint x: 1532, startPoint y: 189, endPoint x: 1514, endPoint y: 212, distance: 29.2
click at [1531, 189] on button "Choose Date" at bounding box center [1524, 179] width 33 height 37
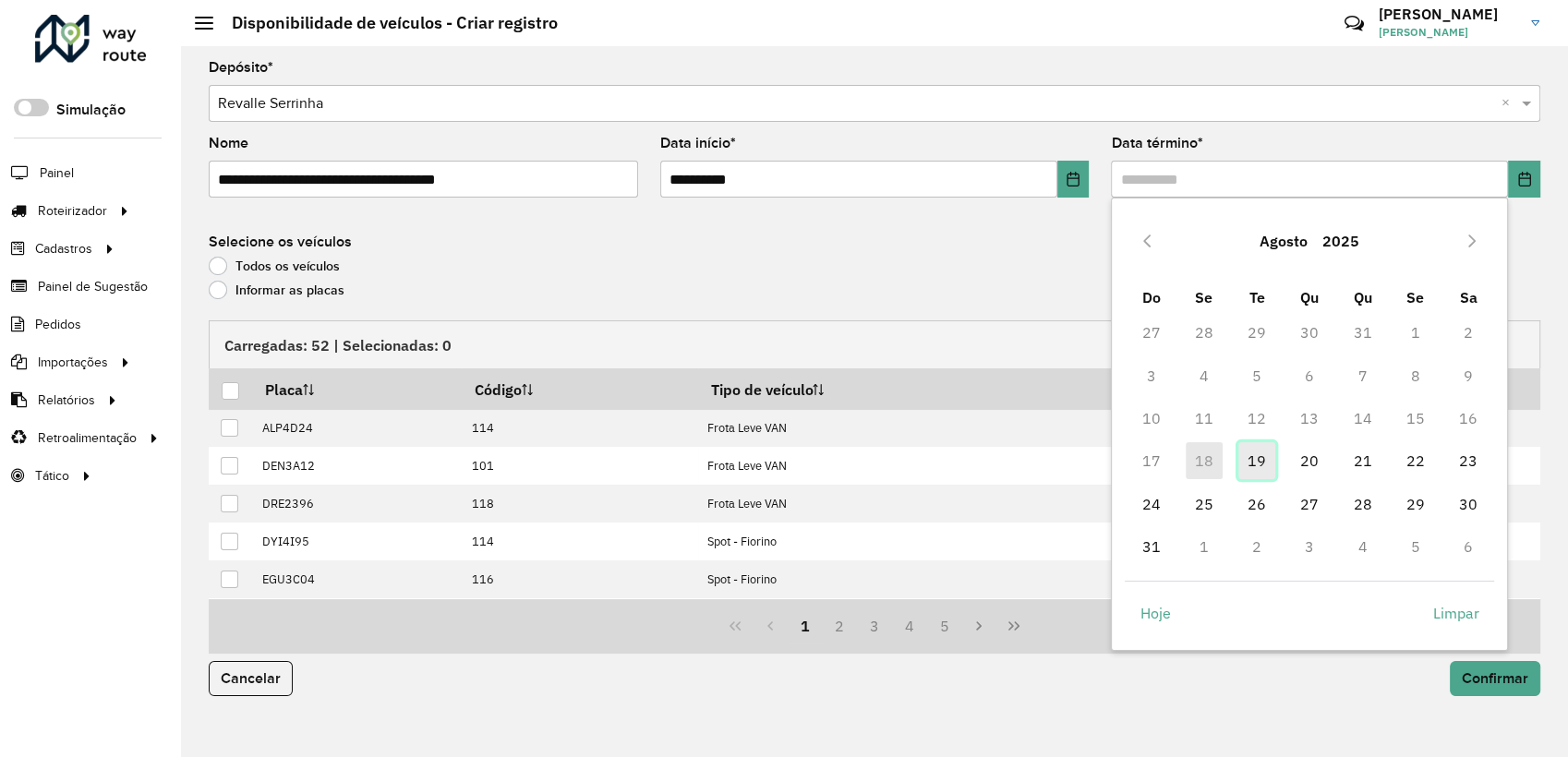
click at [1264, 462] on span "19" at bounding box center [1256, 461] width 37 height 37
type input "**********"
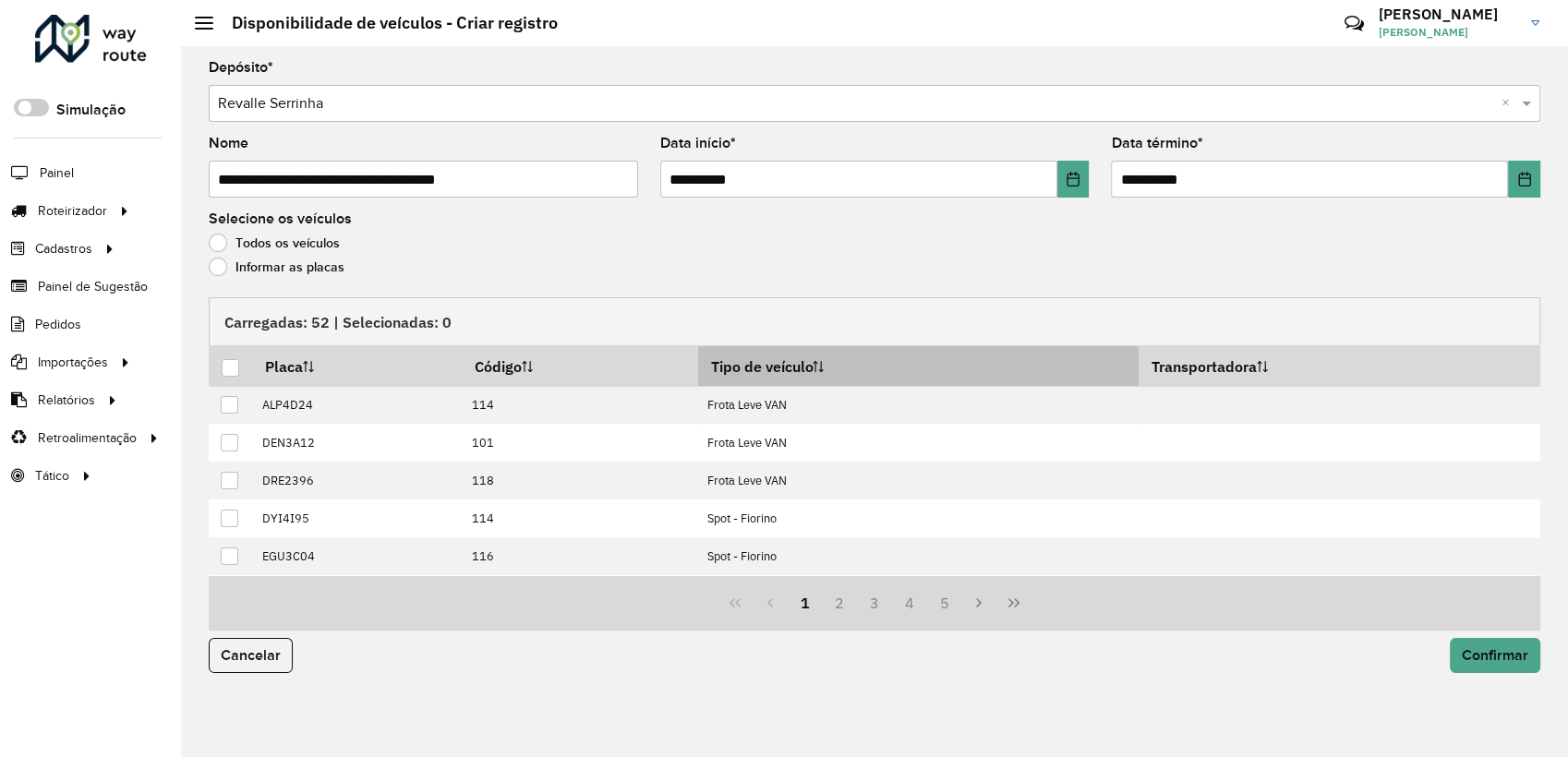
click at [839, 380] on th "Tipo de veículo" at bounding box center [919, 366] width 441 height 39
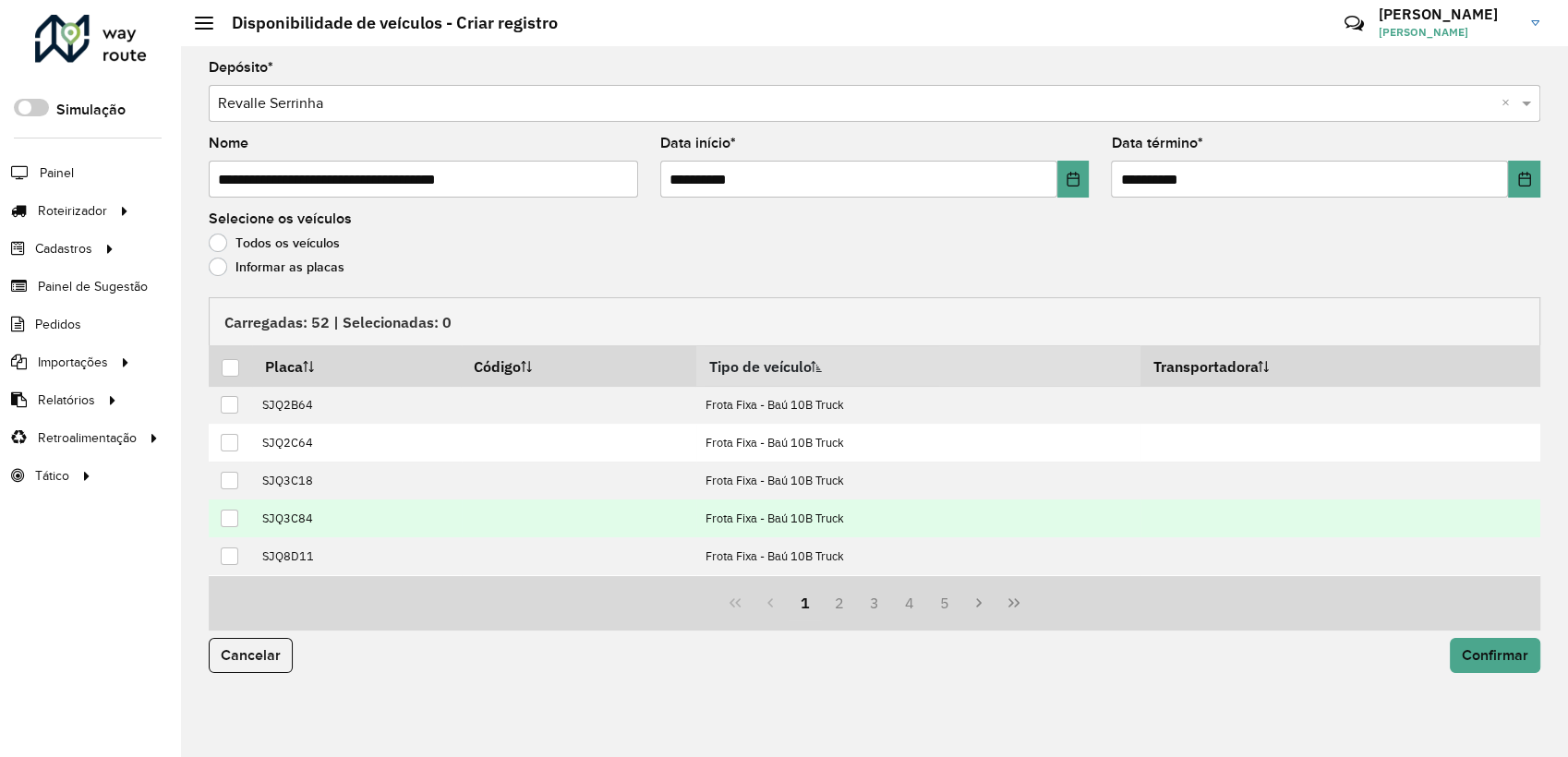
click at [235, 515] on div at bounding box center [229, 518] width 17 height 17
click at [1473, 647] on span "Confirmar" at bounding box center [1494, 655] width 66 height 15
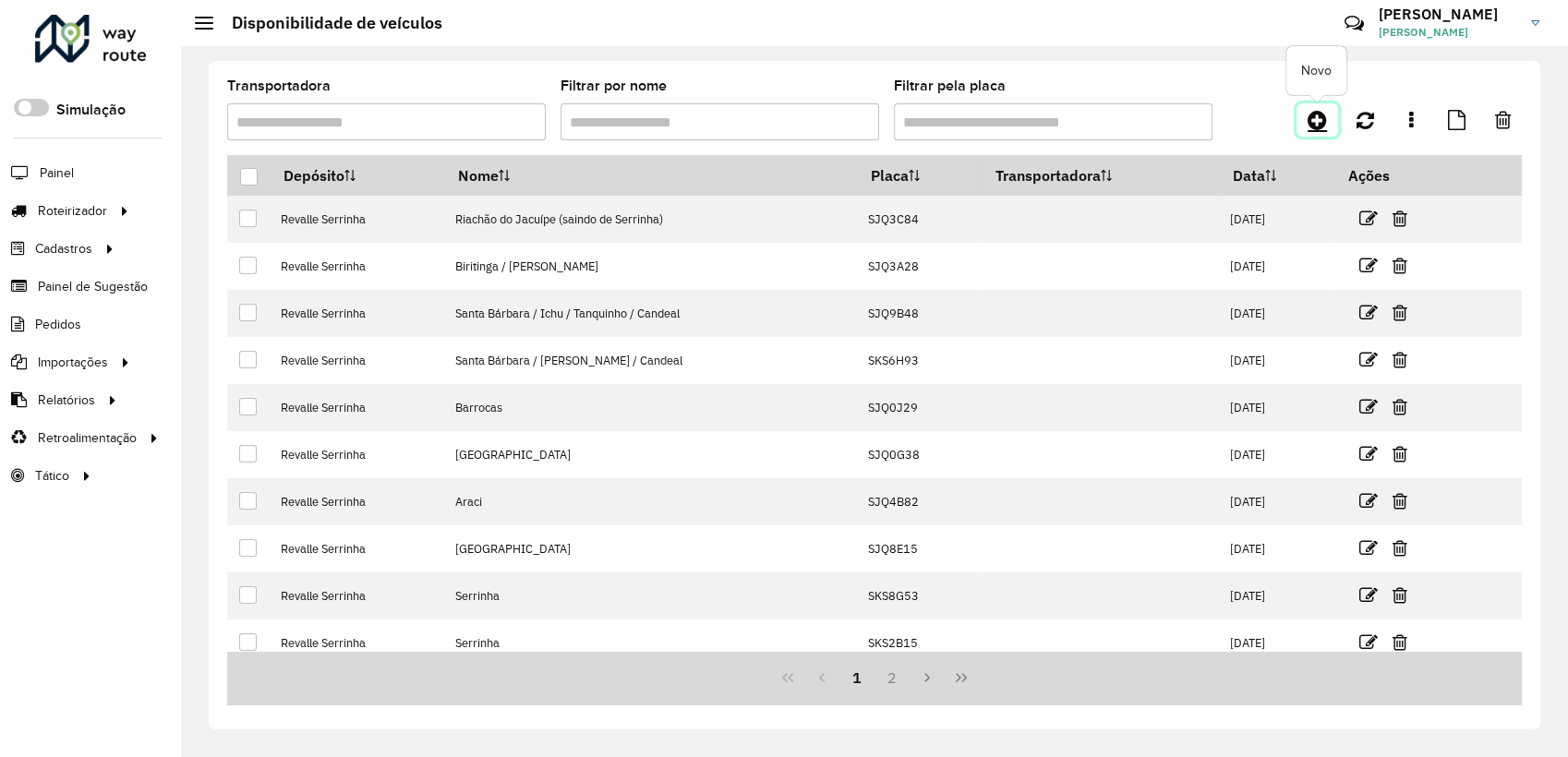
click at [1322, 114] on icon at bounding box center [1317, 119] width 19 height 22
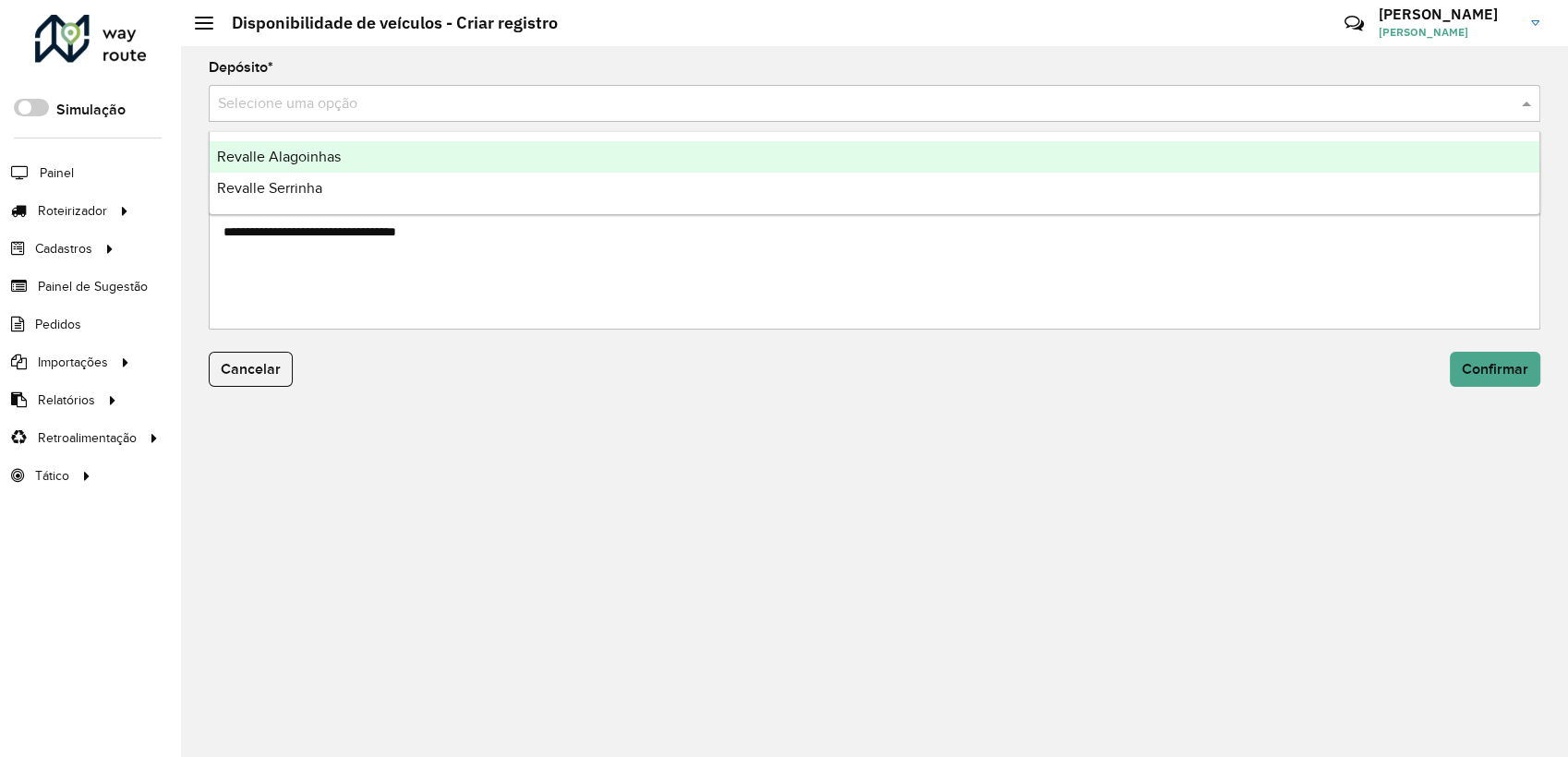
click at [318, 107] on input "text" at bounding box center [856, 104] width 1277 height 22
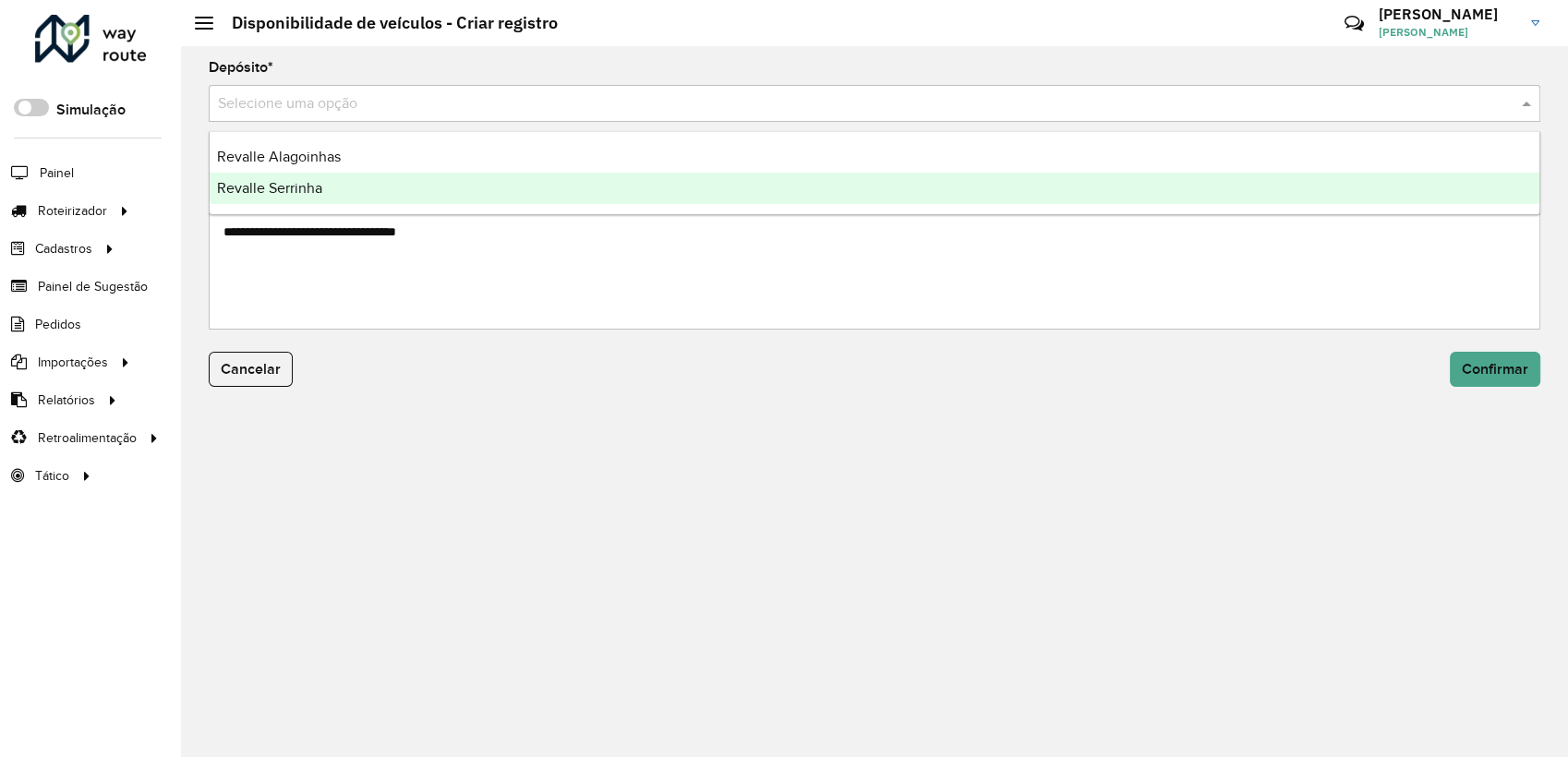
click at [305, 181] on span "Revalle Serrinha" at bounding box center [269, 188] width 105 height 15
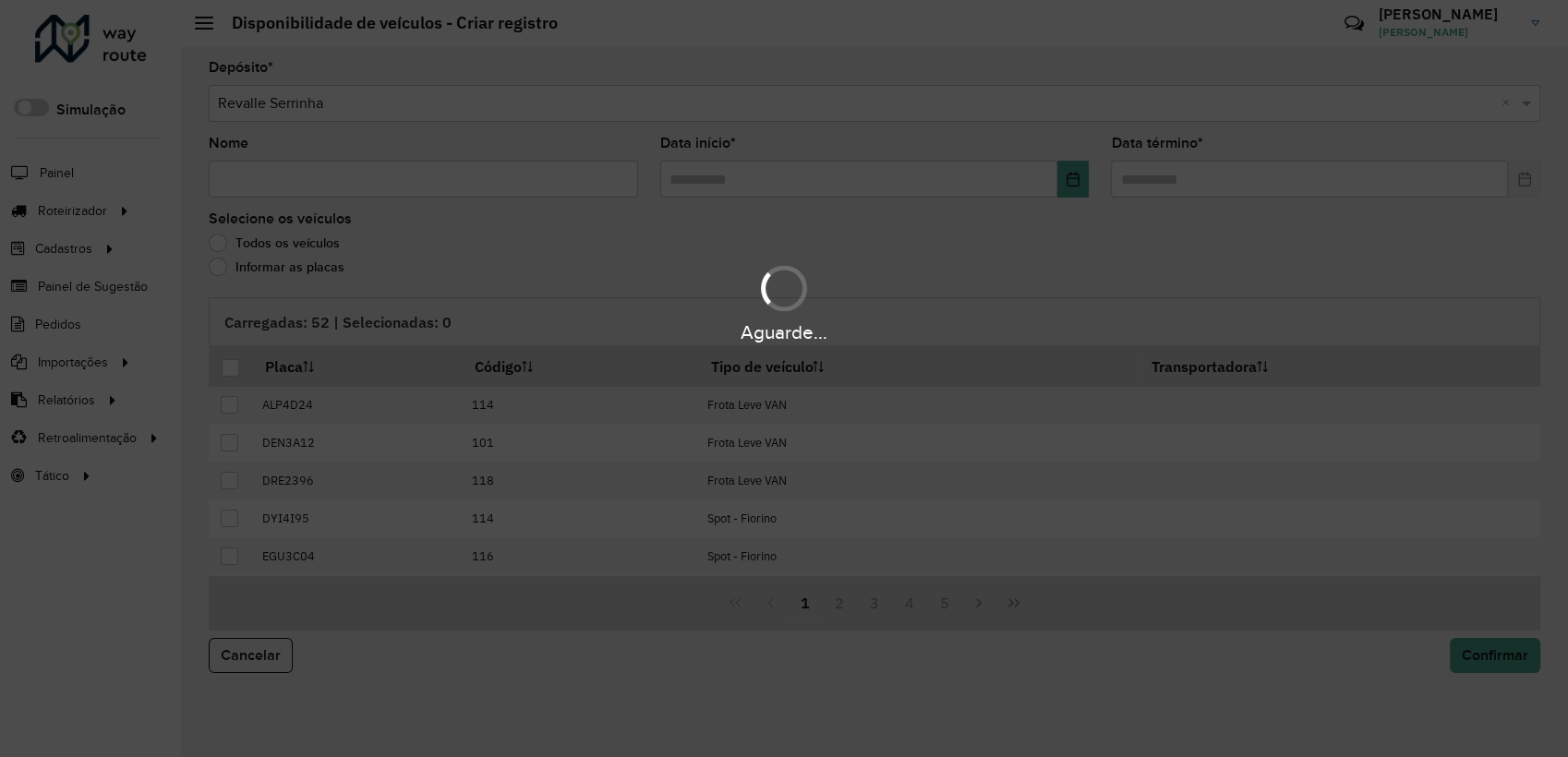
click at [321, 185] on hb-app "Aguarde... Pop-up bloqueado! Seu navegador bloqueou automáticamente a abertura …" at bounding box center [784, 378] width 1568 height 757
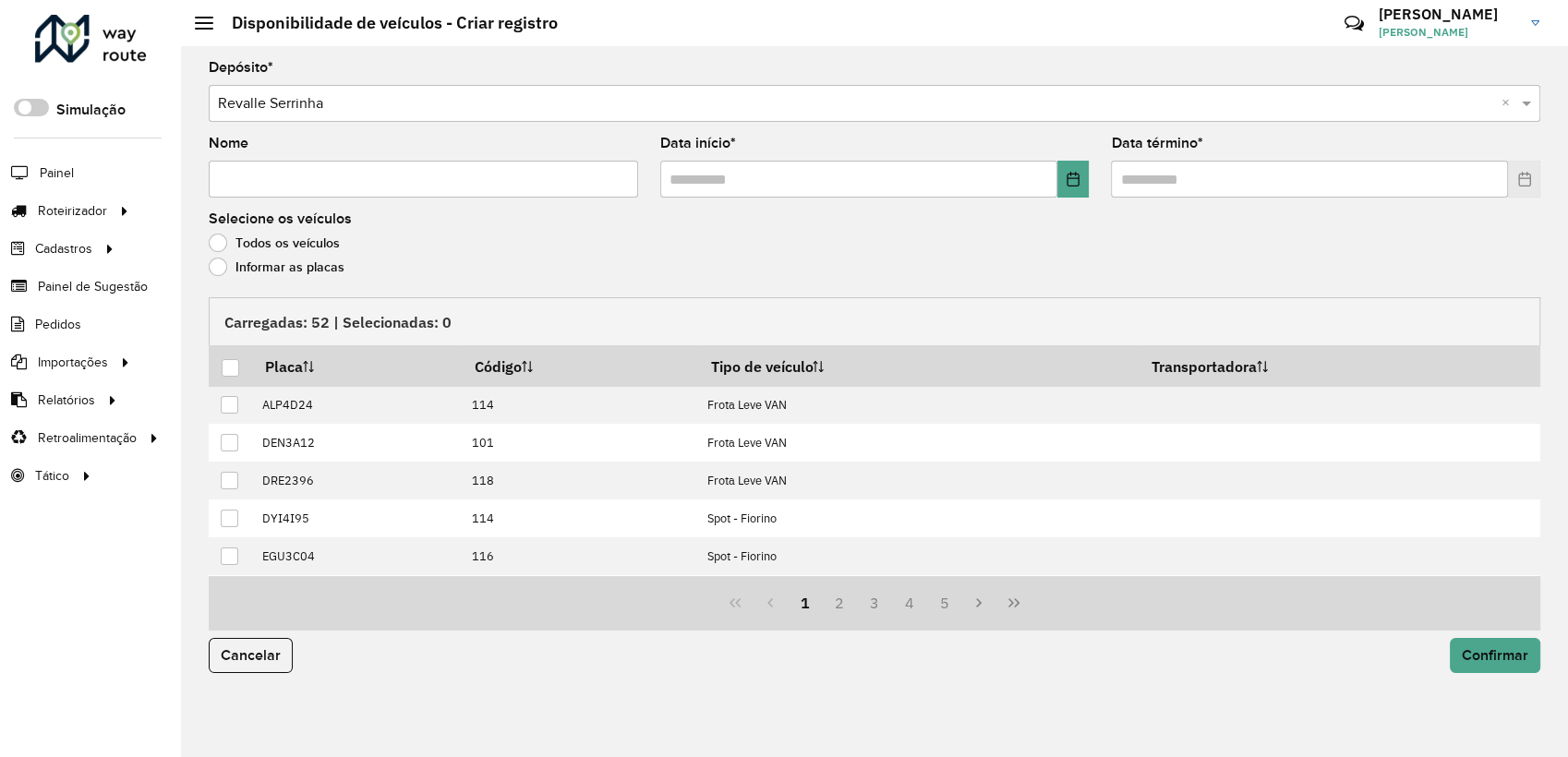
click at [425, 183] on input "Nome" at bounding box center [423, 179] width 429 height 37
paste input "**********"
type input "**********"
click at [1073, 181] on icon "Choose Date" at bounding box center [1073, 179] width 14 height 14
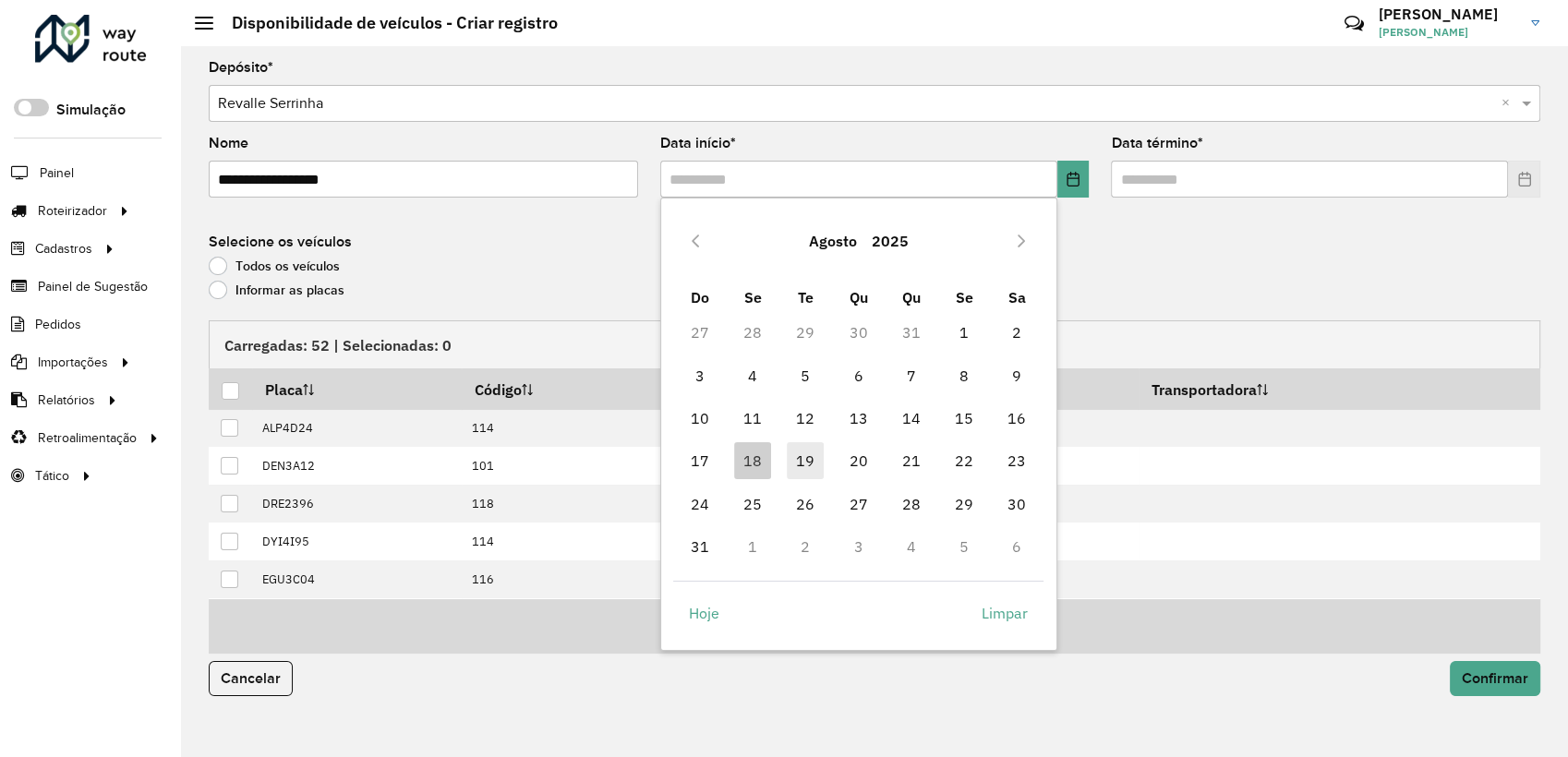
click at [798, 456] on span "19" at bounding box center [805, 461] width 37 height 37
type input "**********"
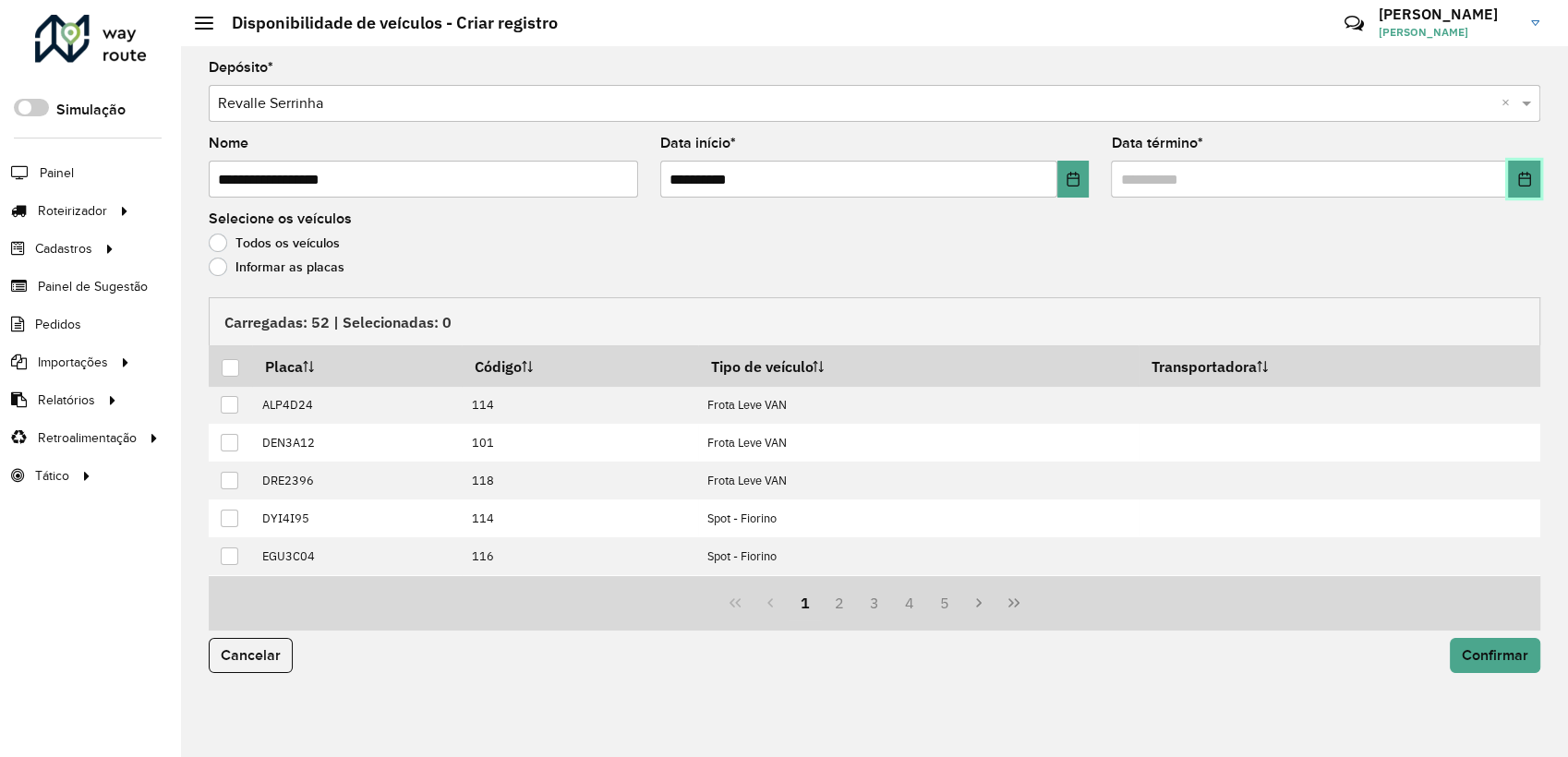
click at [1521, 183] on icon "Choose Date" at bounding box center [1524, 179] width 14 height 14
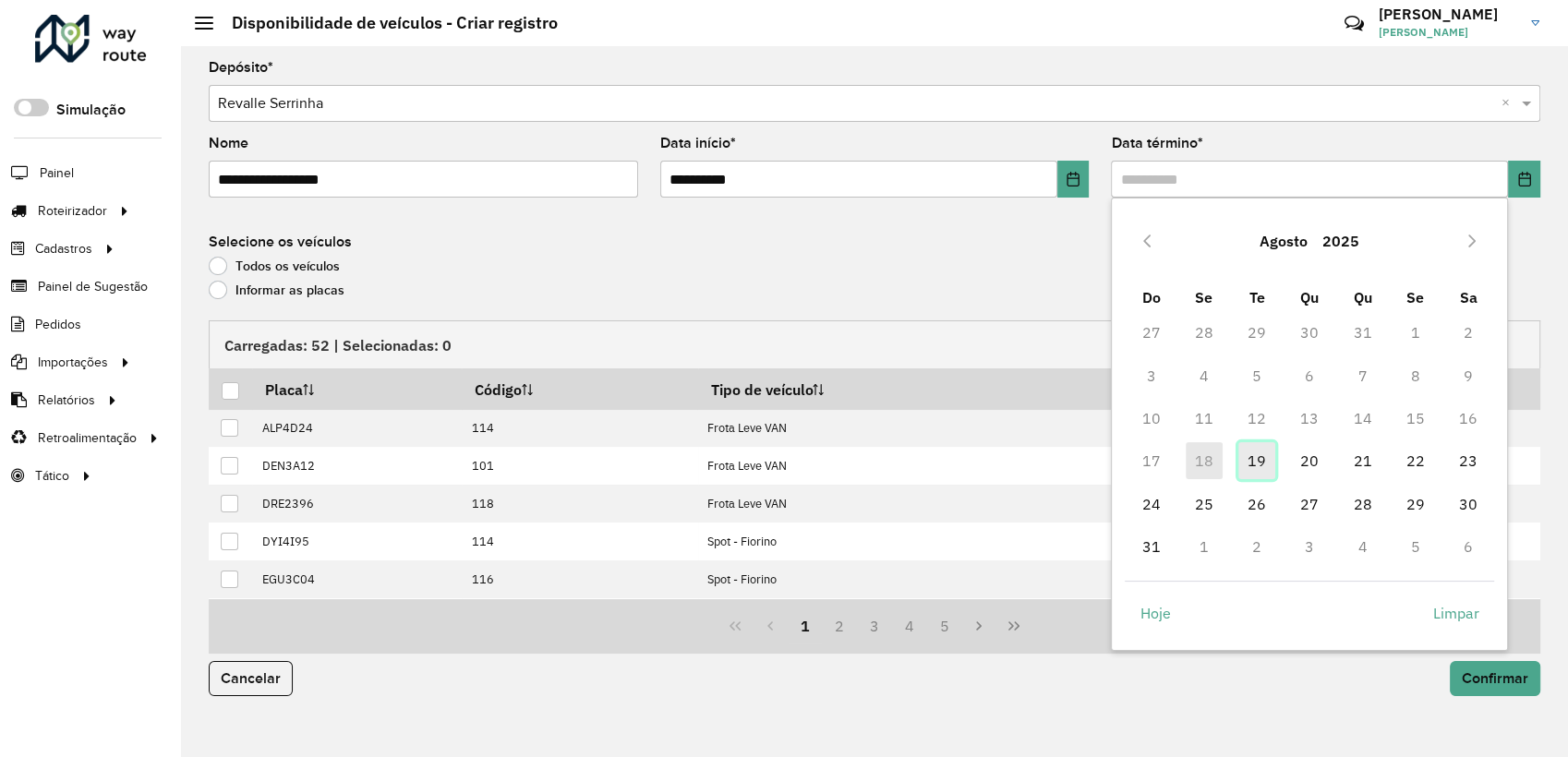
click at [1271, 449] on span "19" at bounding box center [1256, 461] width 37 height 37
type input "**********"
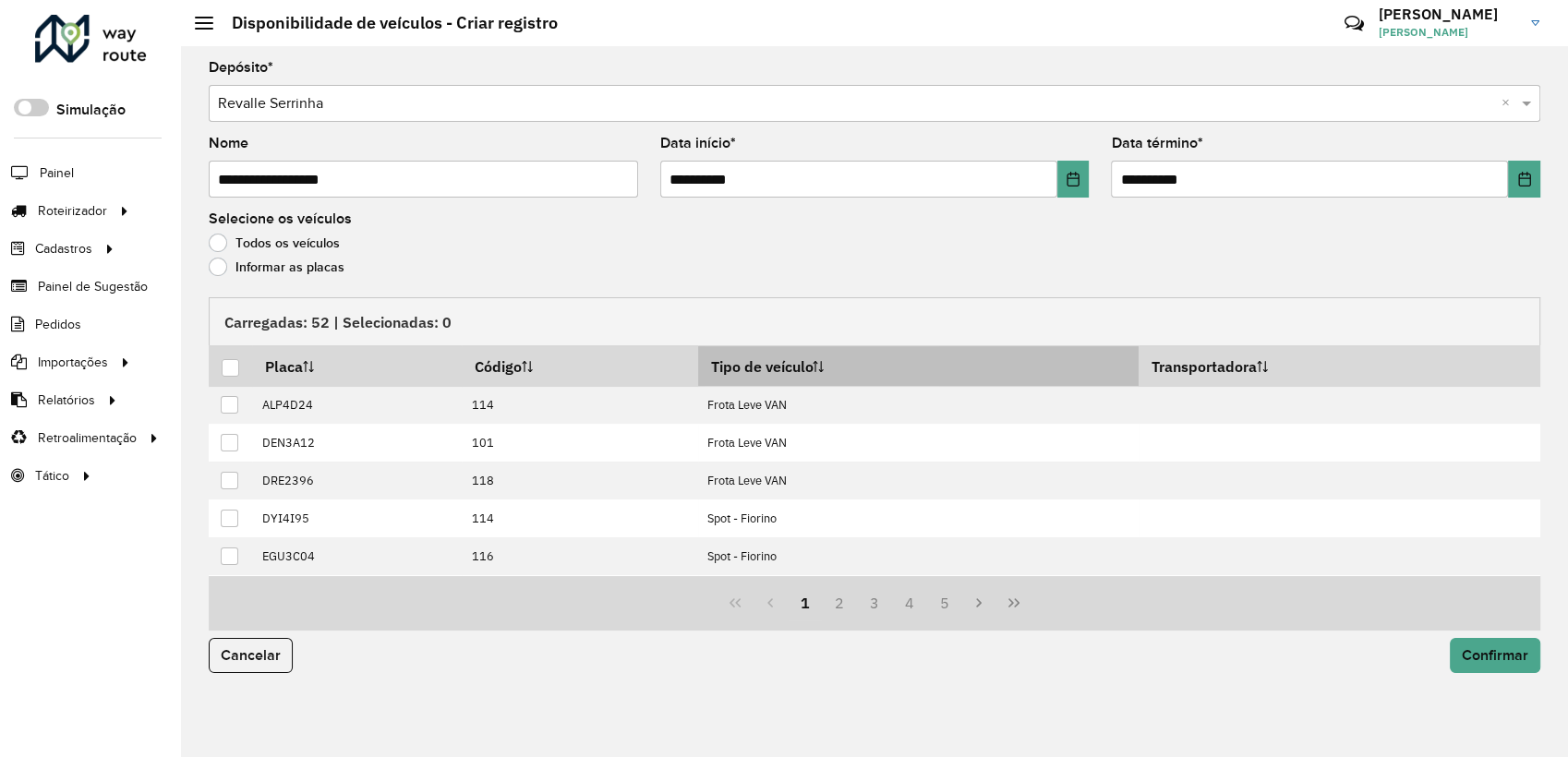
click at [834, 373] on th "Tipo de veículo" at bounding box center [919, 366] width 441 height 39
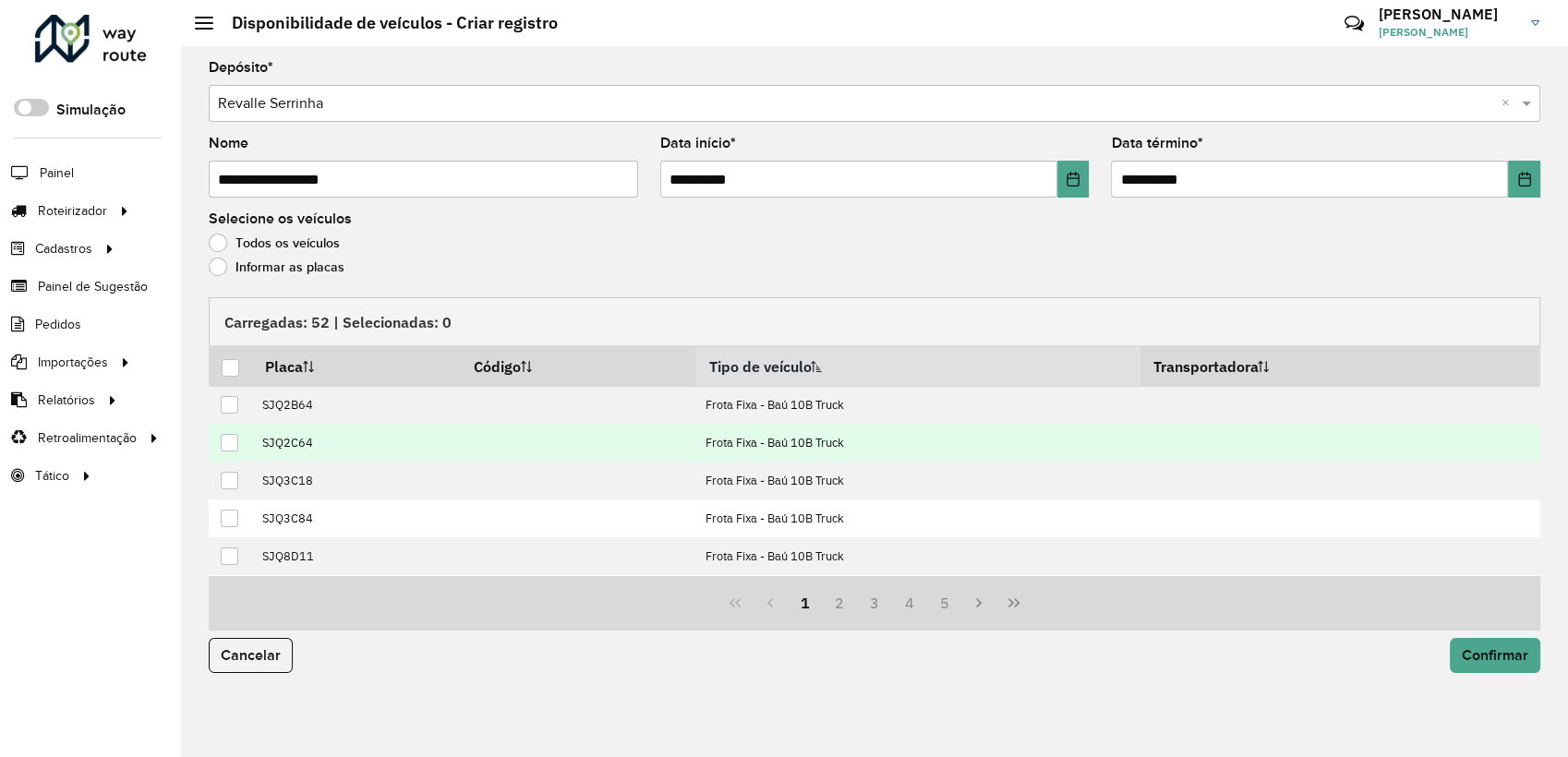
click at [229, 448] on div at bounding box center [229, 442] width 17 height 17
click at [1530, 658] on button "Confirmar" at bounding box center [1495, 655] width 90 height 35
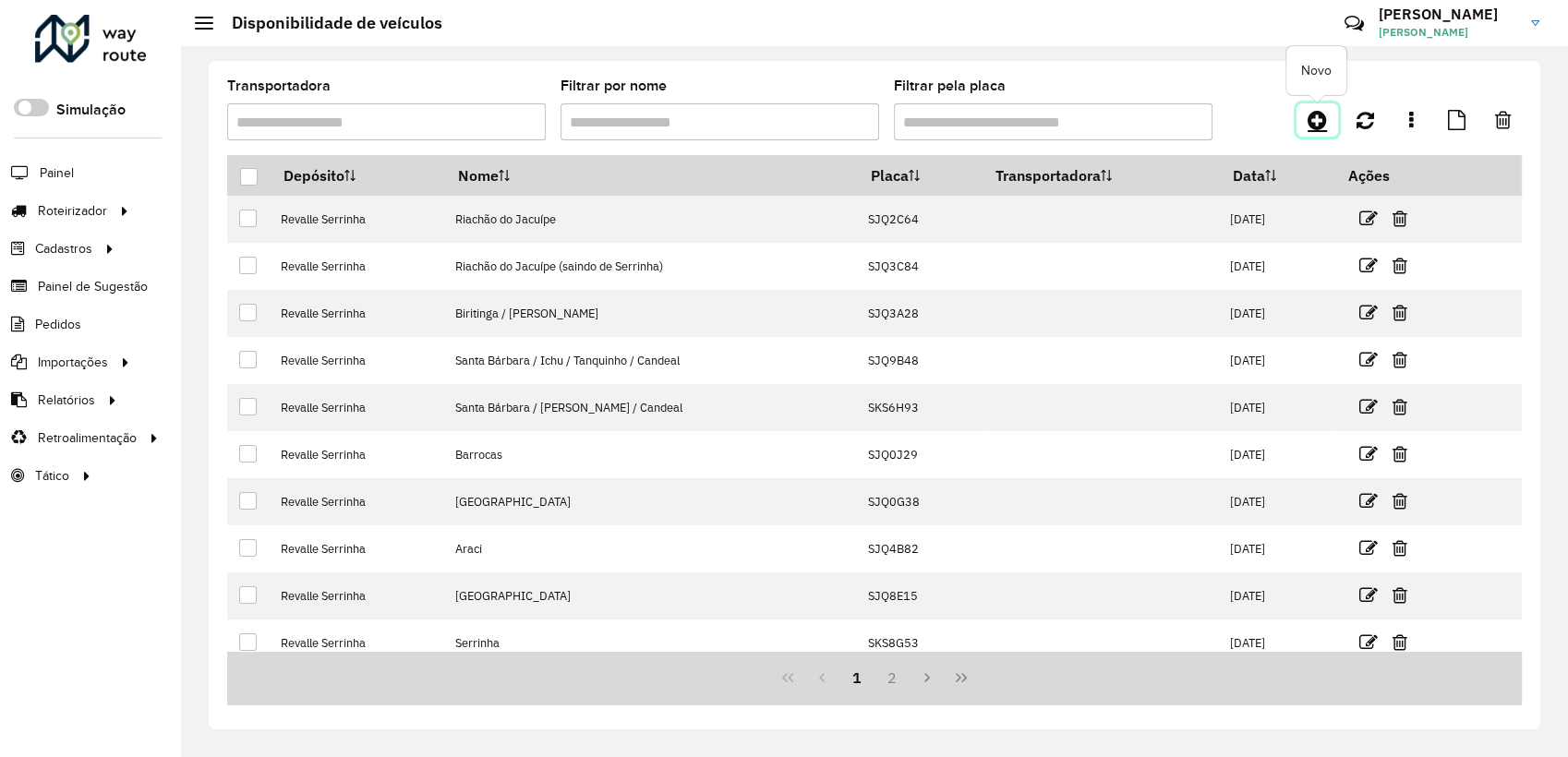
click at [1322, 115] on icon at bounding box center [1317, 119] width 19 height 22
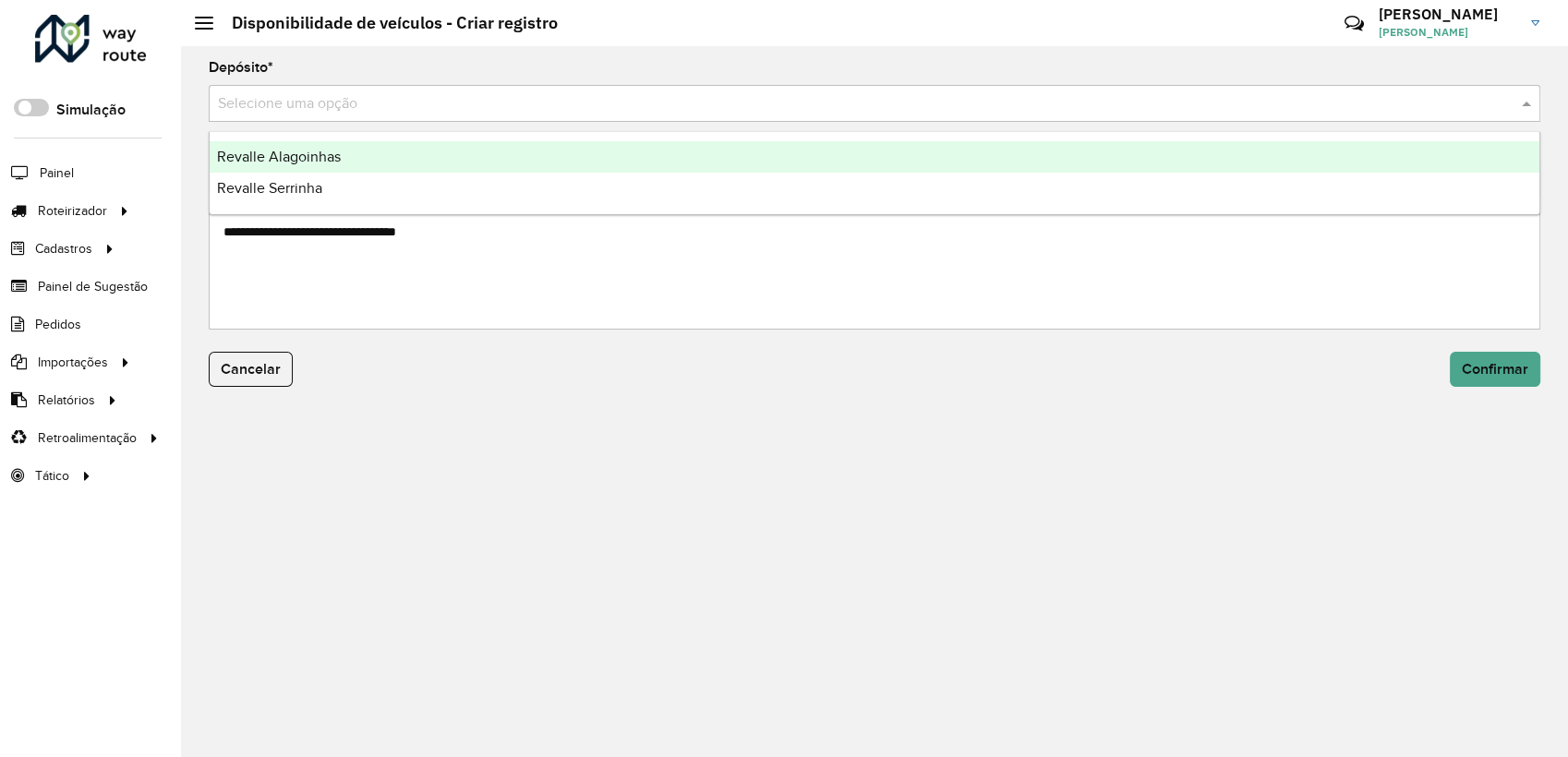
drag, startPoint x: 632, startPoint y: 109, endPoint x: 571, endPoint y: 147, distance: 71.9
click at [629, 111] on input "text" at bounding box center [856, 104] width 1277 height 22
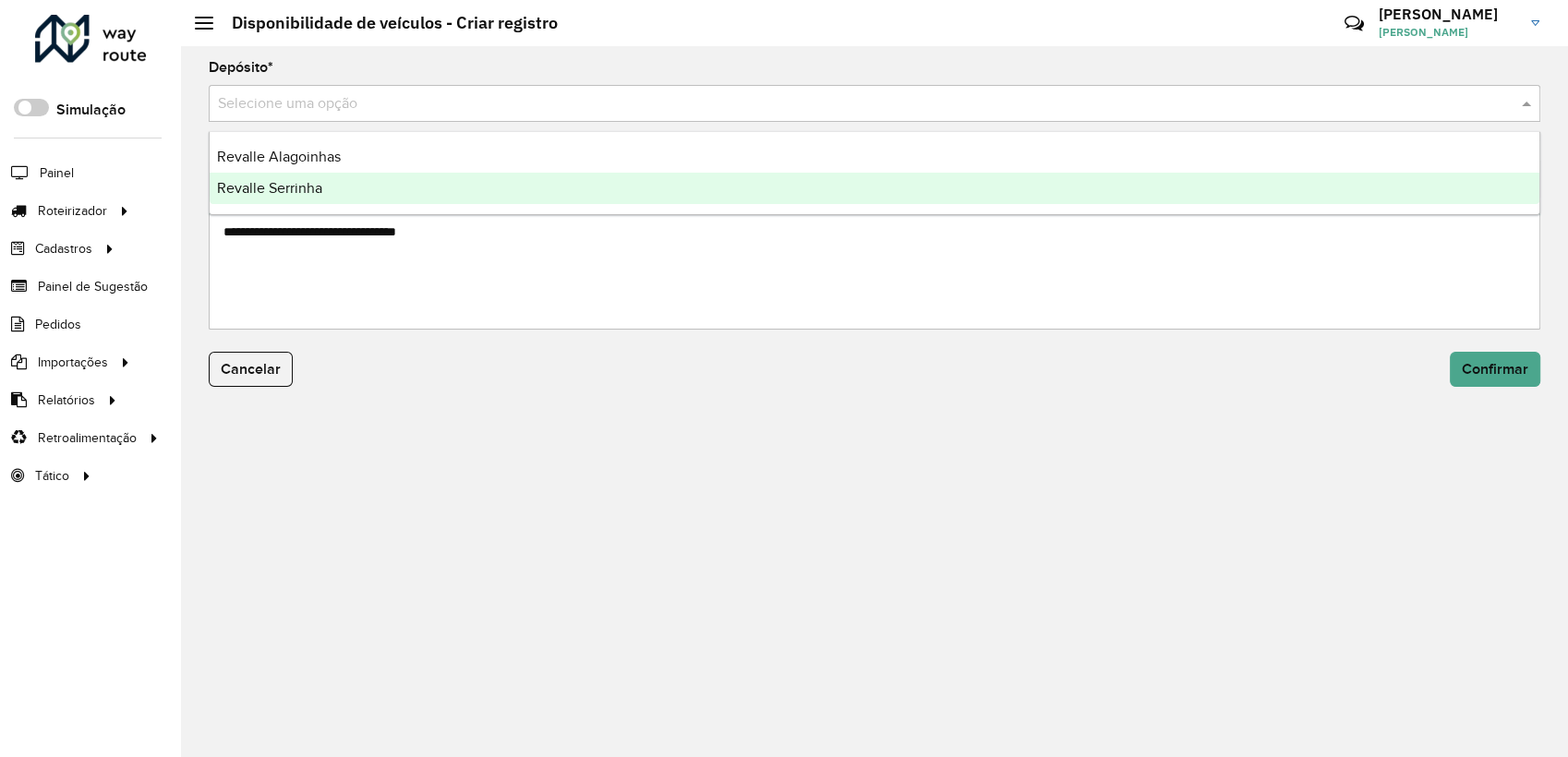
drag, startPoint x: 445, startPoint y: 203, endPoint x: 432, endPoint y: 197, distance: 14.3
click at [444, 203] on div "Revalle Serrinha" at bounding box center [874, 188] width 1329 height 32
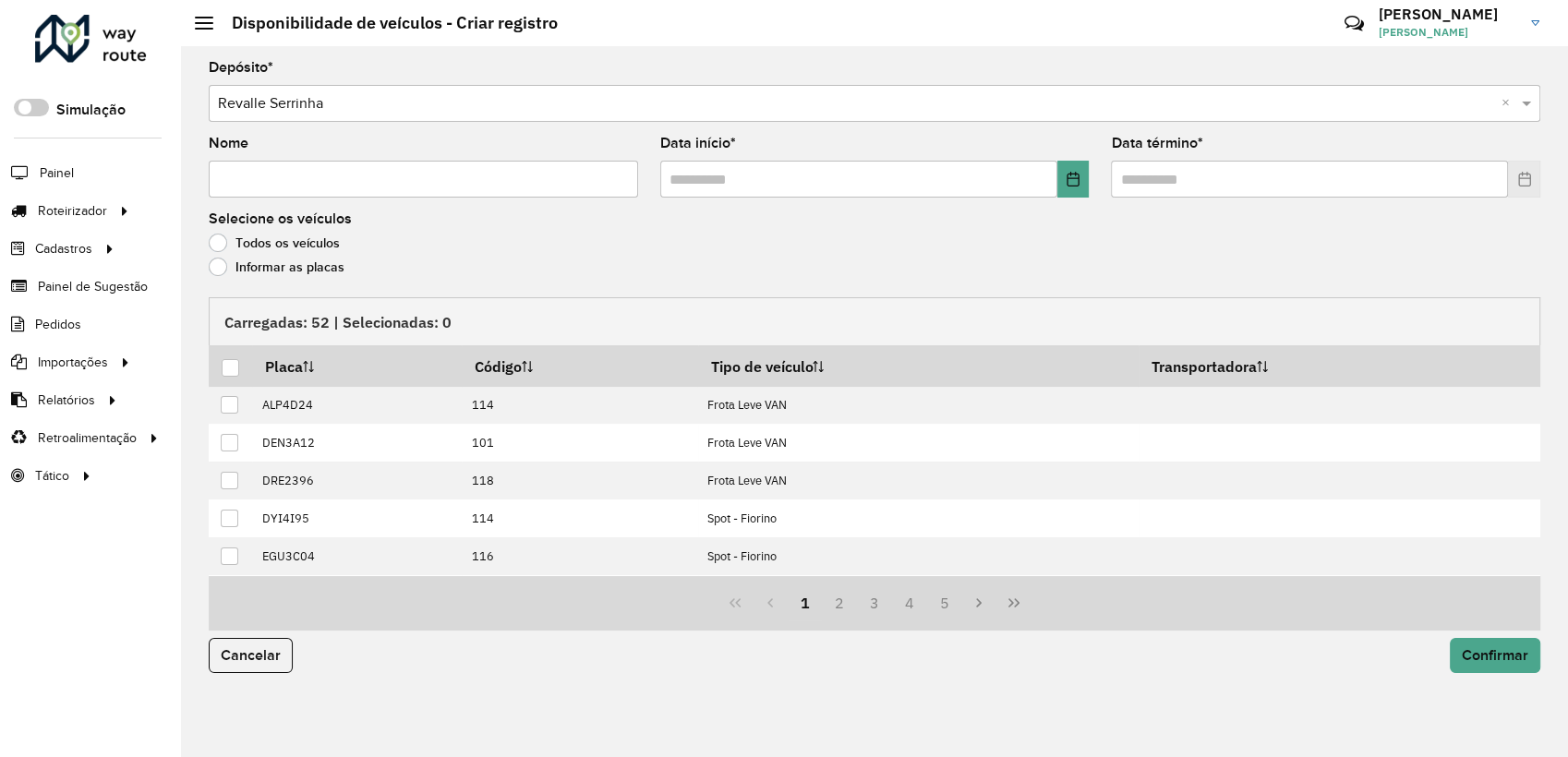
click at [383, 181] on hb-app "Aguarde... Pop-up bloqueado! Seu navegador bloqueou automáticamente a abertura …" at bounding box center [784, 378] width 1568 height 757
click at [372, 185] on input "Nome" at bounding box center [423, 179] width 429 height 37
paste input "**********"
type input "**********"
click at [1087, 184] on formly-field "Data início *" at bounding box center [874, 174] width 451 height 76
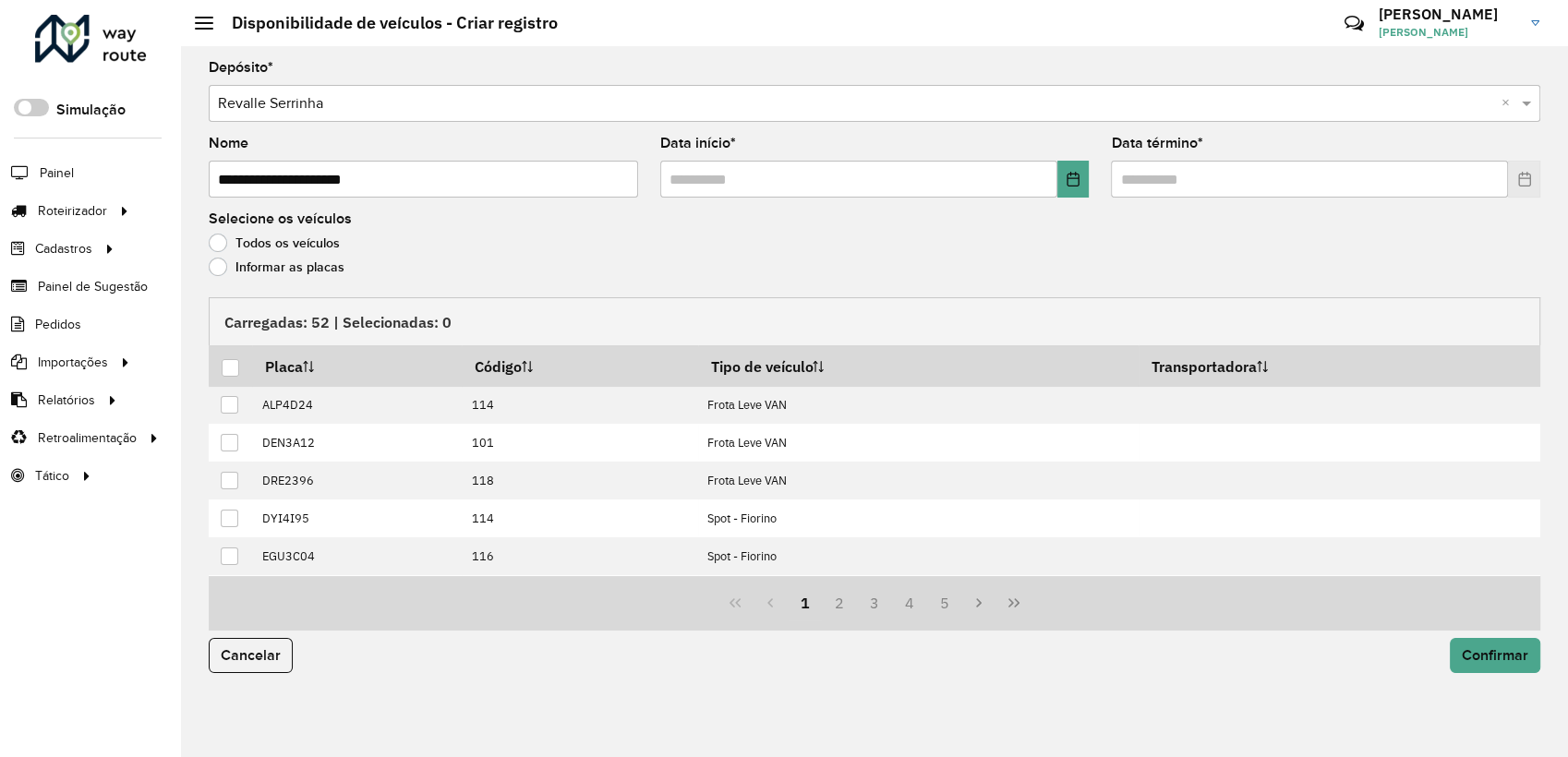
drag, startPoint x: 1073, startPoint y: 154, endPoint x: 1066, endPoint y: 161, distance: 9.9
click at [1066, 161] on div "Data início *" at bounding box center [874, 166] width 429 height 61
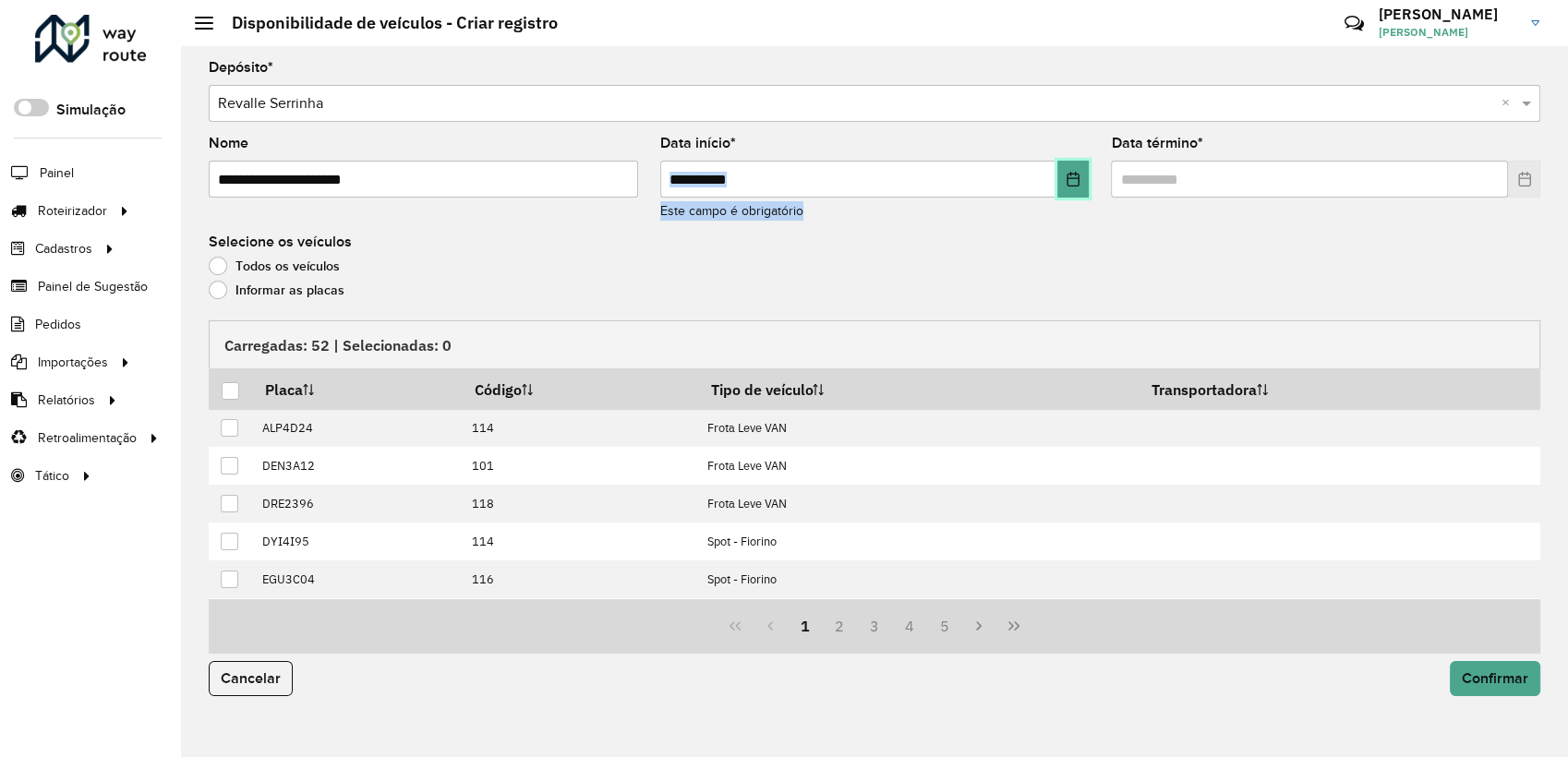
click at [1073, 179] on icon "Choose Date" at bounding box center [1073, 179] width 14 height 14
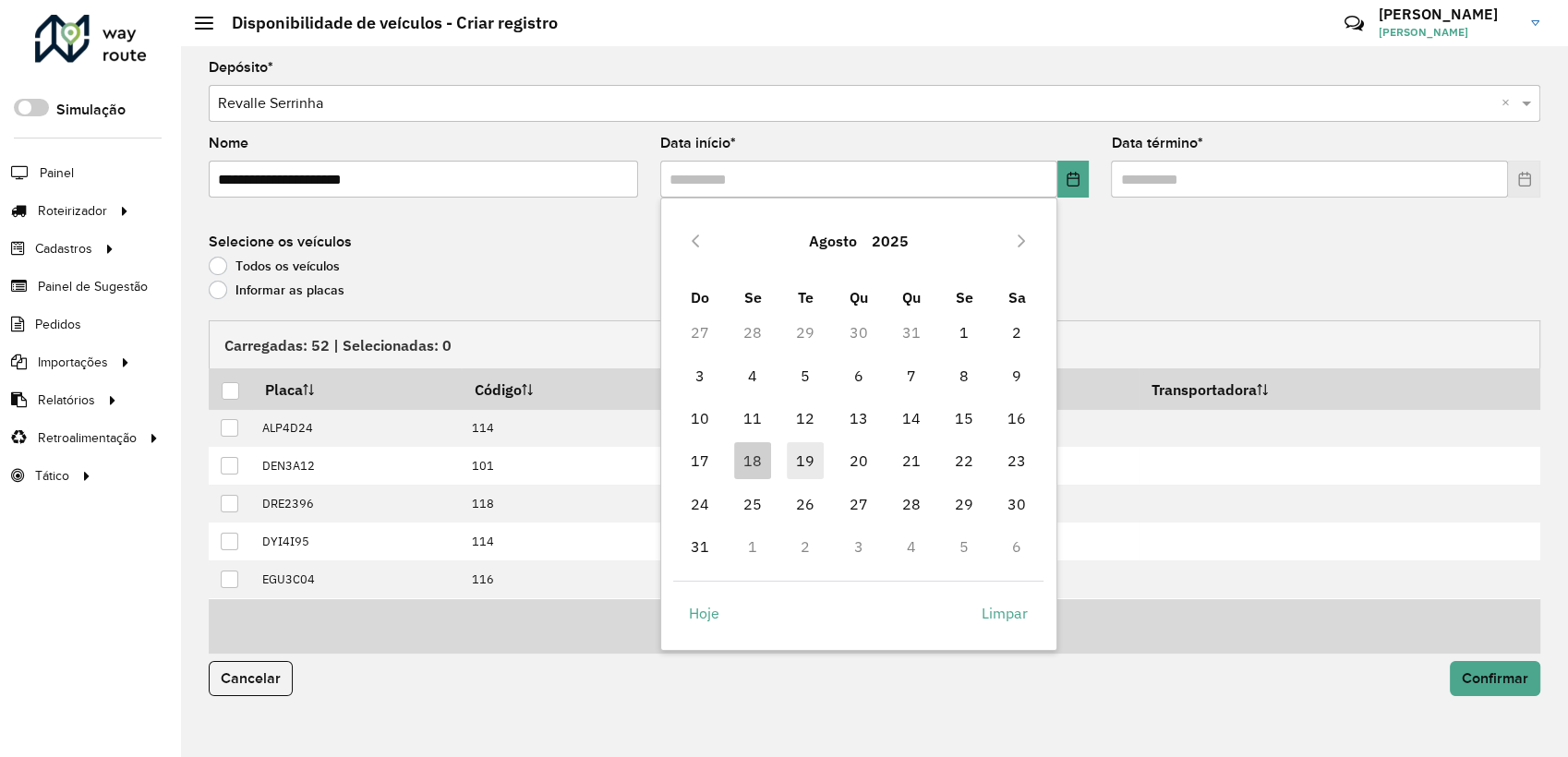
click at [793, 465] on span "19" at bounding box center [805, 461] width 37 height 37
type input "**********"
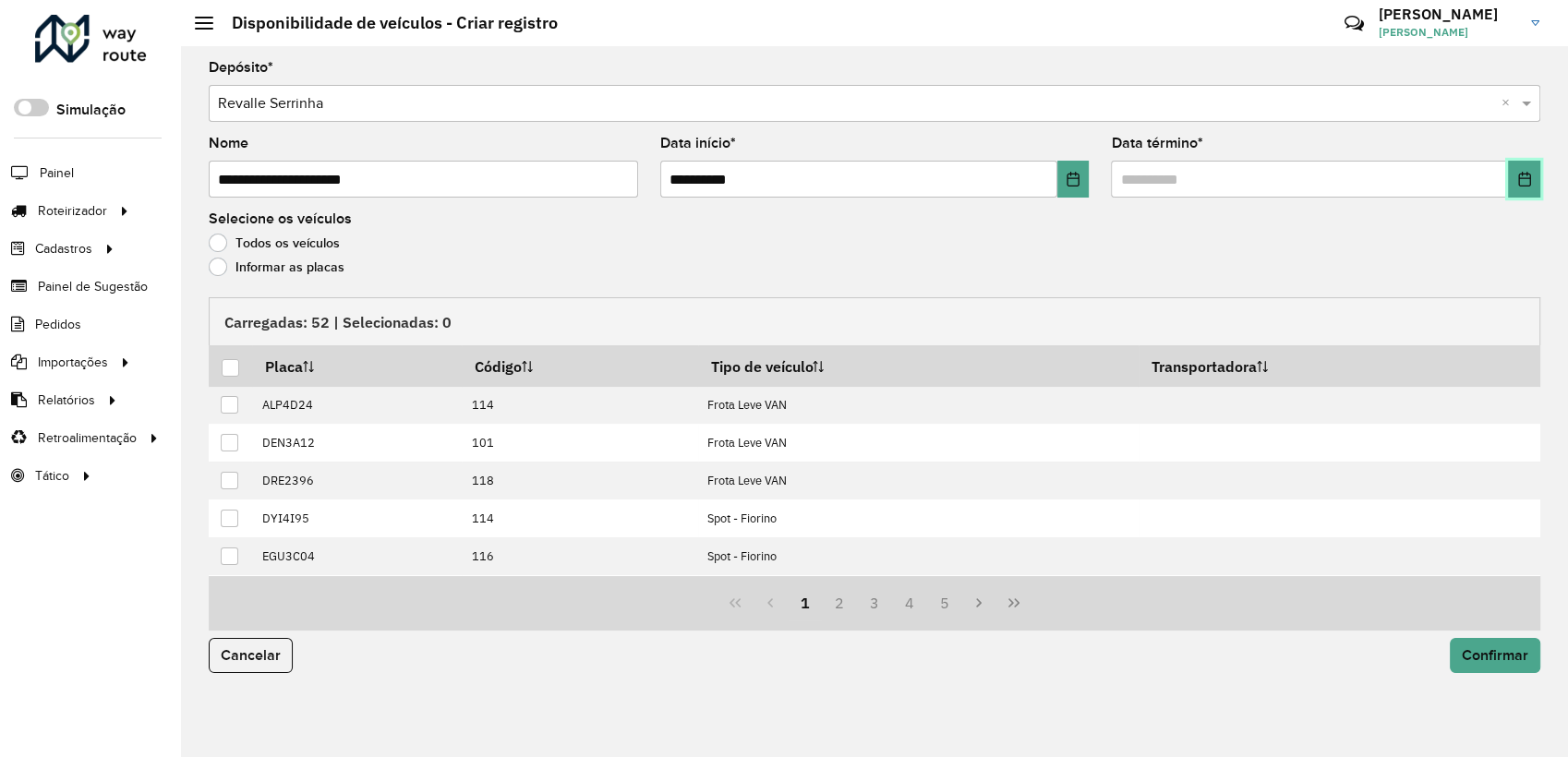
click at [1520, 184] on icon "Choose Date" at bounding box center [1524, 179] width 14 height 14
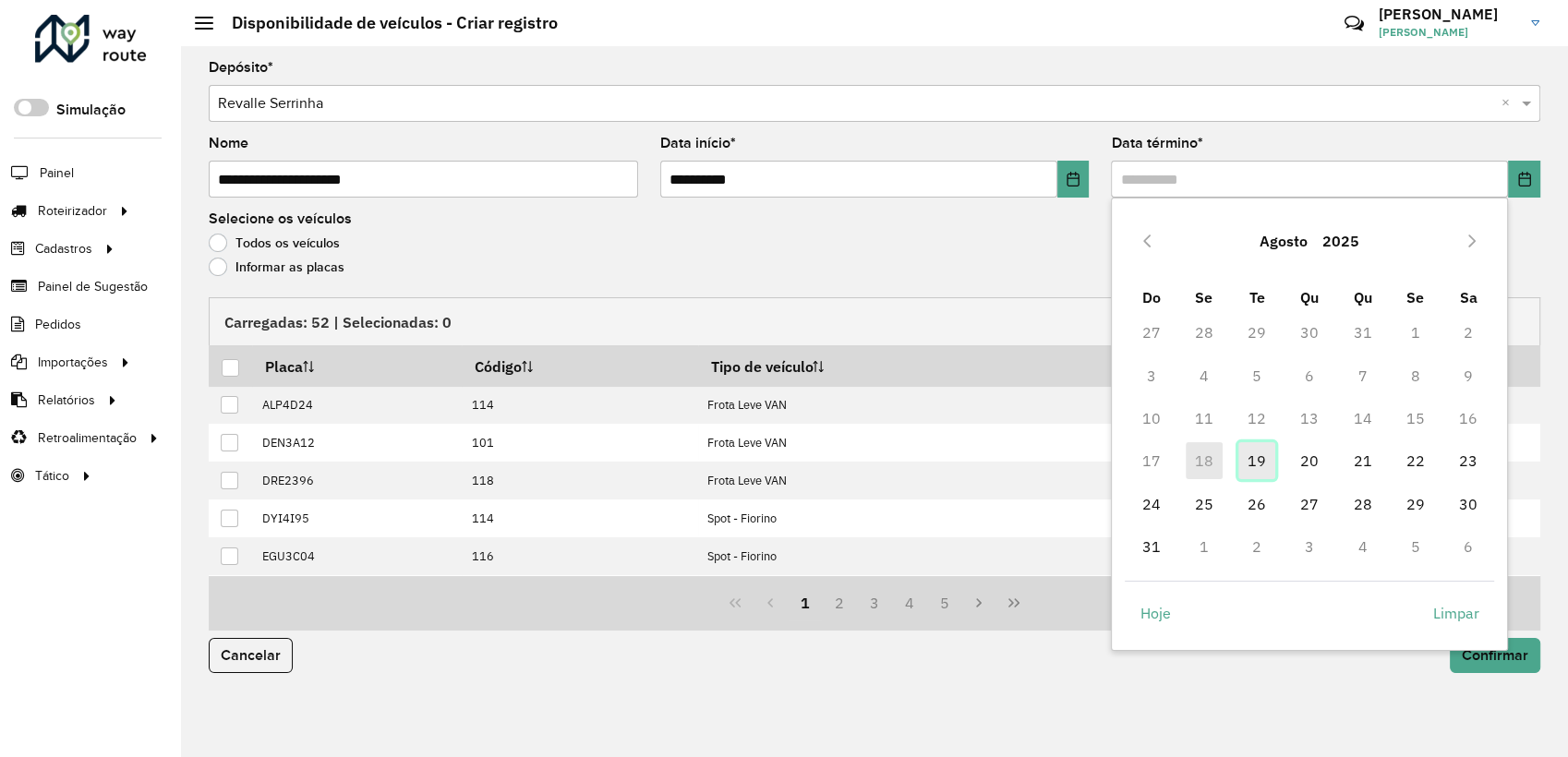
click at [1264, 448] on span "19" at bounding box center [1256, 461] width 37 height 37
type input "**********"
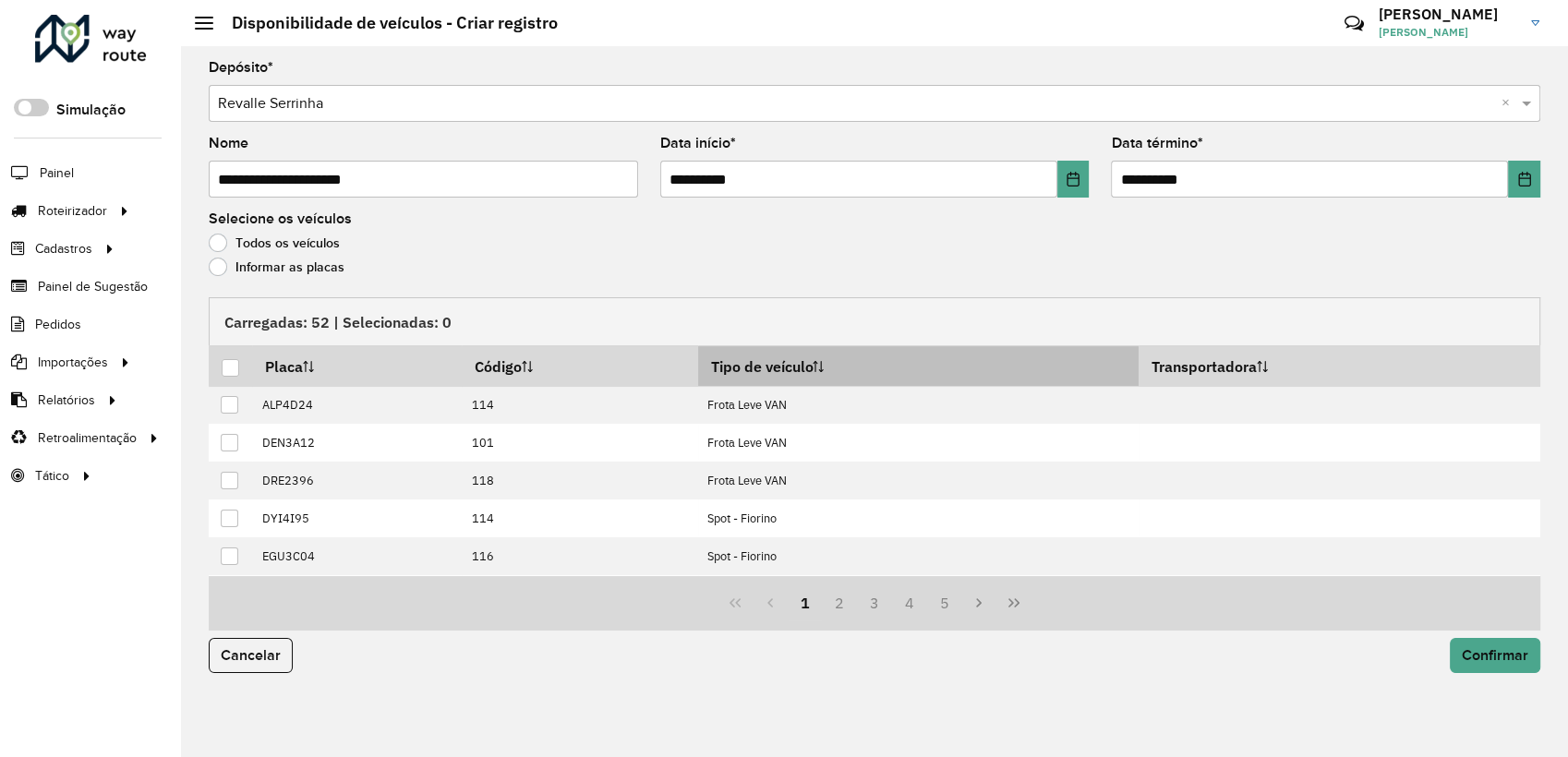
click at [764, 355] on th "Tipo de veículo" at bounding box center [919, 366] width 441 height 39
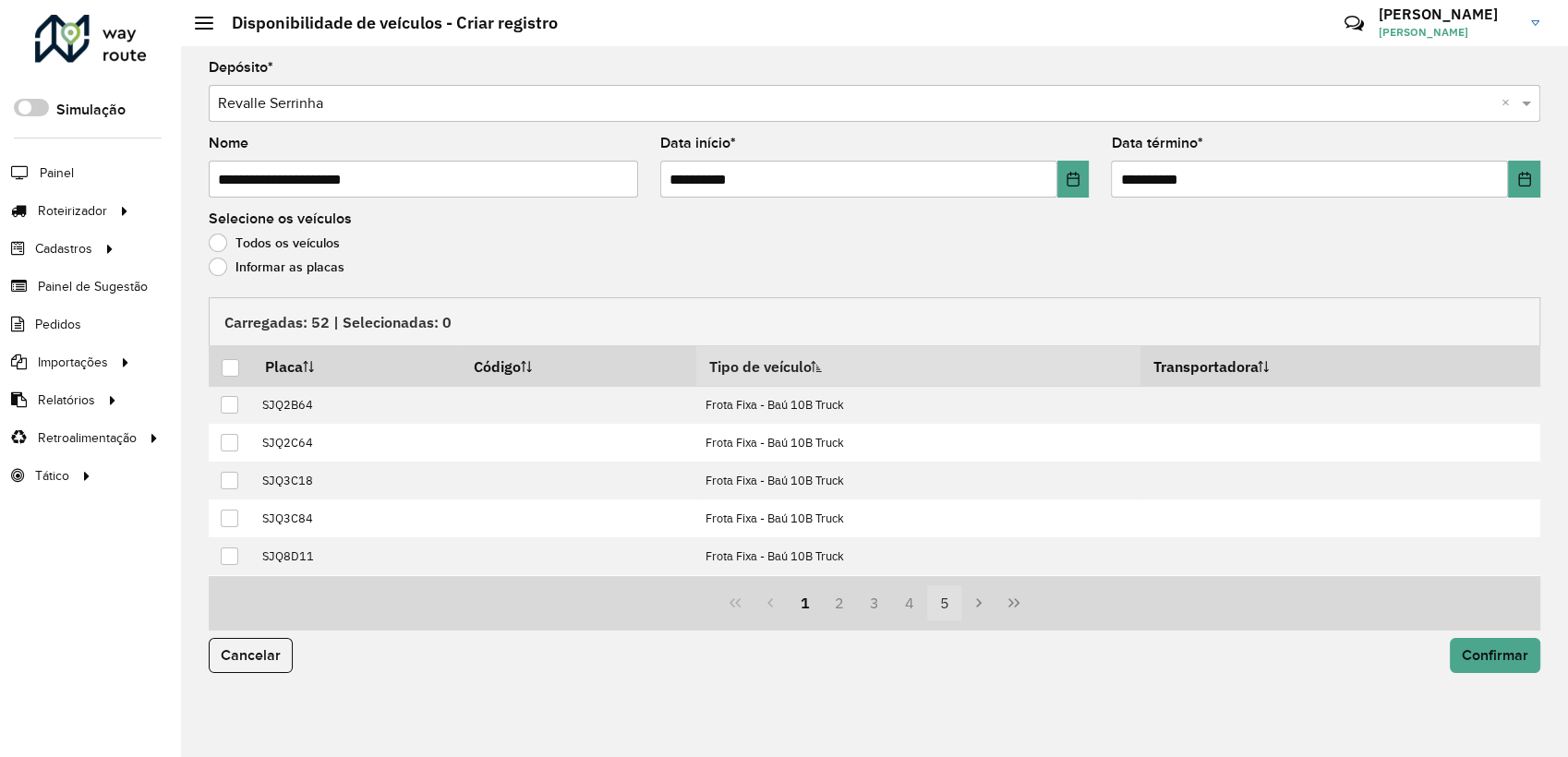
click at [945, 605] on button "5" at bounding box center [945, 603] width 35 height 35
click at [954, 607] on button "6" at bounding box center [945, 603] width 35 height 35
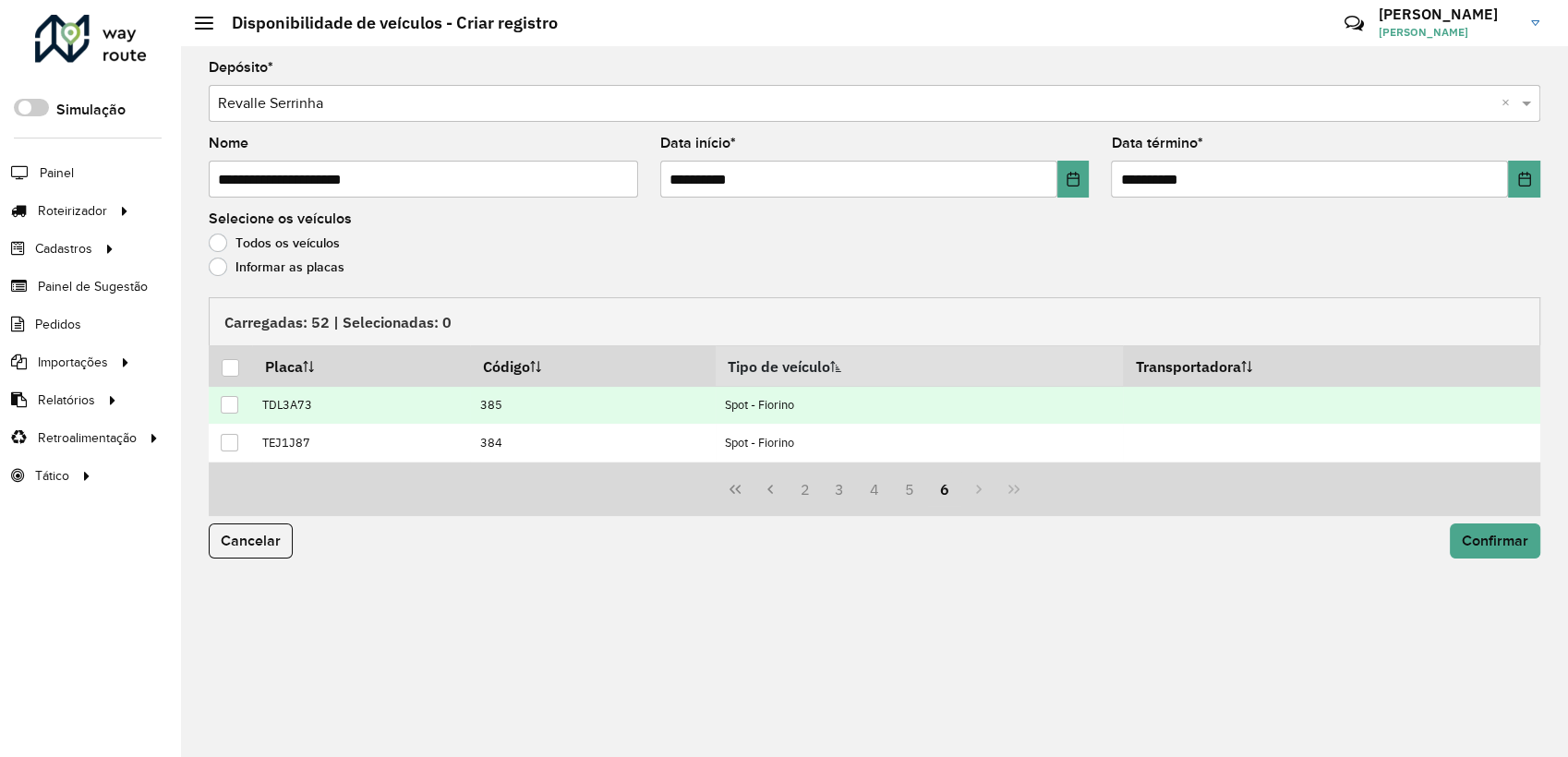
drag, startPoint x: 233, startPoint y: 442, endPoint x: 237, endPoint y: 418, distance: 24.3
click at [236, 440] on div at bounding box center [229, 442] width 17 height 17
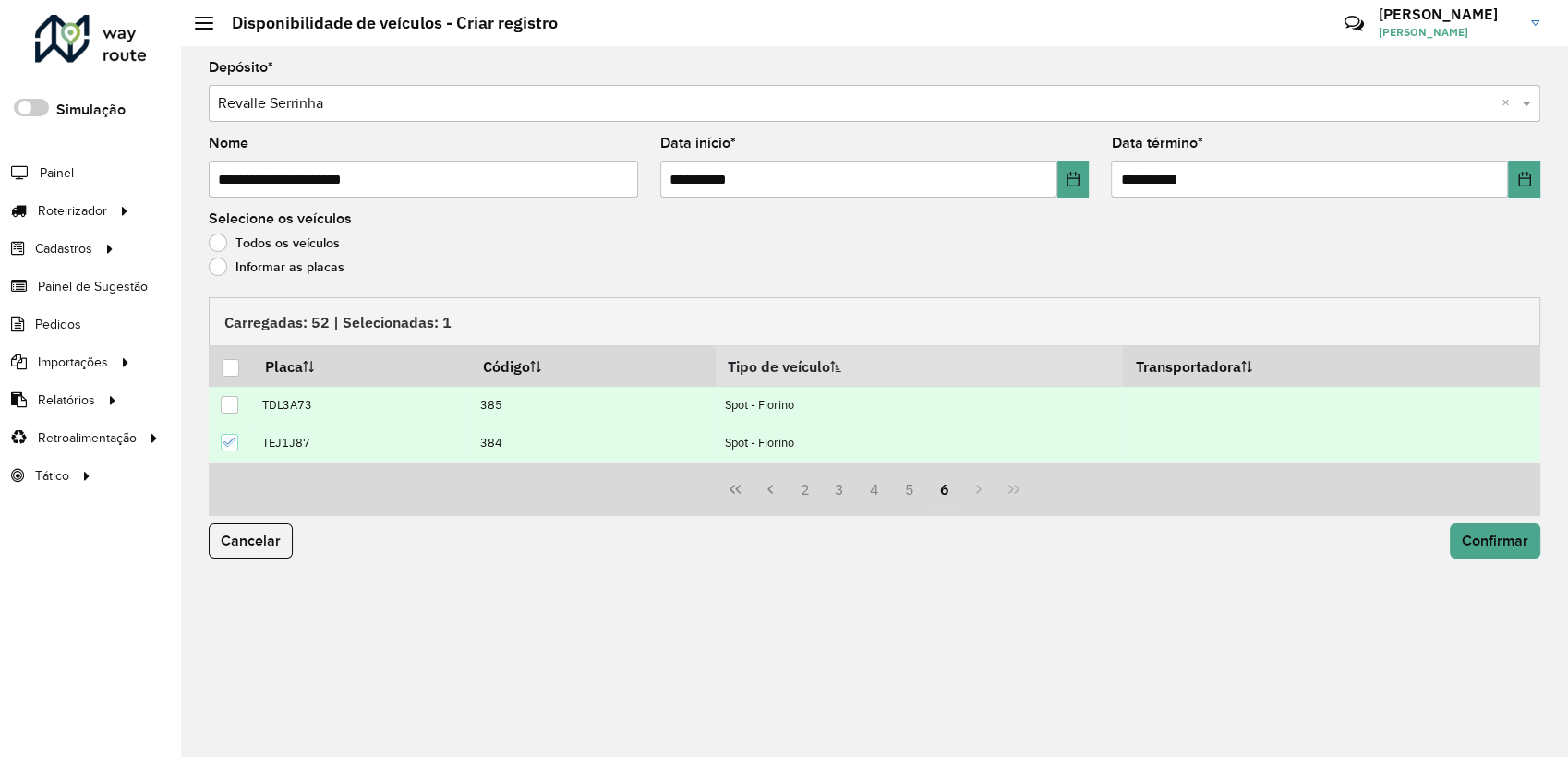
click at [228, 397] on div at bounding box center [229, 405] width 17 height 17
click at [914, 501] on button "5" at bounding box center [909, 489] width 35 height 35
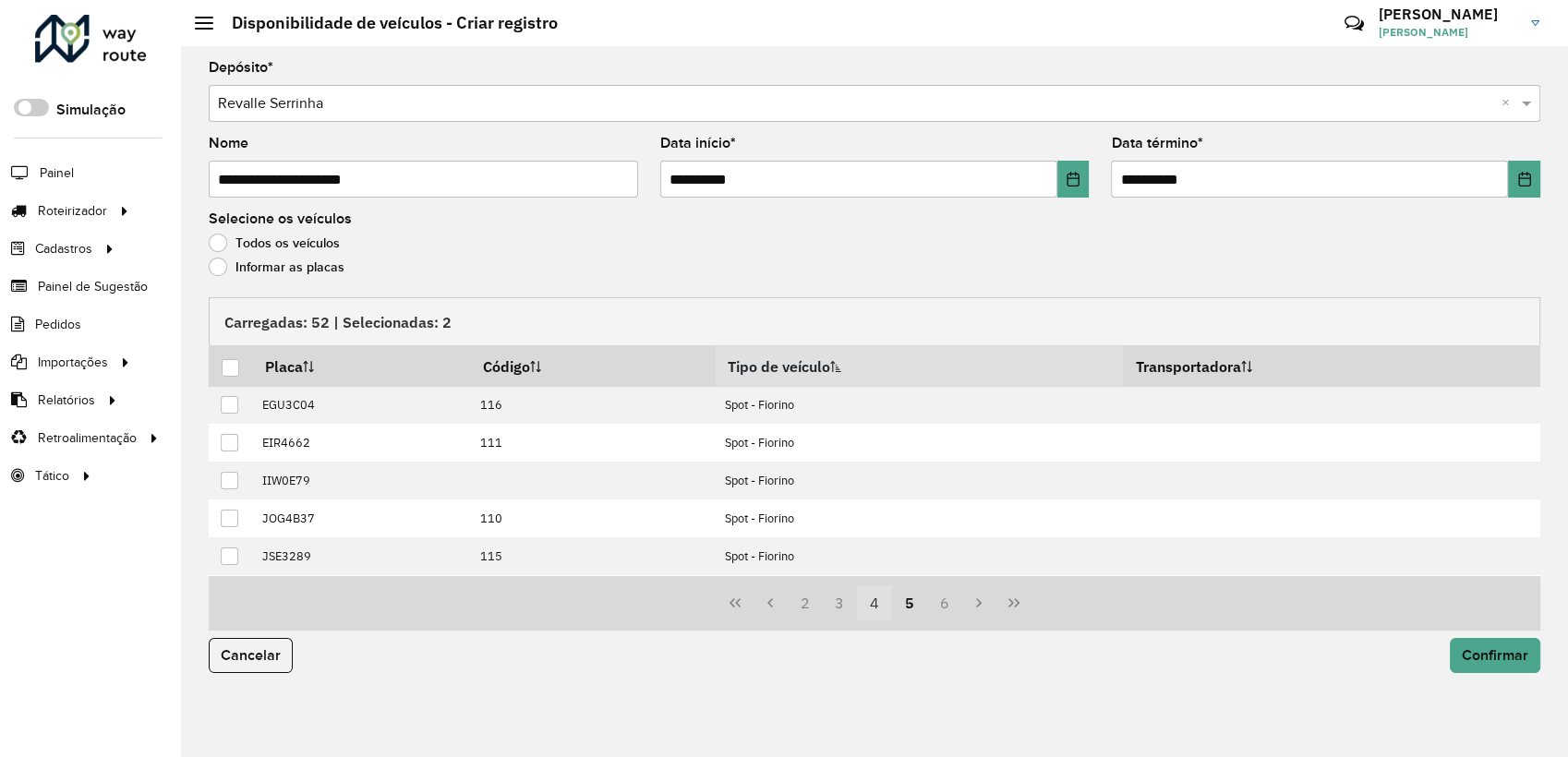
click at [873, 609] on button "4" at bounding box center [874, 603] width 35 height 35
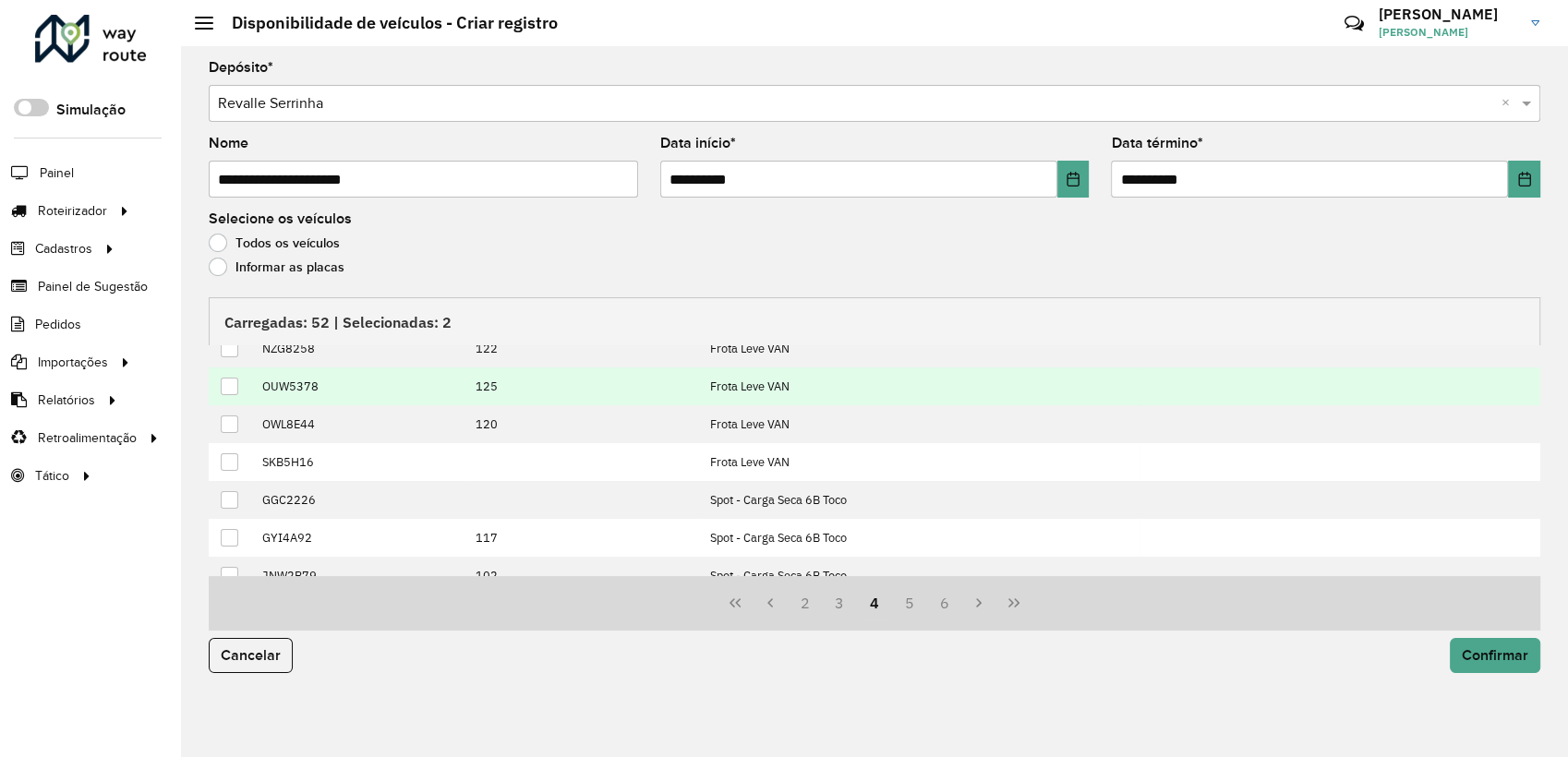
scroll to position [170, 0]
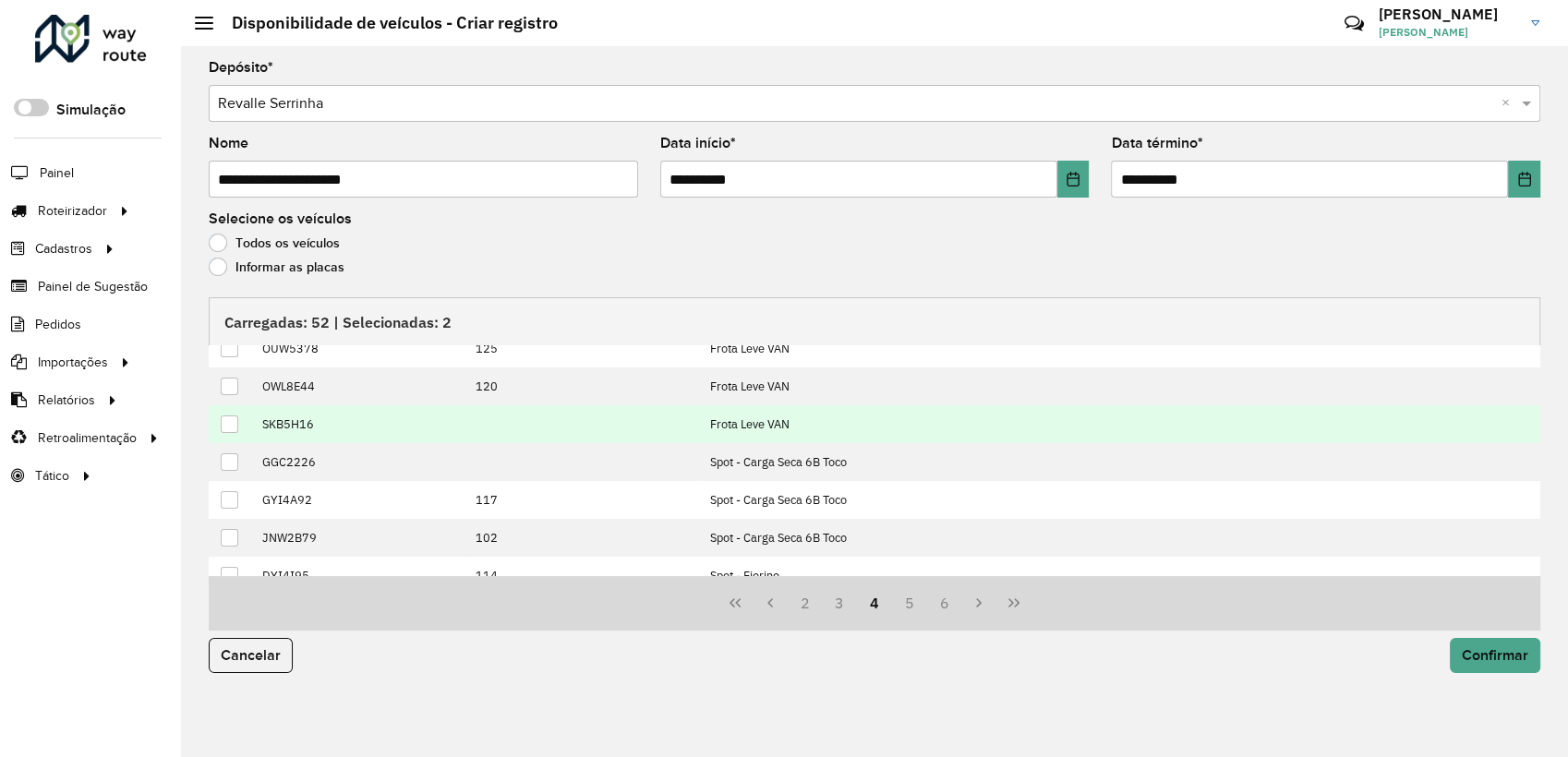
click at [228, 425] on div at bounding box center [229, 424] width 17 height 17
click at [1485, 652] on span "Confirmar" at bounding box center [1494, 655] width 66 height 15
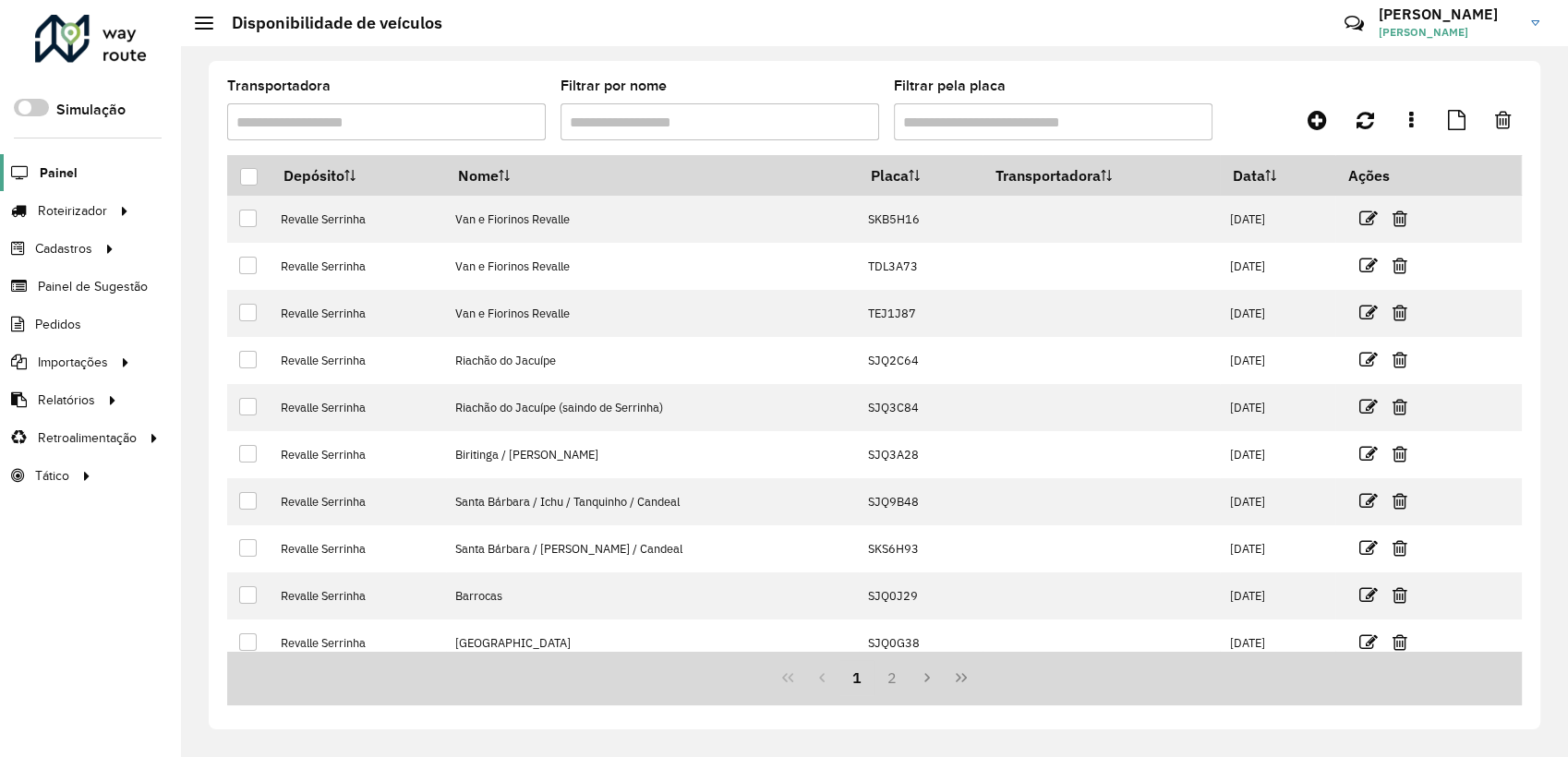
click at [71, 172] on span "Painel" at bounding box center [58, 173] width 38 height 19
click at [1328, 130] on link at bounding box center [1317, 120] width 41 height 34
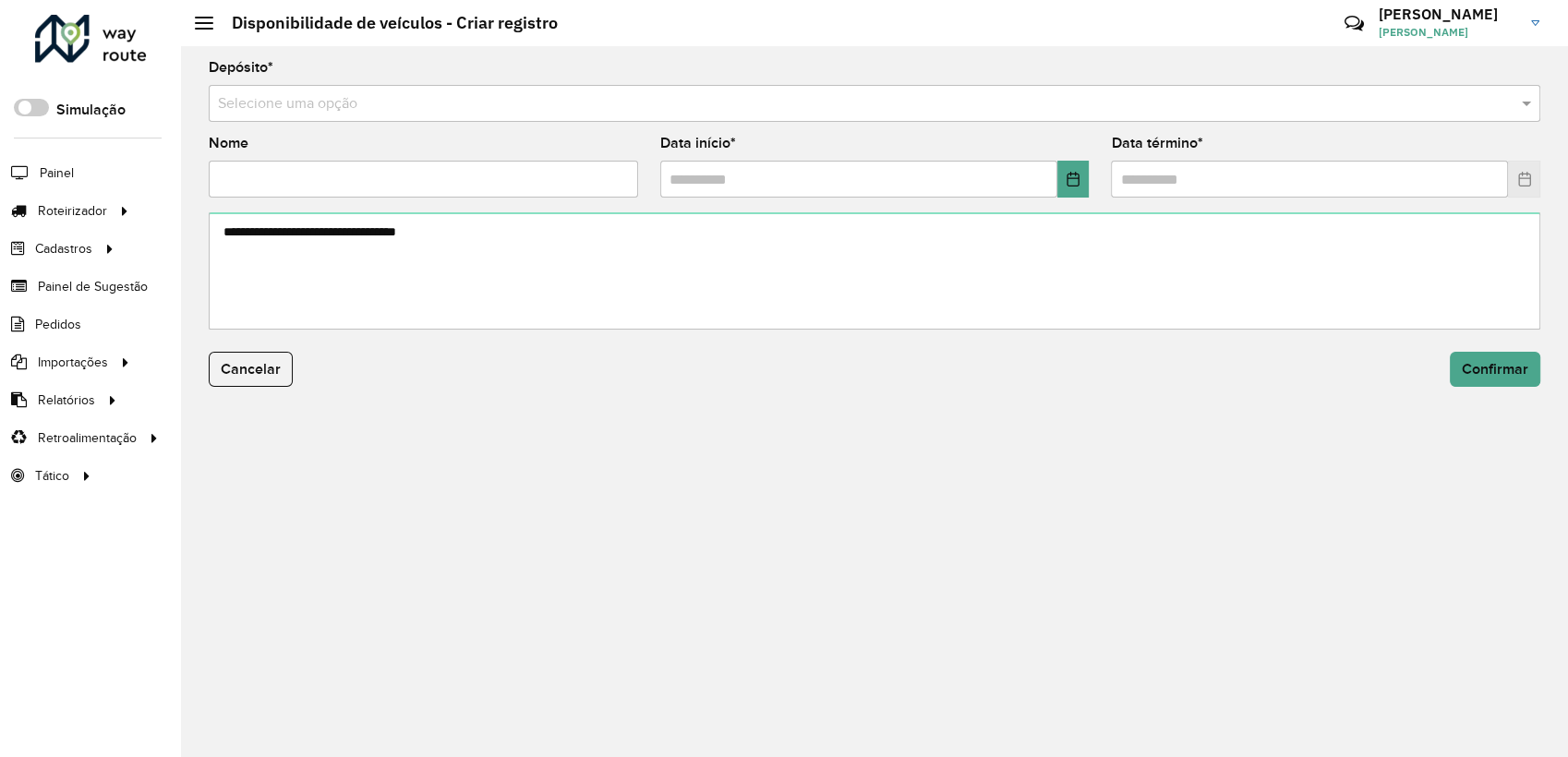
click at [280, 111] on input "text" at bounding box center [856, 104] width 1277 height 22
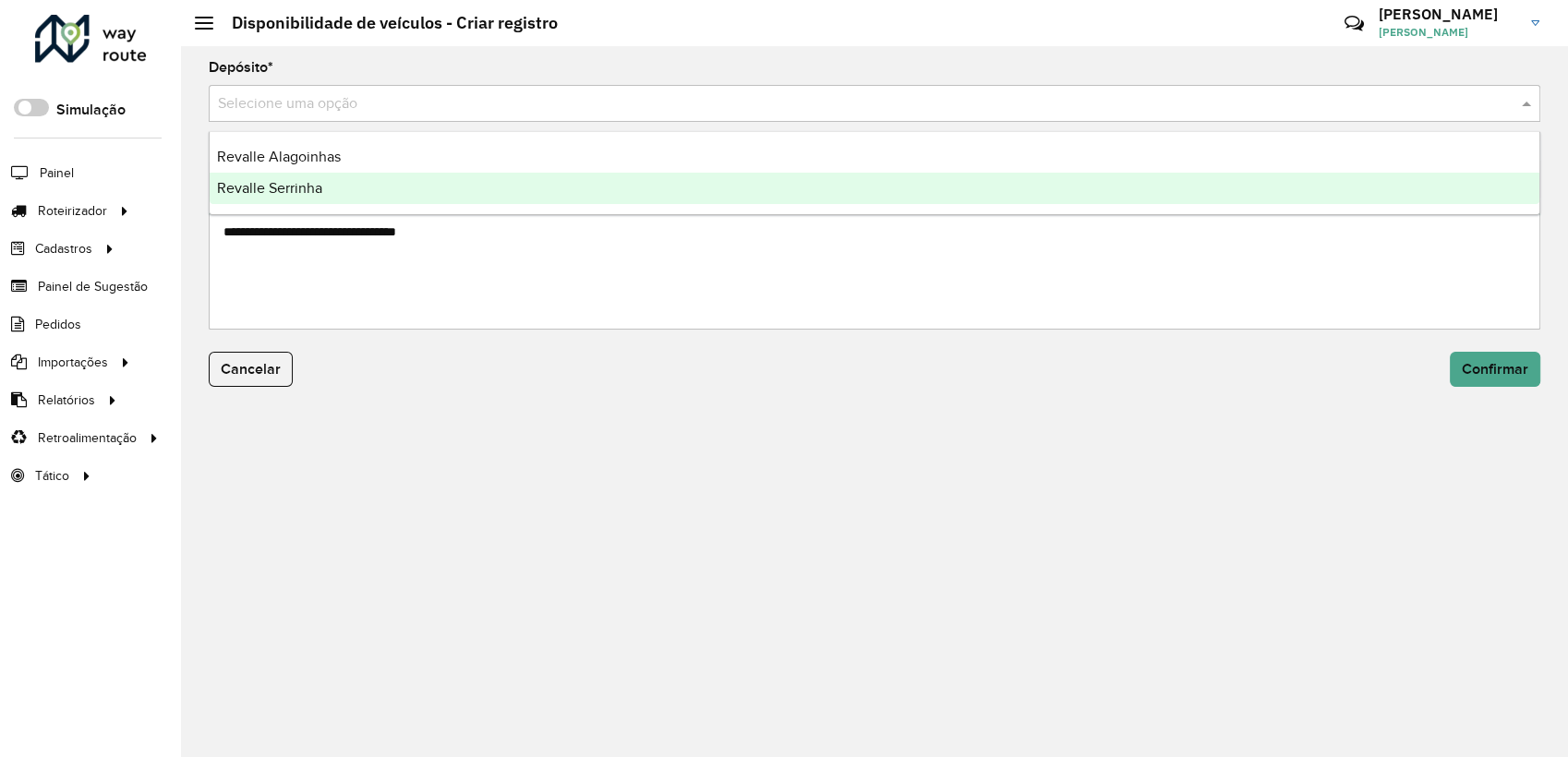
click at [314, 182] on span "Revalle Serrinha" at bounding box center [269, 188] width 105 height 15
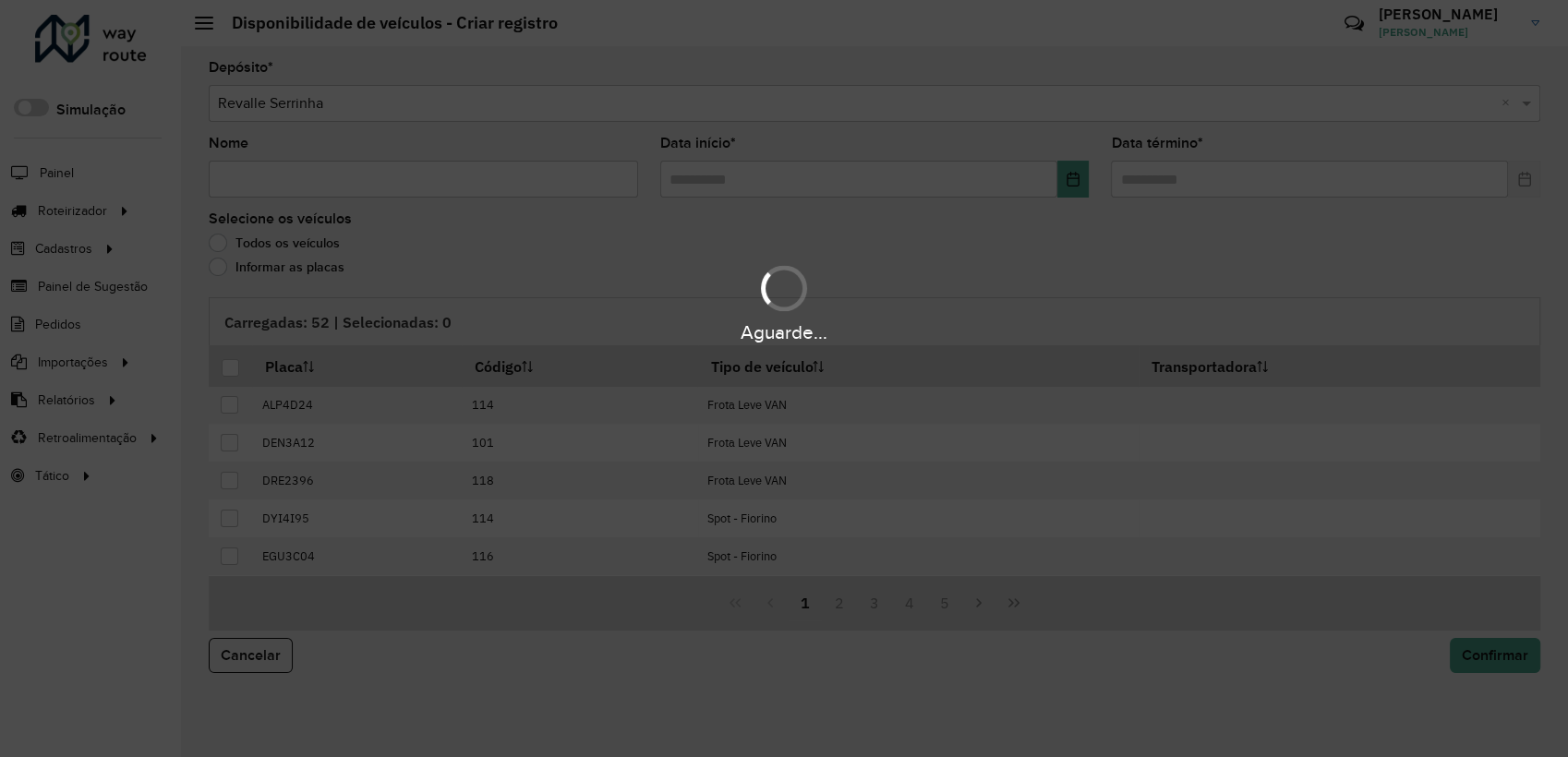
click at [311, 180] on hb-app "Aguarde... Pop-up bloqueado! Seu navegador bloqueou automáticamente a abertura …" at bounding box center [784, 378] width 1568 height 757
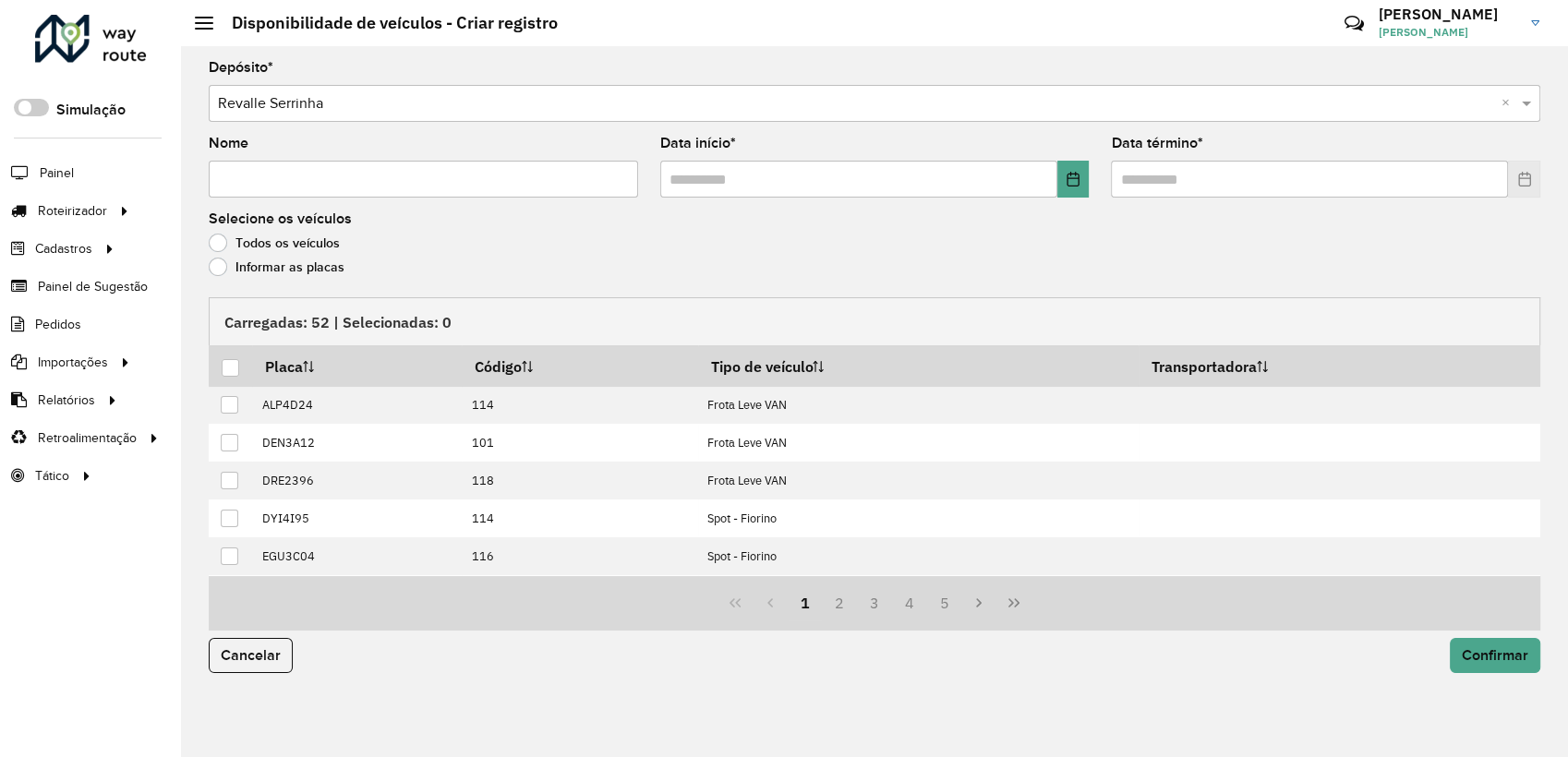
click at [323, 183] on input "Nome" at bounding box center [423, 179] width 429 height 37
type input "****"
click at [1066, 181] on icon "Choose Date" at bounding box center [1073, 179] width 14 height 14
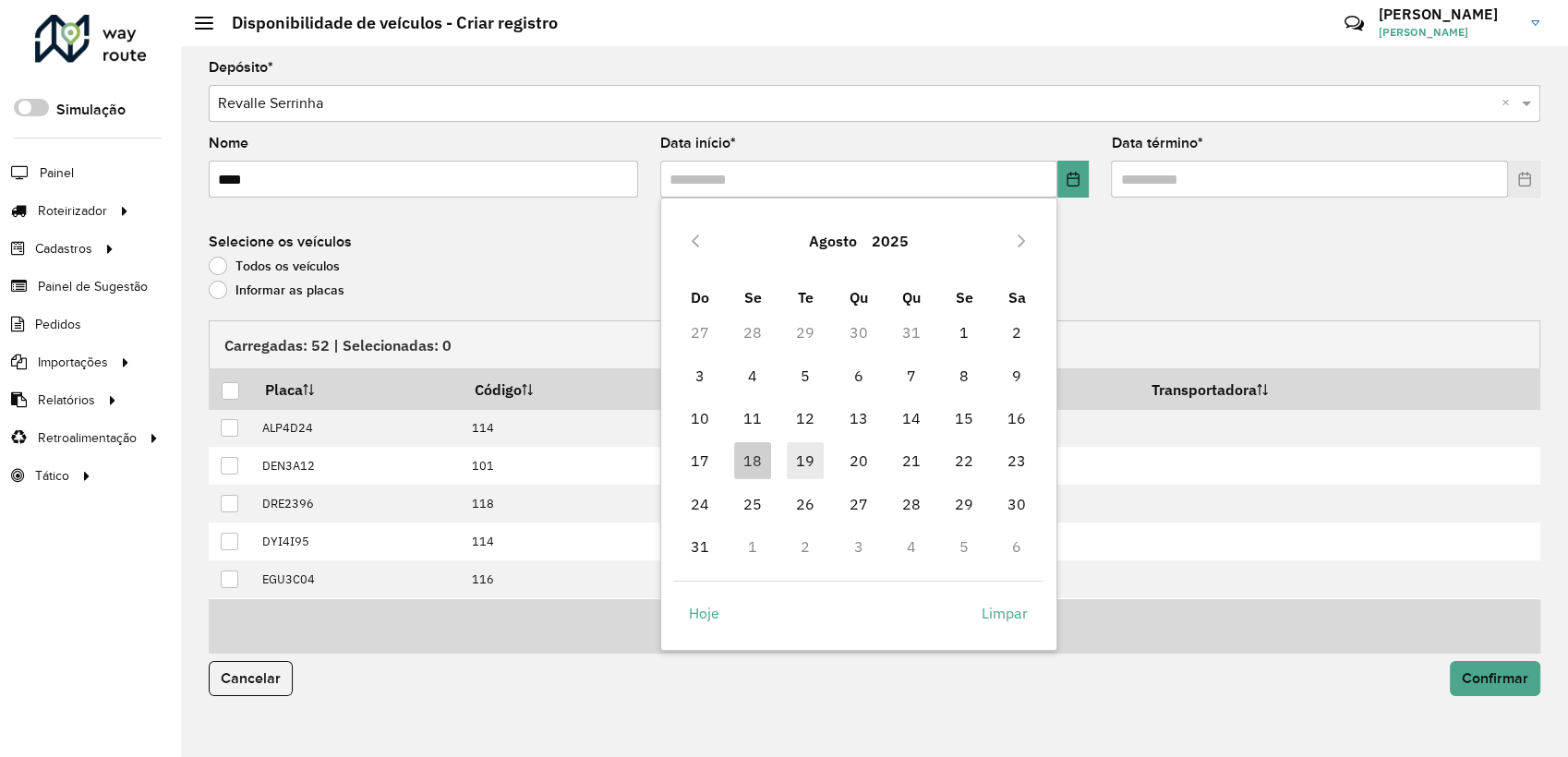
click at [794, 459] on span "19" at bounding box center [805, 461] width 37 height 37
type input "**********"
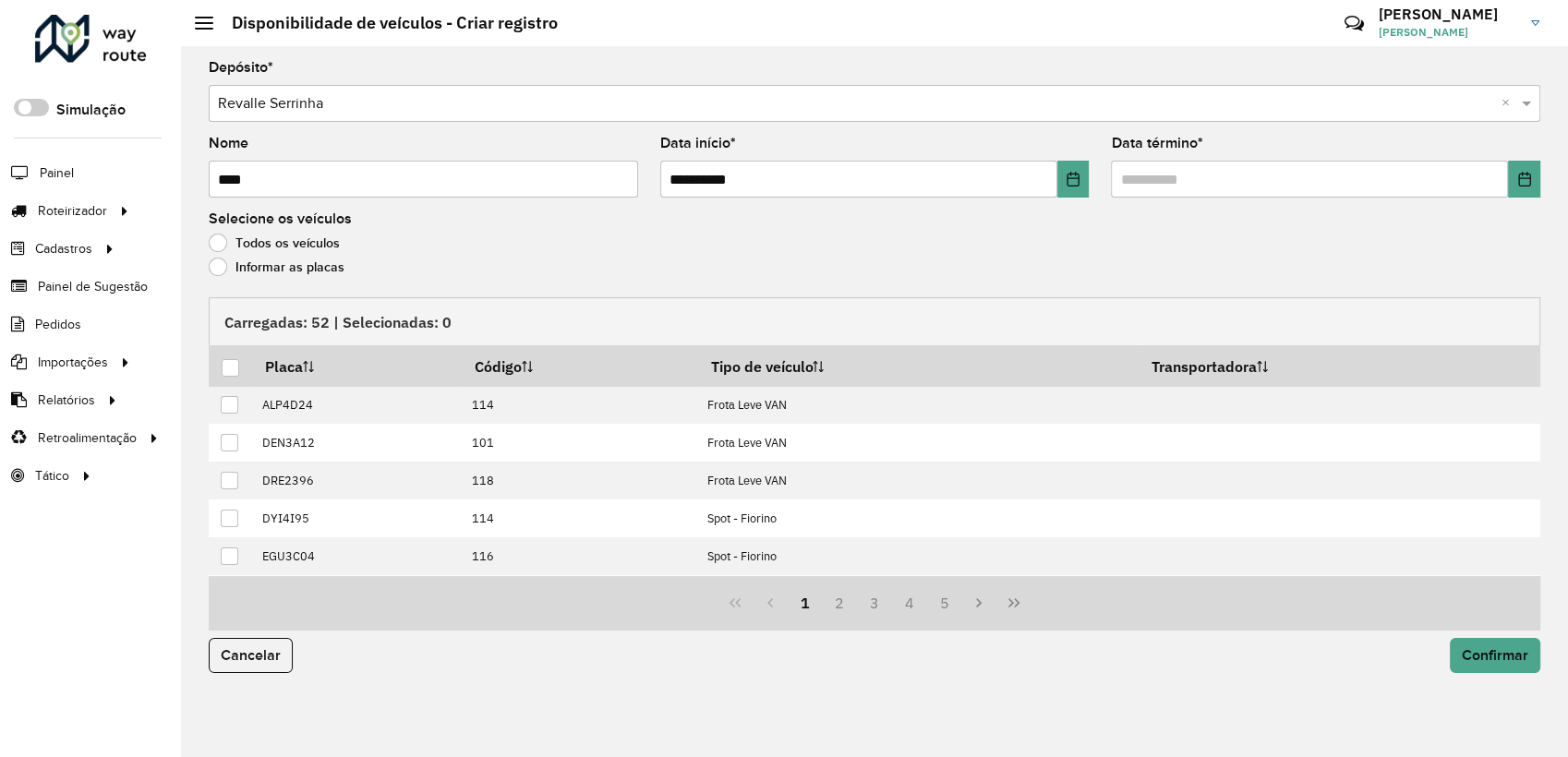
click at [1539, 172] on formly-field "Data término *" at bounding box center [1325, 174] width 451 height 76
click at [1526, 186] on icon "Choose Date" at bounding box center [1524, 179] width 12 height 14
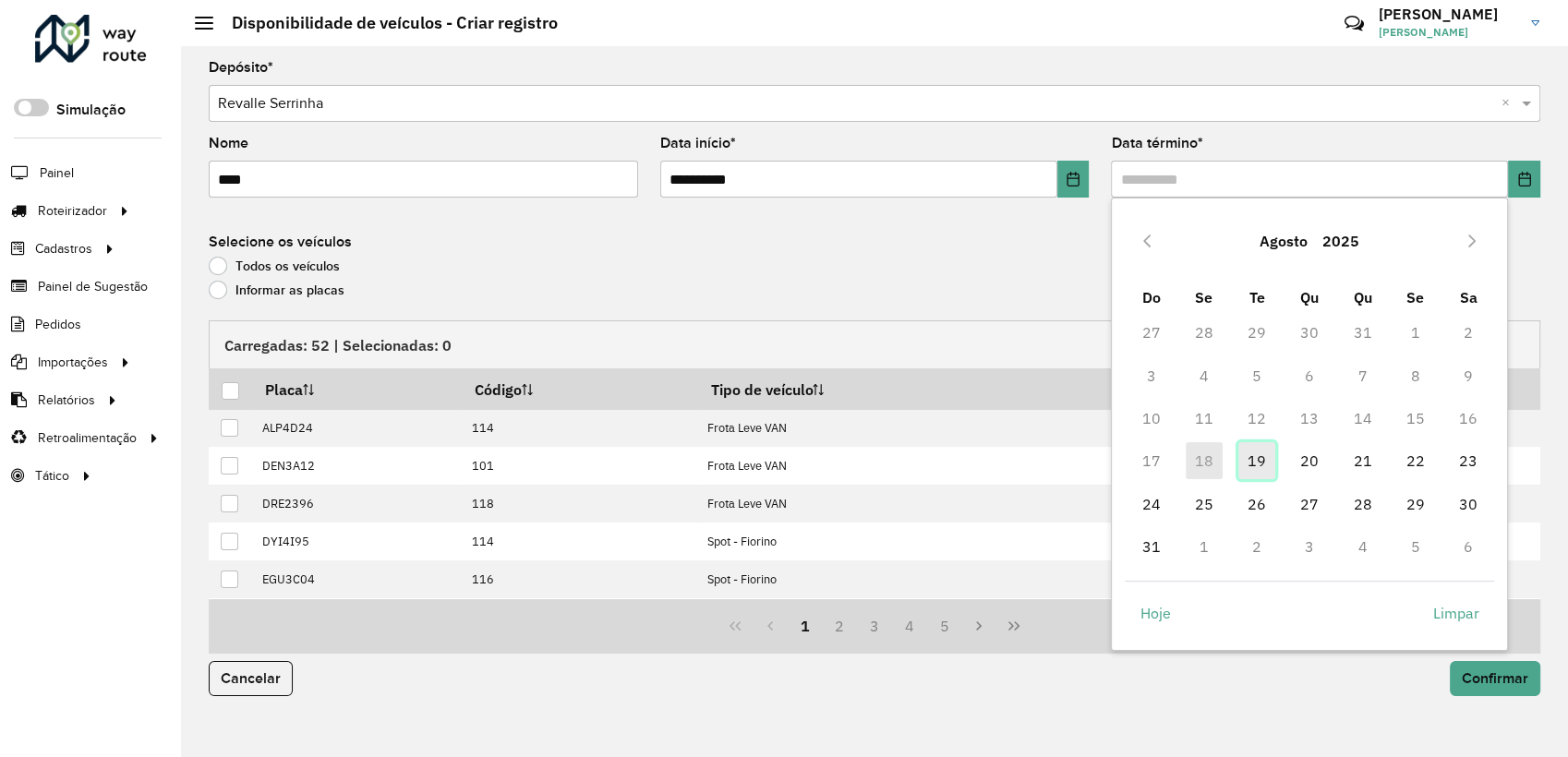
click at [1263, 463] on span "19" at bounding box center [1256, 461] width 37 height 37
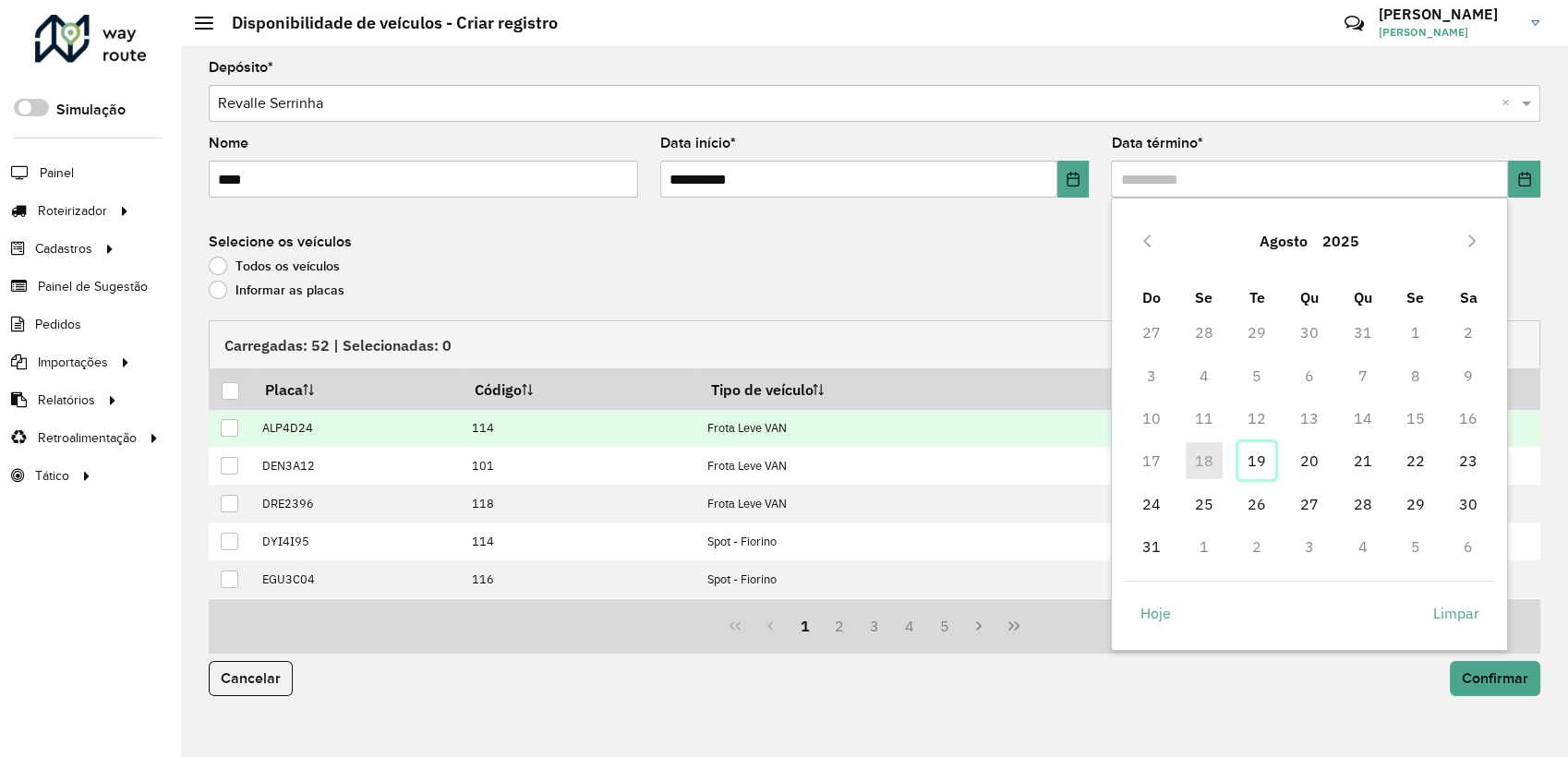
type input "**********"
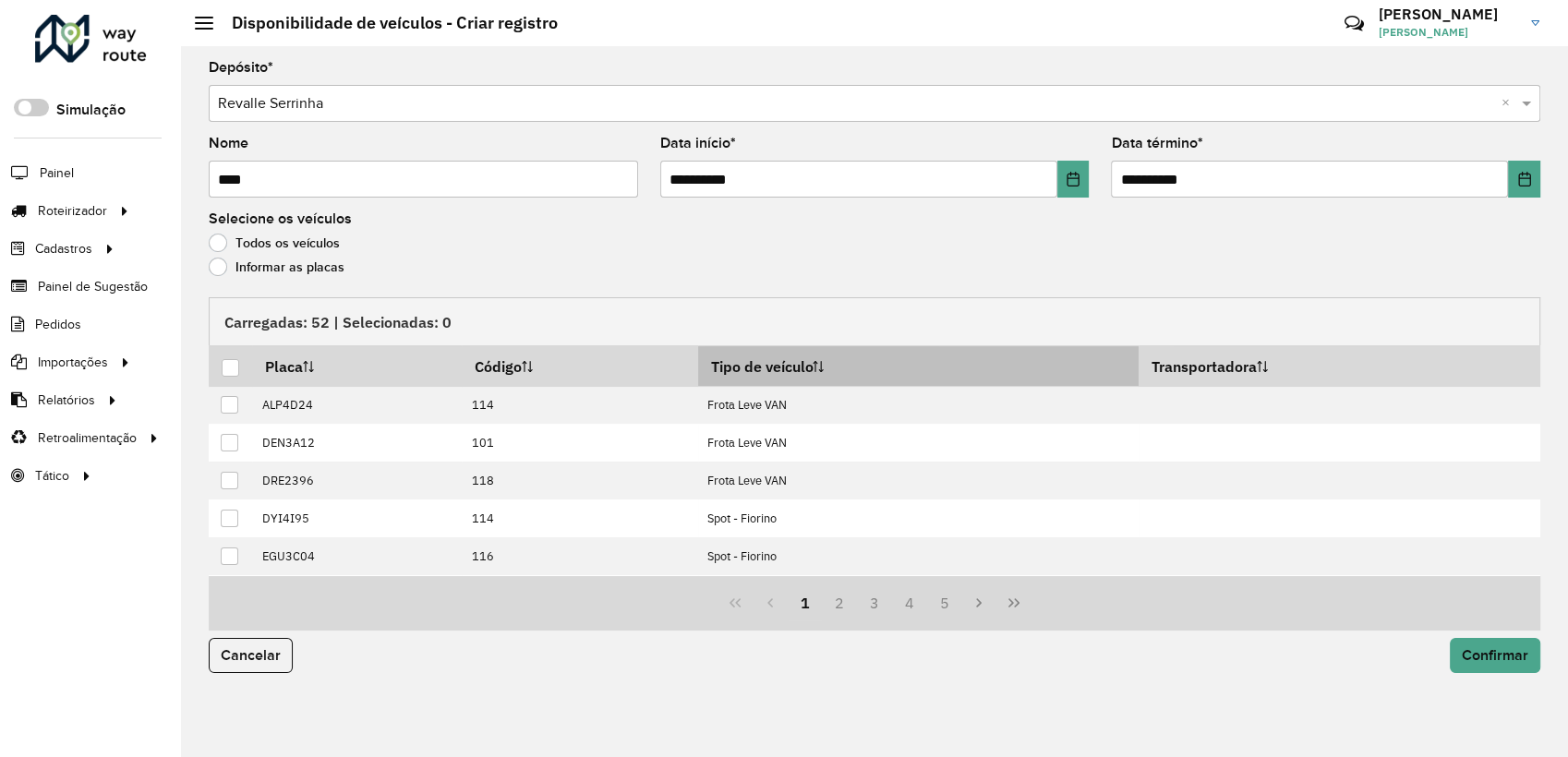
click at [779, 366] on th "Tipo de veículo" at bounding box center [919, 366] width 441 height 39
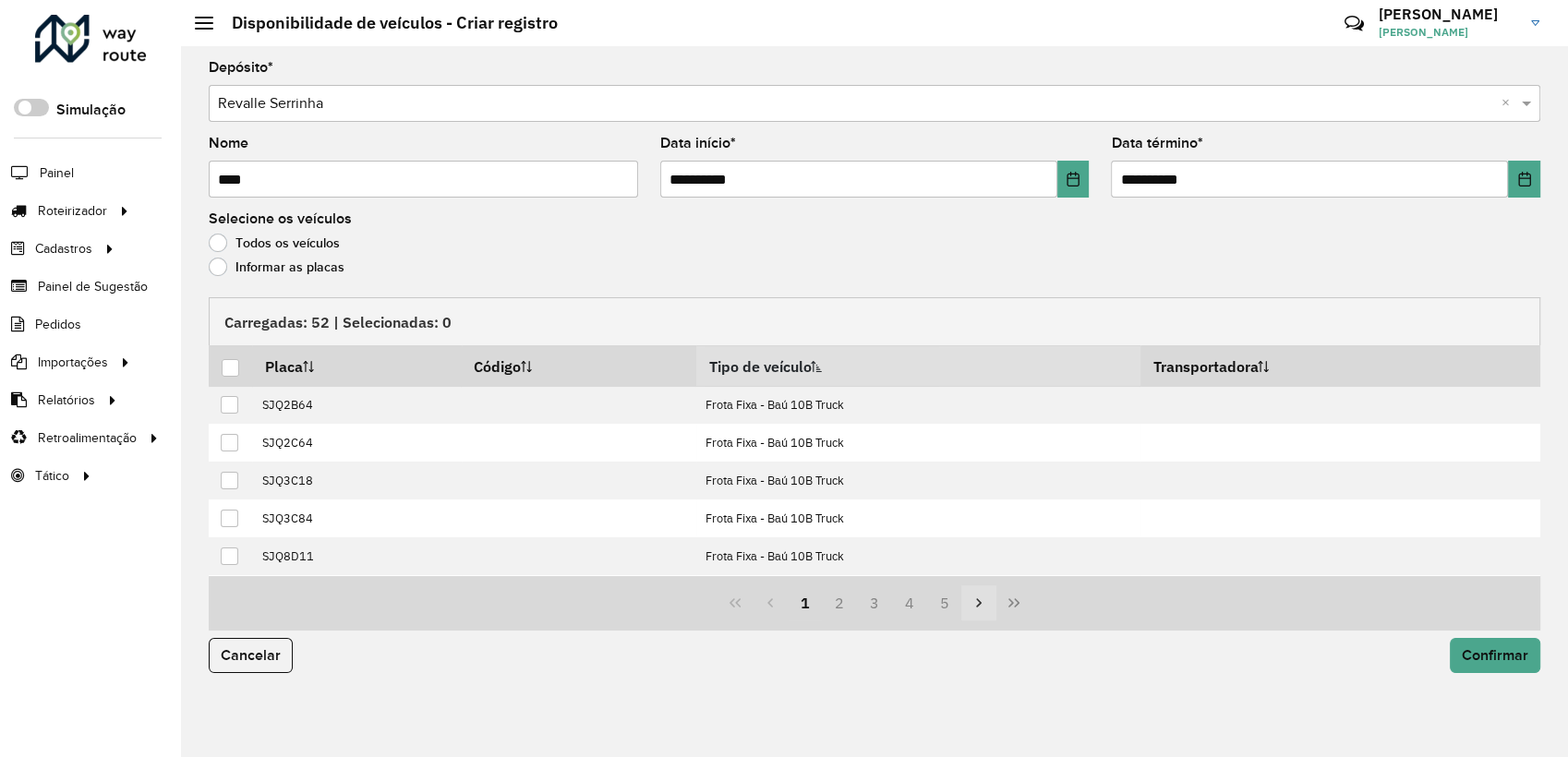
click at [979, 602] on icon "Next Page" at bounding box center [979, 603] width 6 height 10
click at [982, 604] on icon "Next Page" at bounding box center [978, 602] width 14 height 14
click at [983, 604] on icon "Next Page" at bounding box center [978, 602] width 14 height 14
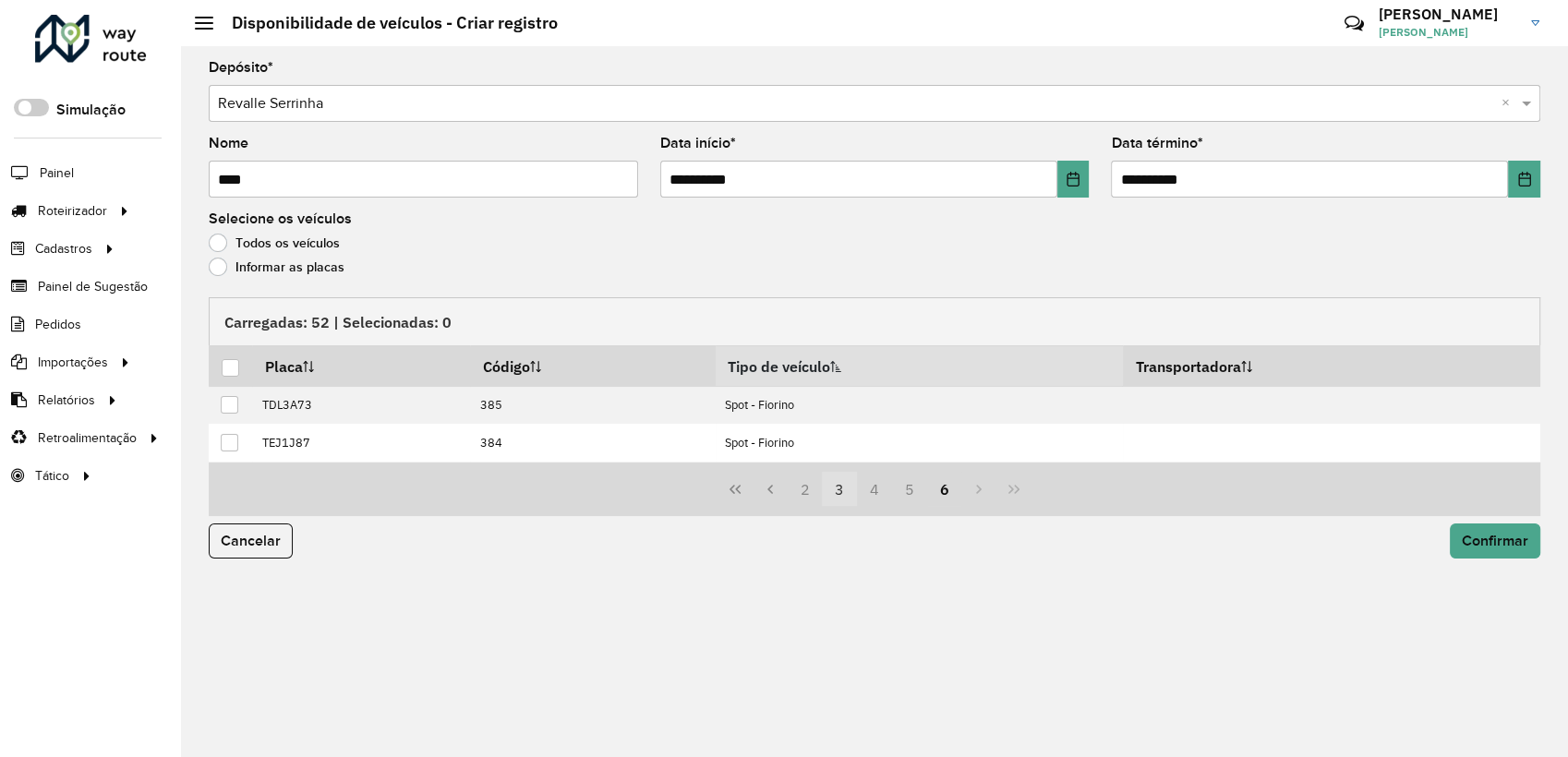
click at [842, 484] on button "3" at bounding box center [839, 489] width 35 height 35
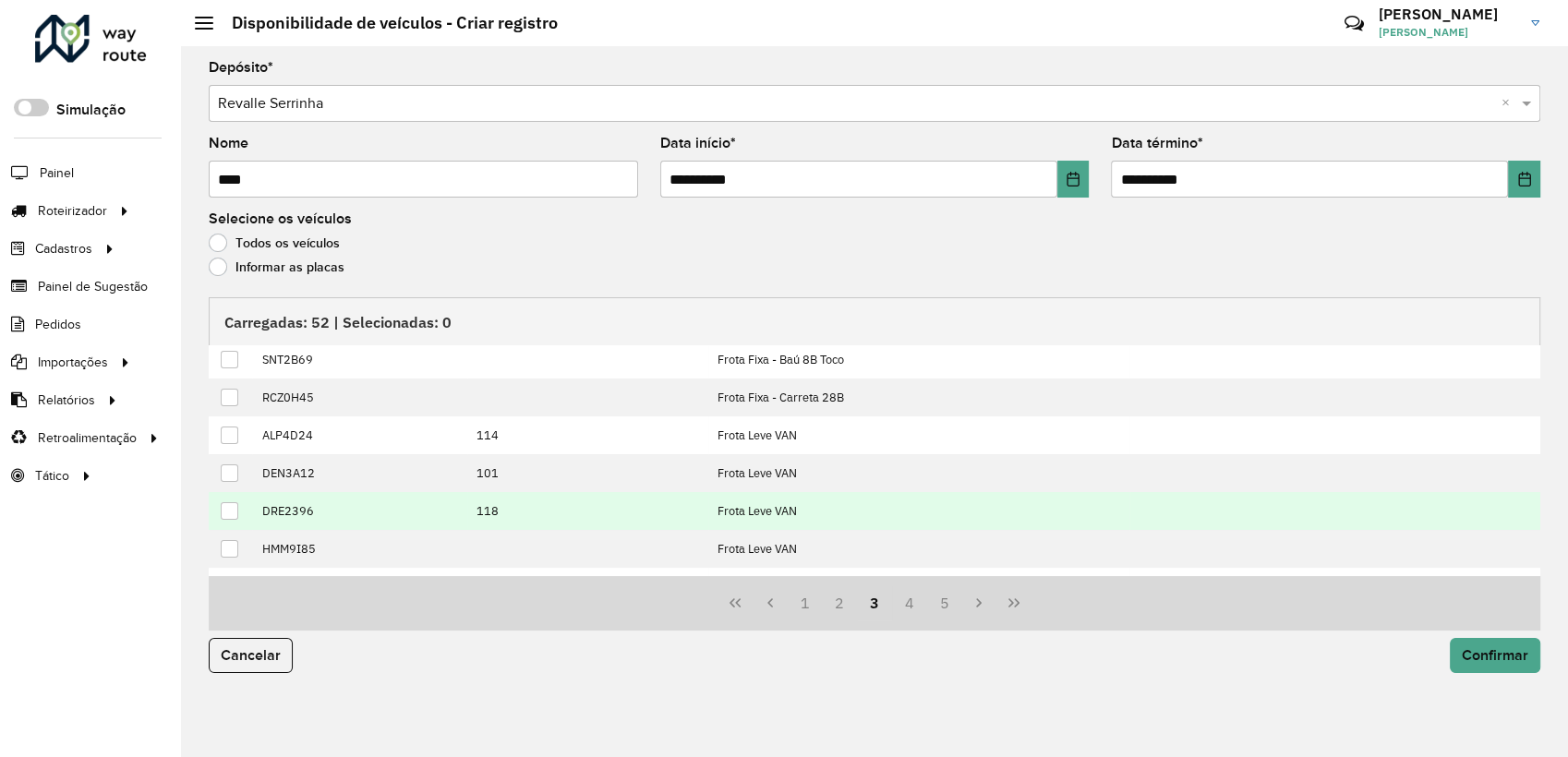
scroll to position [187, 0]
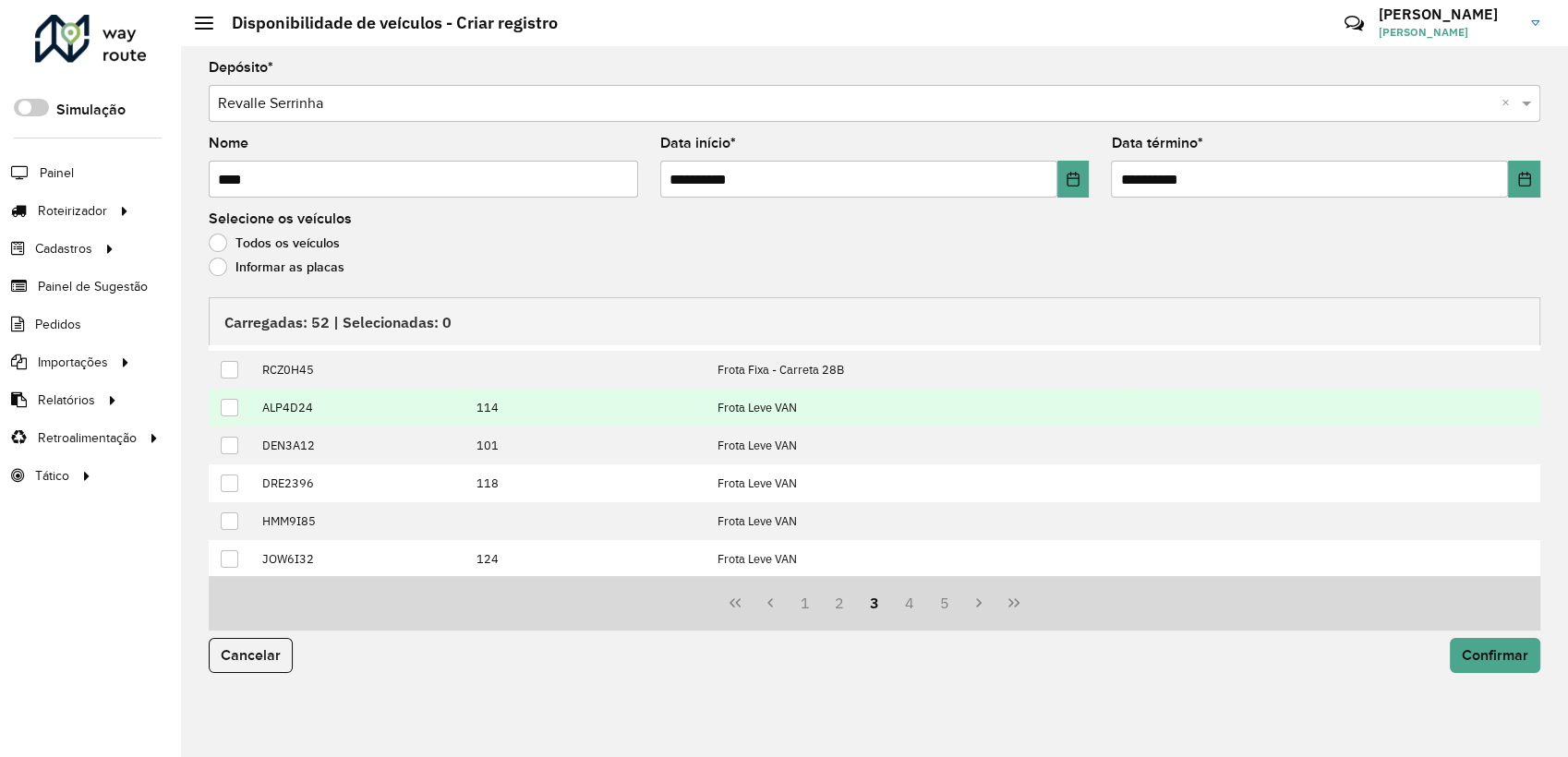
click at [231, 407] on div at bounding box center [229, 408] width 17 height 17
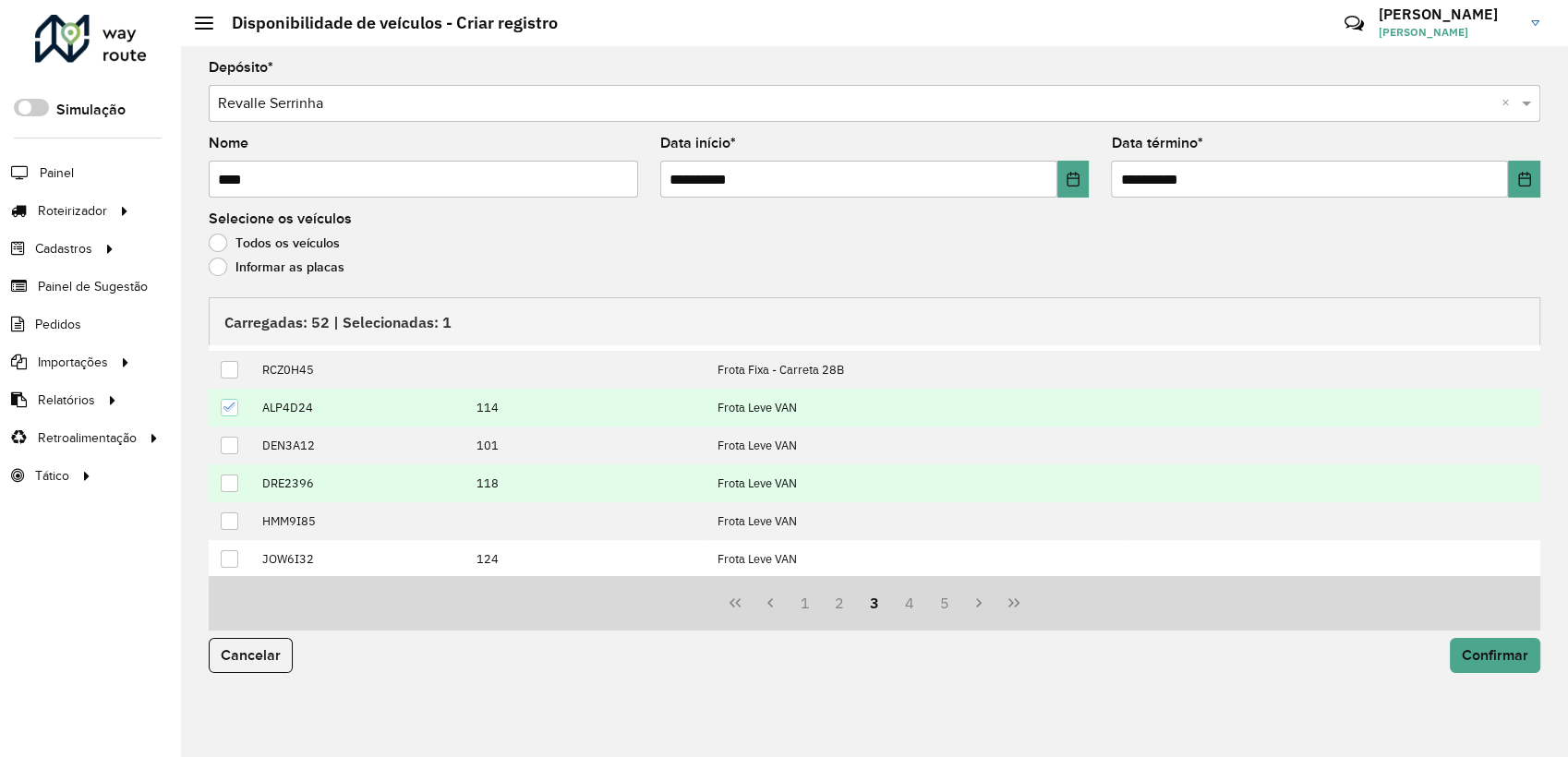
click at [230, 485] on div at bounding box center [229, 483] width 17 height 17
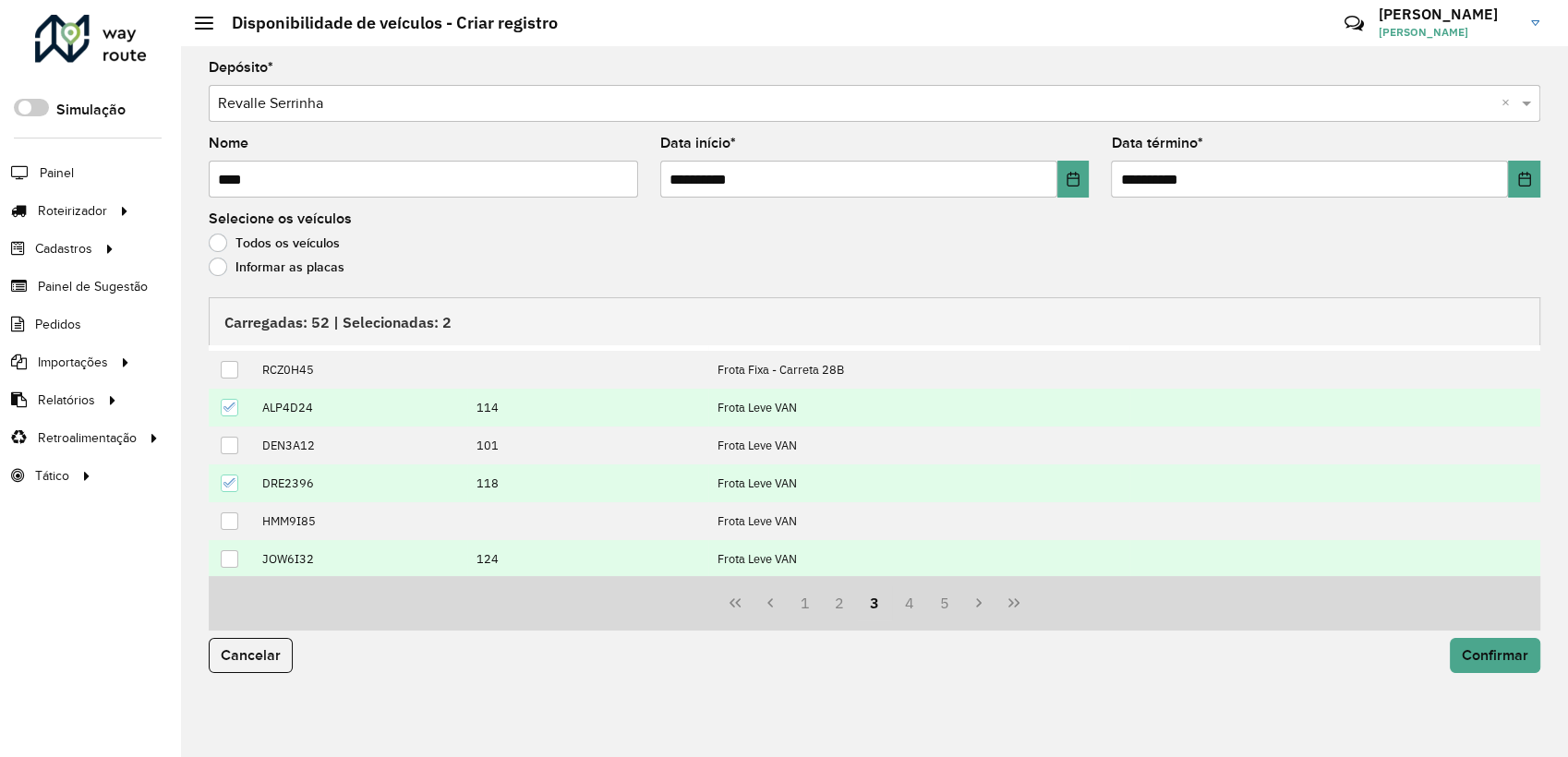
click at [232, 557] on div at bounding box center [229, 559] width 17 height 17
click at [908, 607] on button "4" at bounding box center [909, 603] width 35 height 35
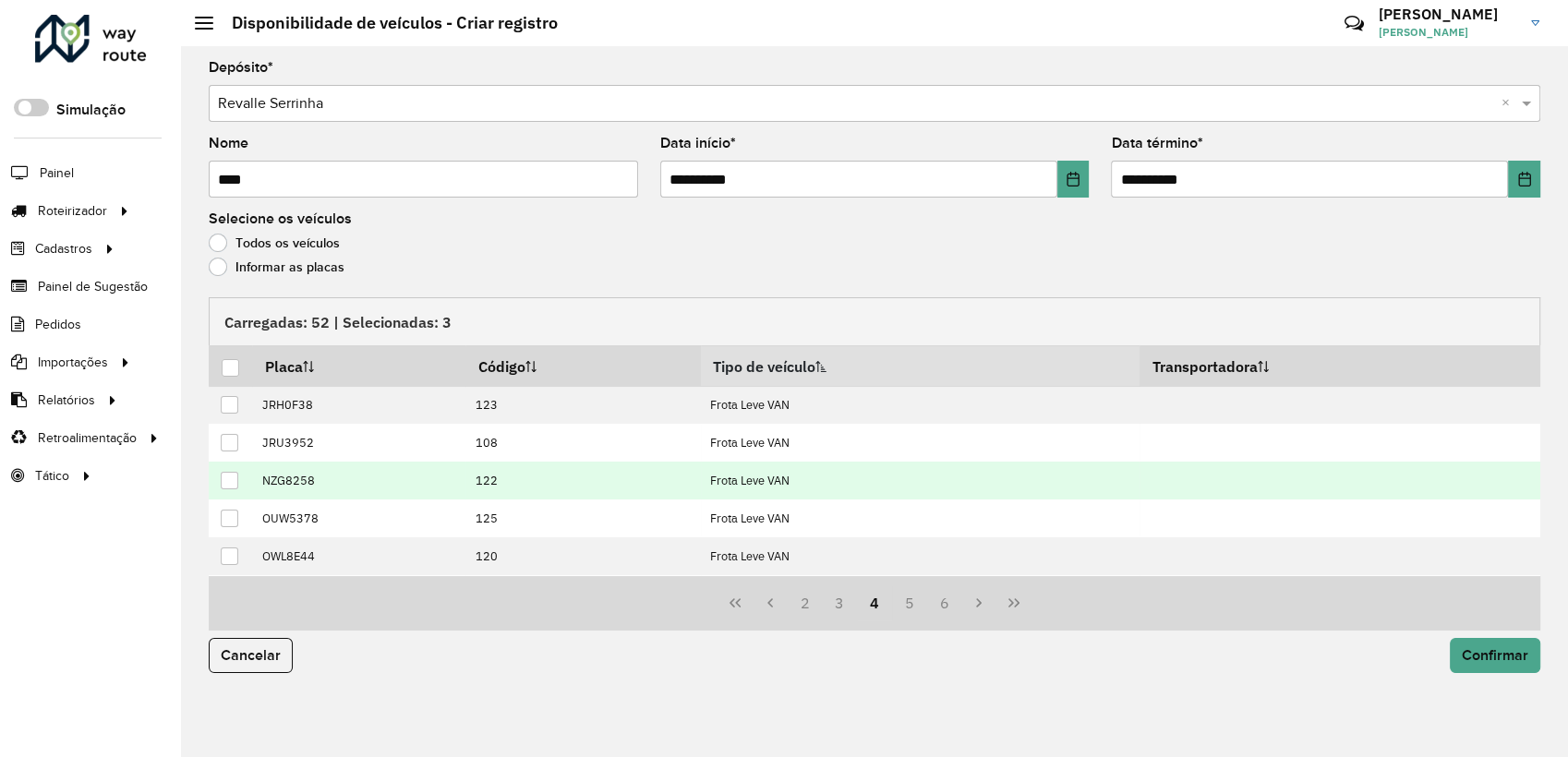
scroll to position [0, 0]
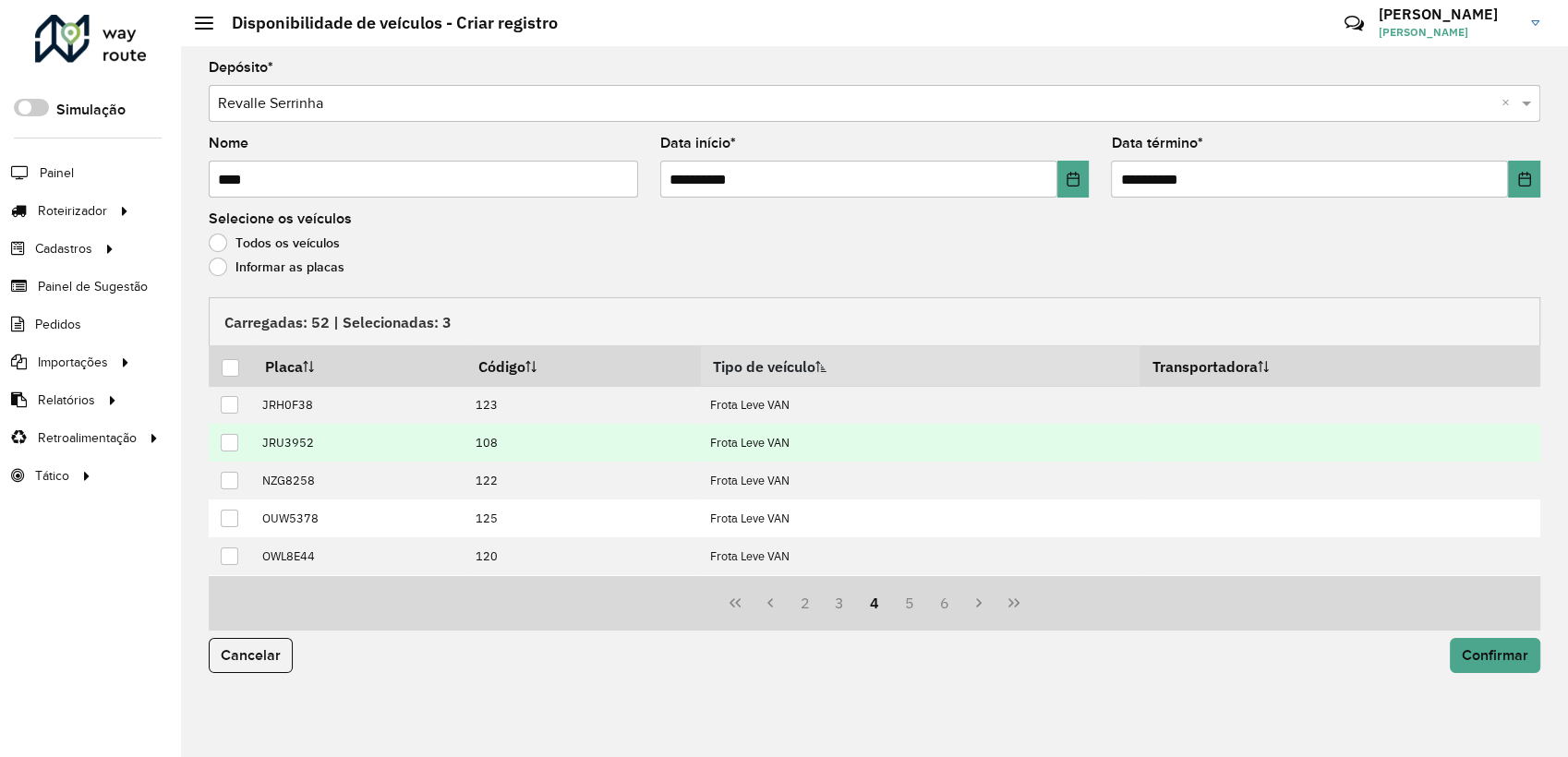
click at [226, 446] on div at bounding box center [229, 442] width 17 height 17
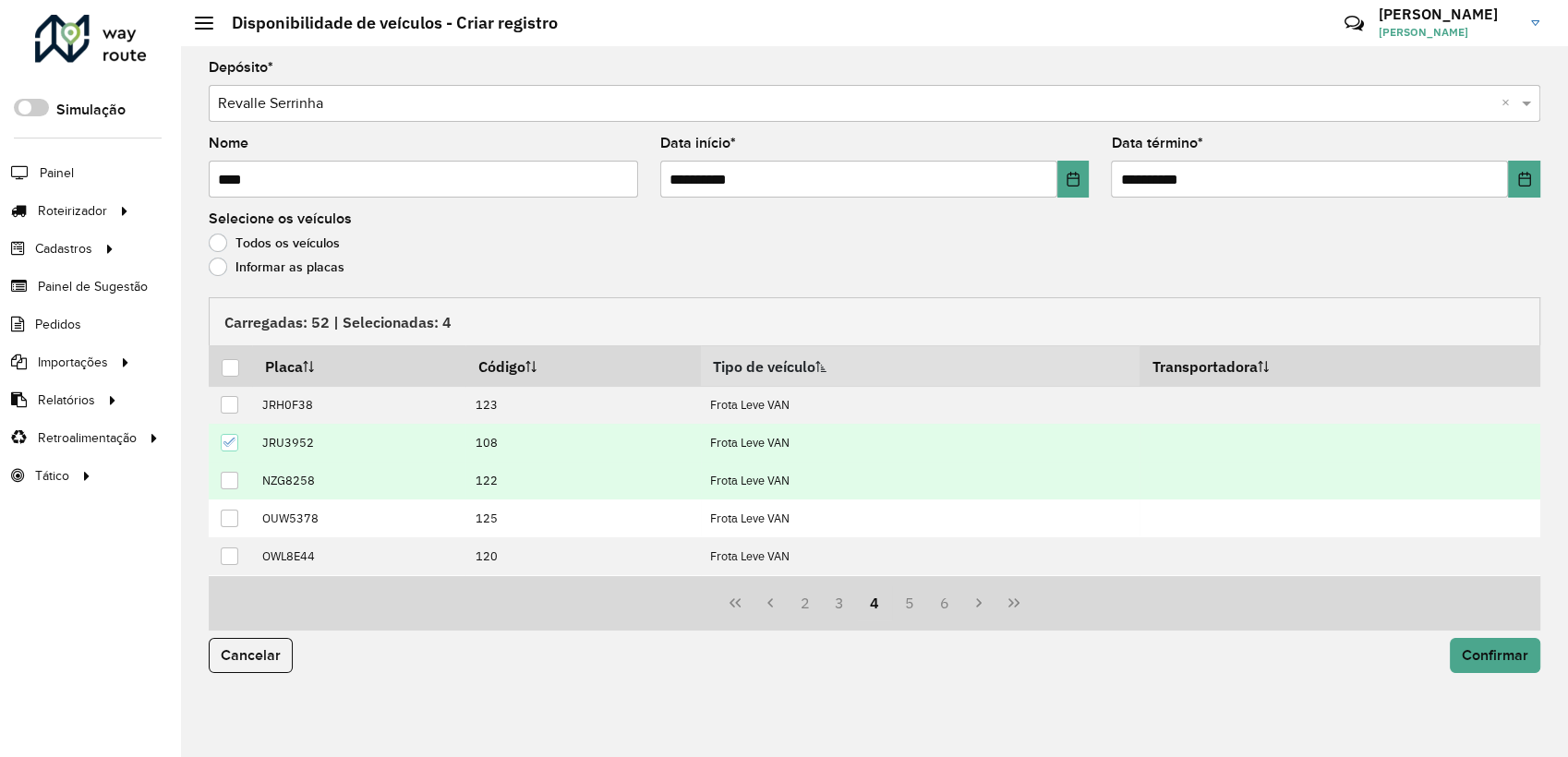
click at [234, 481] on div at bounding box center [229, 480] width 17 height 17
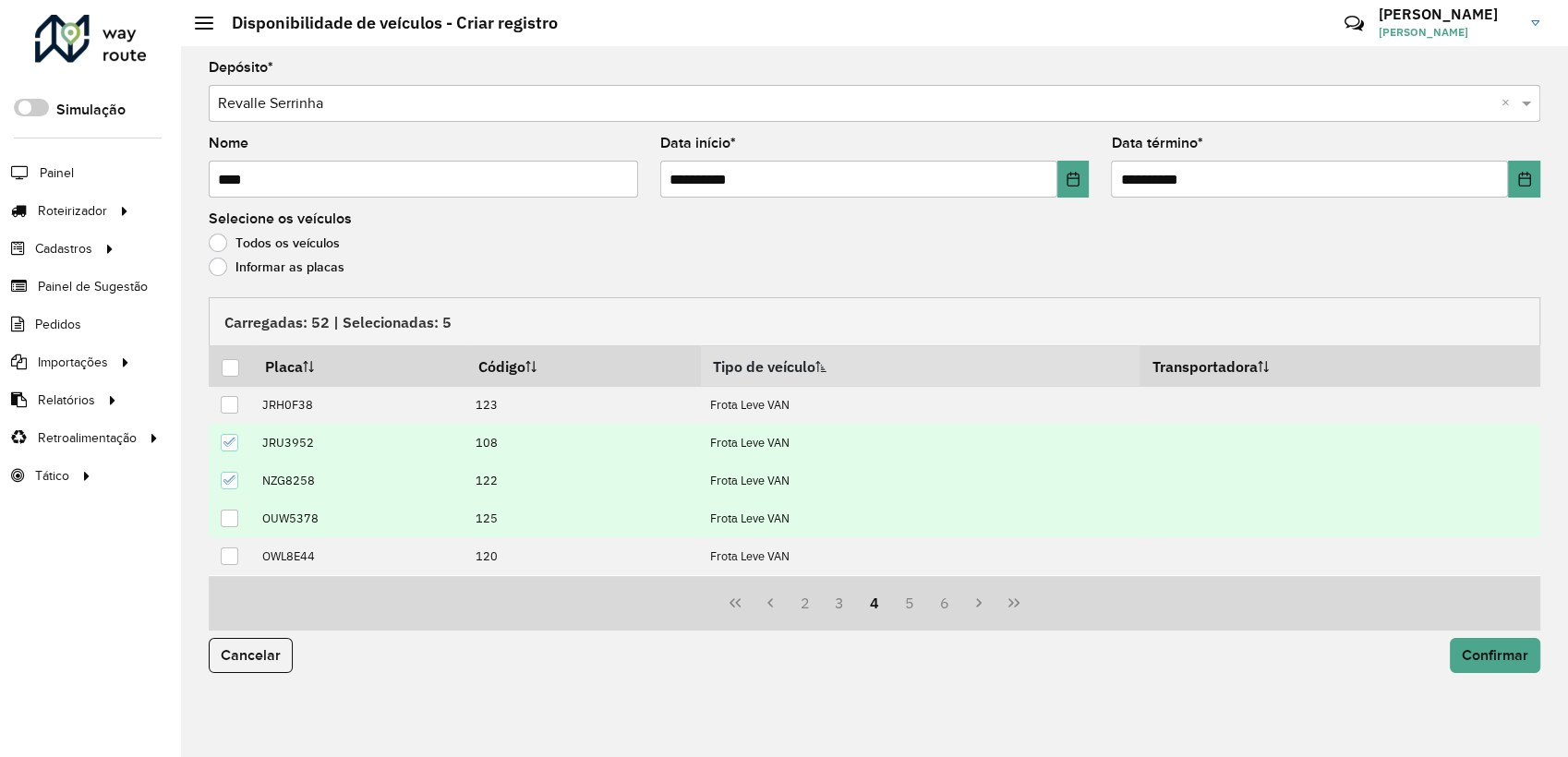
click at [230, 520] on div at bounding box center [229, 518] width 17 height 17
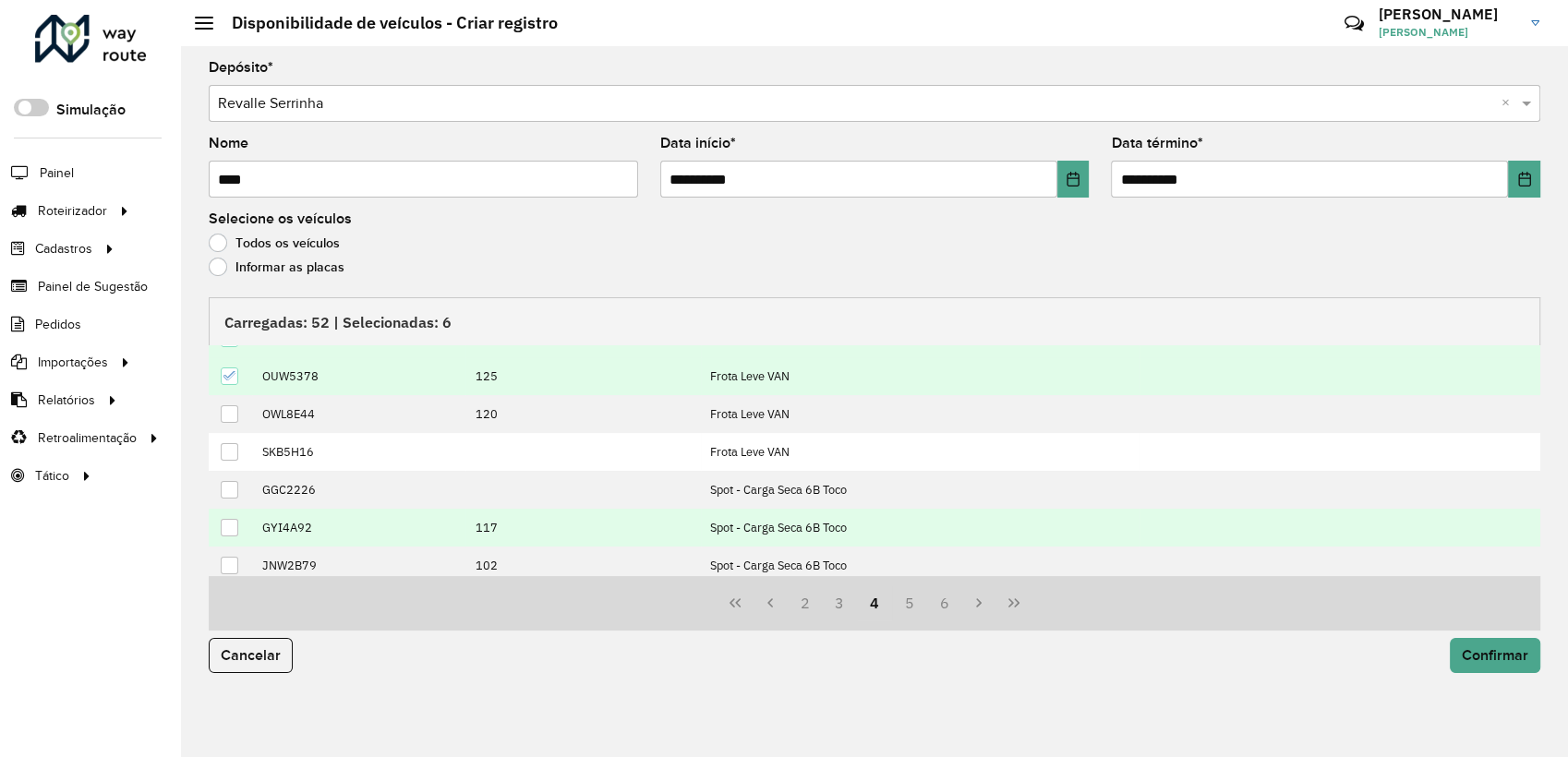
scroll to position [170, 0]
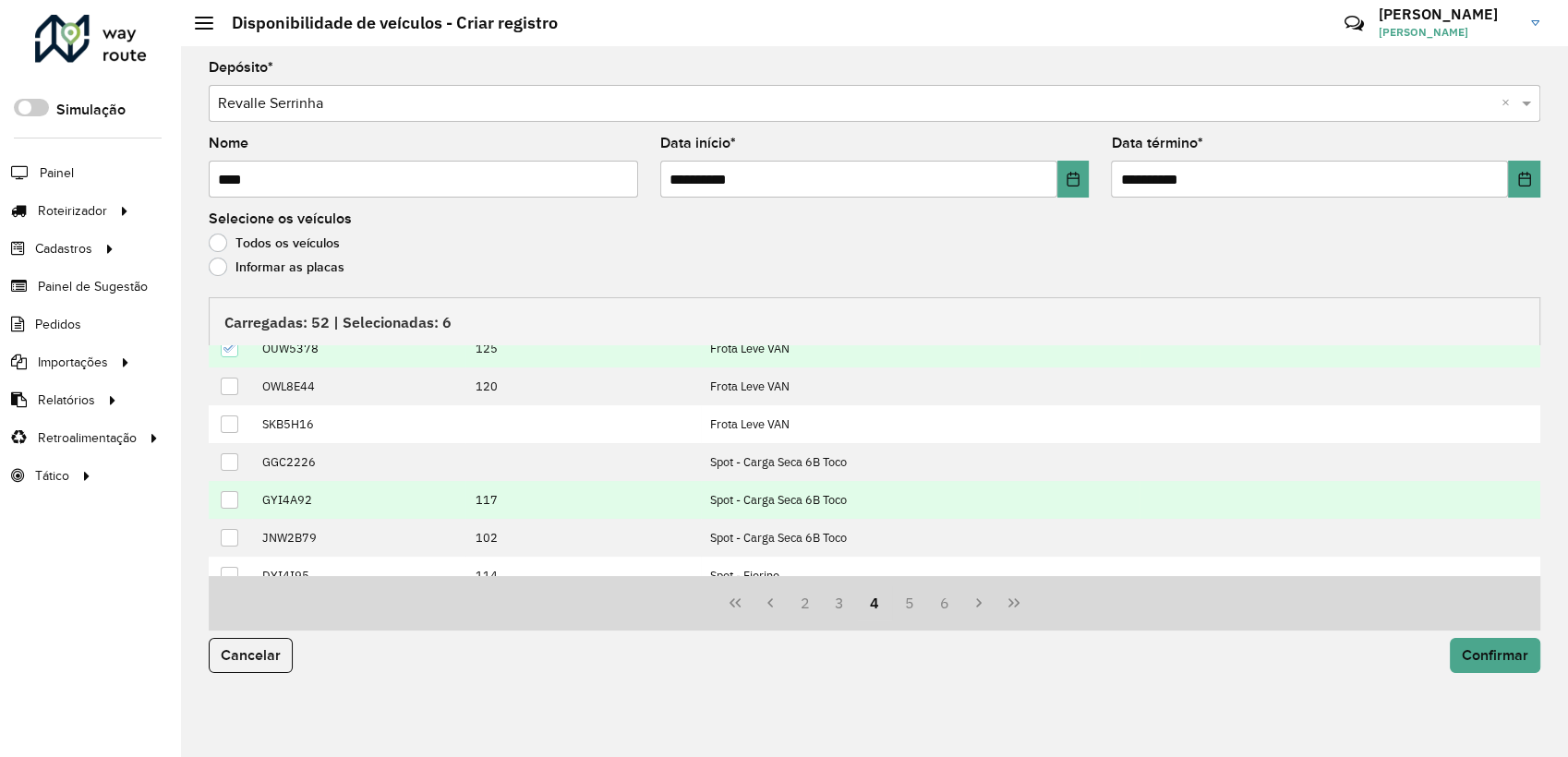
drag, startPoint x: 229, startPoint y: 465, endPoint x: 225, endPoint y: 480, distance: 15.5
click at [229, 467] on div at bounding box center [229, 462] width 17 height 17
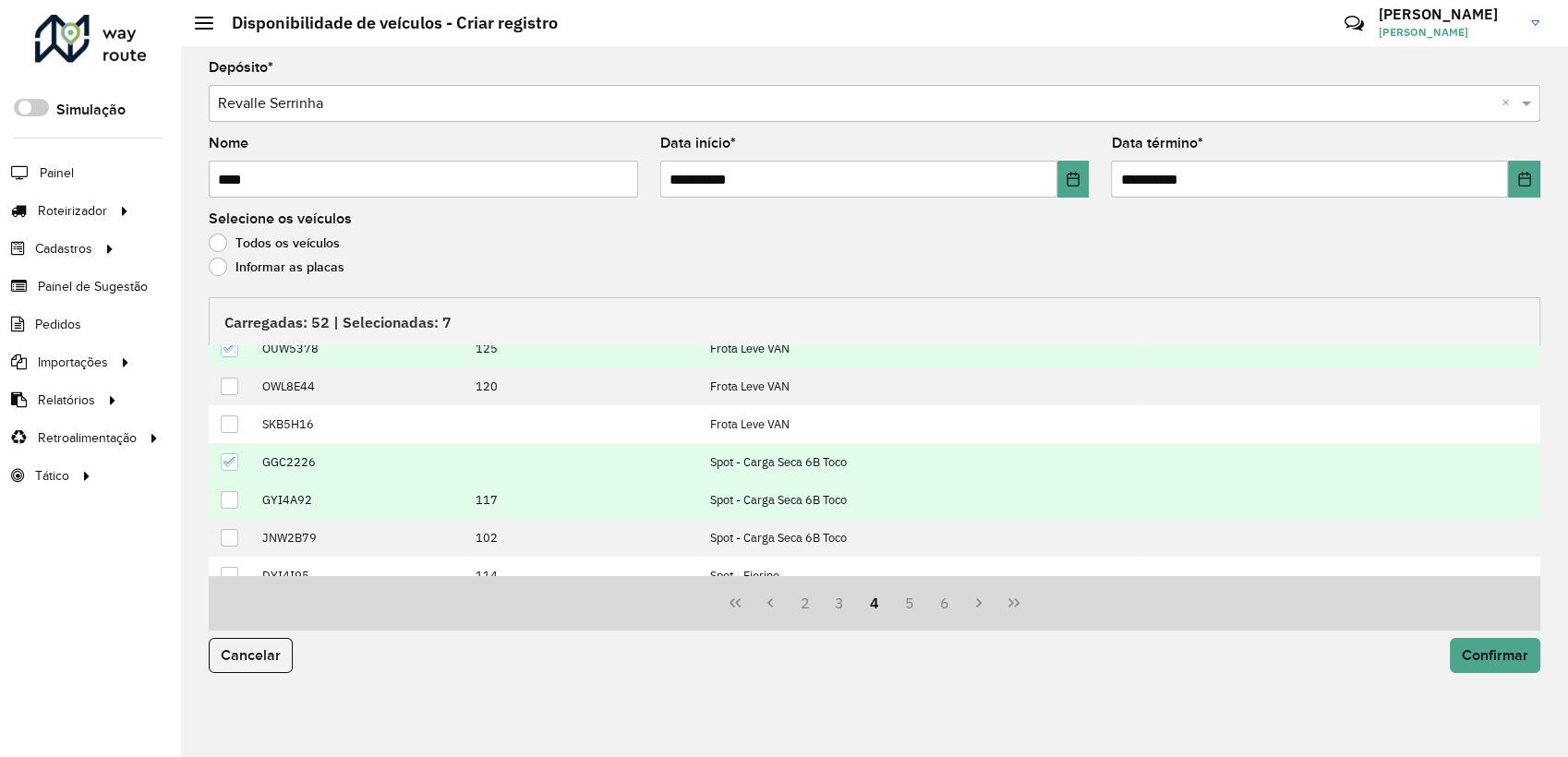
click at [227, 499] on div at bounding box center [229, 500] width 17 height 17
click at [229, 462] on icon at bounding box center [229, 462] width 12 height 9
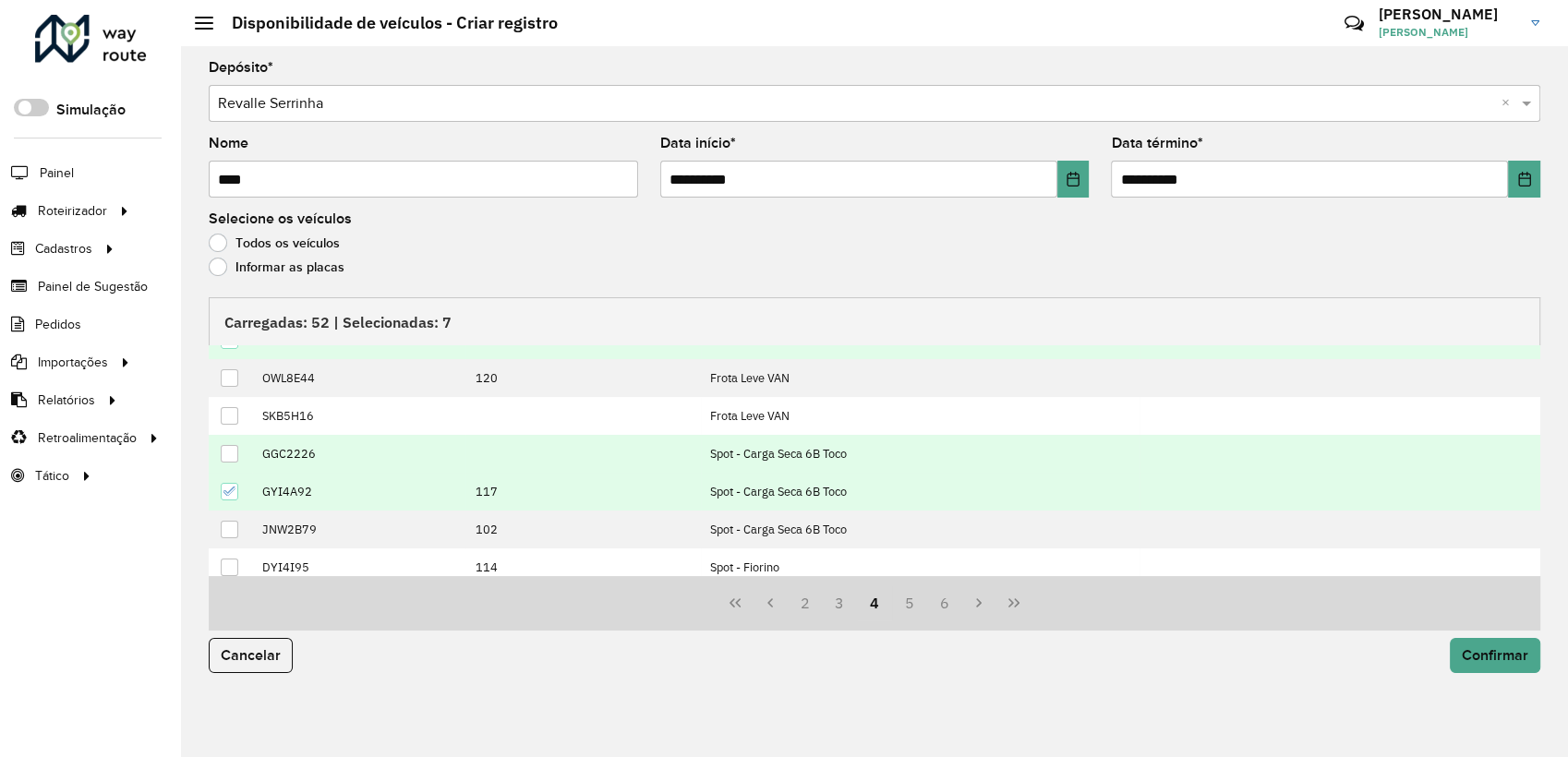
scroll to position [187, 0]
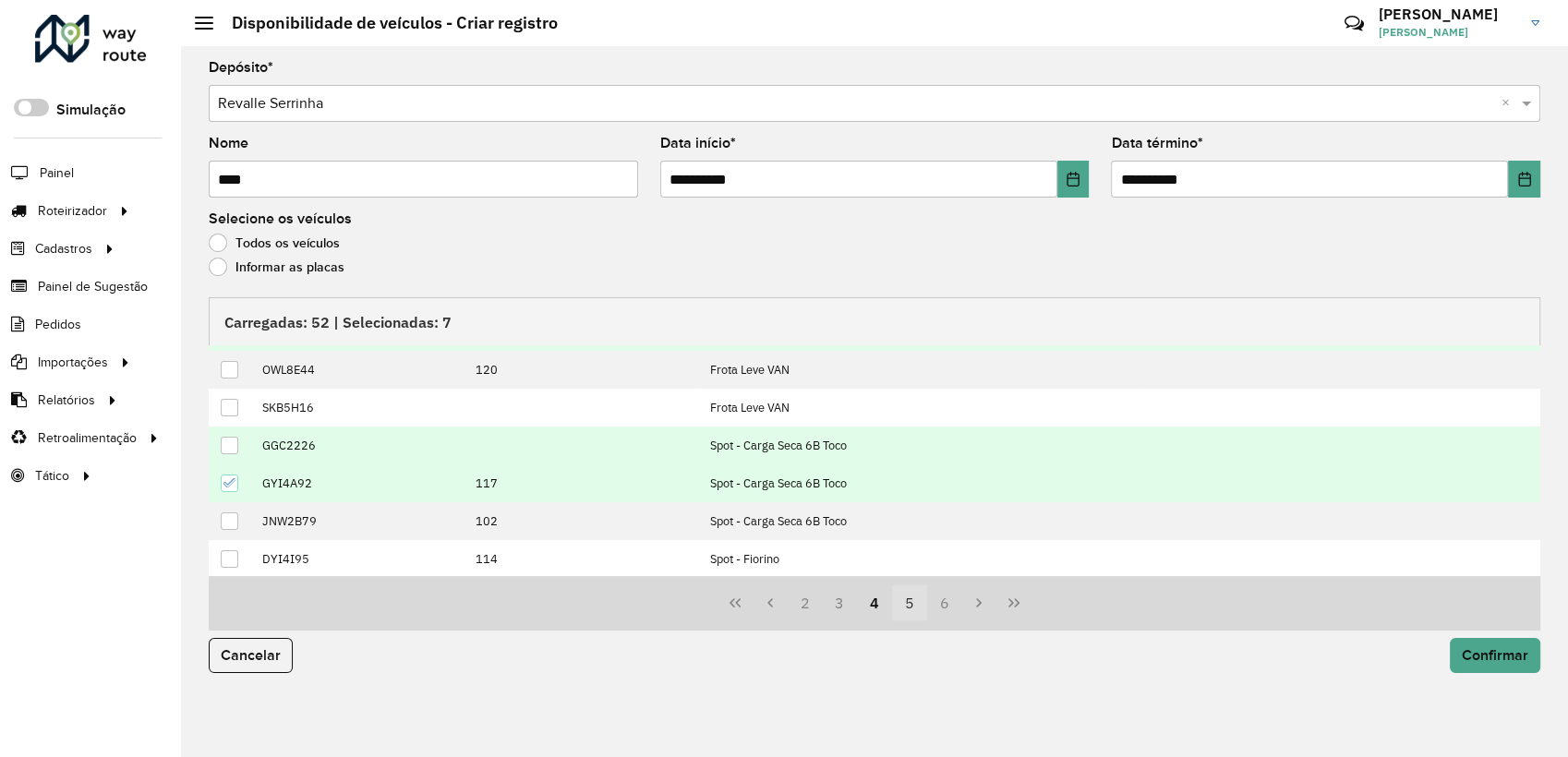
click at [910, 606] on button "5" at bounding box center [909, 603] width 35 height 35
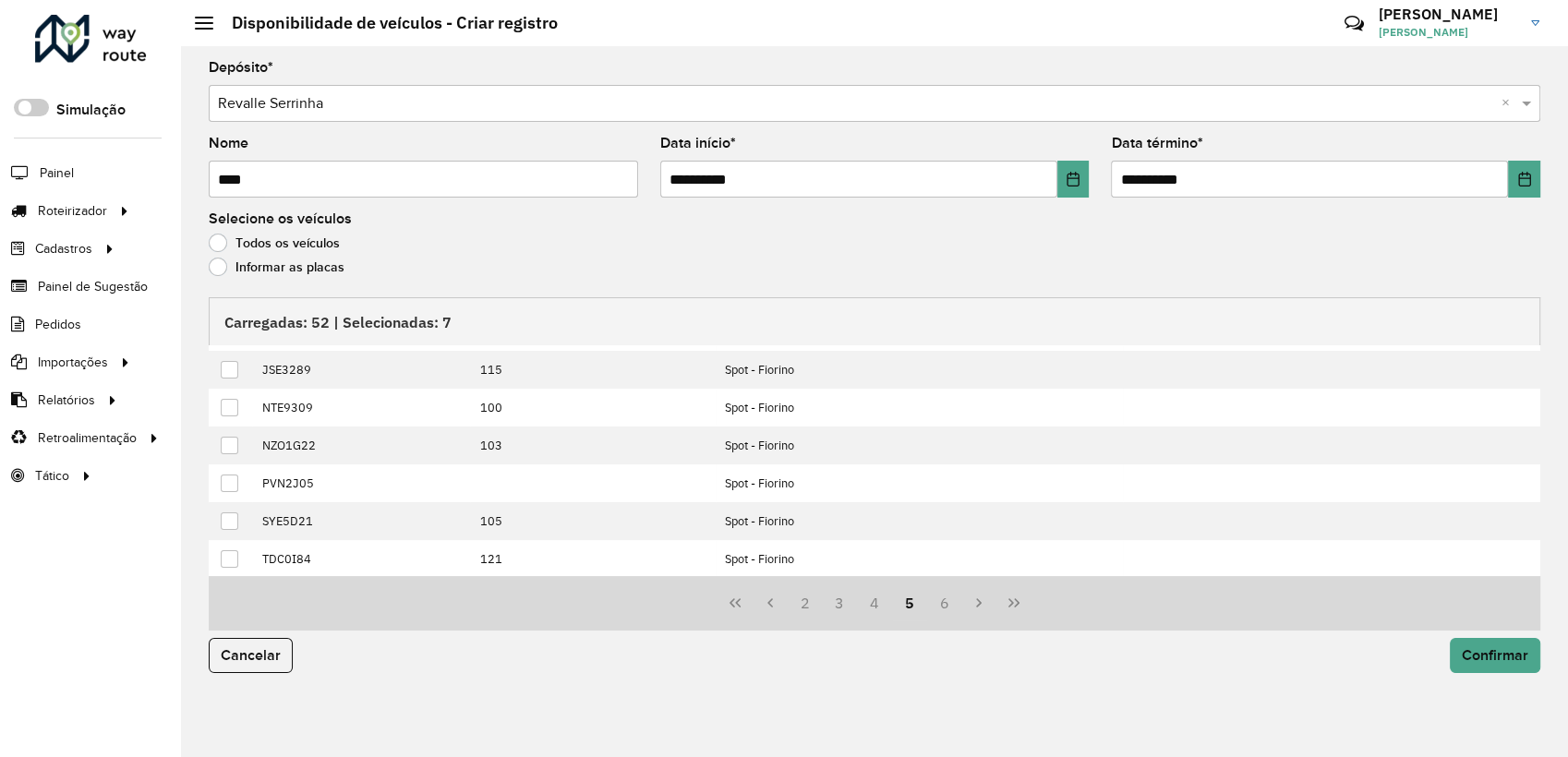
scroll to position [0, 0]
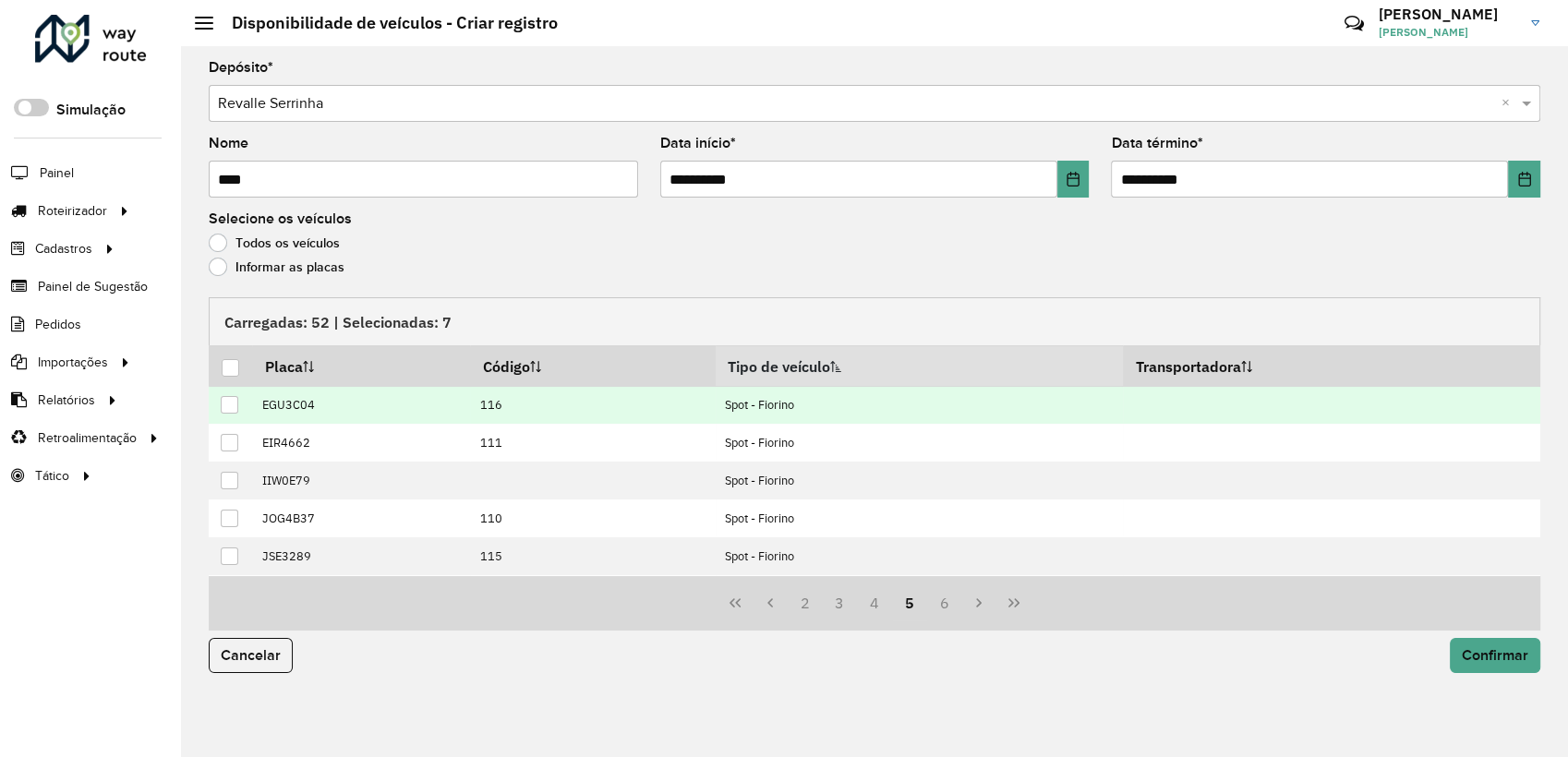
click at [238, 403] on div at bounding box center [229, 405] width 17 height 17
click at [878, 617] on button "4" at bounding box center [874, 603] width 35 height 35
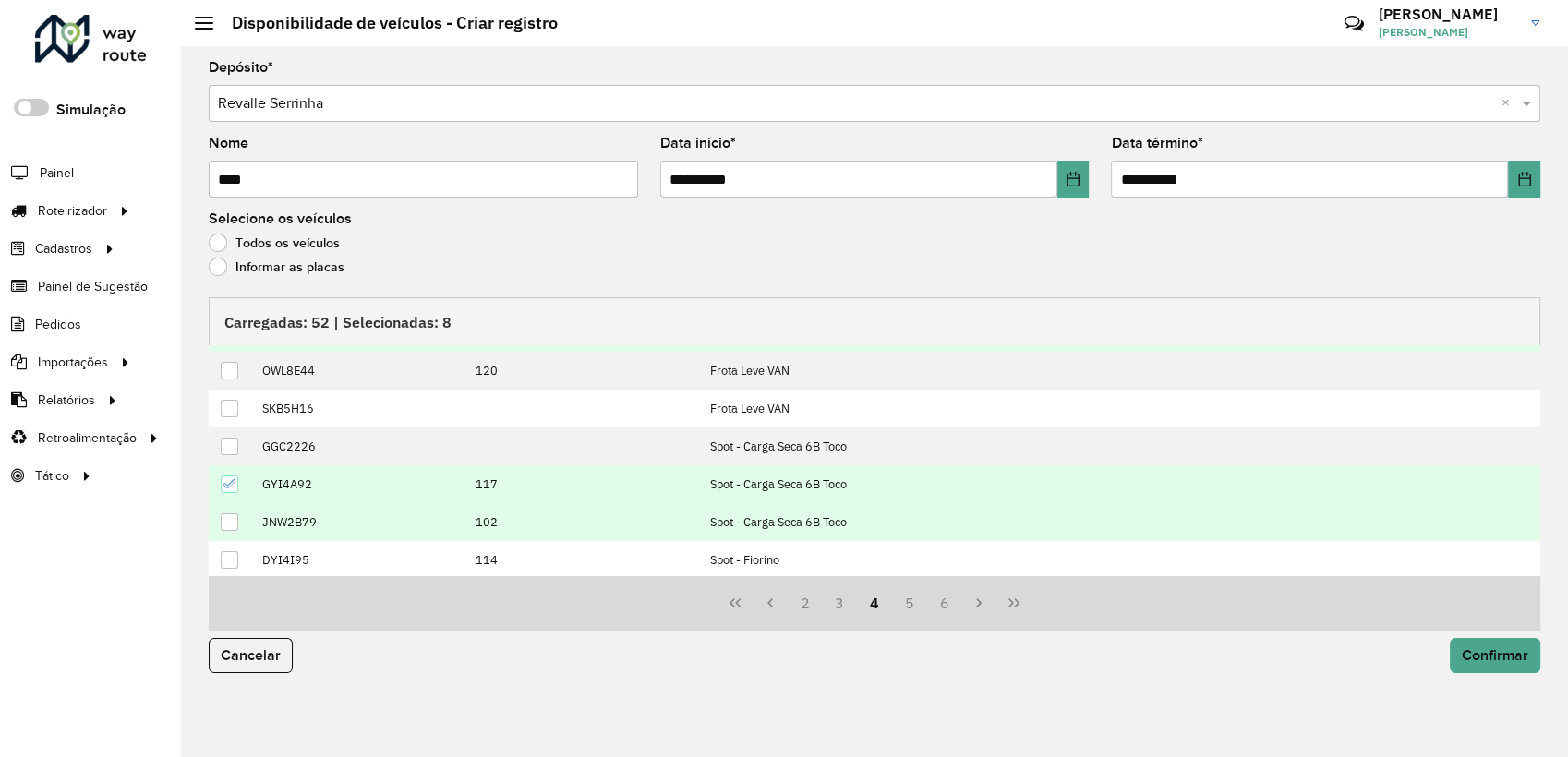
scroll to position [187, 0]
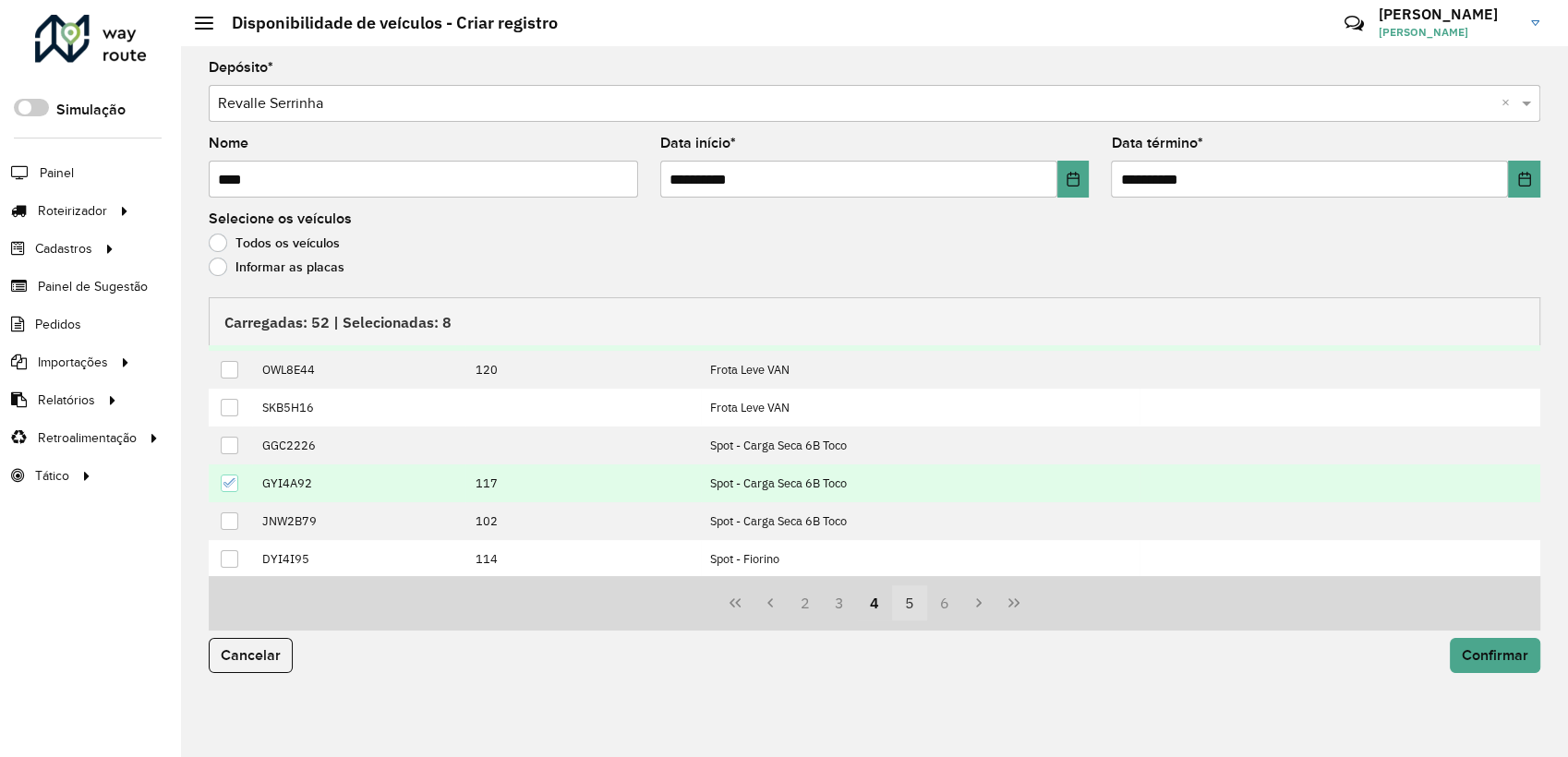
click at [914, 607] on button "5" at bounding box center [909, 603] width 35 height 35
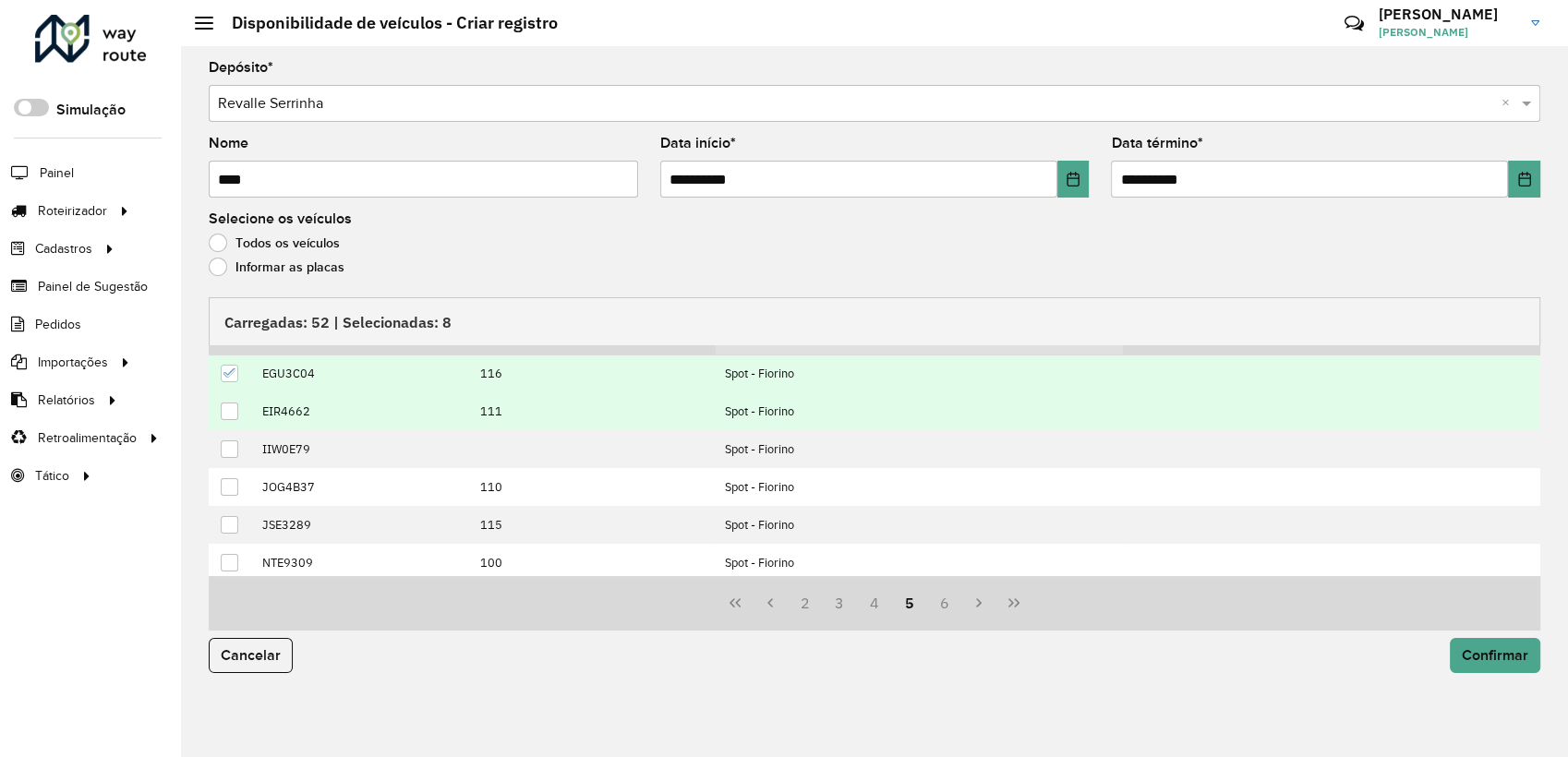
scroll to position [0, 0]
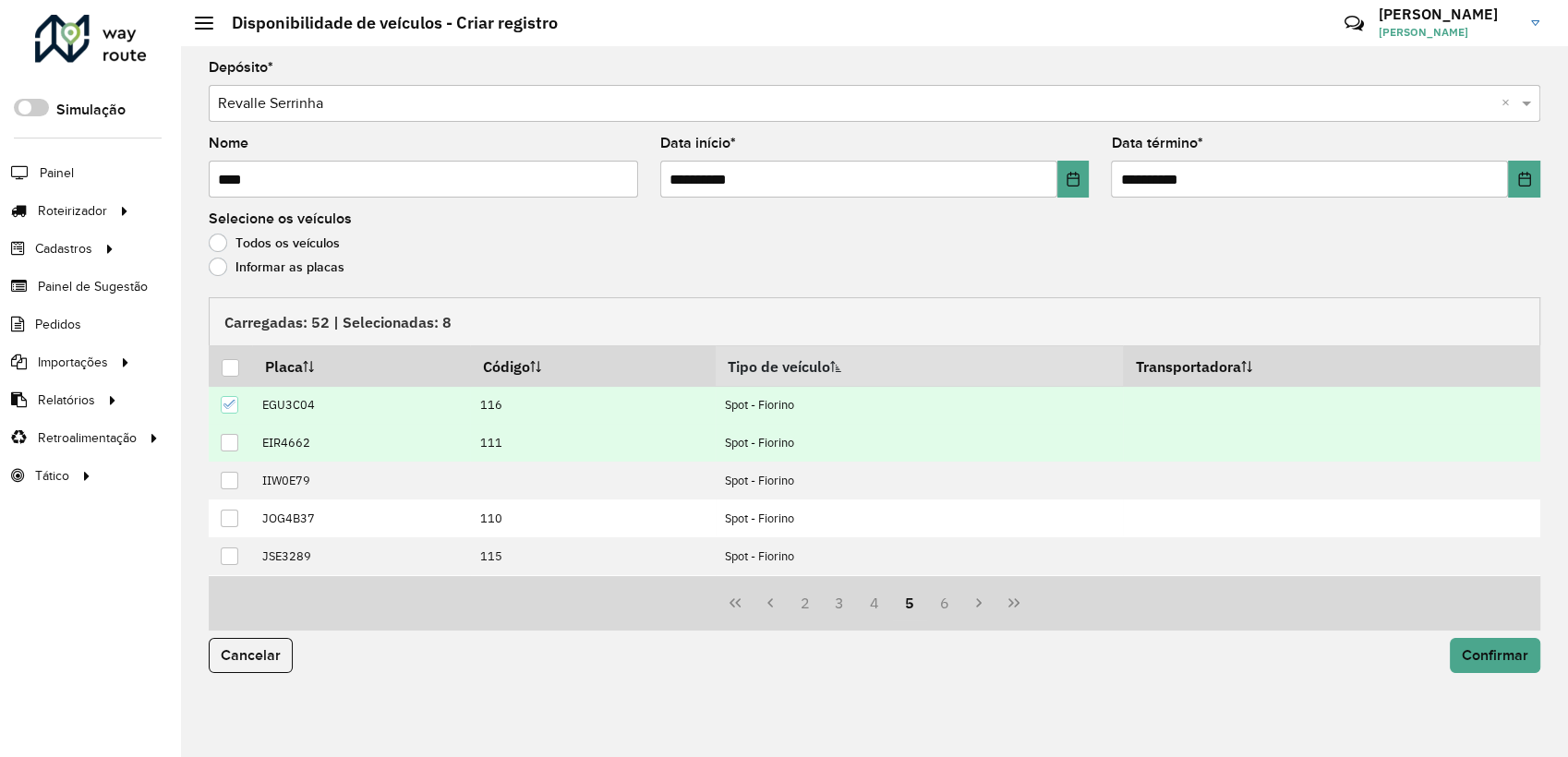
click at [223, 443] on div at bounding box center [229, 442] width 17 height 17
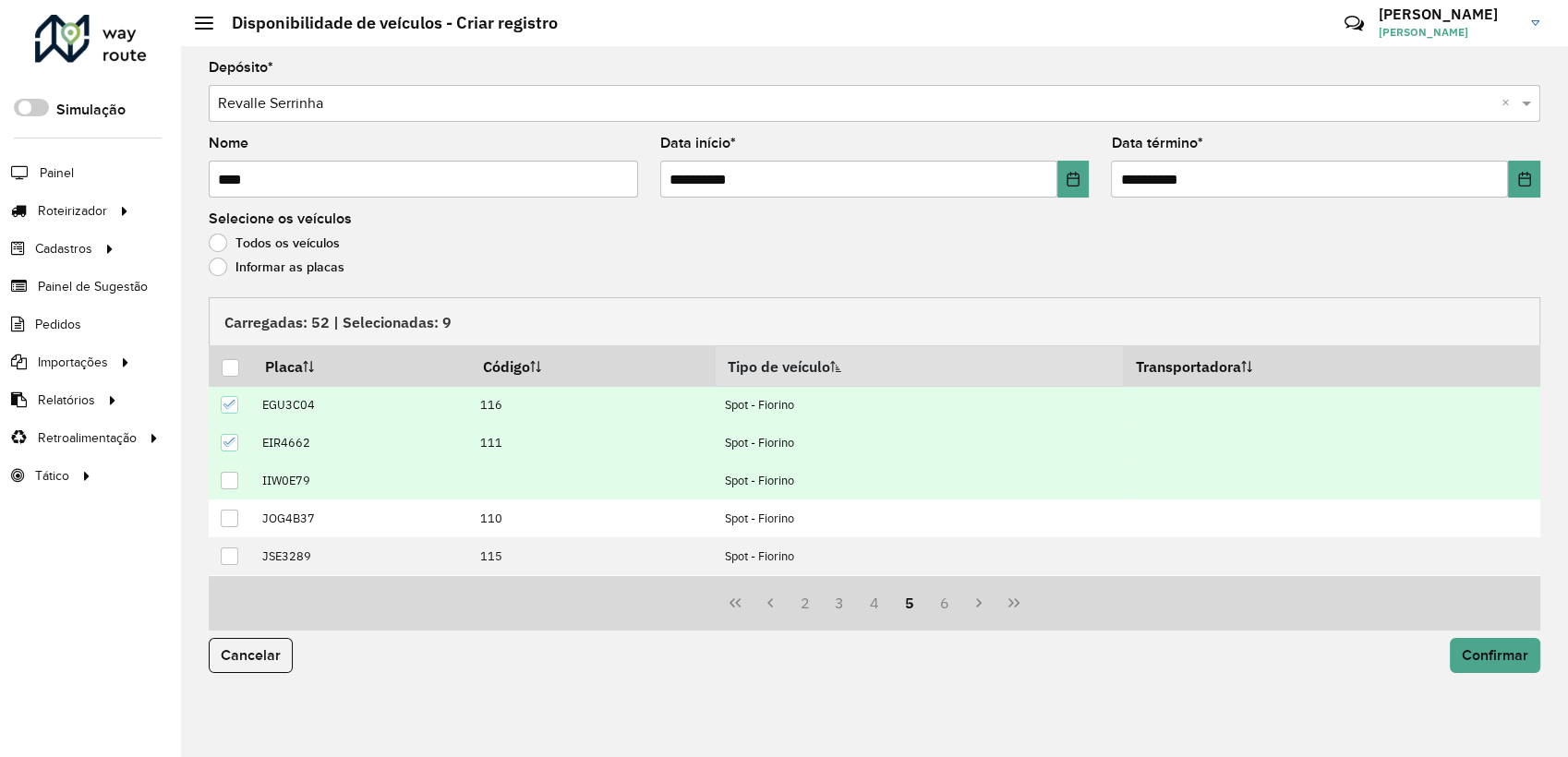
click at [238, 485] on div at bounding box center [229, 480] width 17 height 17
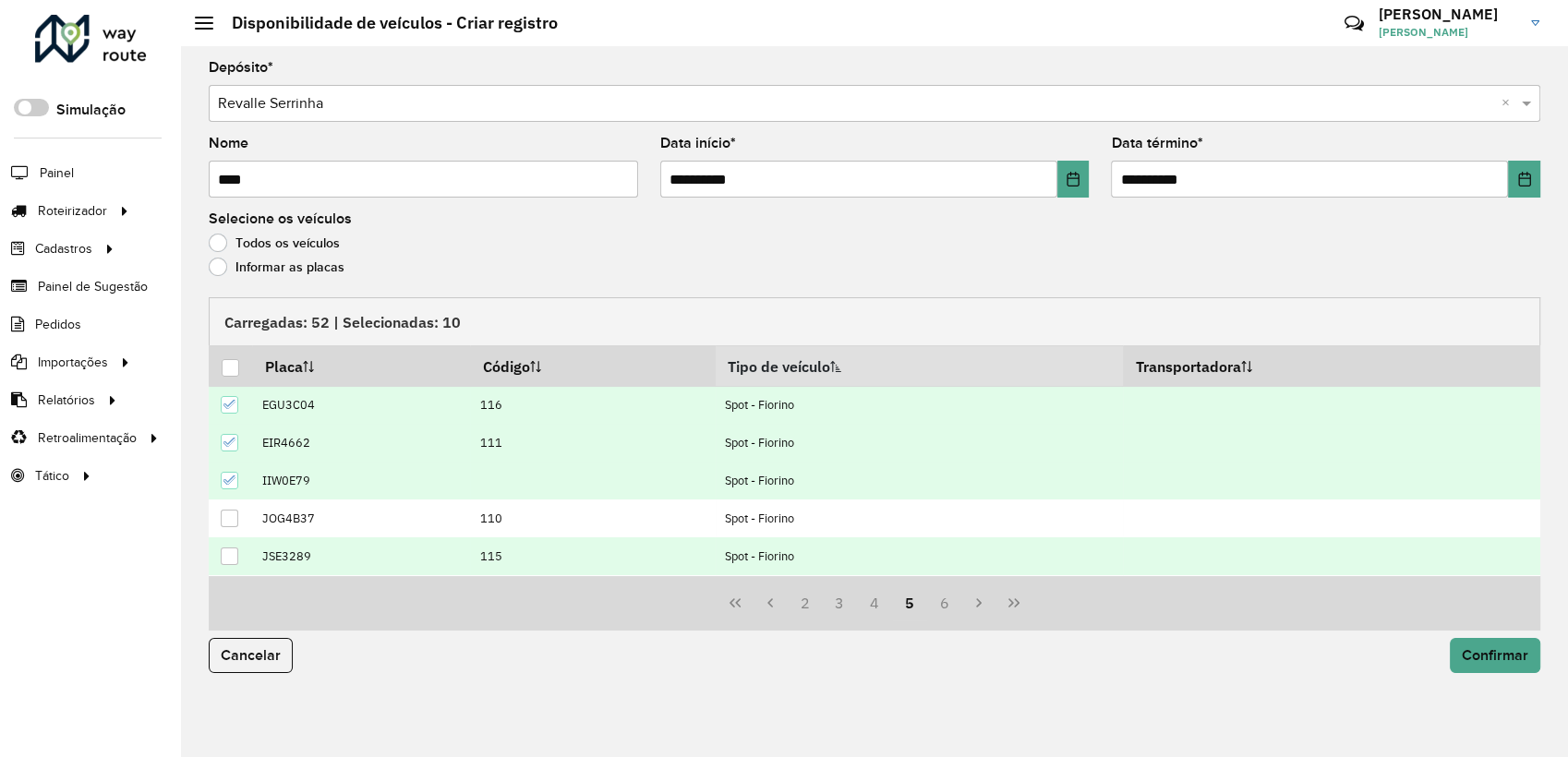
click at [229, 565] on div at bounding box center [229, 556] width 18 height 18
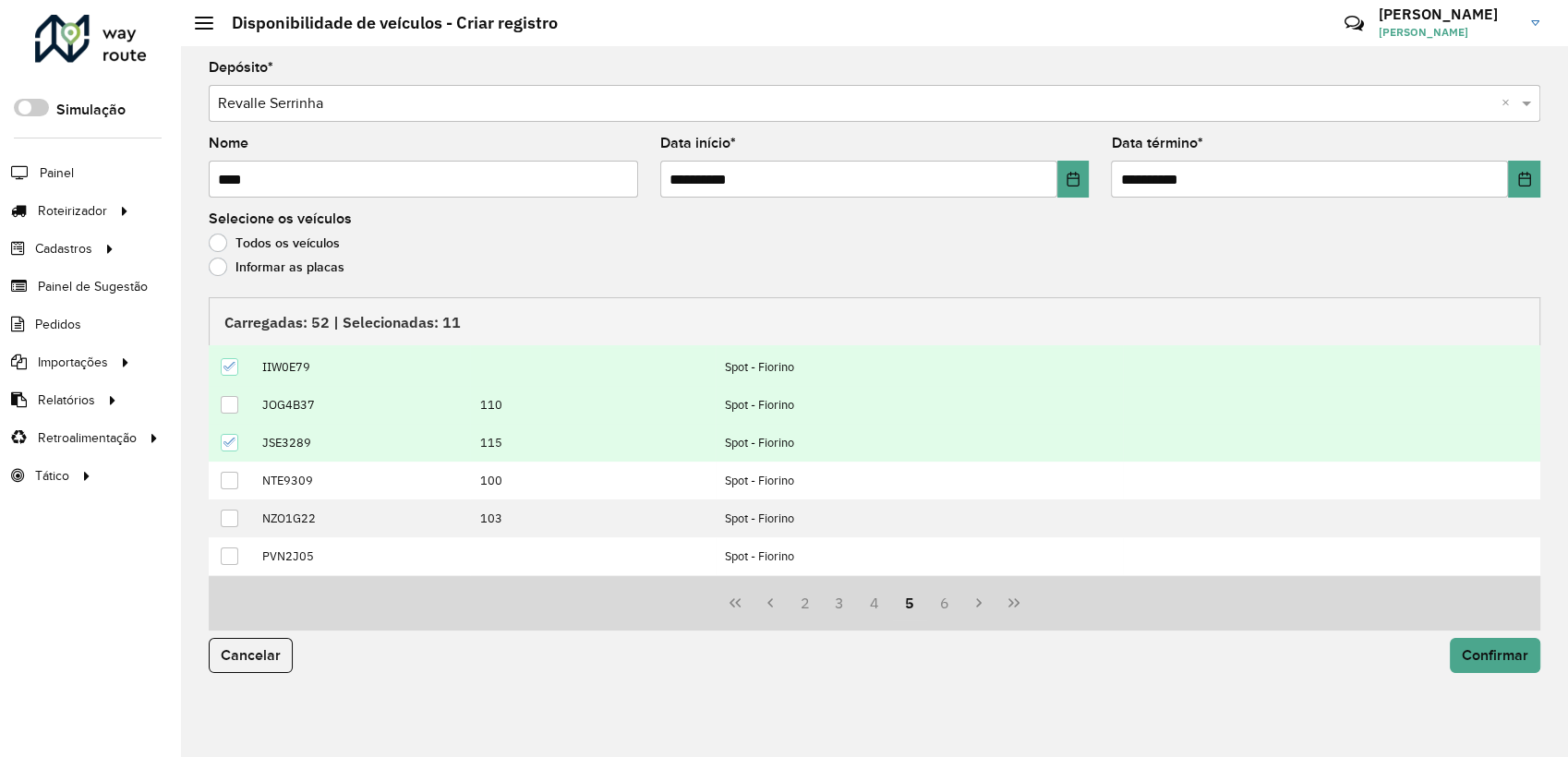
scroll to position [187, 0]
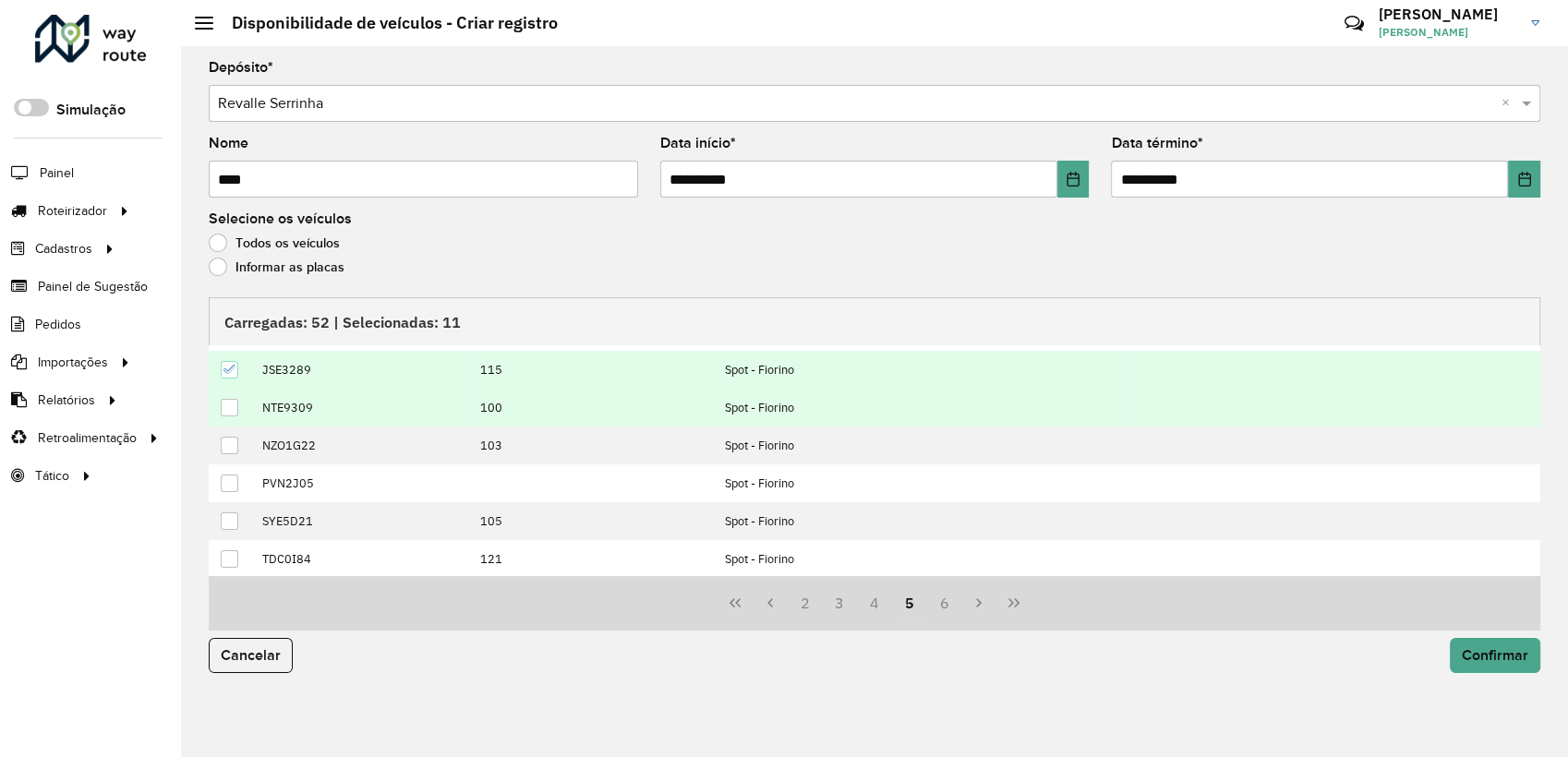
click at [229, 417] on td at bounding box center [230, 407] width 43 height 38
click at [229, 411] on div at bounding box center [229, 408] width 17 height 17
click at [872, 609] on button "4" at bounding box center [874, 603] width 35 height 35
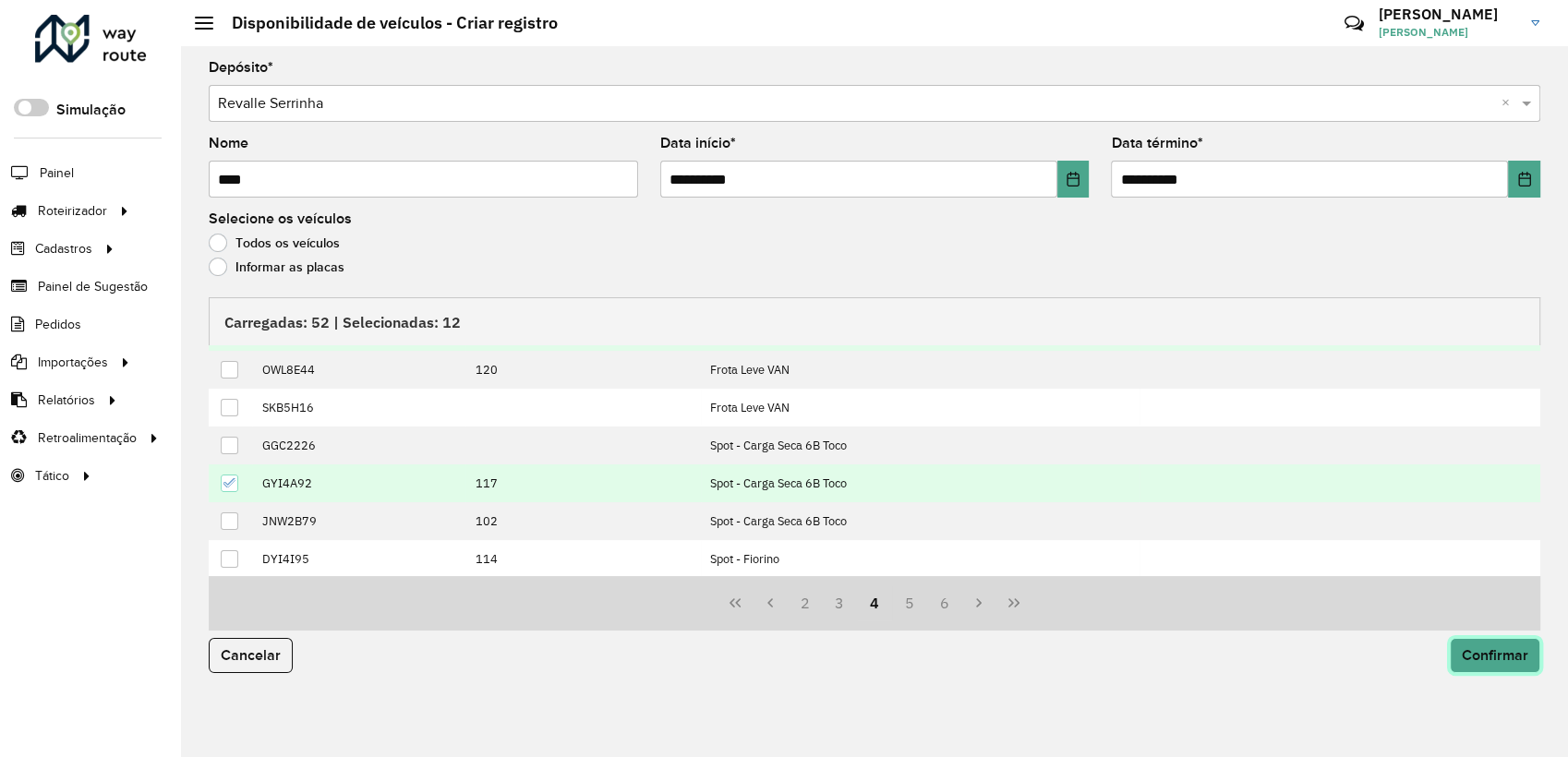
click at [1485, 654] on span "Confirmar" at bounding box center [1494, 655] width 66 height 15
